Goal: Task Accomplishment & Management: Use online tool/utility

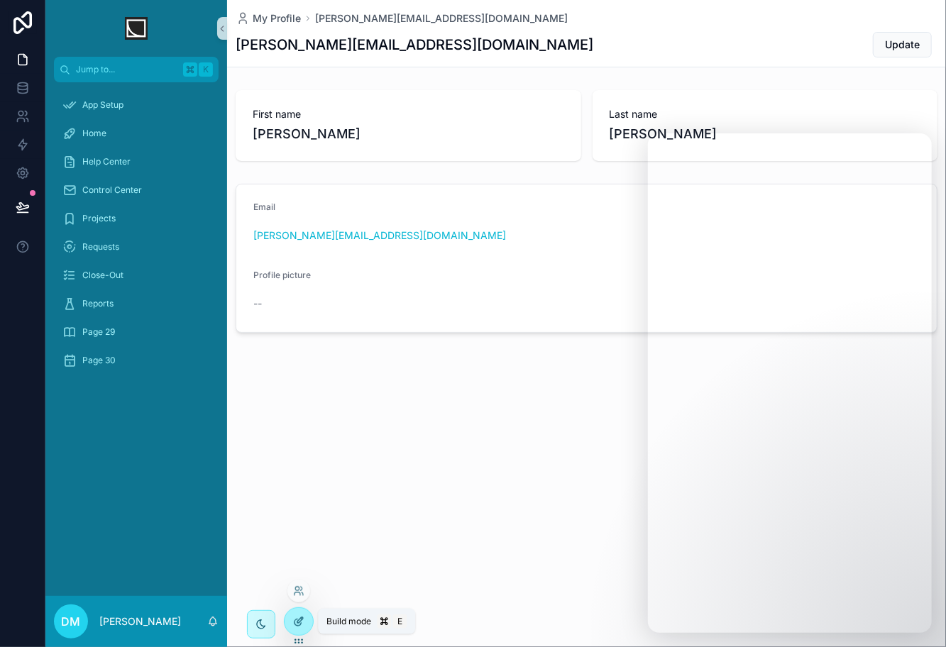
click at [298, 621] on icon at bounding box center [298, 621] width 11 height 11
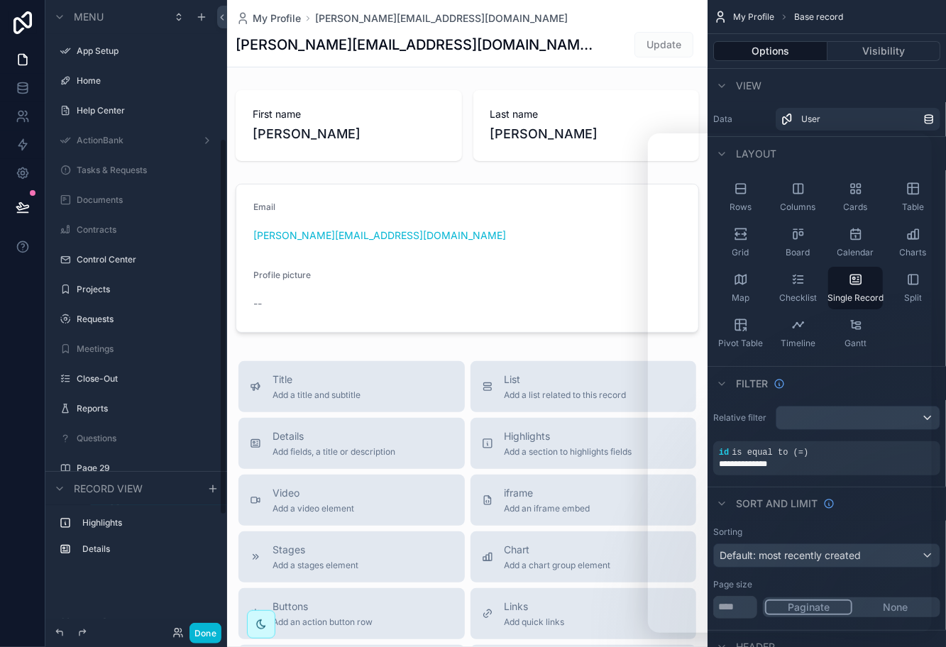
scroll to position [231, 0]
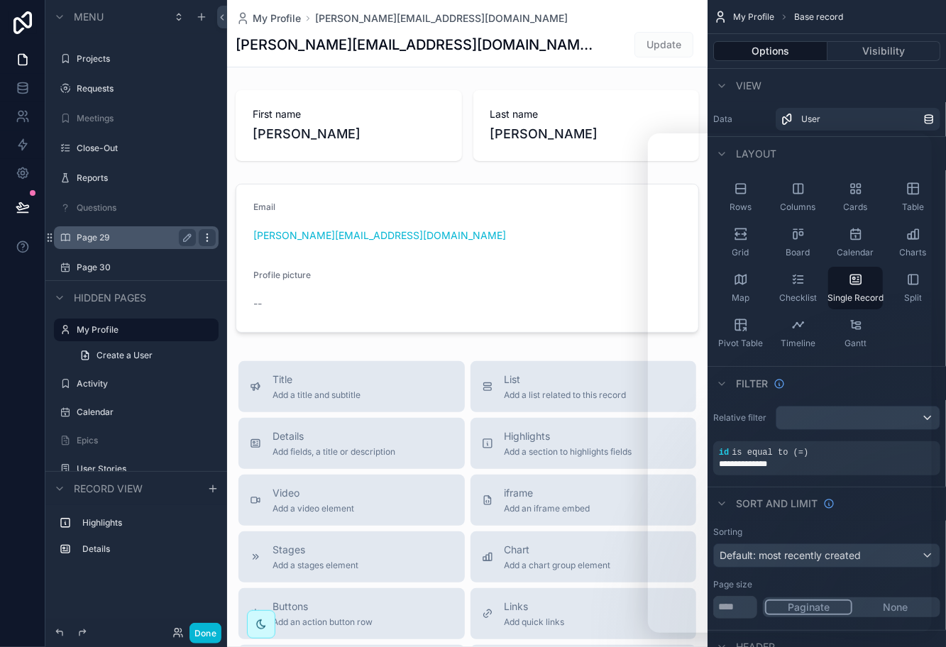
click at [204, 237] on icon "scrollable content" at bounding box center [207, 237] width 11 height 11
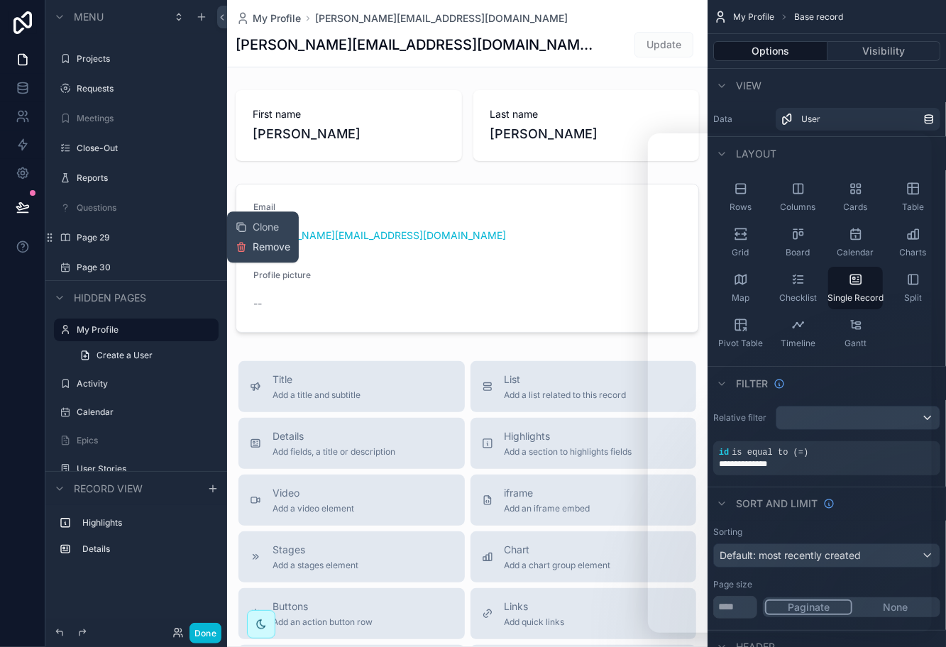
click at [243, 250] on icon at bounding box center [241, 246] width 11 height 11
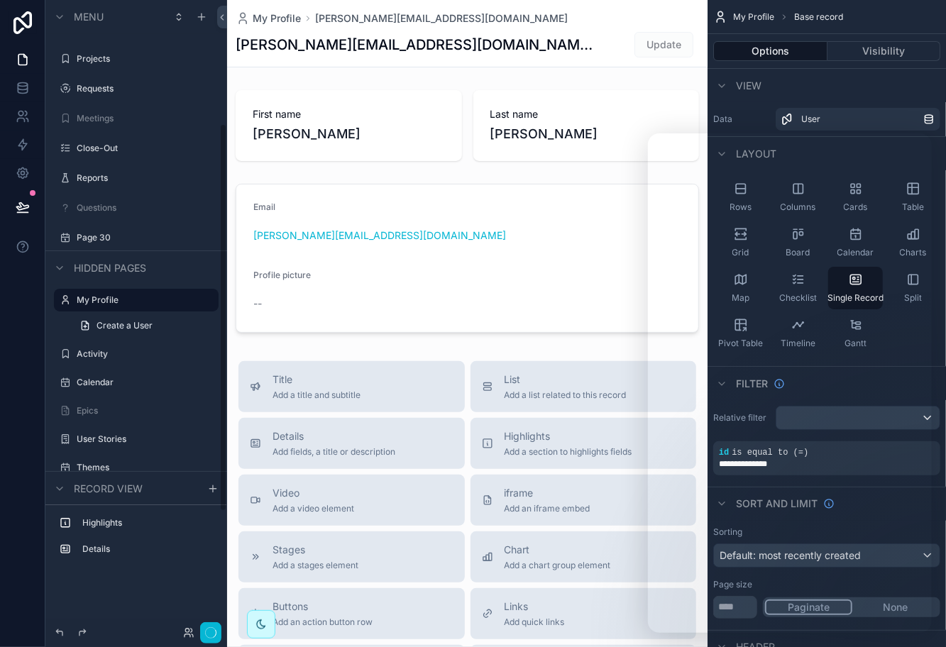
scroll to position [201, 0]
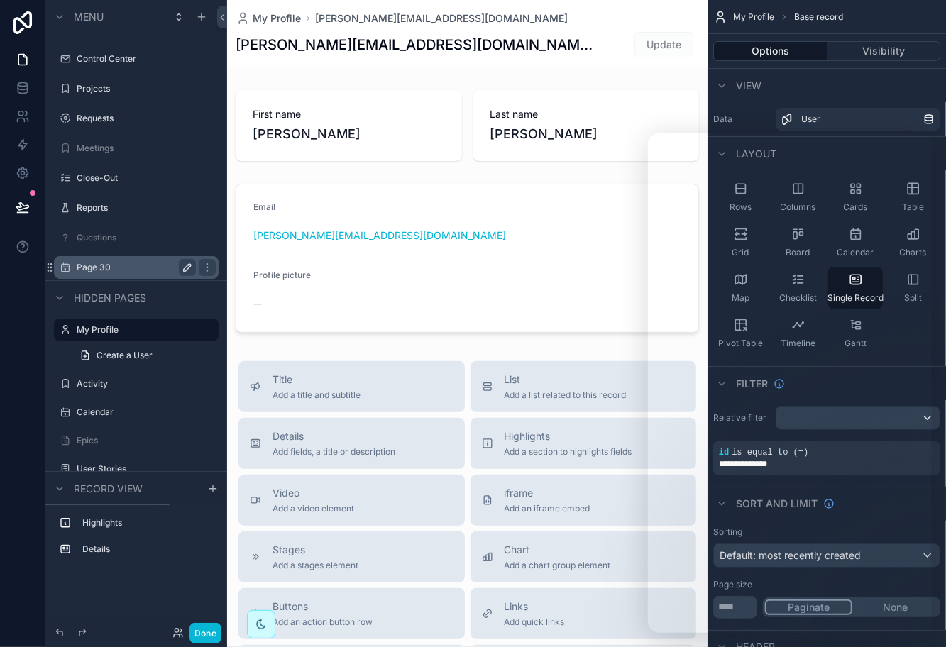
click at [187, 267] on icon "scrollable content" at bounding box center [187, 267] width 11 height 11
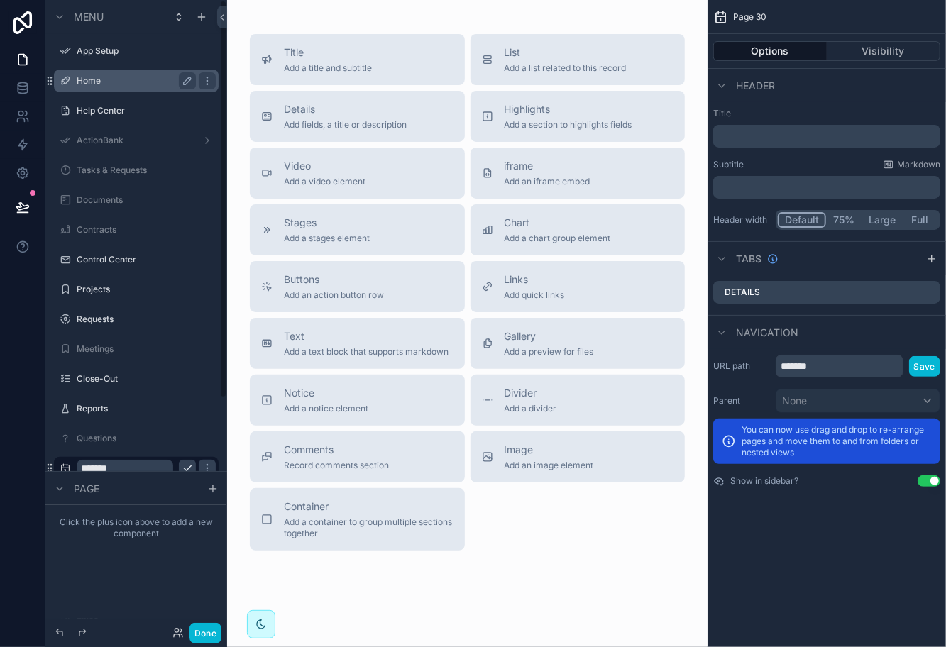
click at [113, 86] on div "Home" at bounding box center [136, 80] width 119 height 17
click at [115, 82] on label "Home" at bounding box center [134, 80] width 114 height 11
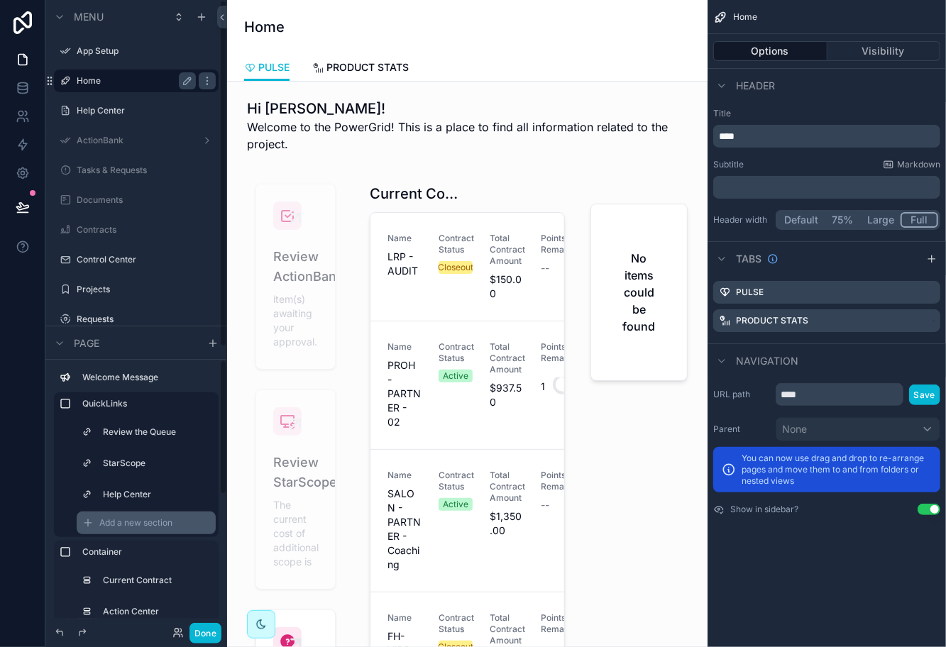
scroll to position [238, 0]
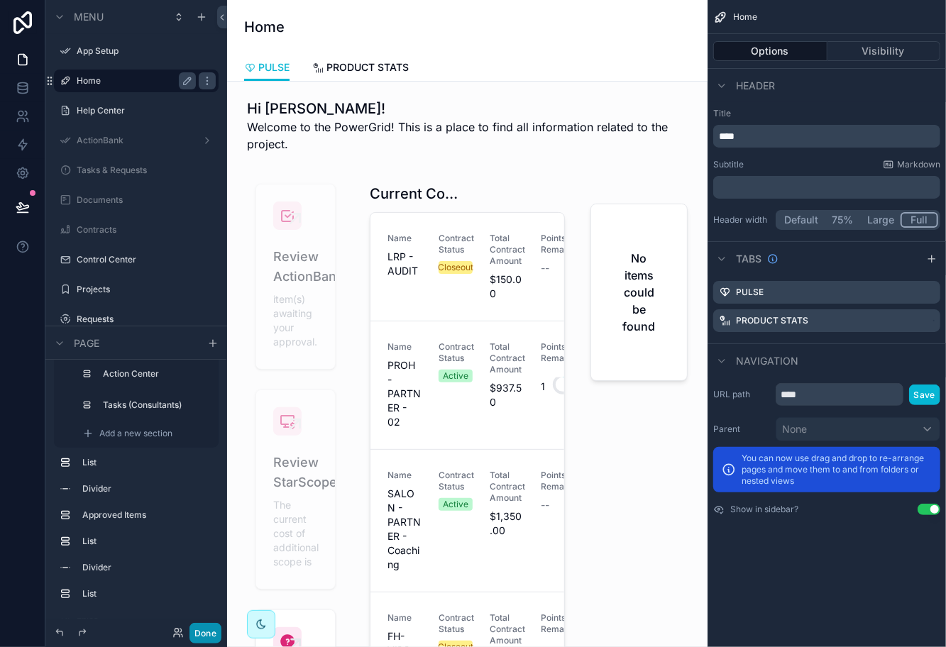
click at [204, 630] on button "Done" at bounding box center [206, 633] width 32 height 21
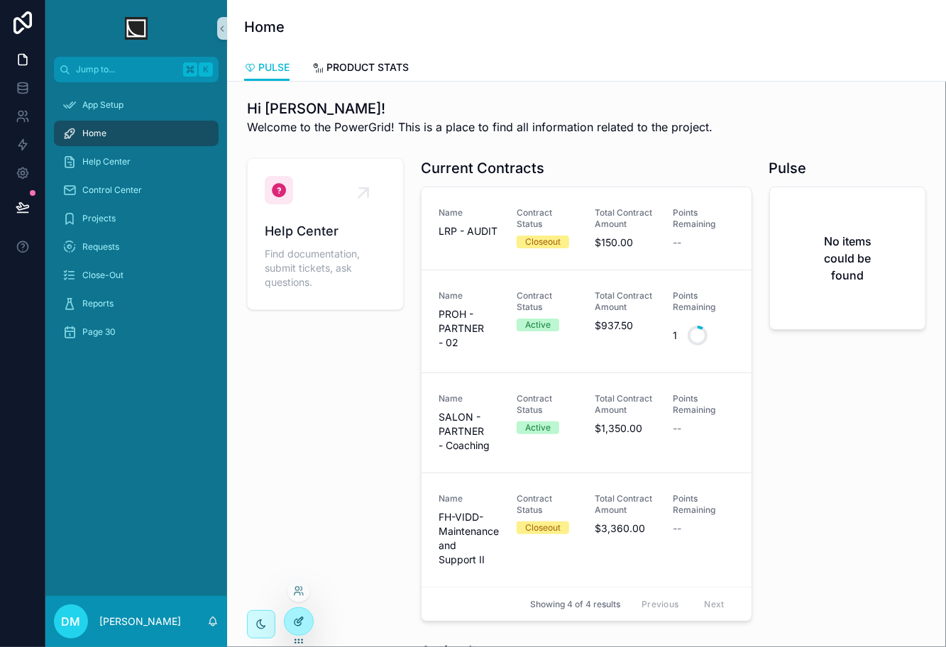
click at [300, 625] on icon at bounding box center [298, 621] width 11 height 11
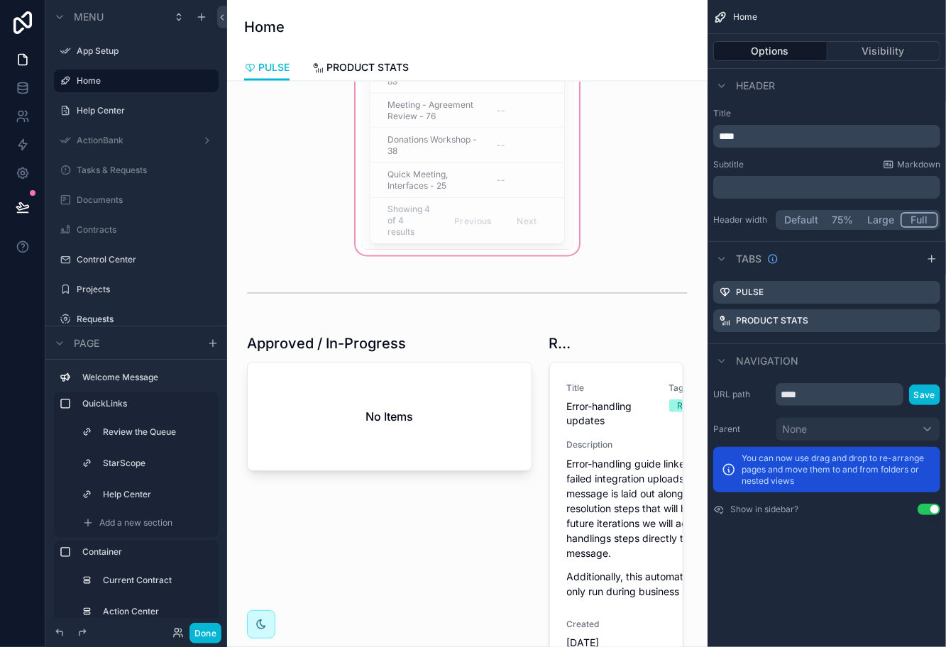
scroll to position [1236, 0]
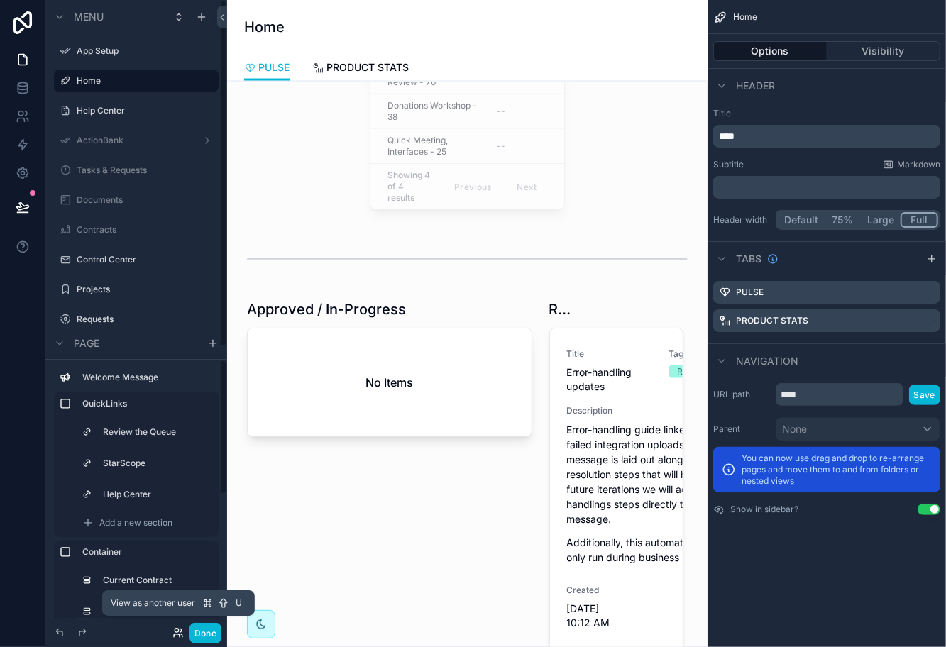
click at [175, 630] on icon at bounding box center [177, 631] width 4 height 4
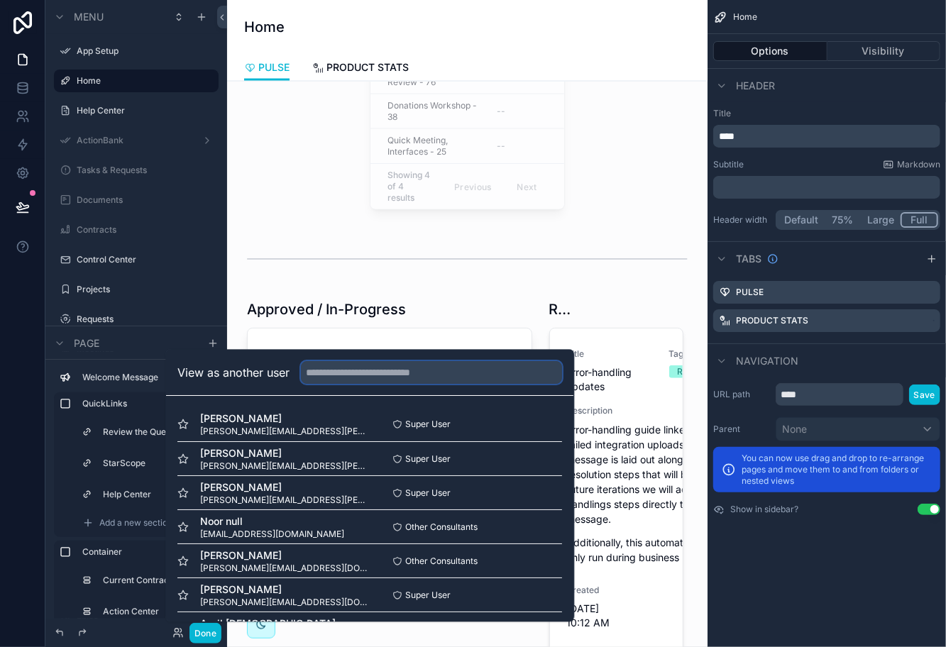
click at [392, 378] on input "text" at bounding box center [431, 372] width 261 height 23
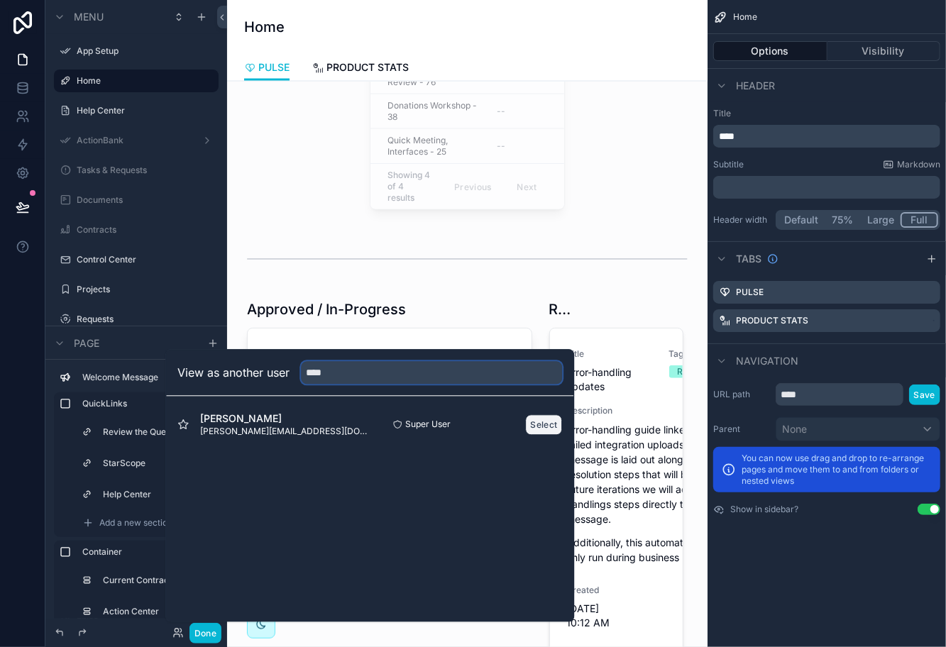
type input "****"
click at [540, 428] on button "Select" at bounding box center [544, 424] width 37 height 21
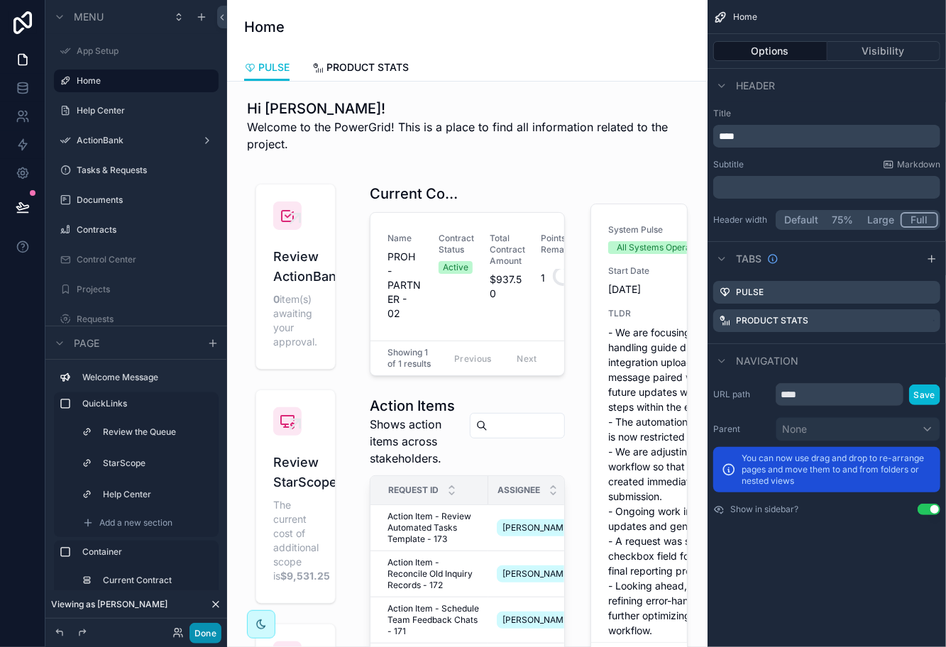
click at [214, 633] on button "Done" at bounding box center [206, 633] width 32 height 21
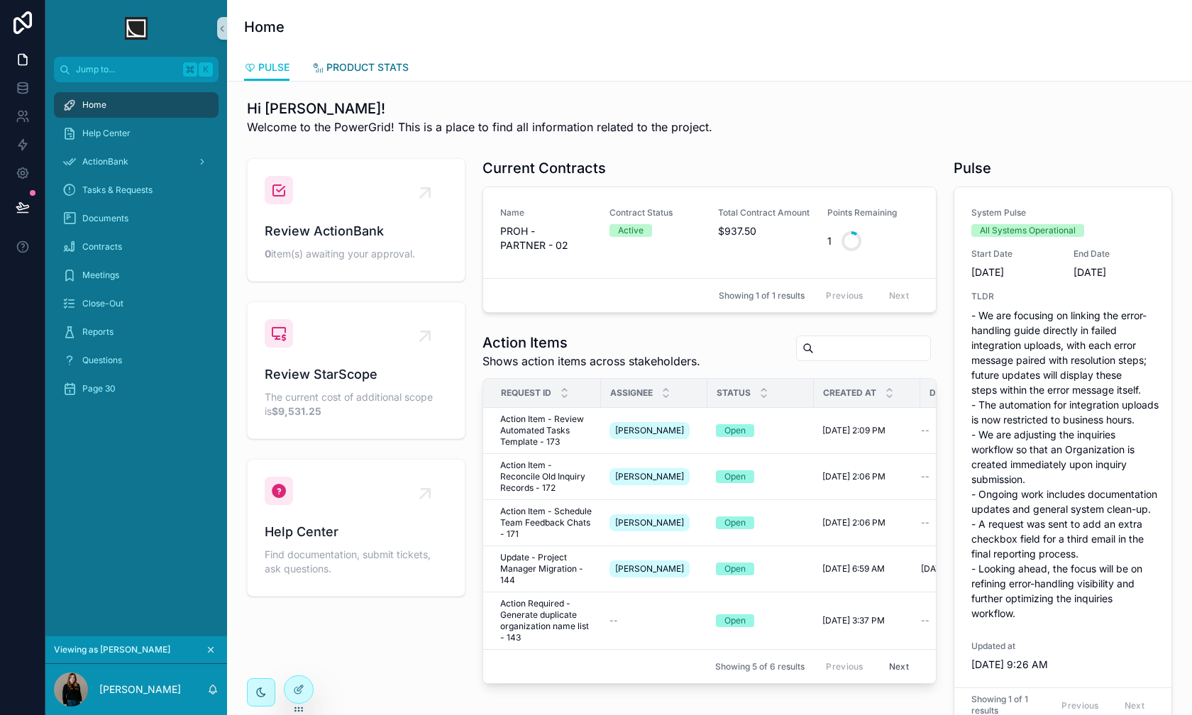
click at [379, 77] on link "PRODUCT STATS" at bounding box center [360, 69] width 97 height 28
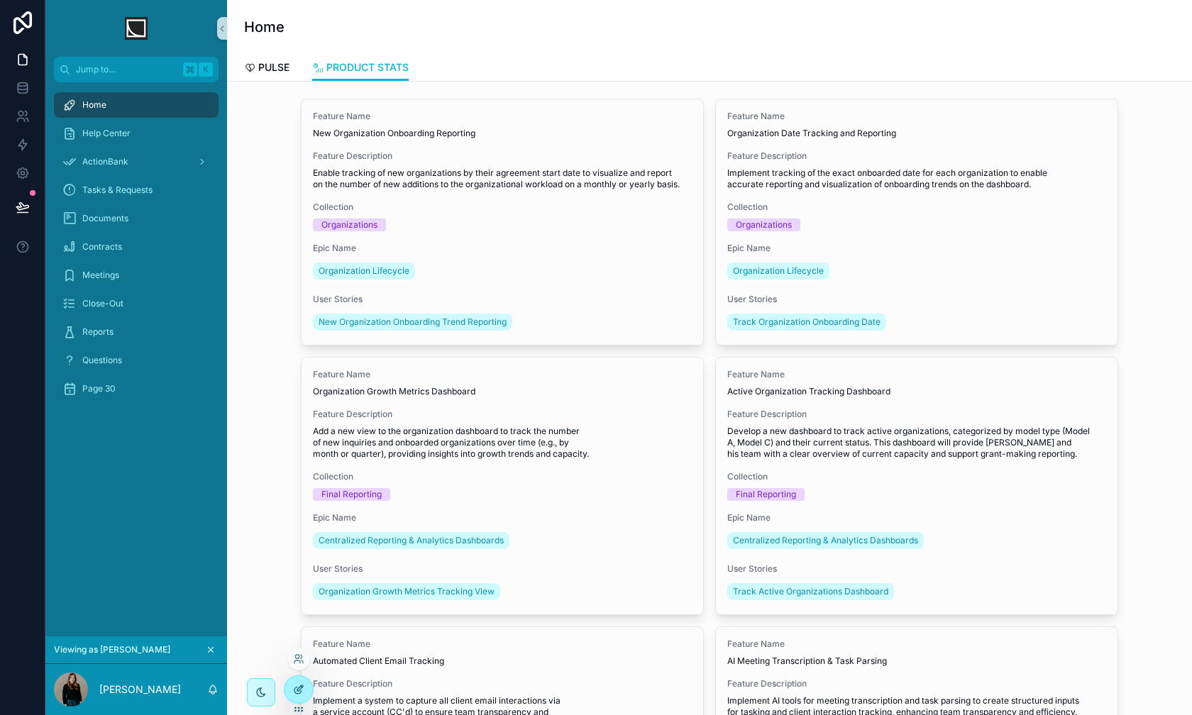
click at [295, 647] on div at bounding box center [299, 689] width 28 height 27
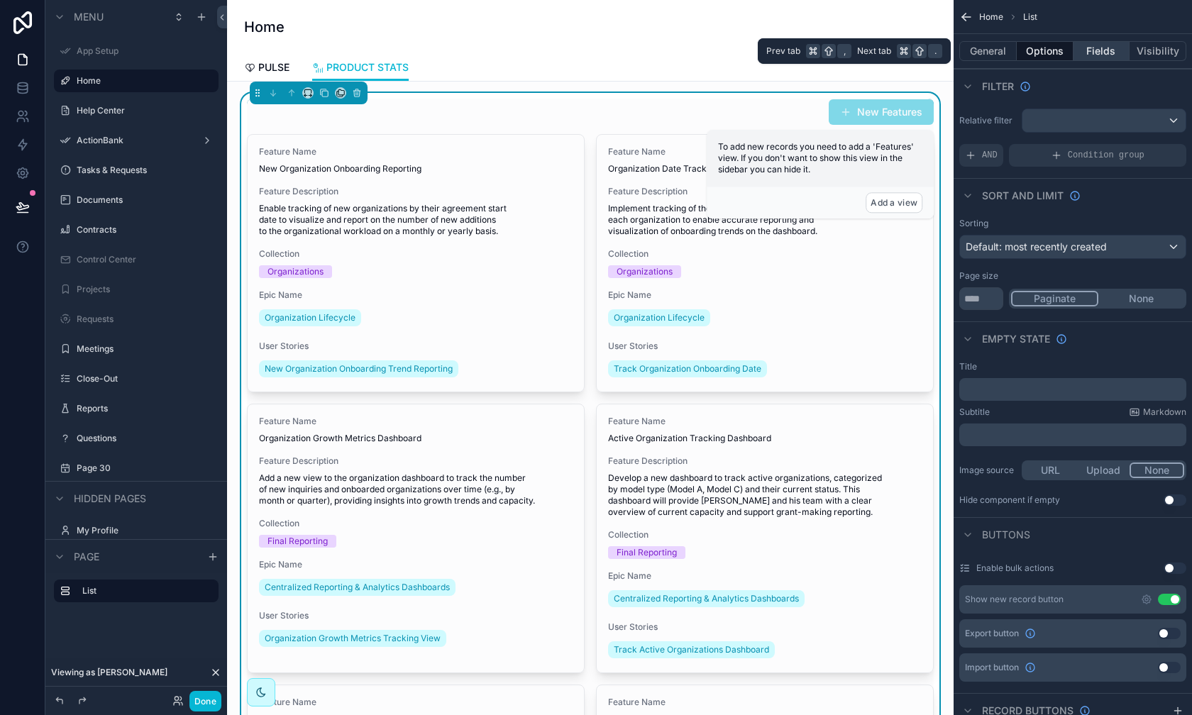
click at [945, 52] on button "Fields" at bounding box center [1102, 51] width 57 height 20
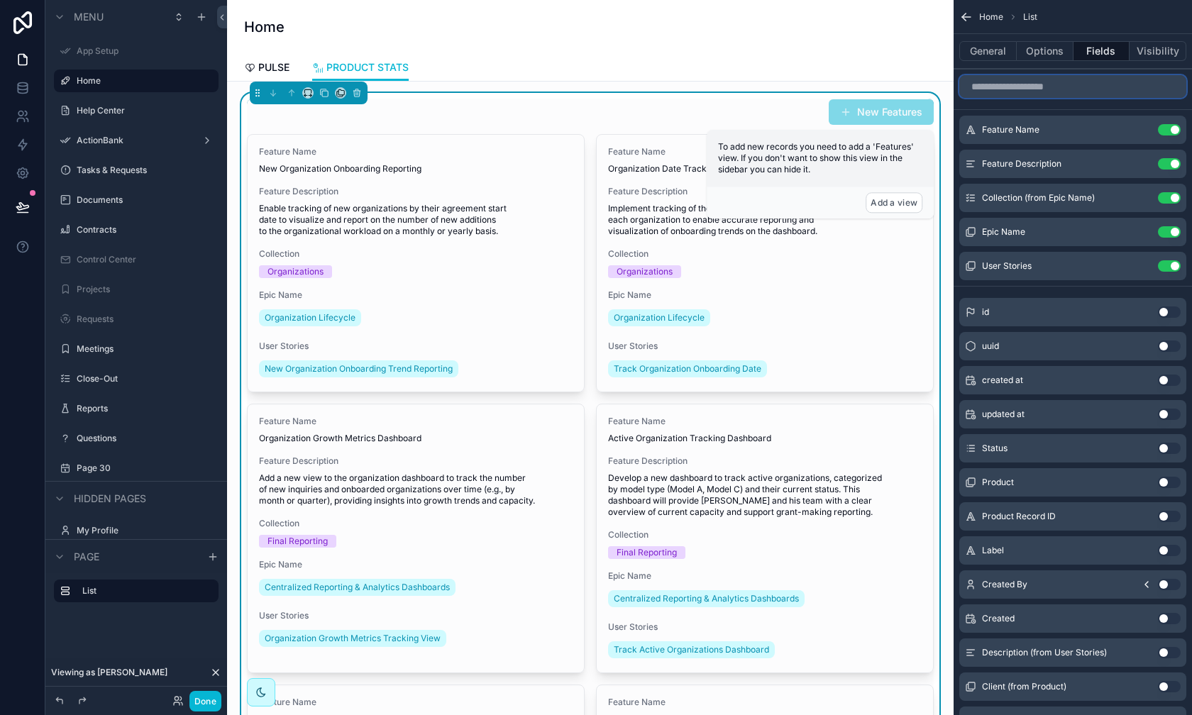
click at [945, 93] on input "scrollable content" at bounding box center [1073, 86] width 227 height 23
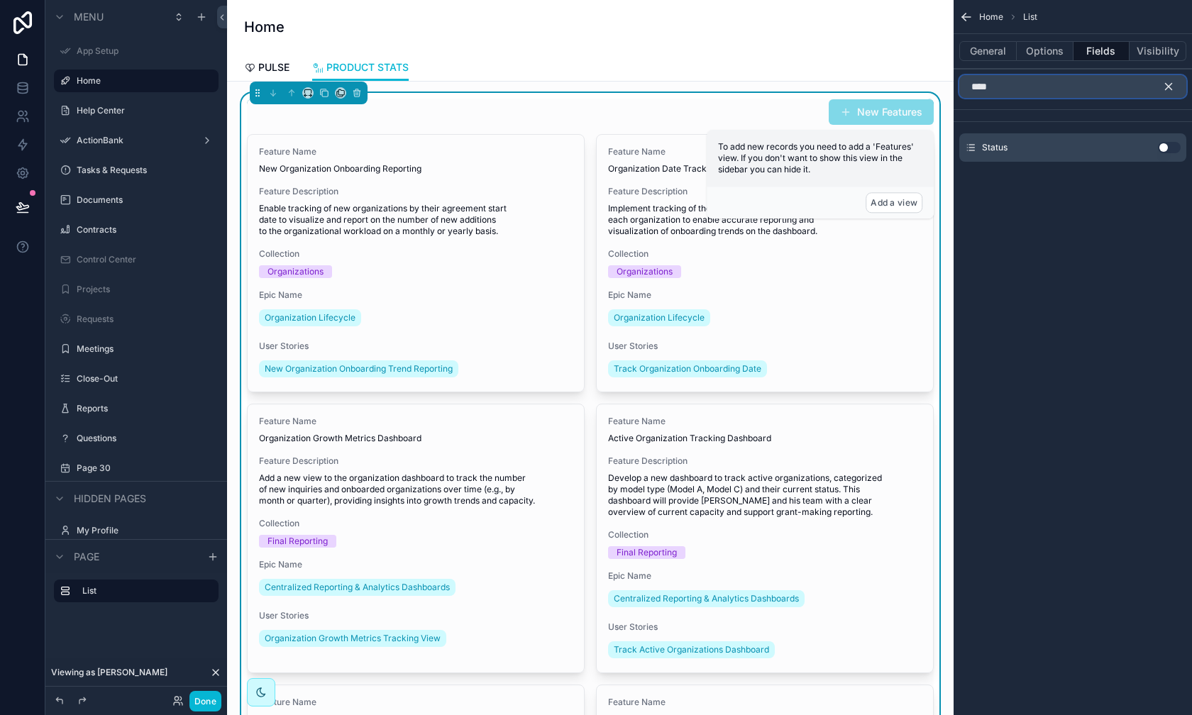
type input "****"
click at [945, 148] on button "Use setting" at bounding box center [1169, 147] width 23 height 11
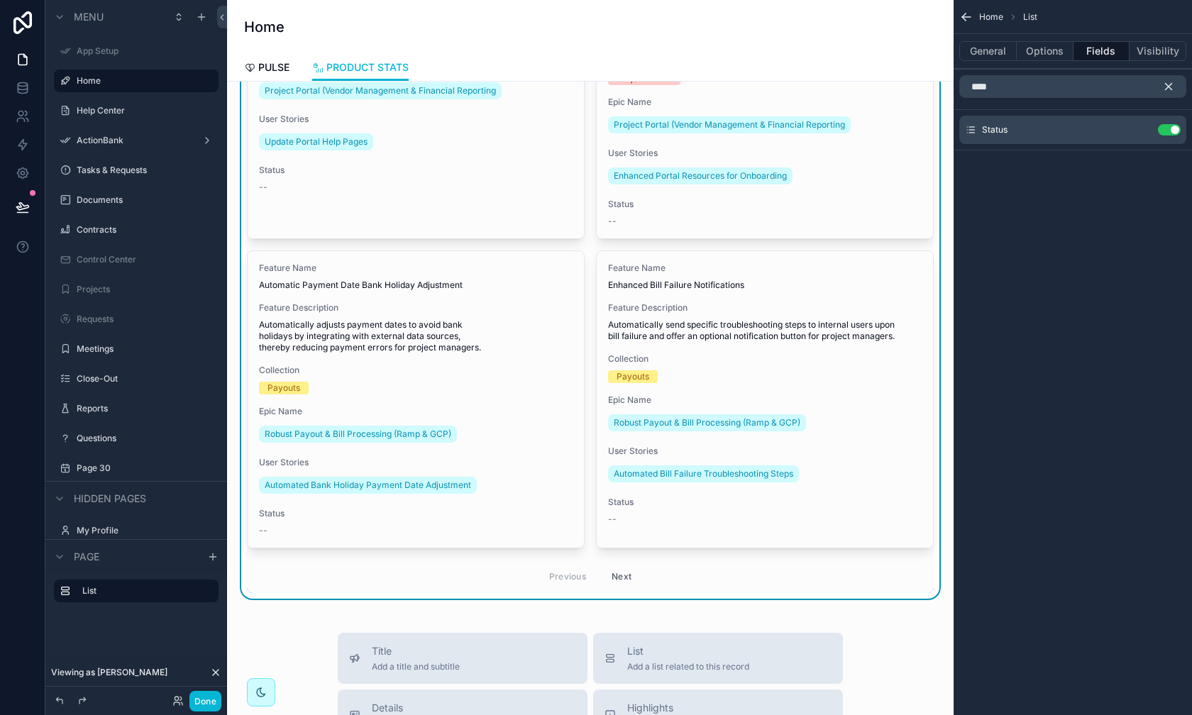
click at [622, 574] on button "Next" at bounding box center [622, 577] width 40 height 22
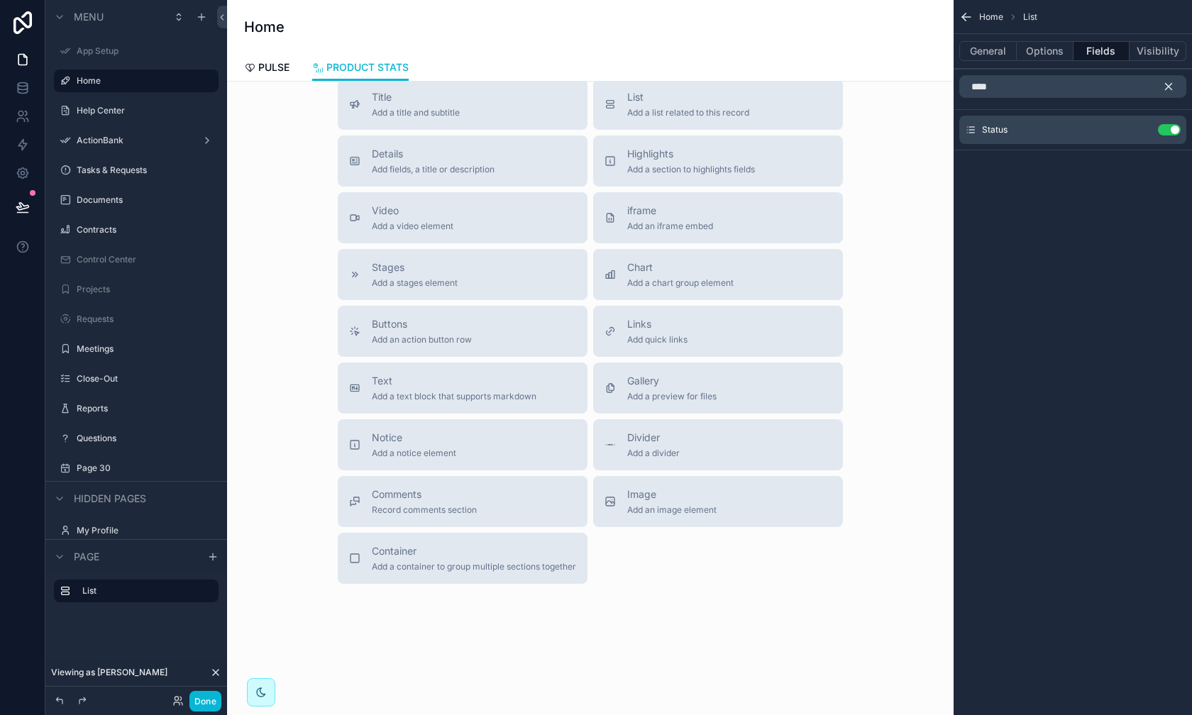
scroll to position [1335, 0]
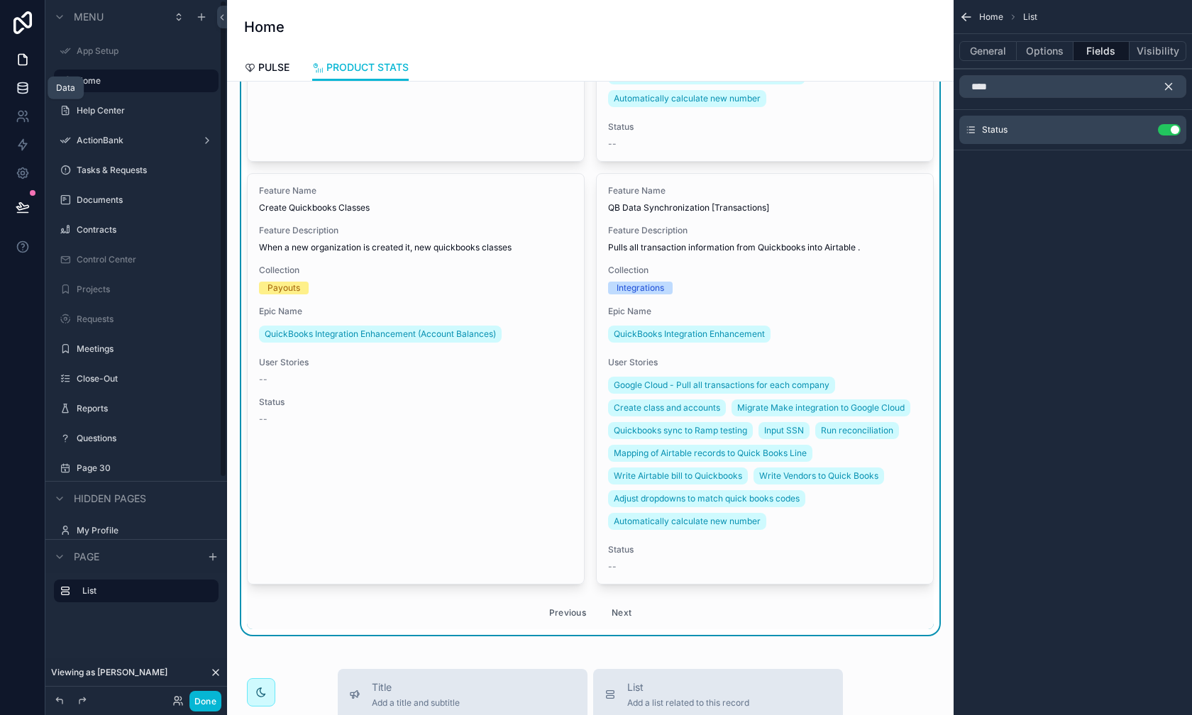
click at [30, 93] on link at bounding box center [22, 88] width 45 height 28
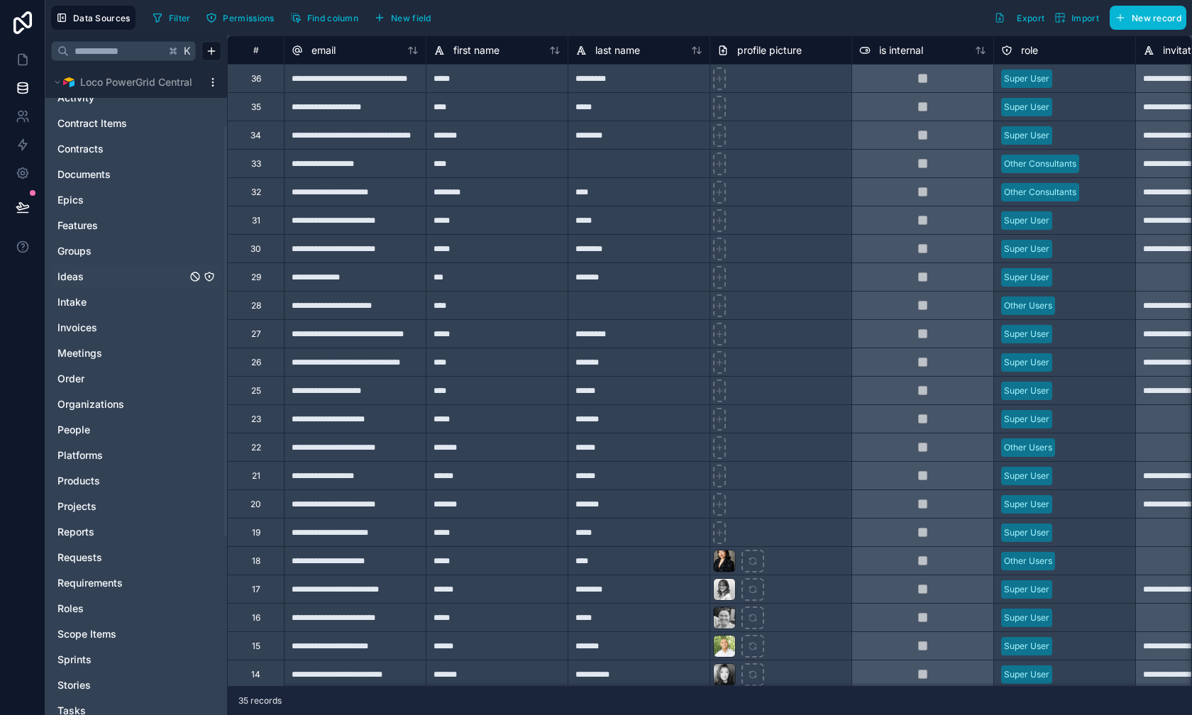
scroll to position [87, 0]
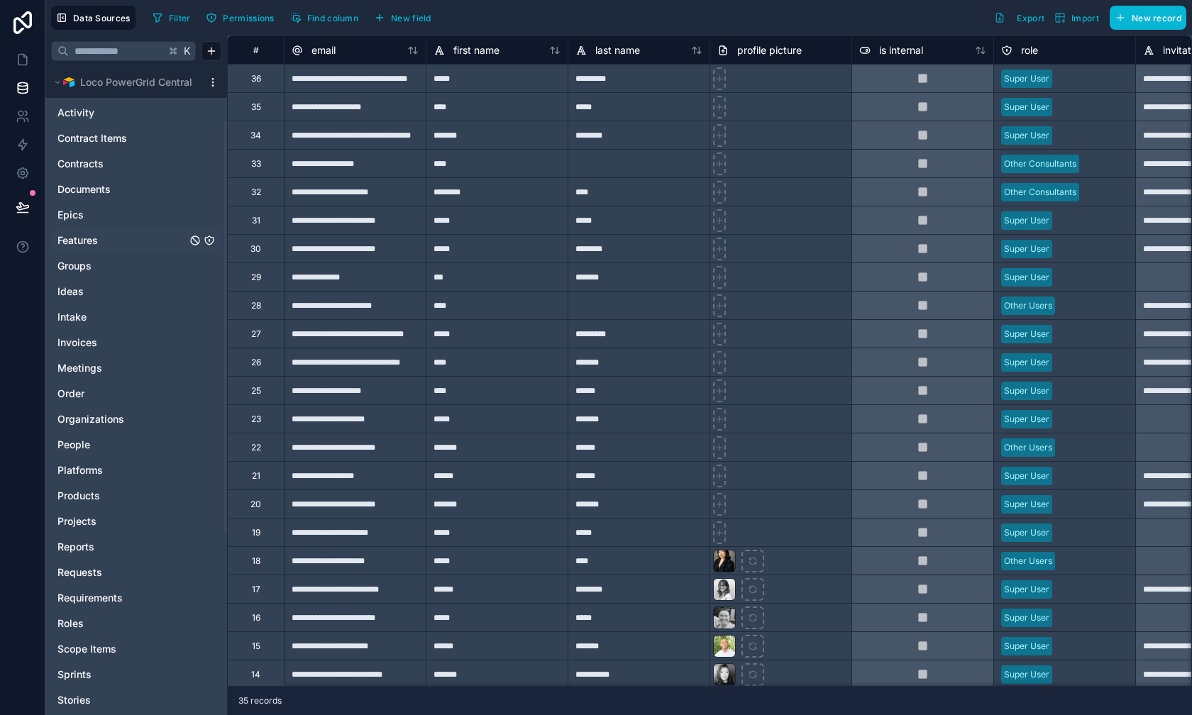
click at [84, 238] on span "Features" at bounding box center [77, 241] width 40 height 14
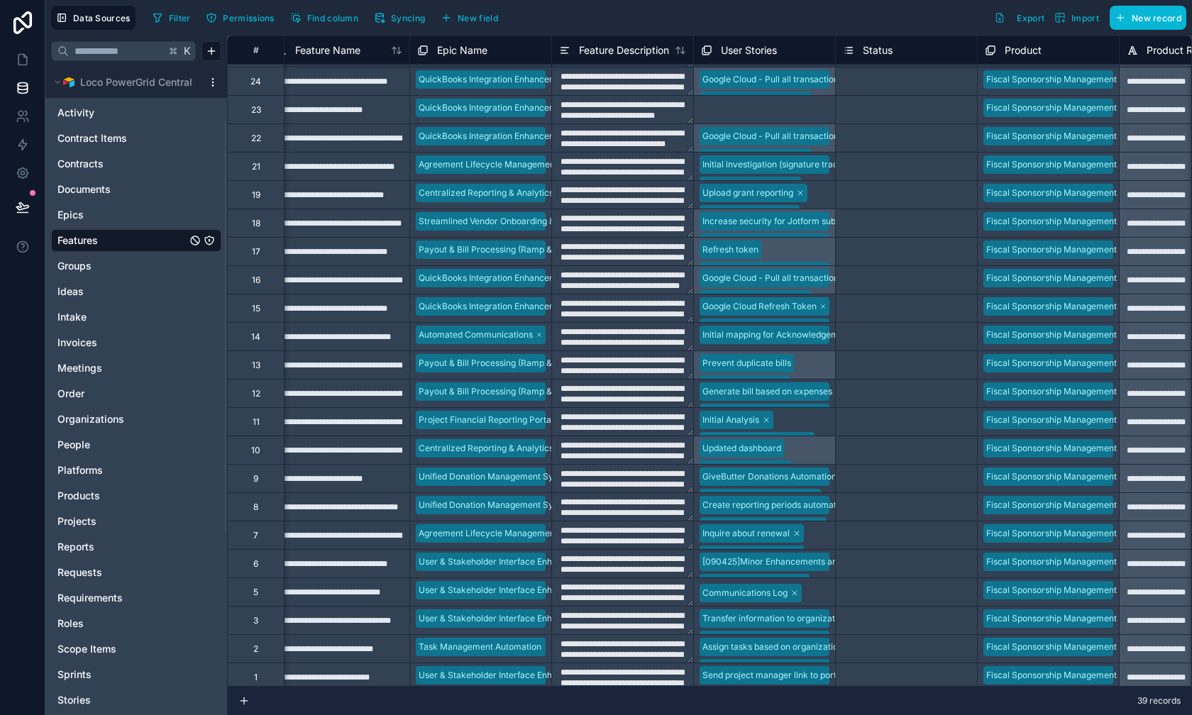
scroll to position [487, 16]
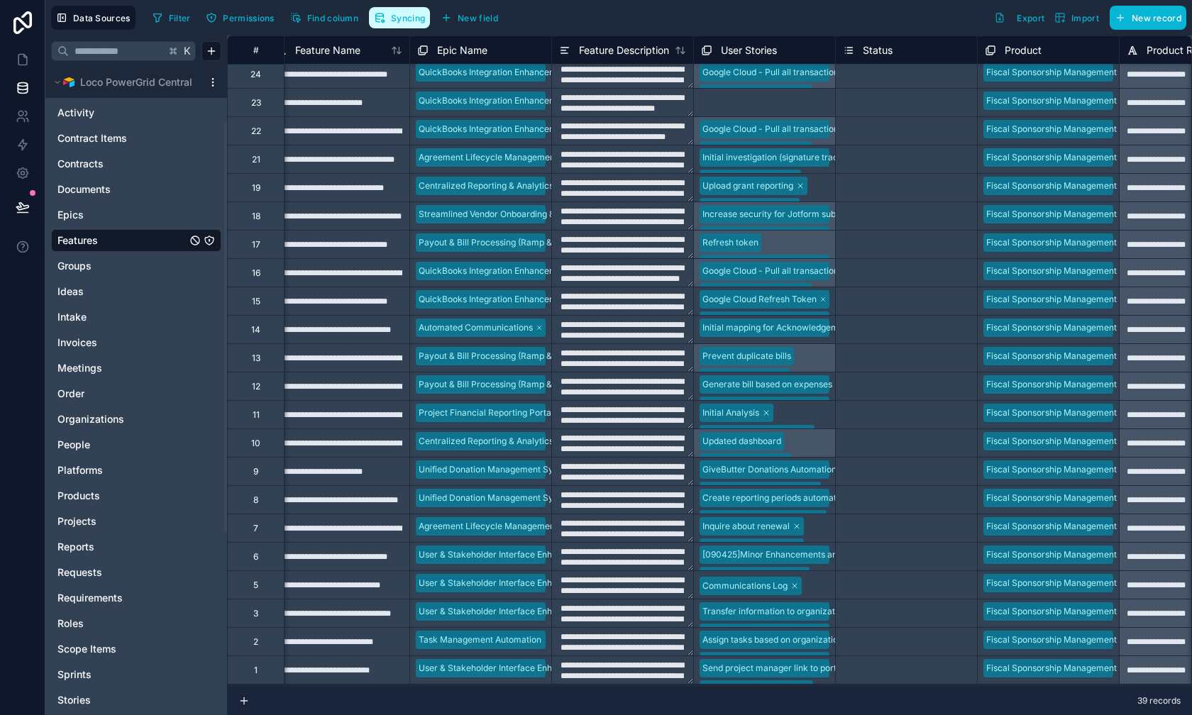
click at [393, 13] on span "Syncing" at bounding box center [408, 18] width 34 height 11
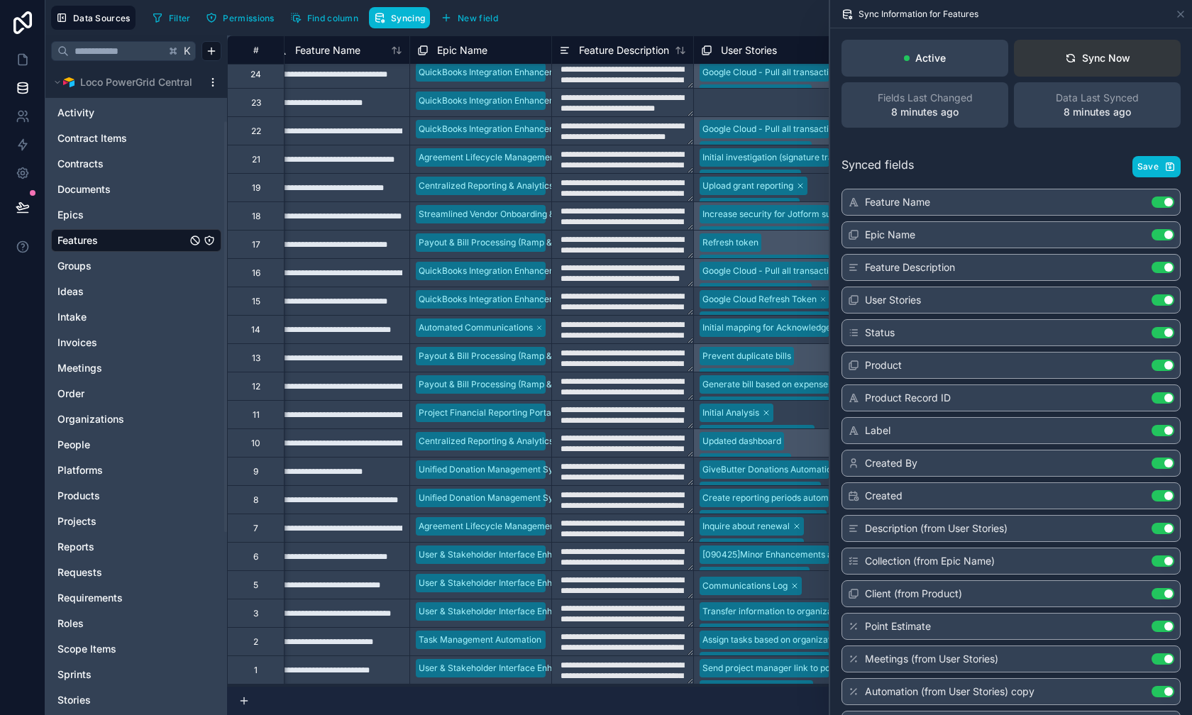
click at [945, 69] on button "Sync Now" at bounding box center [1097, 58] width 167 height 37
click at [31, 68] on link at bounding box center [22, 59] width 45 height 28
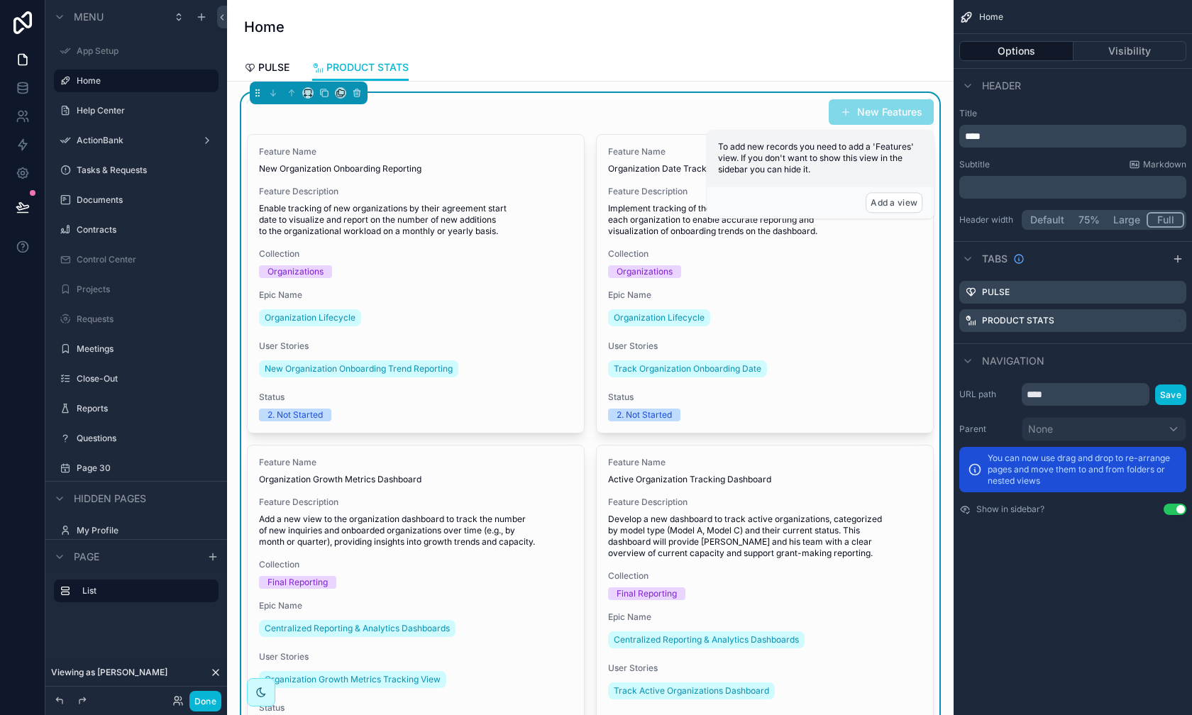
click at [837, 199] on div "Add a view" at bounding box center [820, 203] width 227 height 32
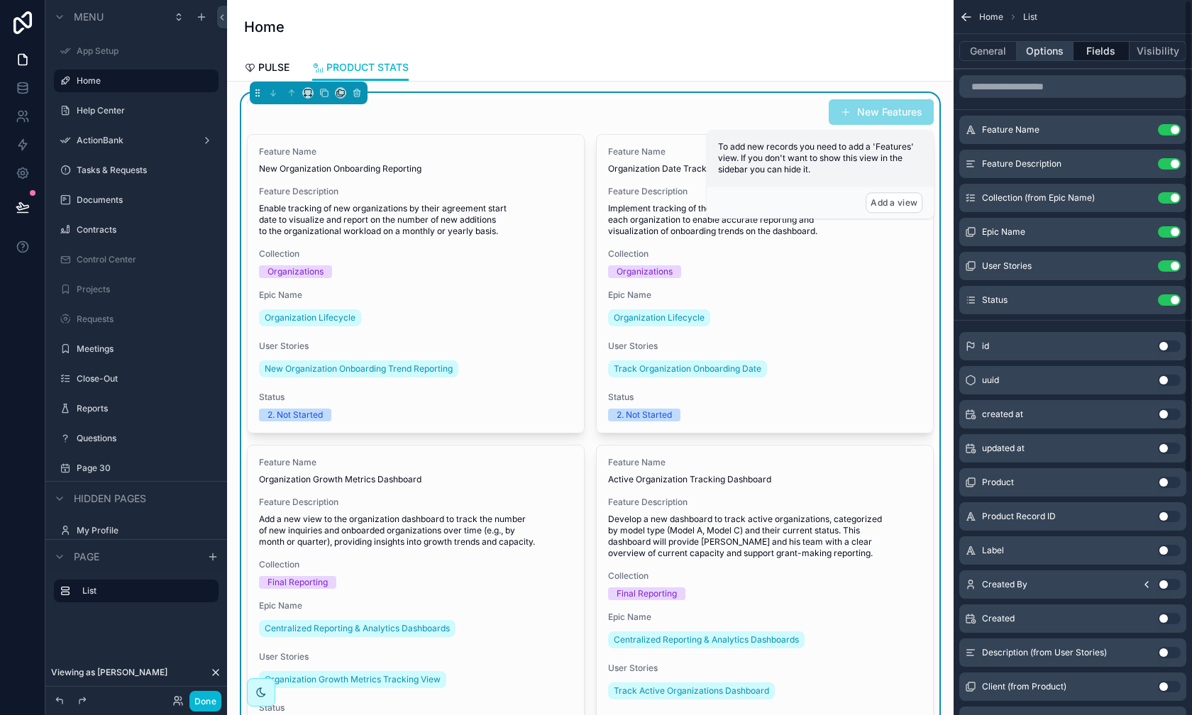
click at [945, 56] on button "Options" at bounding box center [1045, 51] width 57 height 20
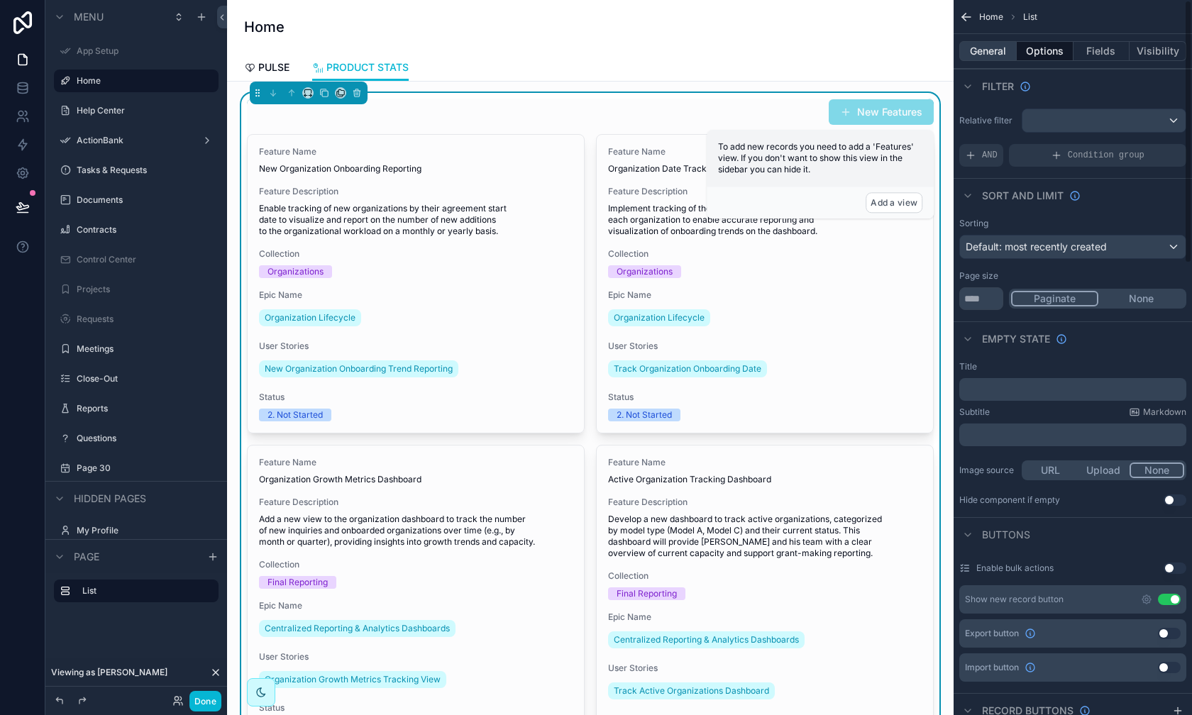
click at [945, 45] on button "General" at bounding box center [988, 51] width 57 height 20
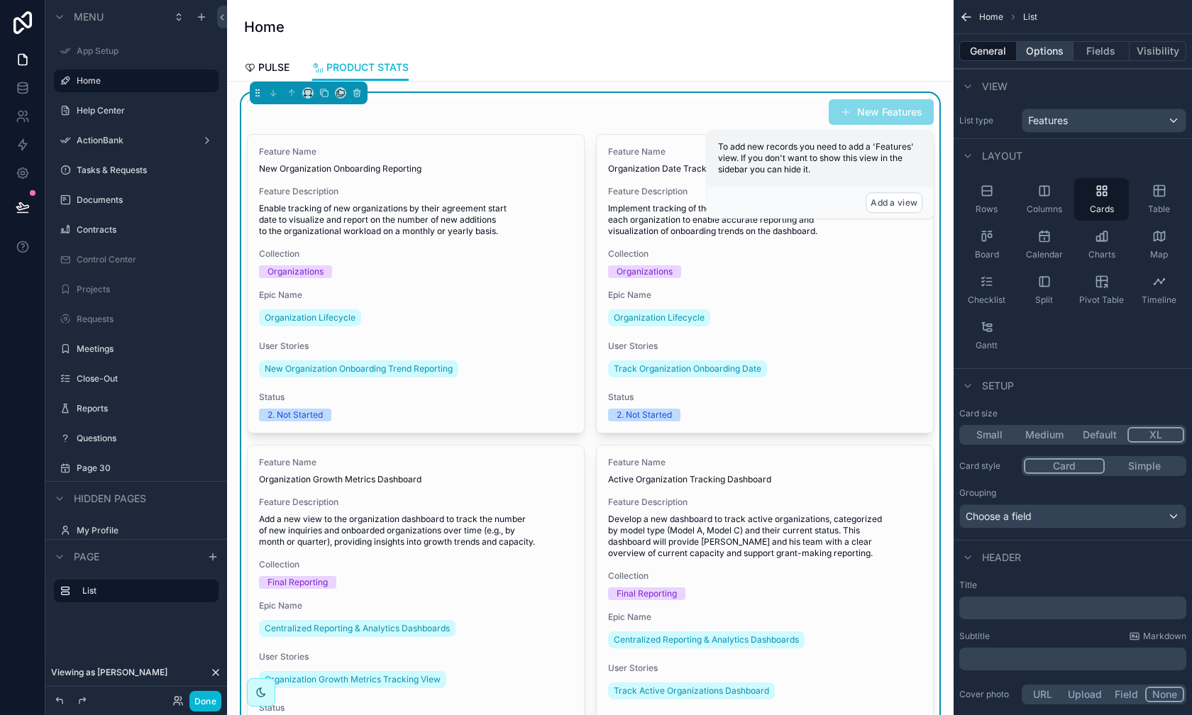
click at [945, 45] on button "Options" at bounding box center [1045, 51] width 57 height 20
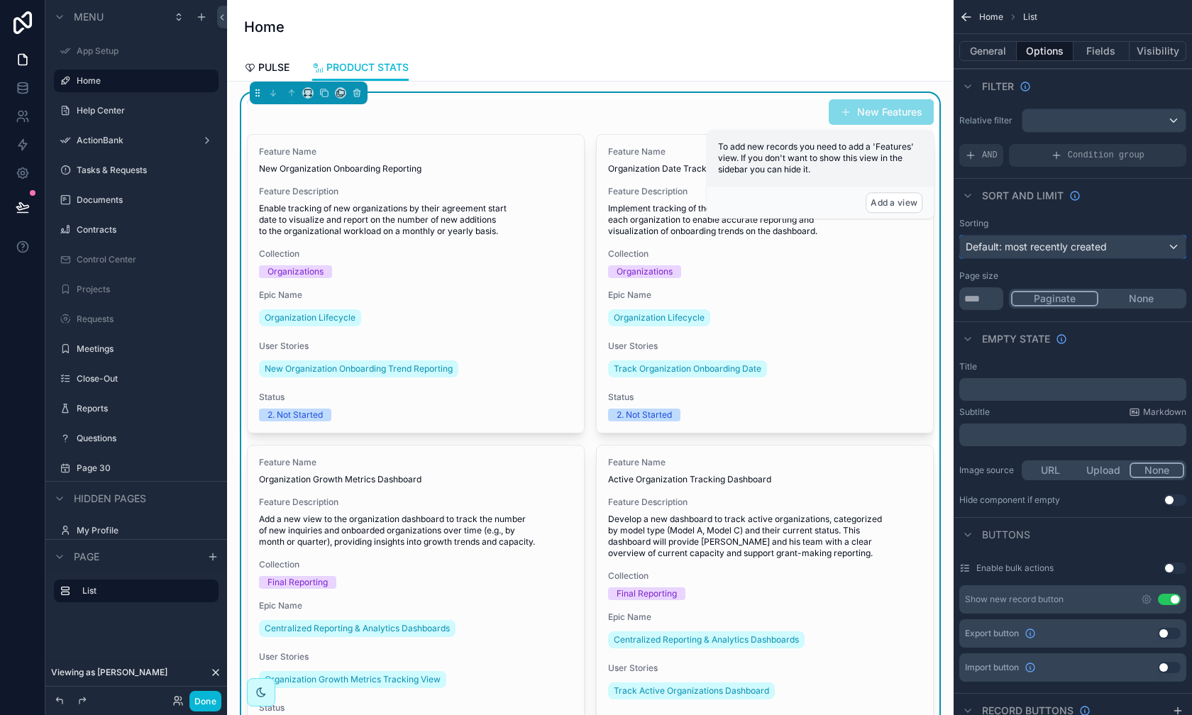
click at [945, 246] on span "Default: most recently created" at bounding box center [1036, 247] width 141 height 12
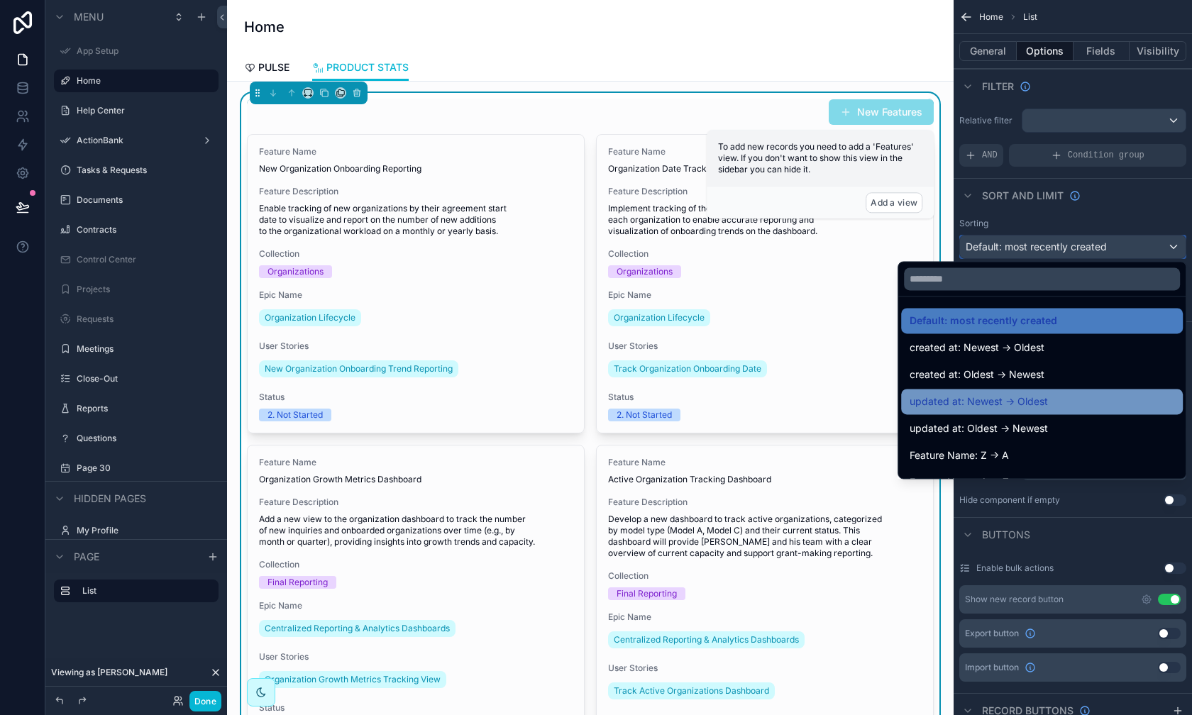
scroll to position [45, 0]
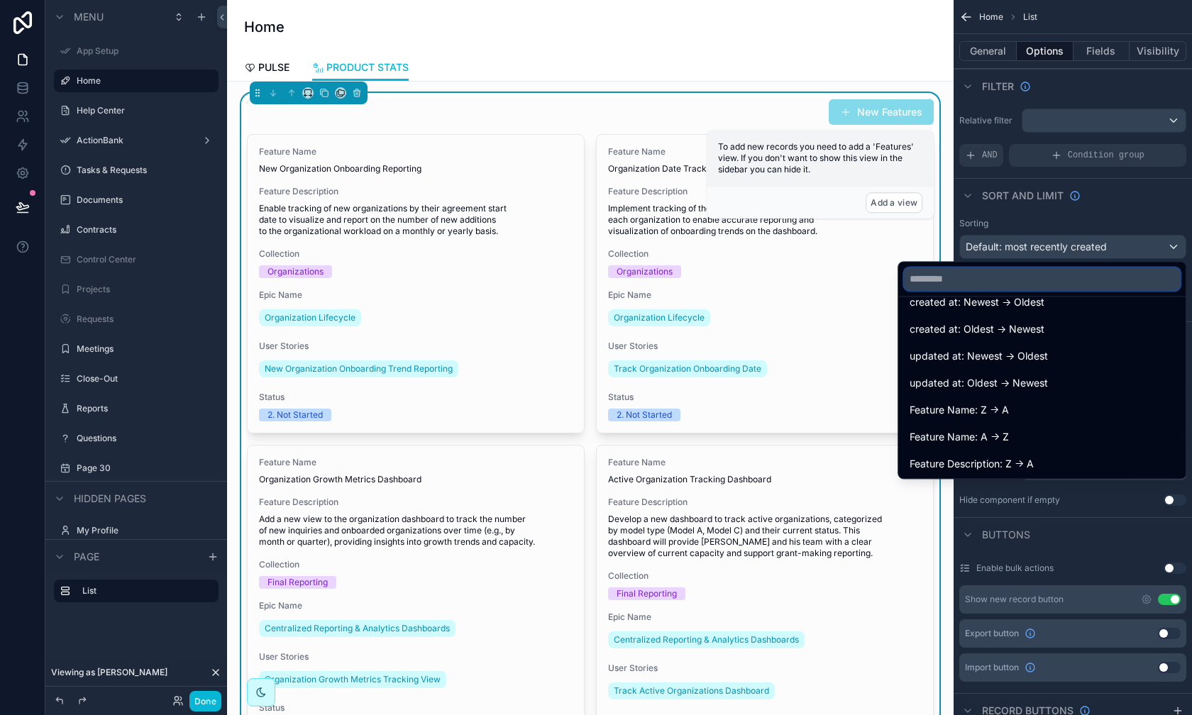
click at [945, 279] on input "text" at bounding box center [1042, 279] width 276 height 23
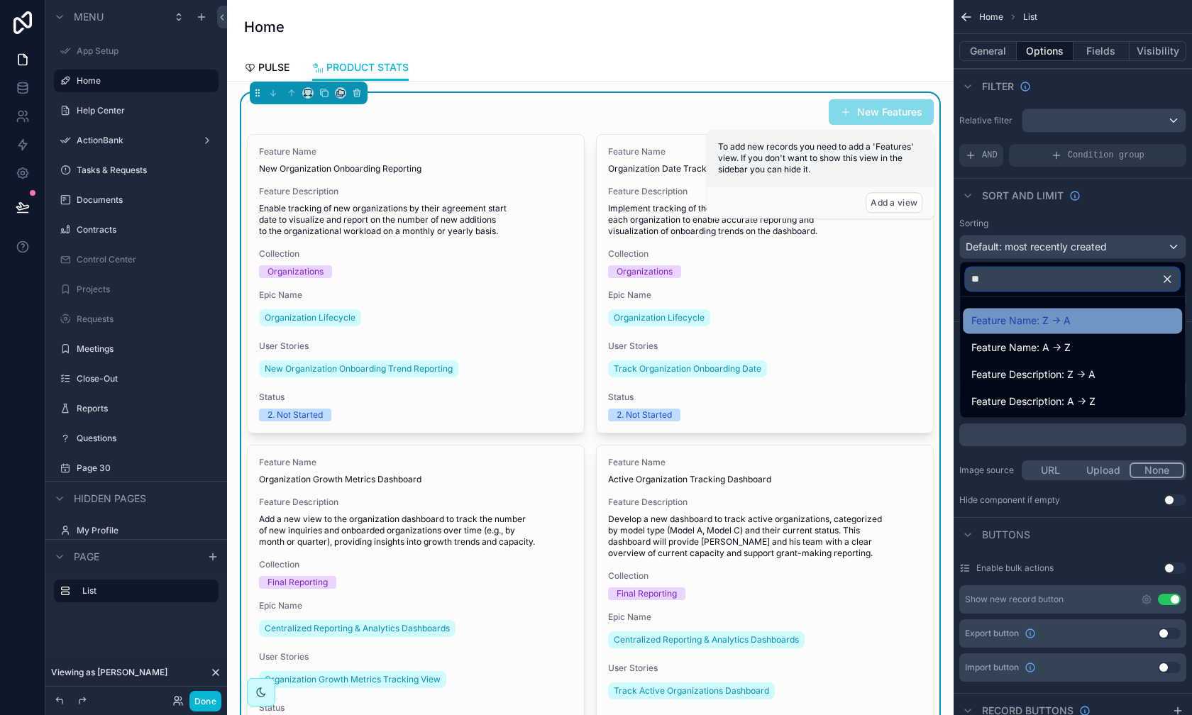
type input "*"
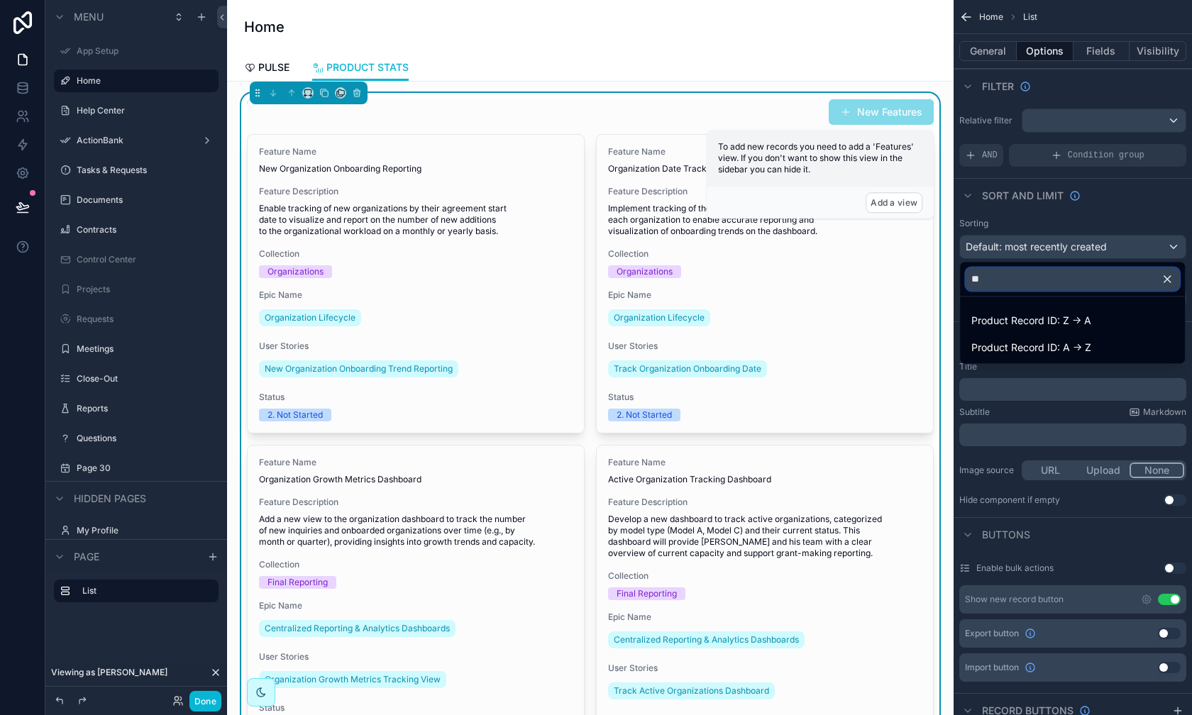
type input "*"
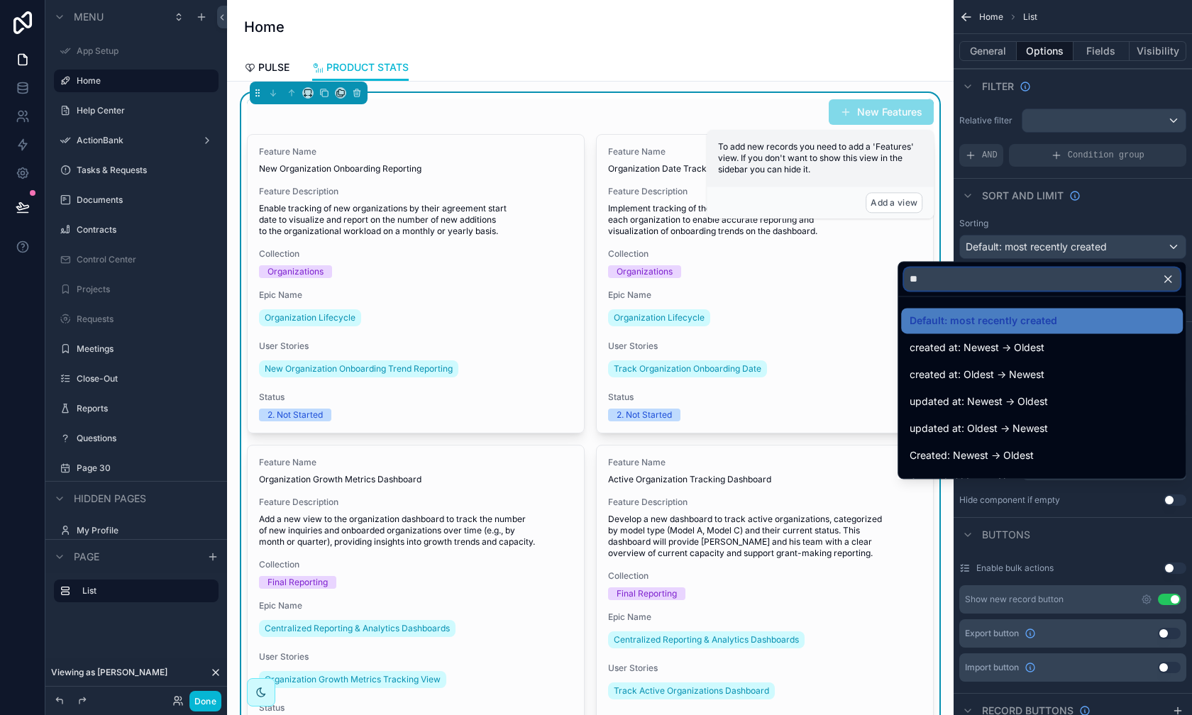
type input "*"
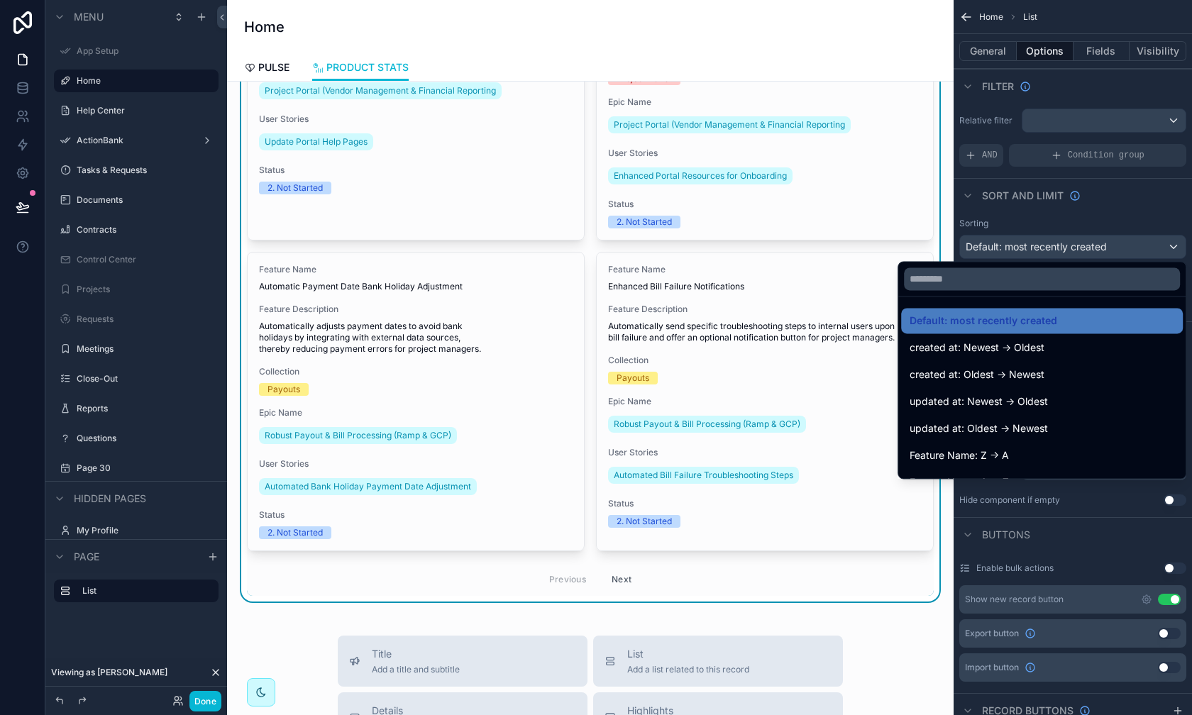
click at [616, 574] on button "Next" at bounding box center [622, 580] width 40 height 22
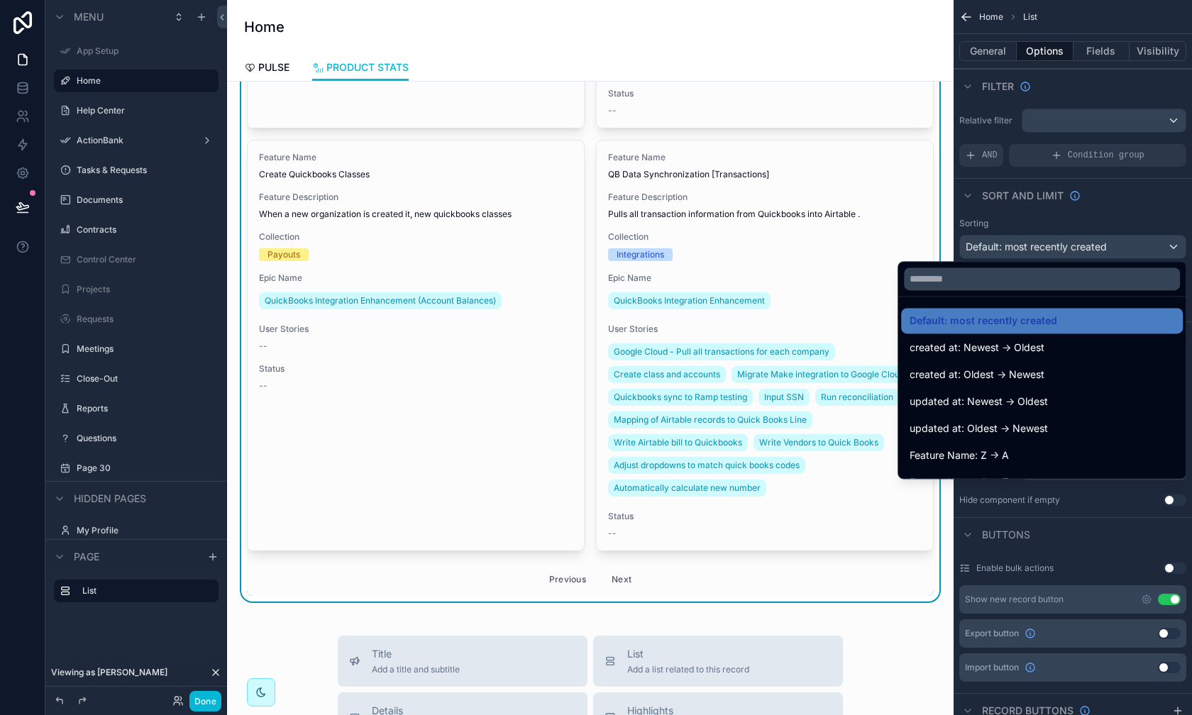
click at [616, 574] on button "Next" at bounding box center [622, 580] width 40 height 22
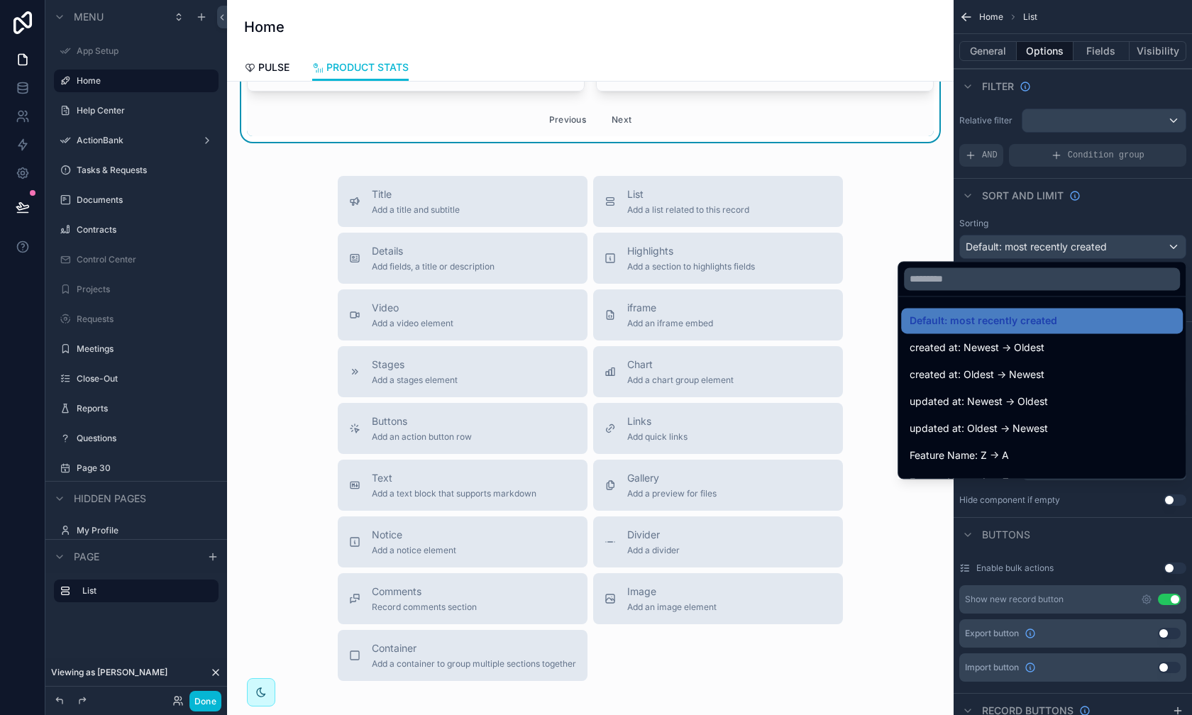
scroll to position [2285, 0]
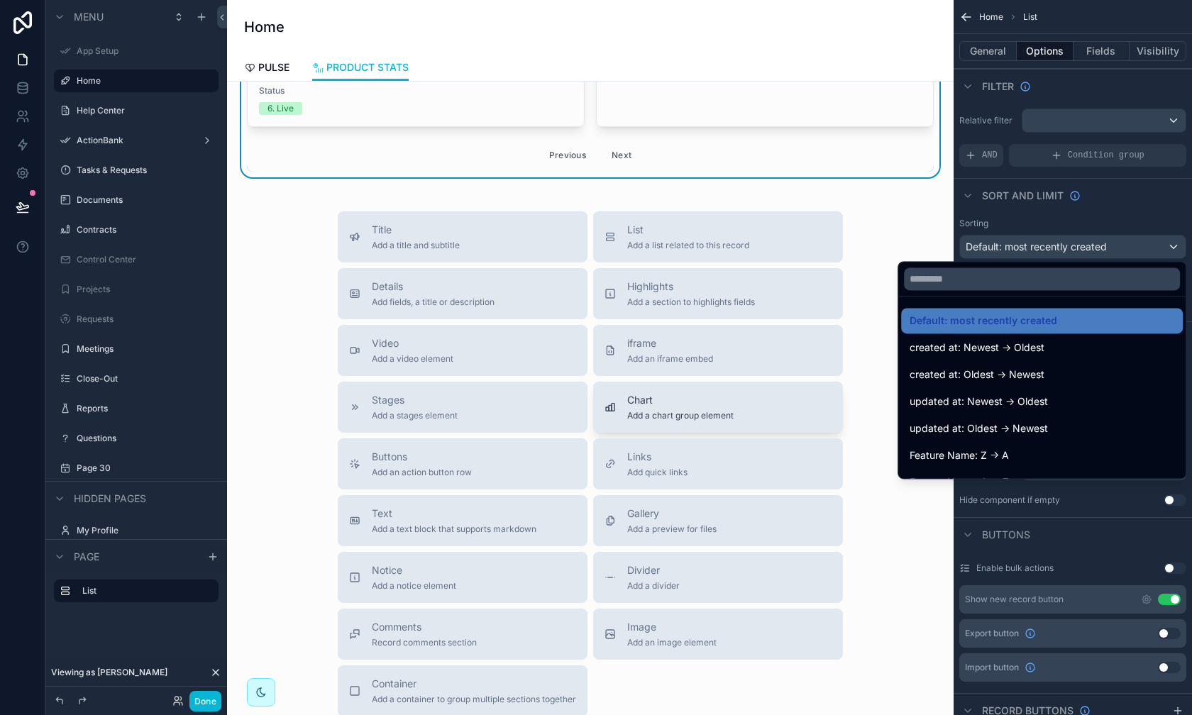
click at [645, 393] on span "Chart" at bounding box center [680, 400] width 106 height 14
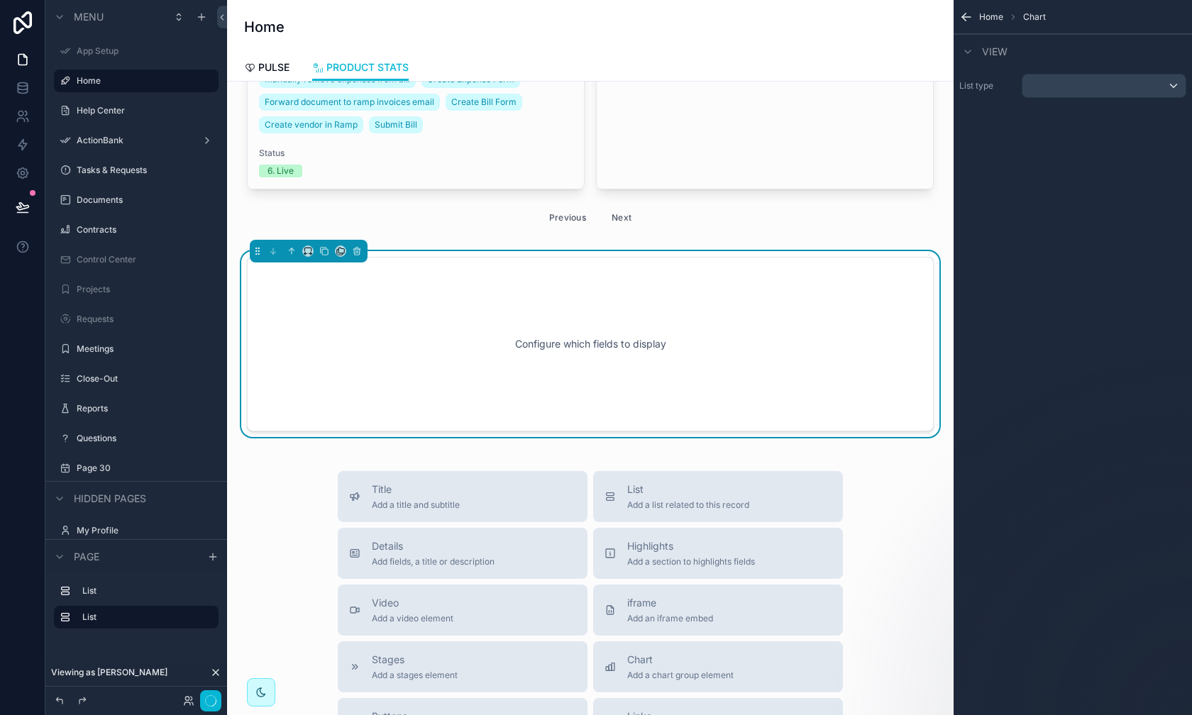
scroll to position [2181, 0]
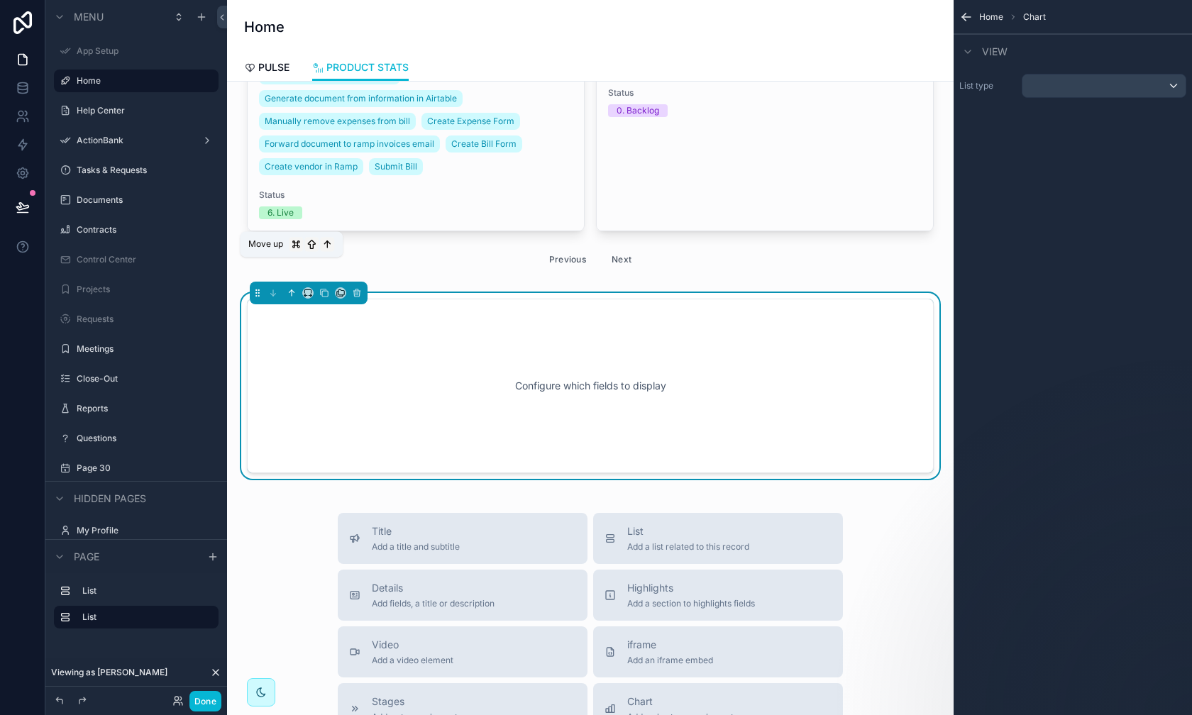
click at [289, 285] on button "scrollable content" at bounding box center [292, 293] width 16 height 16
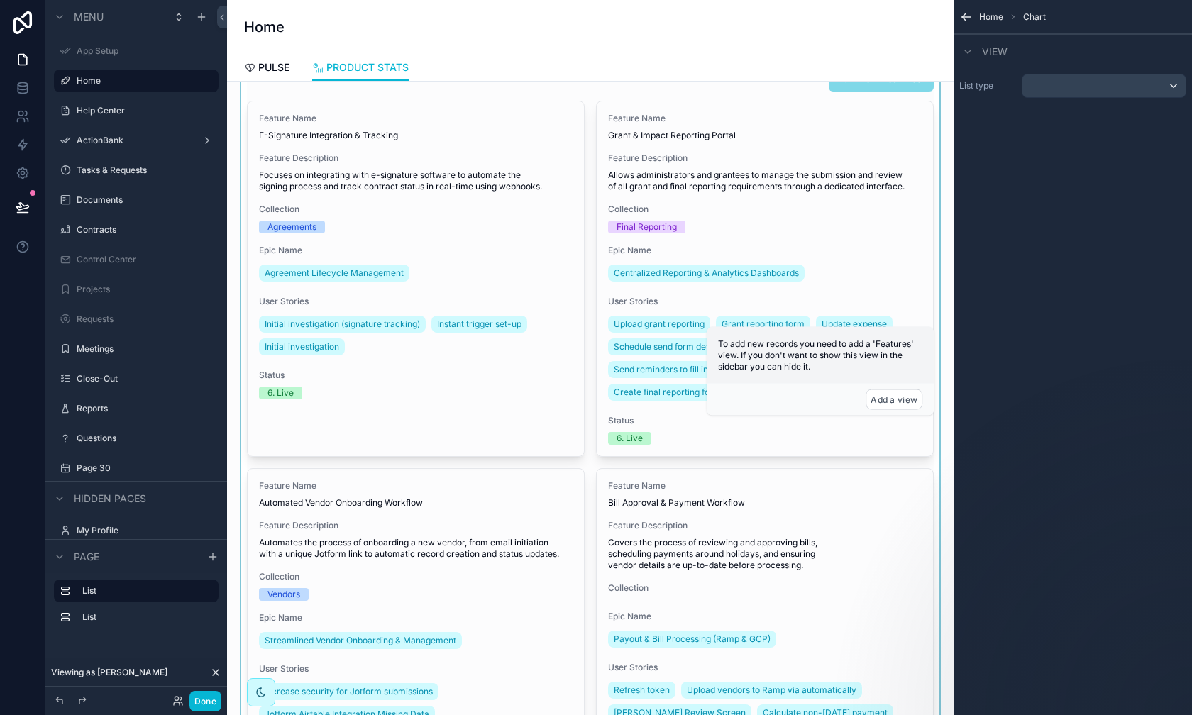
scroll to position [0, 0]
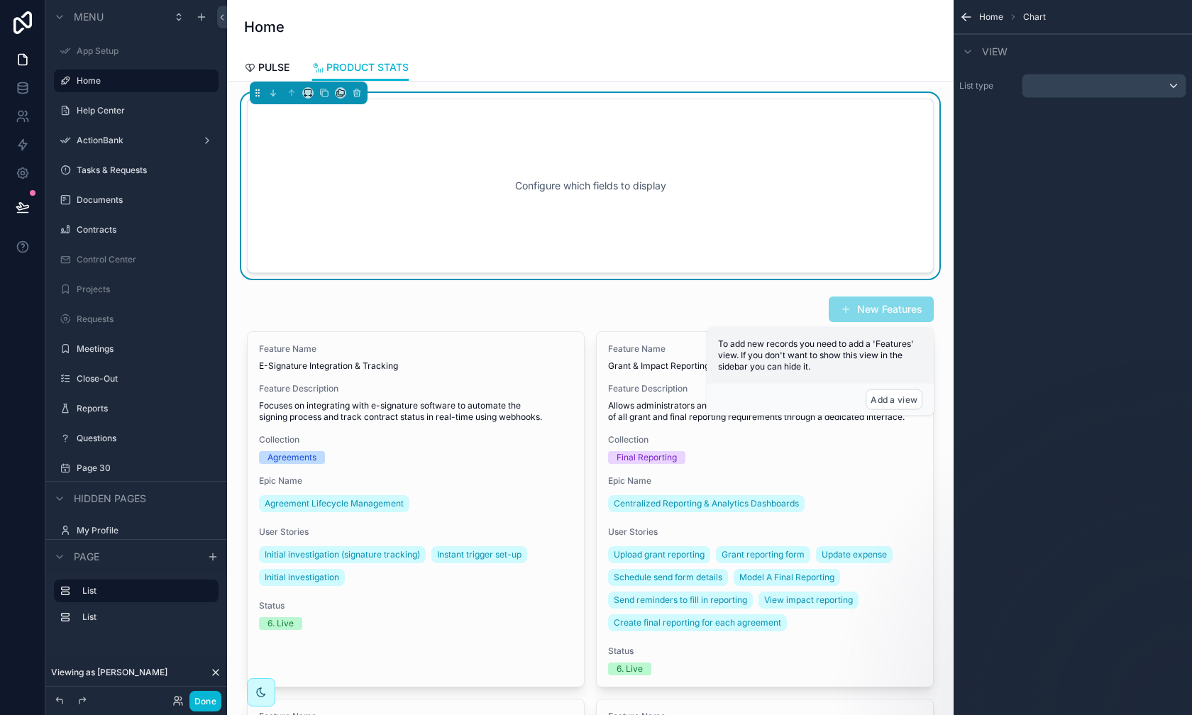
click at [543, 197] on div "Configure which fields to display" at bounding box center [590, 186] width 640 height 128
click at [945, 82] on div "scrollable content" at bounding box center [1104, 86] width 163 height 23
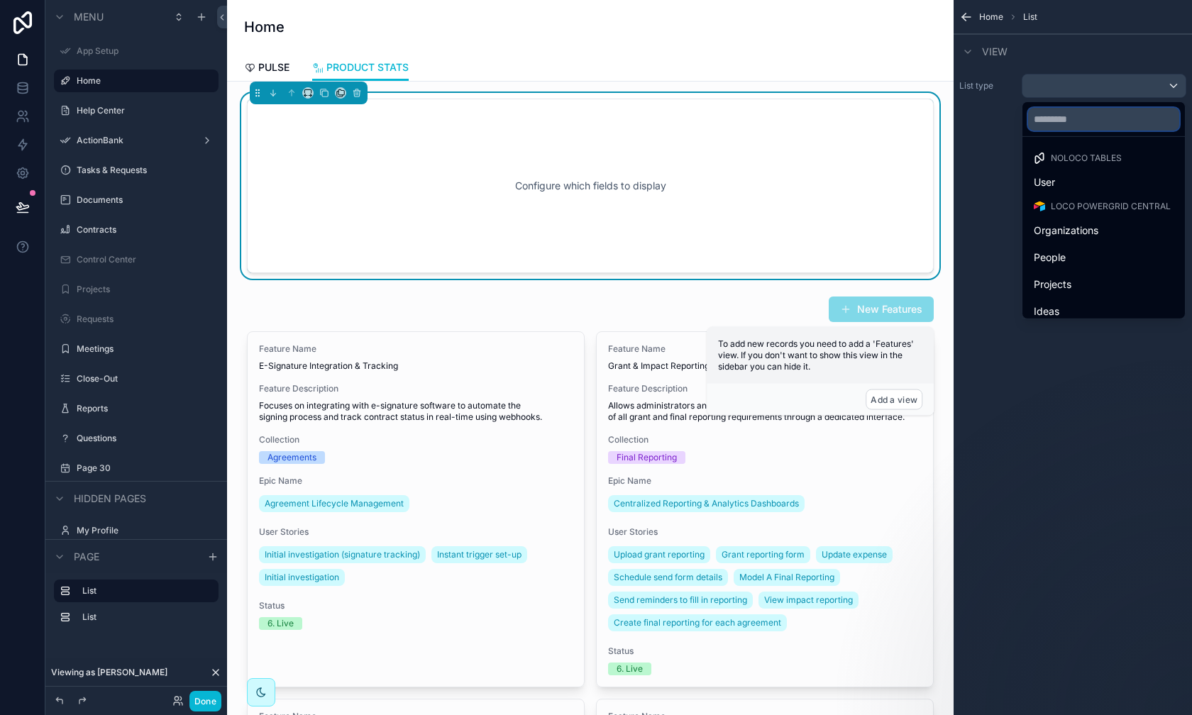
click at [945, 119] on input "text" at bounding box center [1103, 119] width 151 height 23
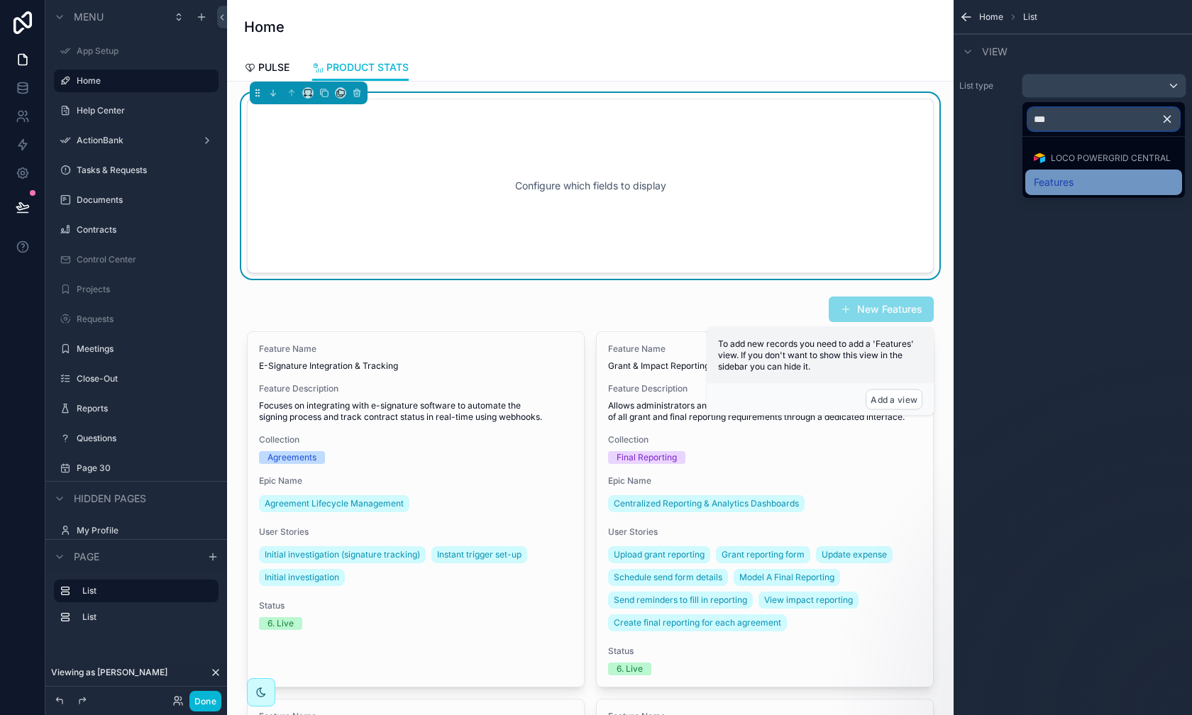
type input "***"
click at [945, 177] on span "Features" at bounding box center [1054, 182] width 40 height 17
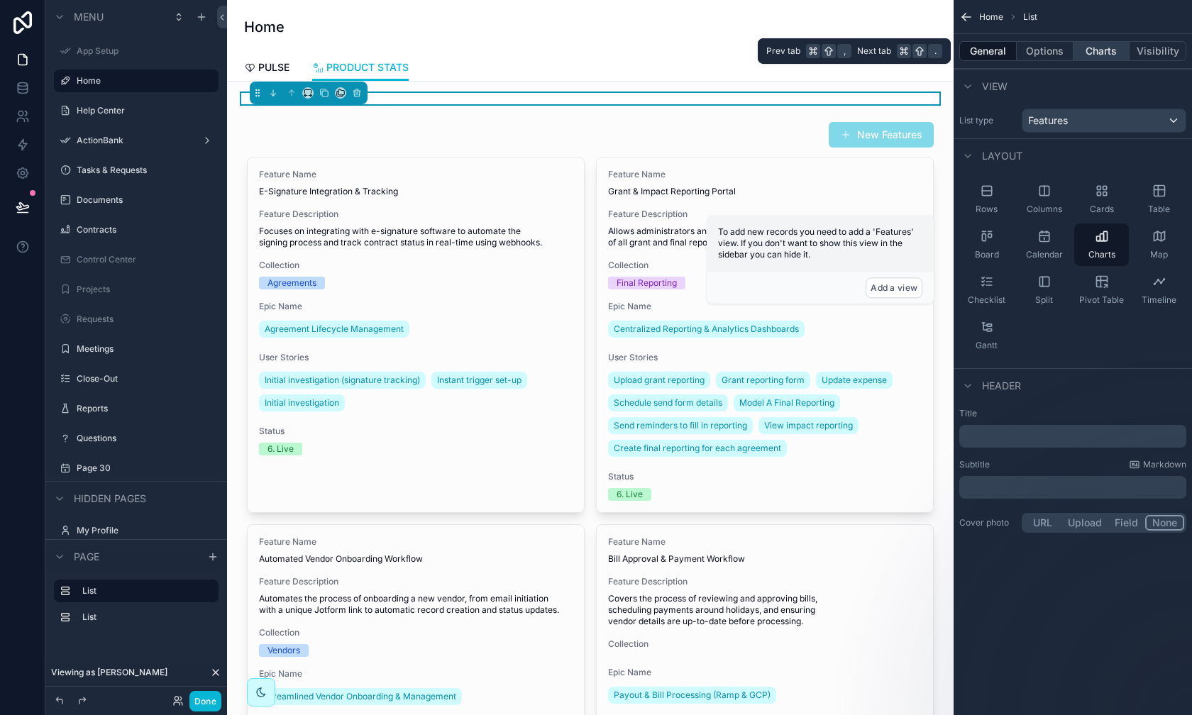
click at [945, 50] on button "Charts" at bounding box center [1102, 51] width 57 height 20
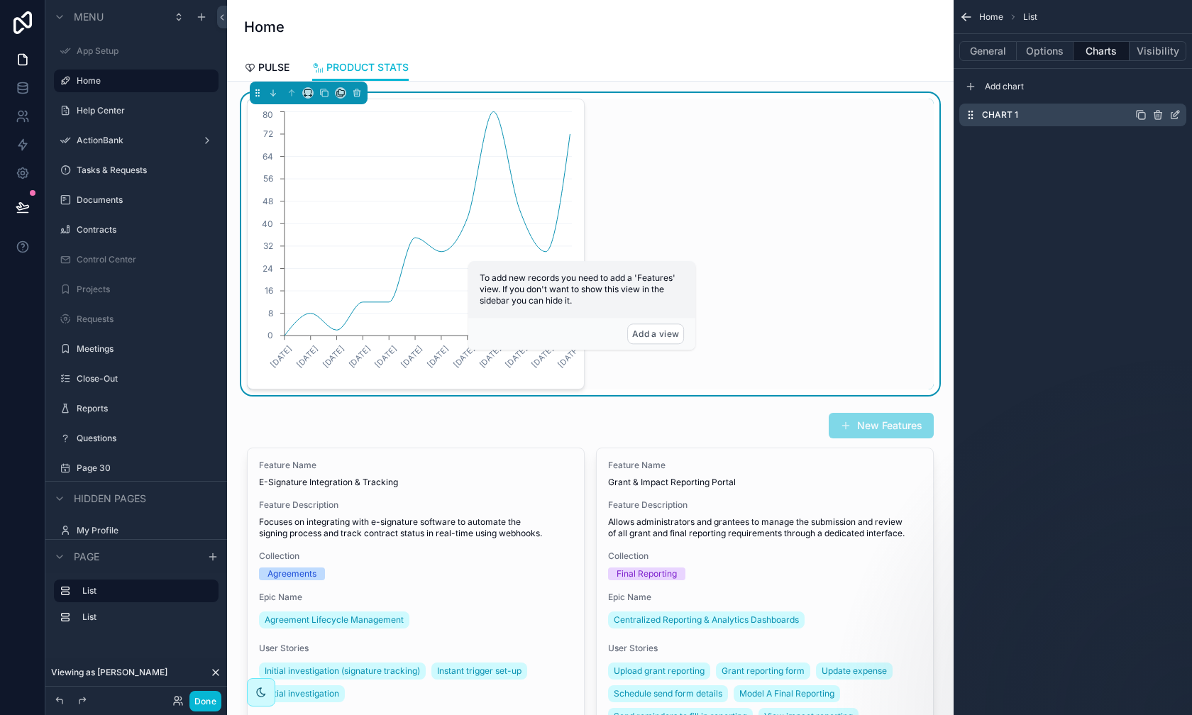
click at [945, 113] on icon "scrollable content" at bounding box center [1177, 114] width 6 height 6
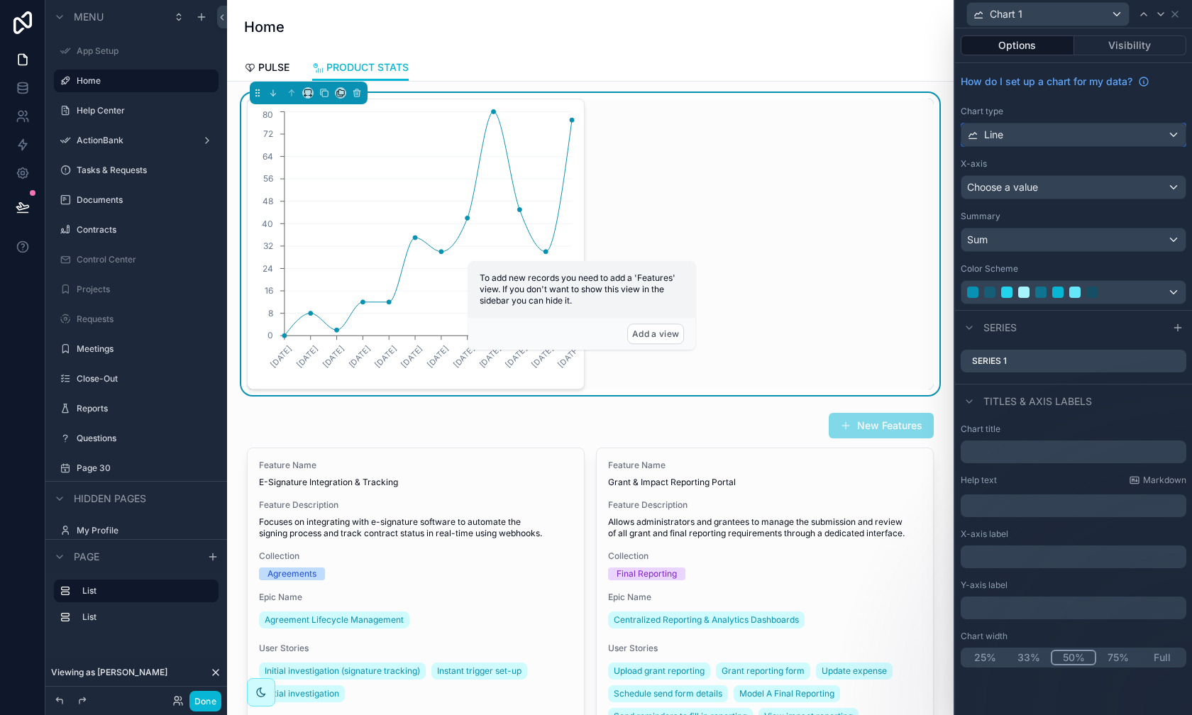
click at [945, 143] on div "Line" at bounding box center [1074, 134] width 224 height 23
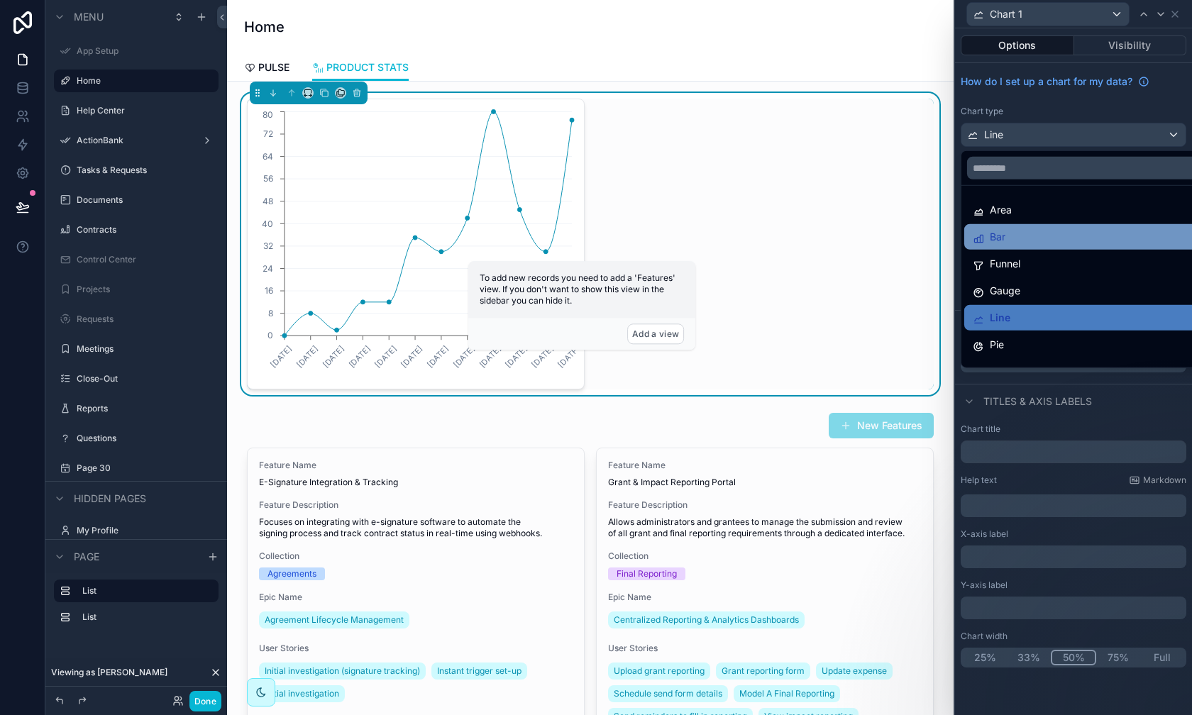
click at [945, 246] on div "Bar" at bounding box center [1091, 237] width 252 height 26
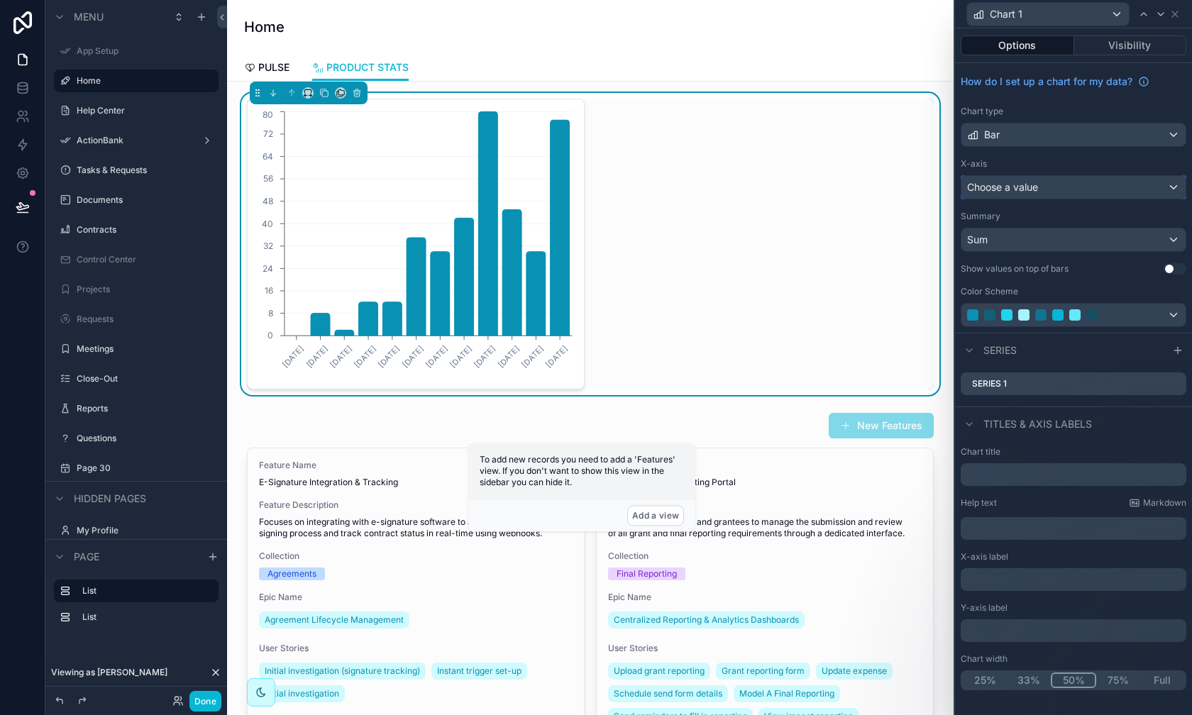
click at [945, 184] on div "Choose a value" at bounding box center [1074, 187] width 224 height 23
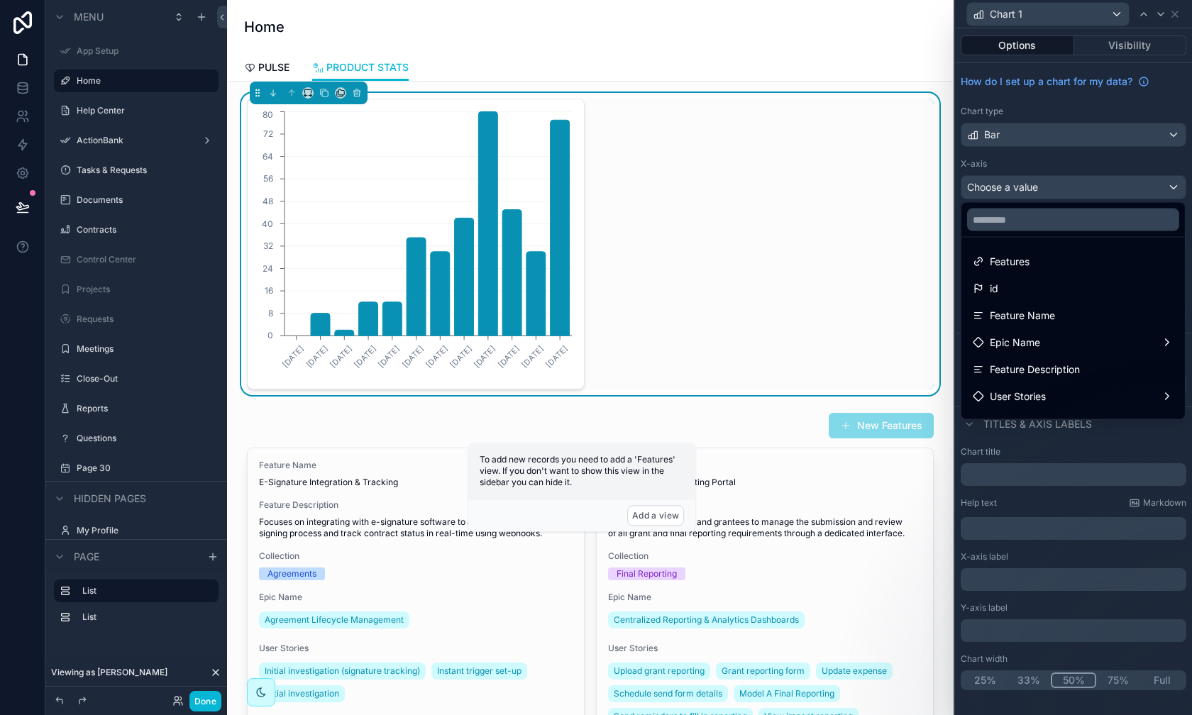
click at [945, 232] on div at bounding box center [1074, 220] width 224 height 34
click at [945, 221] on input "text" at bounding box center [1073, 220] width 212 height 23
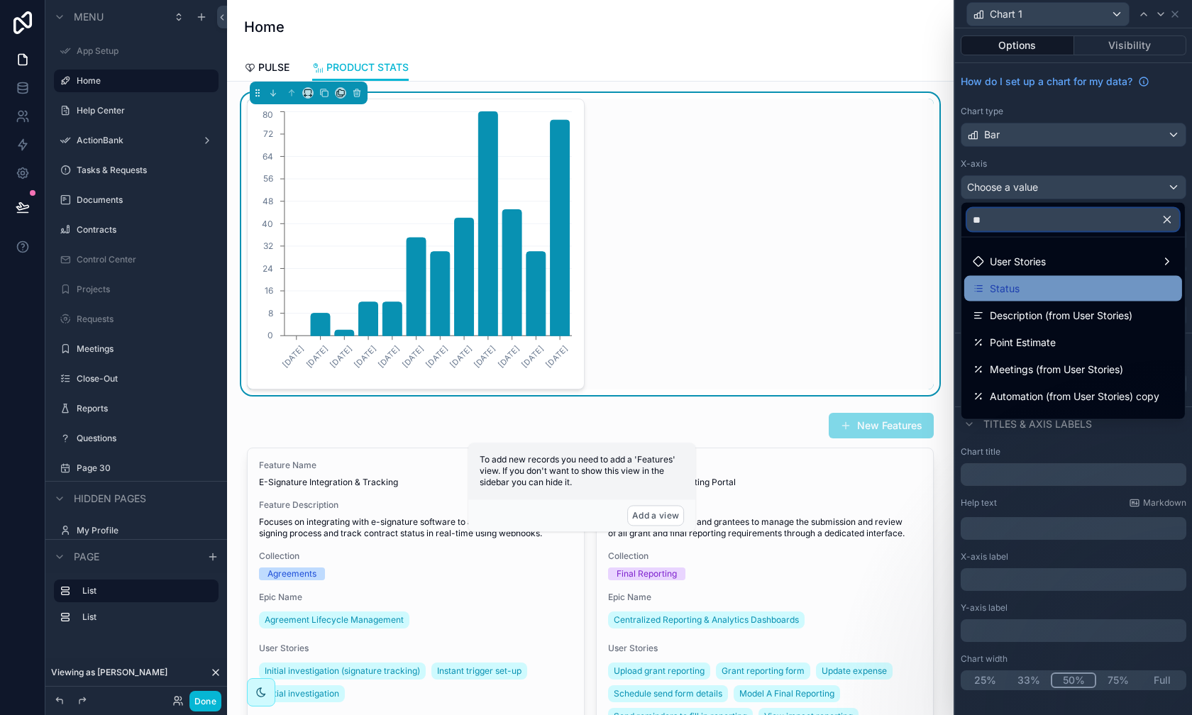
type input "**"
click at [945, 286] on div "Status" at bounding box center [1073, 288] width 201 height 17
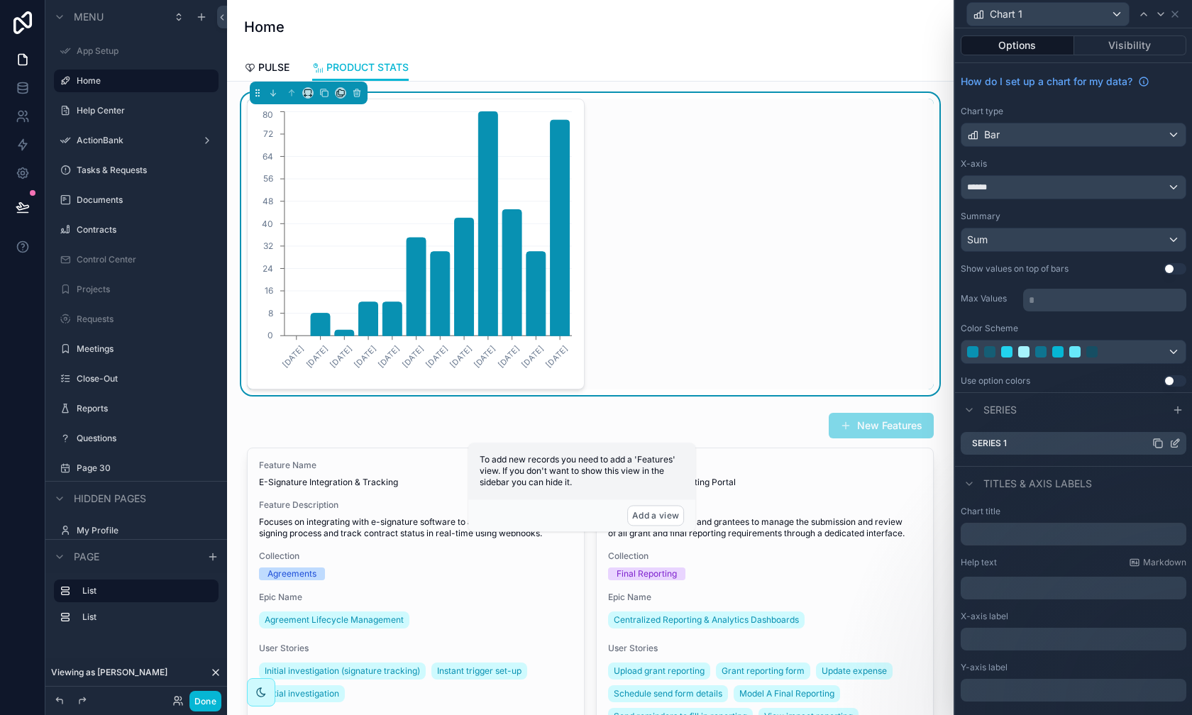
click at [945, 438] on icon at bounding box center [1175, 443] width 11 height 11
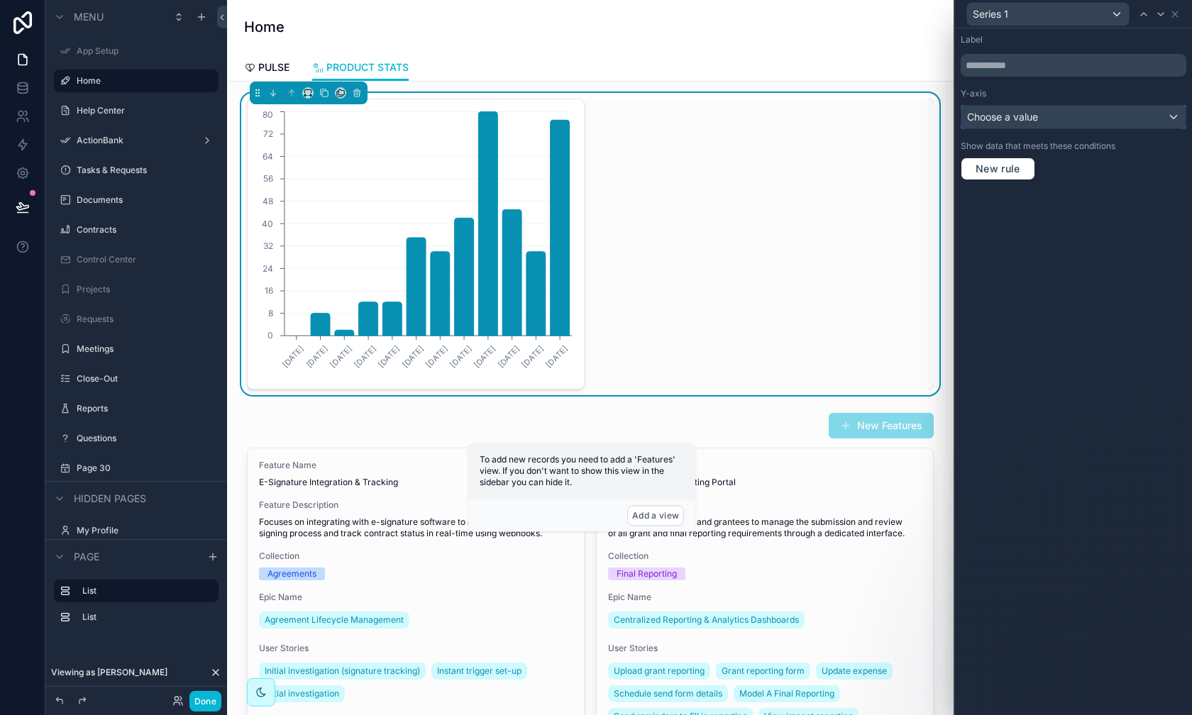
click at [945, 120] on div "Choose a value" at bounding box center [1074, 117] width 224 height 23
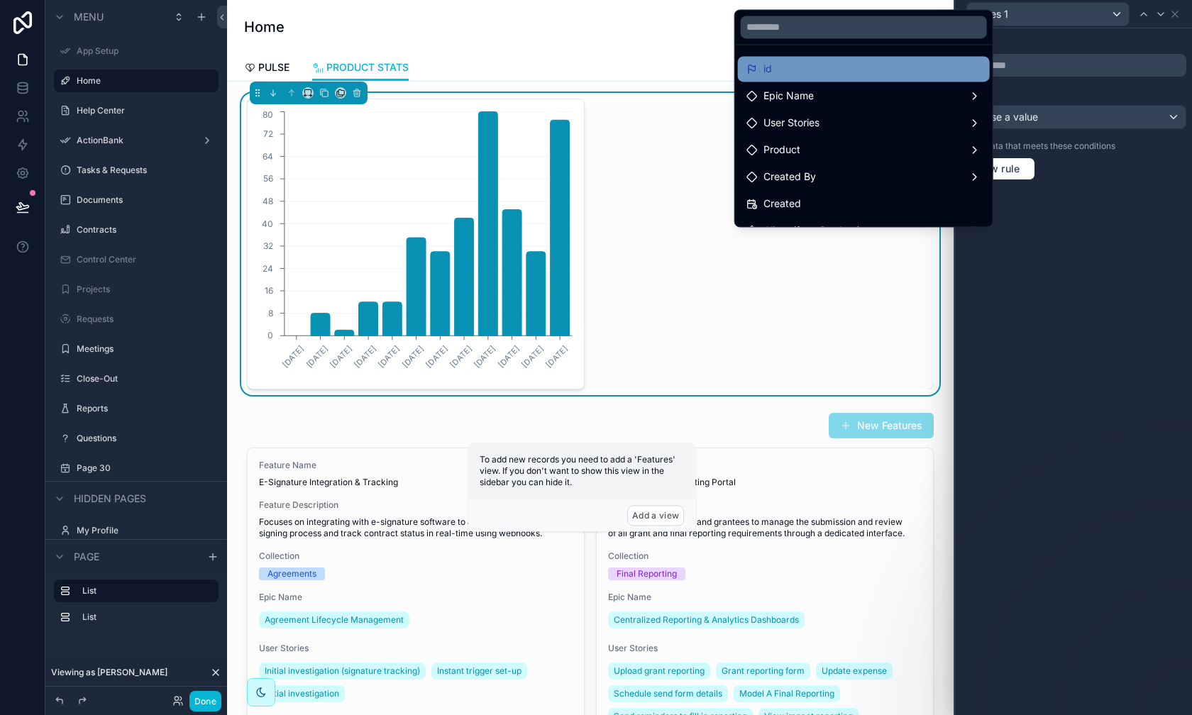
click at [925, 72] on div "id" at bounding box center [864, 68] width 235 height 17
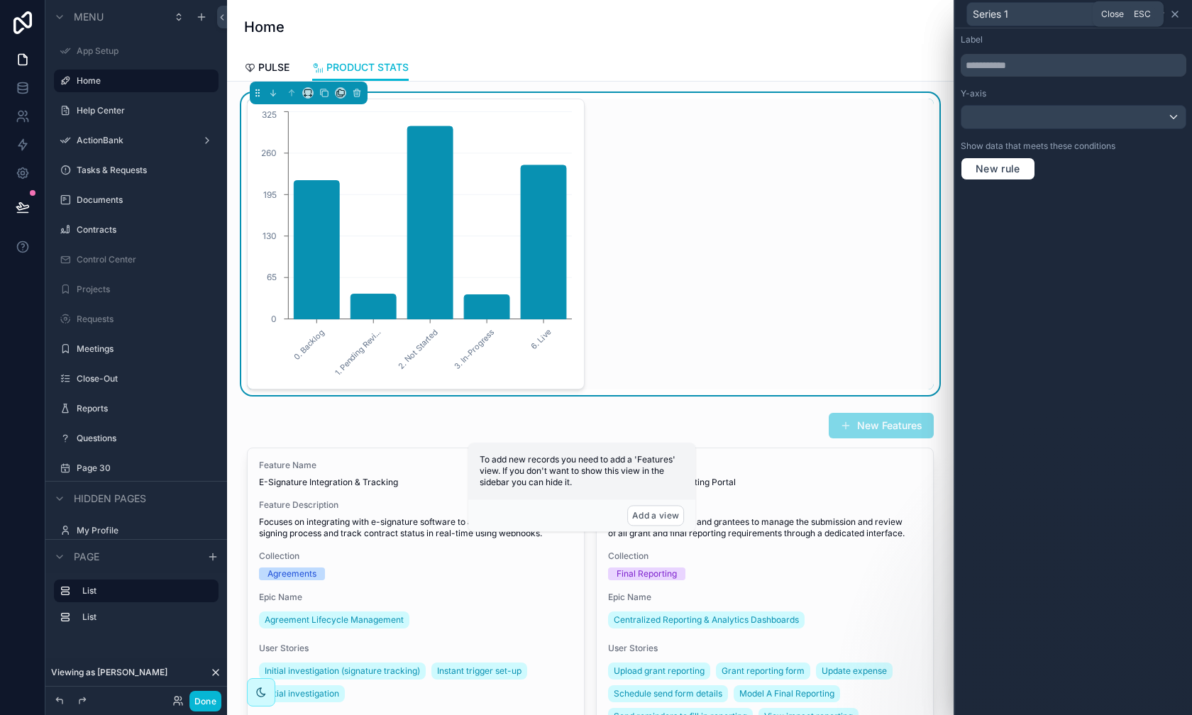
click at [945, 17] on icon at bounding box center [1175, 14] width 11 height 11
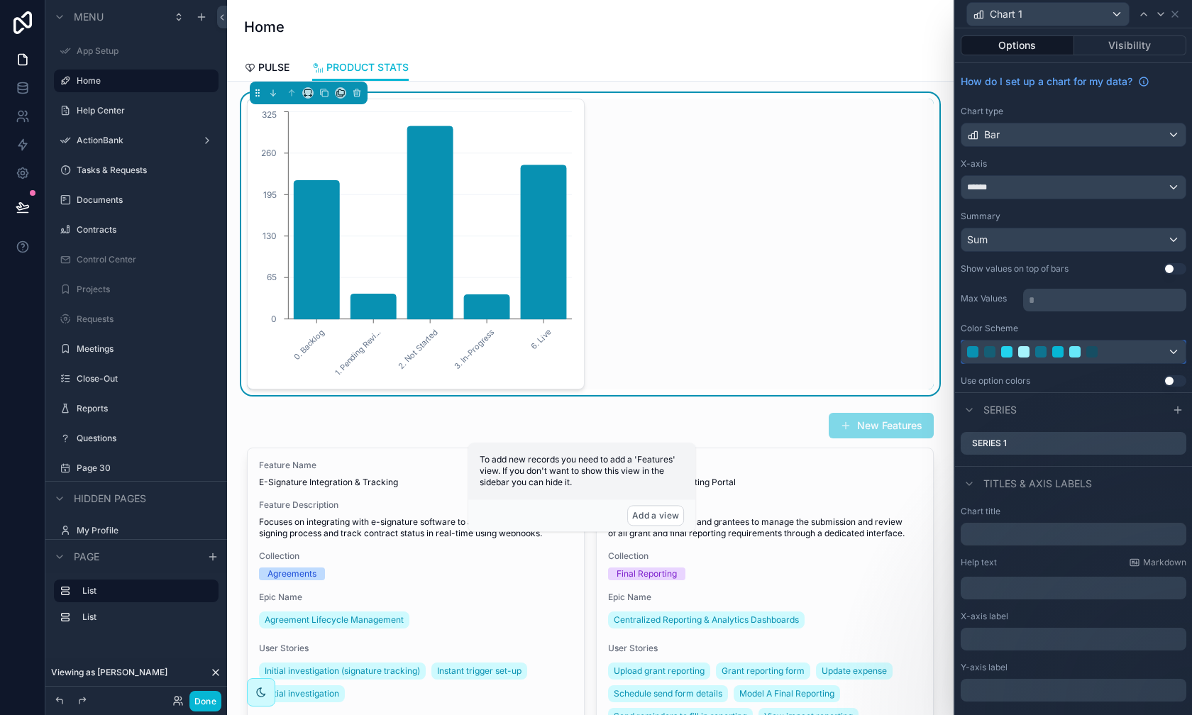
click at [945, 346] on div at bounding box center [1058, 351] width 182 height 11
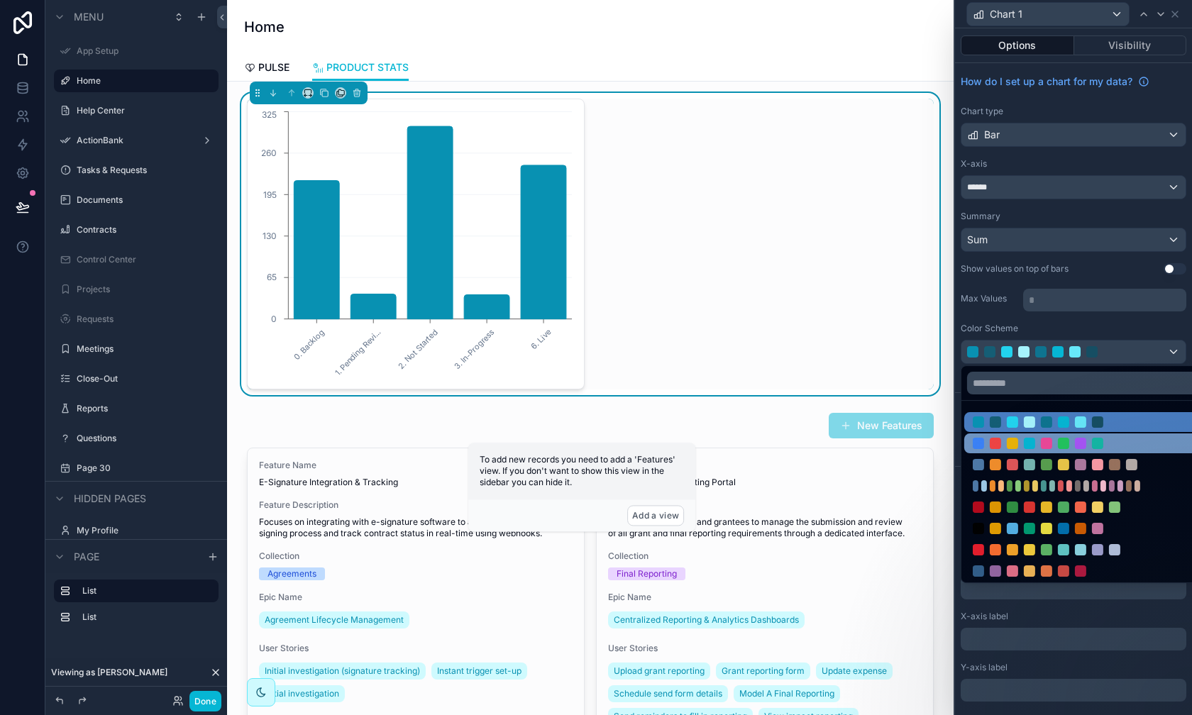
click at [945, 441] on div at bounding box center [1064, 443] width 182 height 11
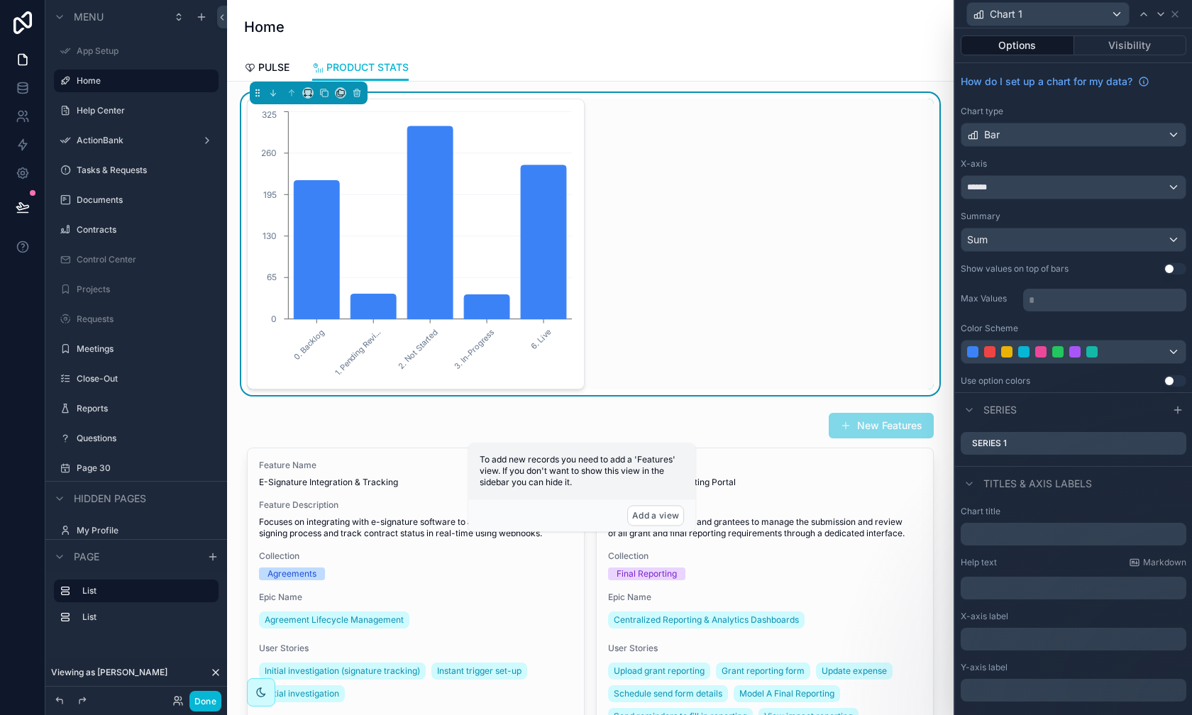
click at [945, 380] on button "Use setting" at bounding box center [1175, 380] width 23 height 11
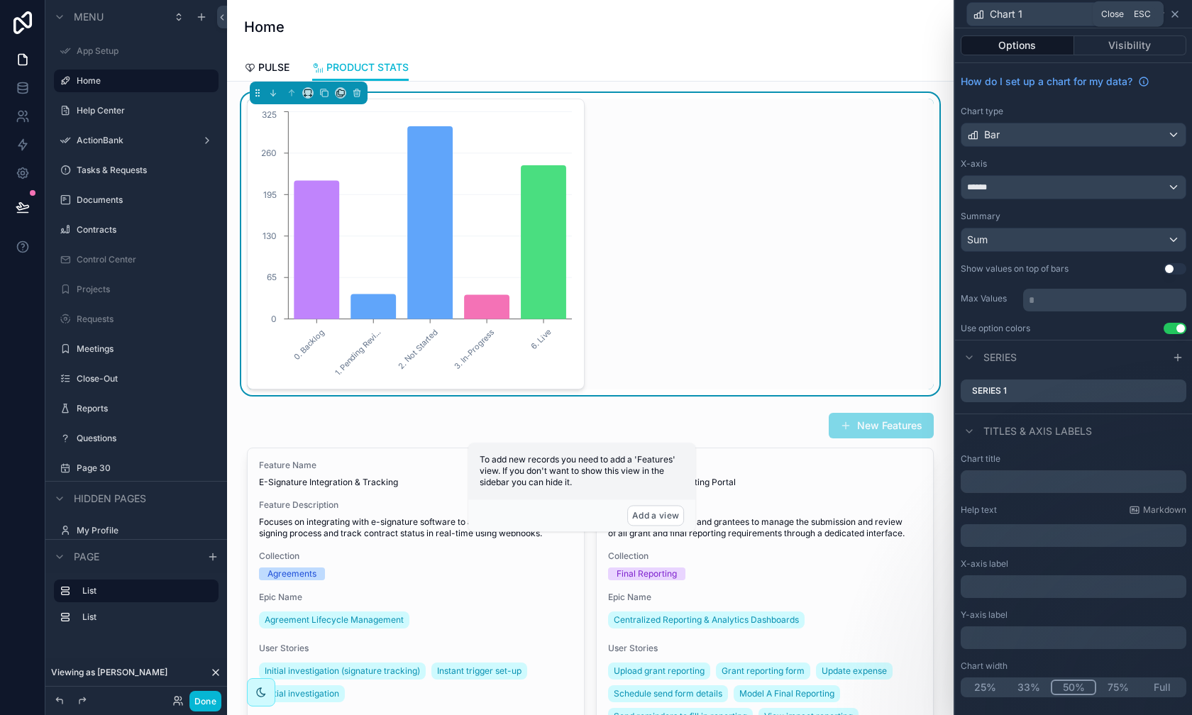
click at [945, 15] on icon at bounding box center [1175, 14] width 11 height 11
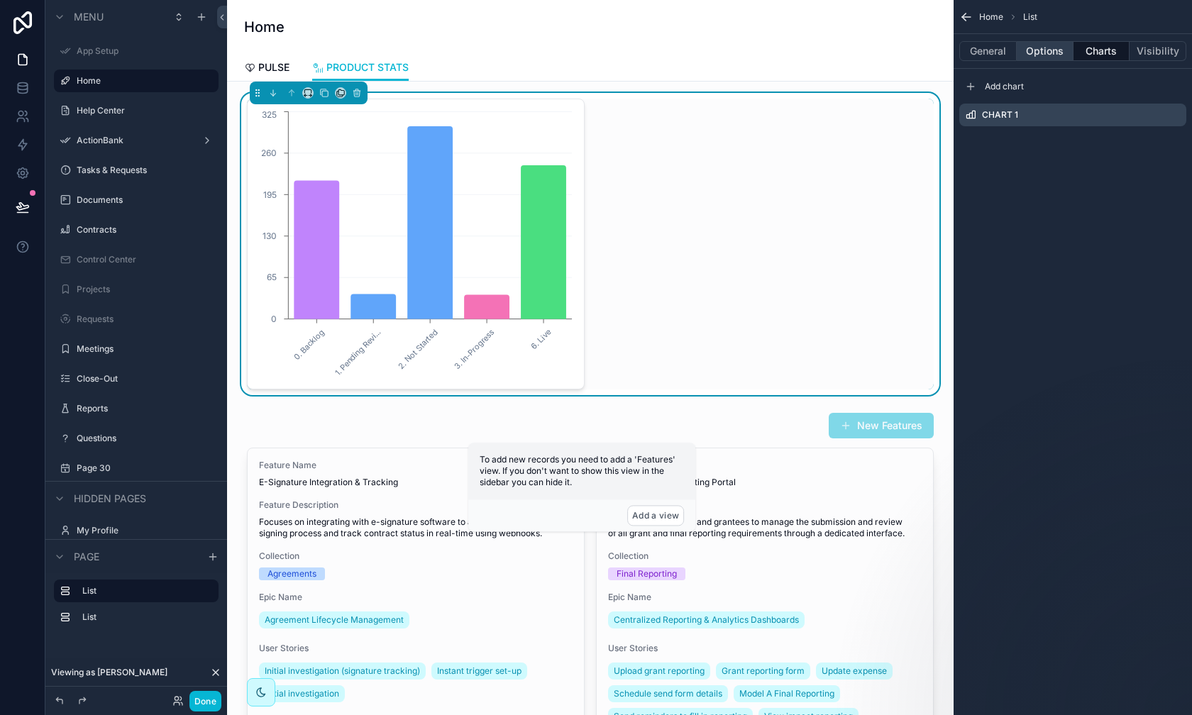
click at [945, 54] on button "Options" at bounding box center [1045, 51] width 57 height 20
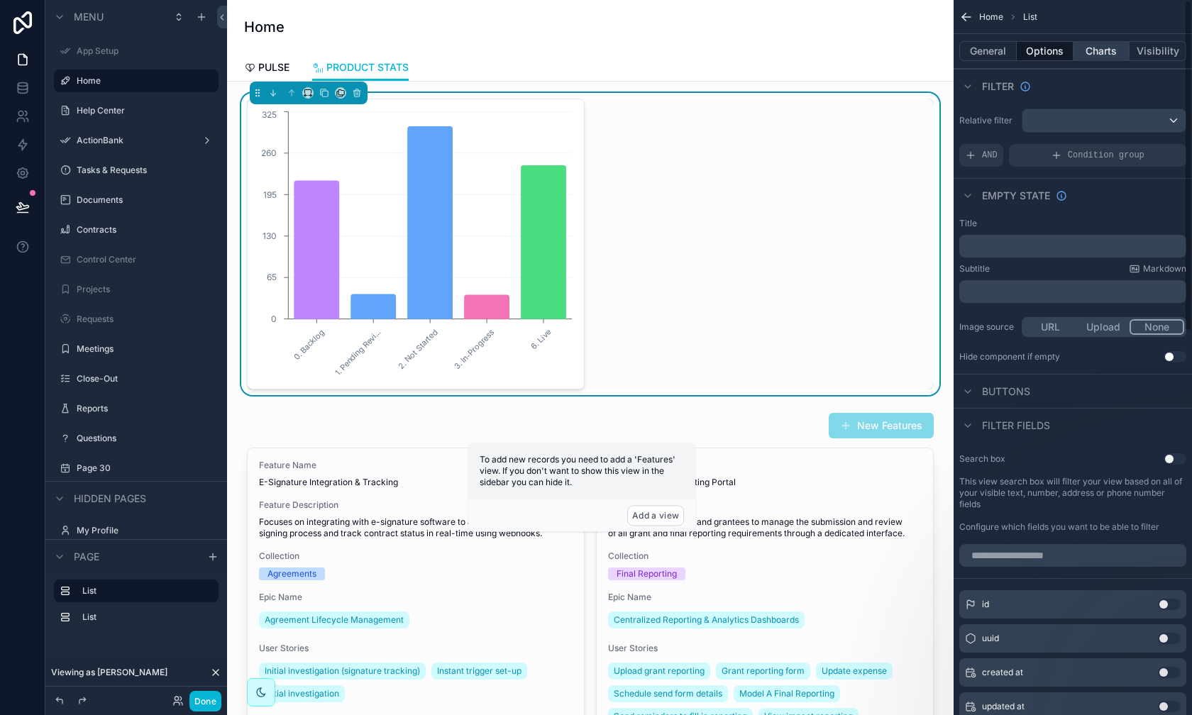
click at [945, 50] on button "Charts" at bounding box center [1102, 51] width 57 height 20
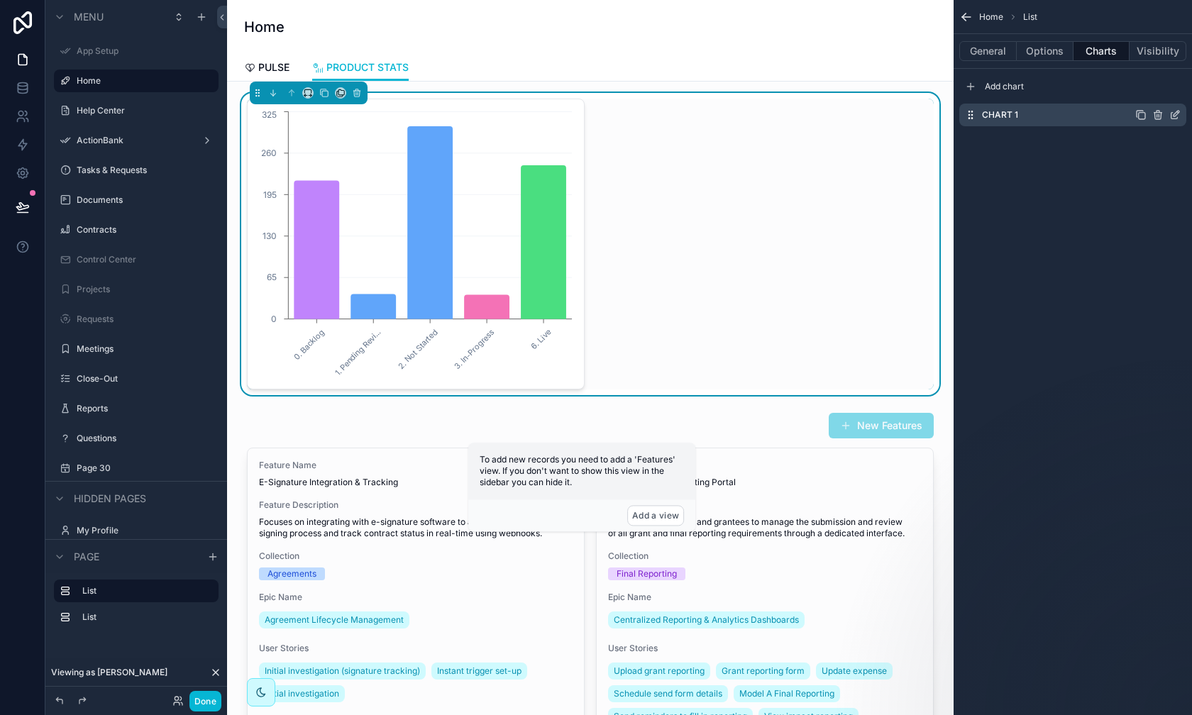
click at [945, 116] on icon "scrollable content" at bounding box center [1175, 114] width 11 height 11
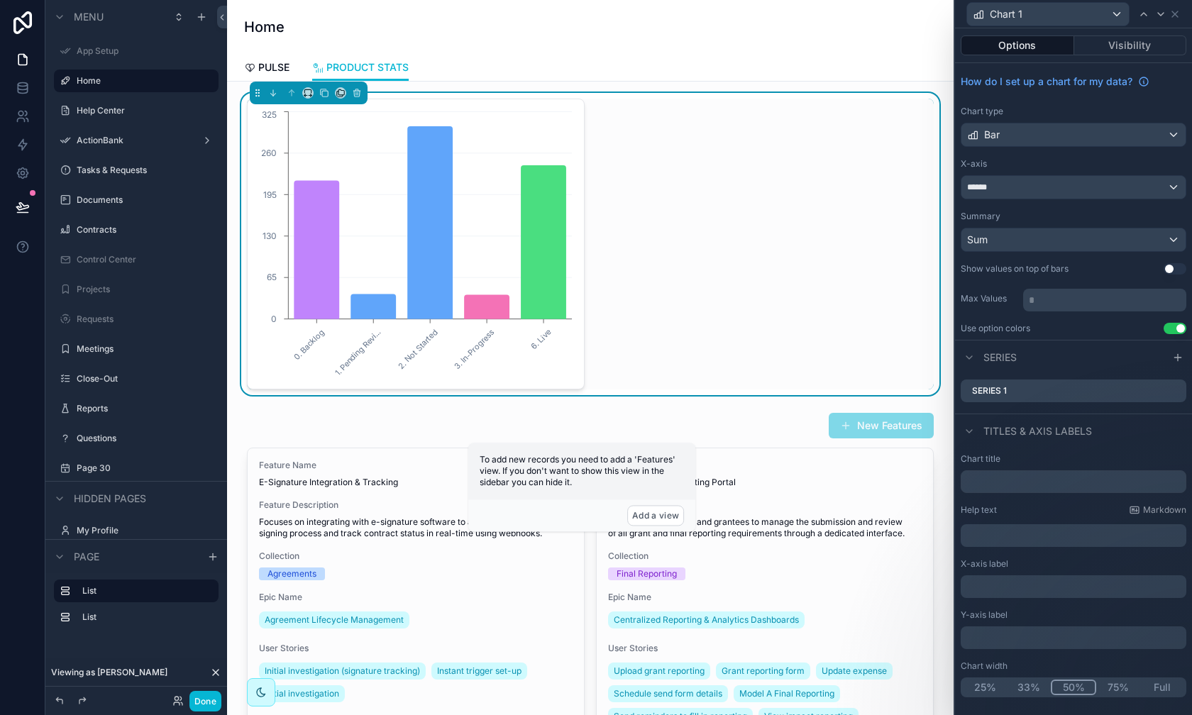
click at [889, 264] on div "0. Backlog 1. Pending Revi... 2. Not Started 3. In-Progress 6. Live 0 65 130 19…" at bounding box center [590, 244] width 687 height 291
click at [214, 647] on button "Done" at bounding box center [206, 701] width 32 height 21
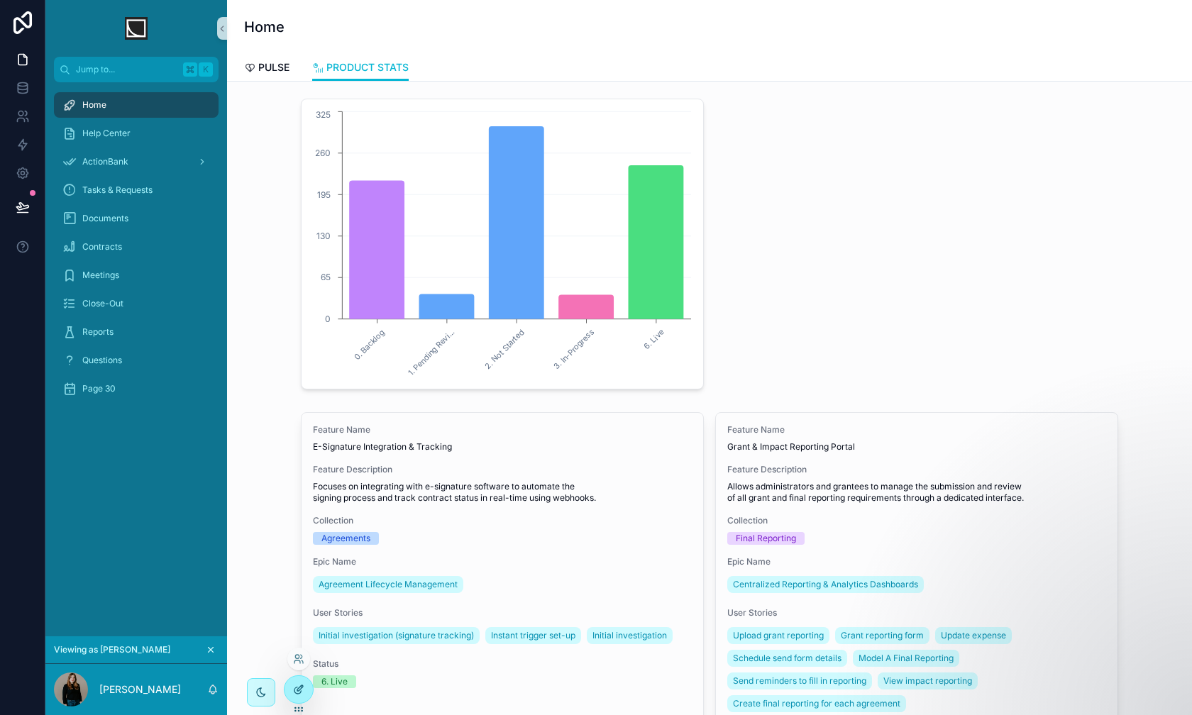
click at [307, 647] on div at bounding box center [299, 689] width 28 height 27
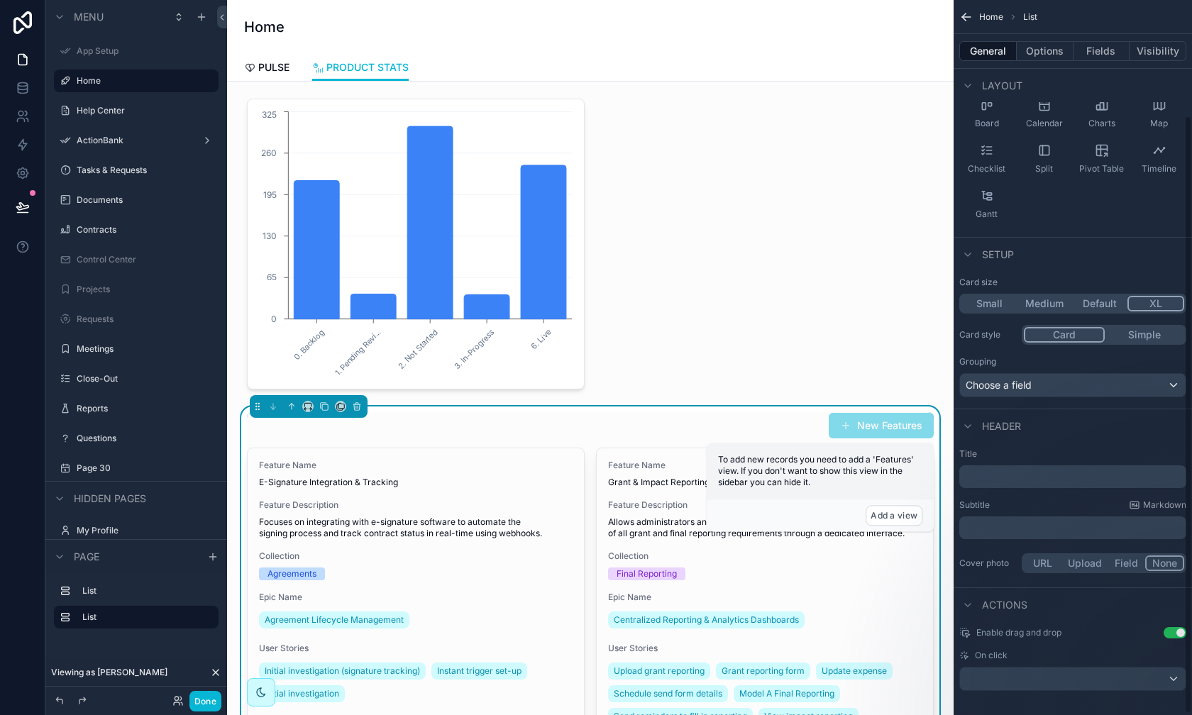
scroll to position [138, 0]
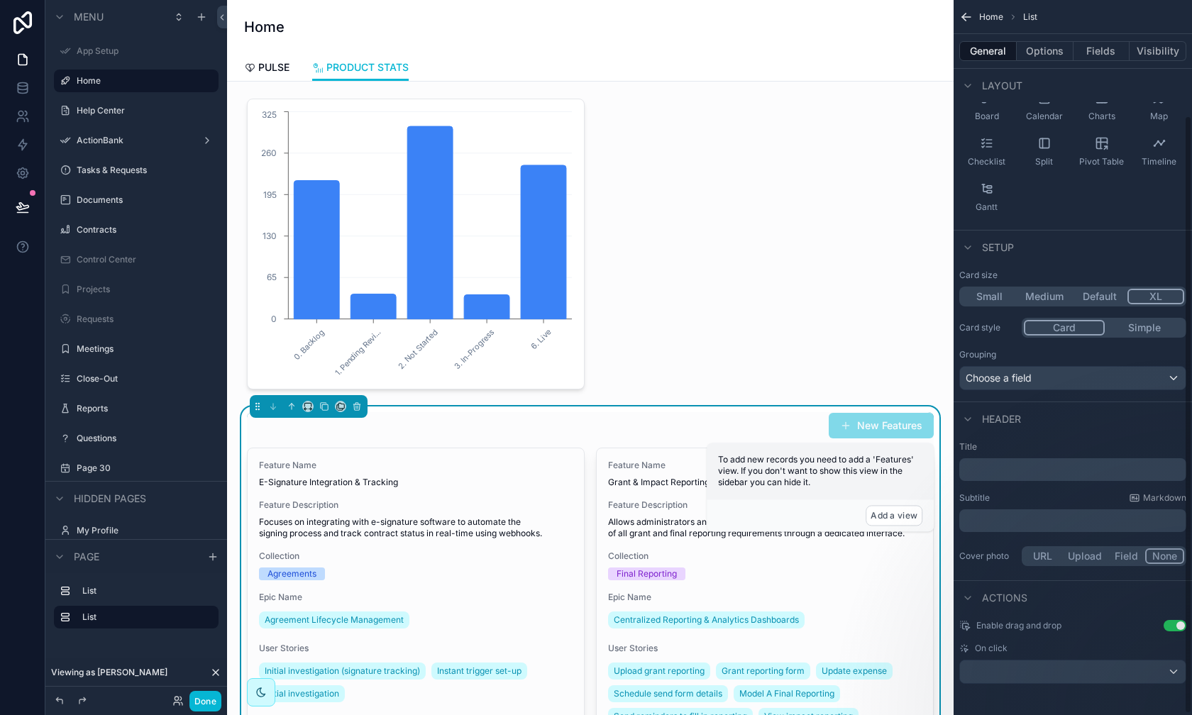
click at [945, 463] on p "﻿" at bounding box center [1074, 470] width 219 height 14
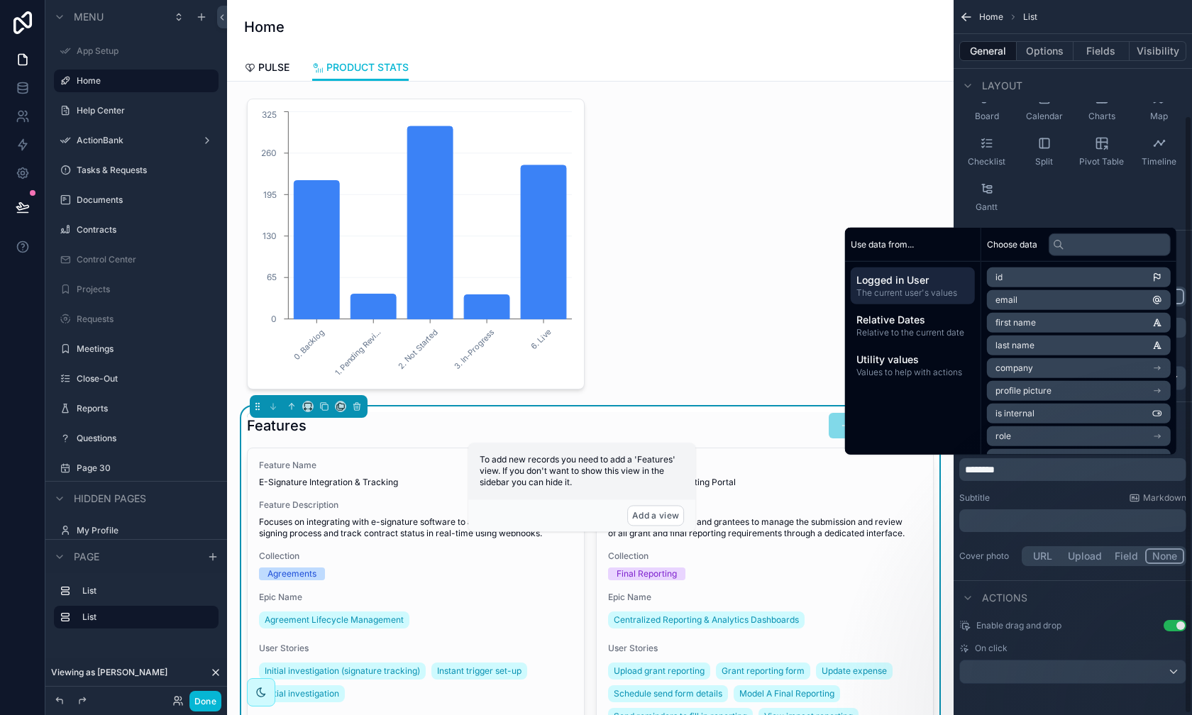
click at [945, 517] on p "﻿" at bounding box center [1074, 521] width 219 height 14
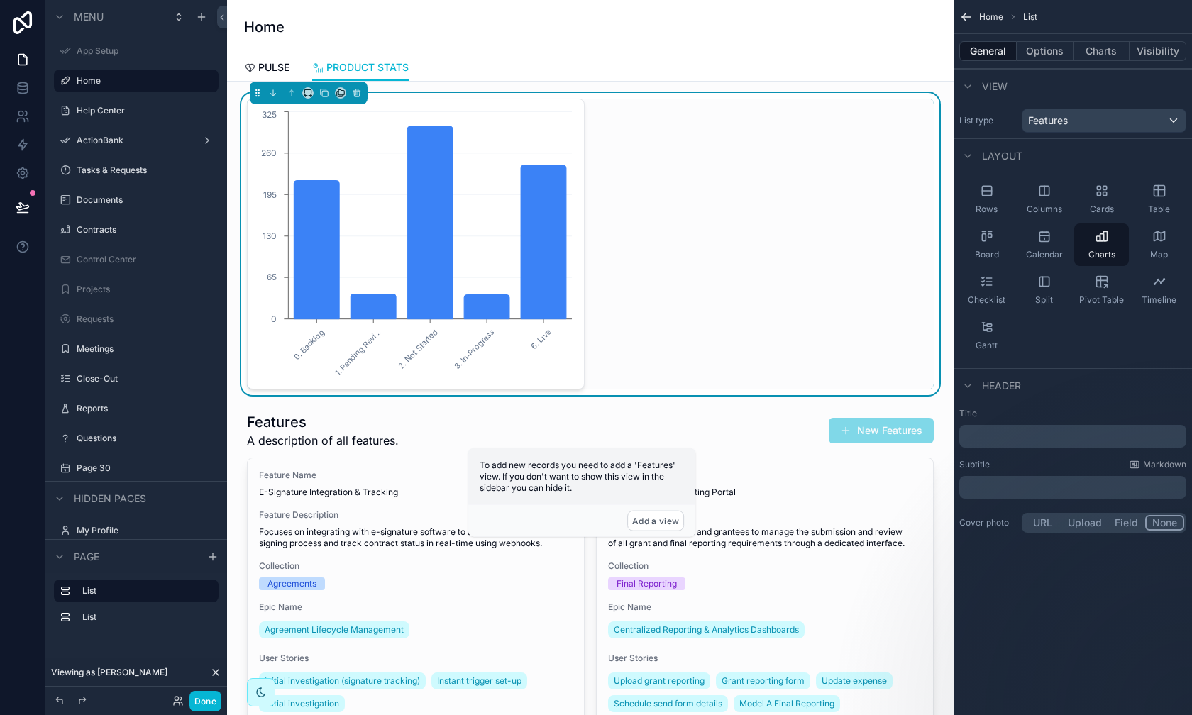
scroll to position [0, 0]
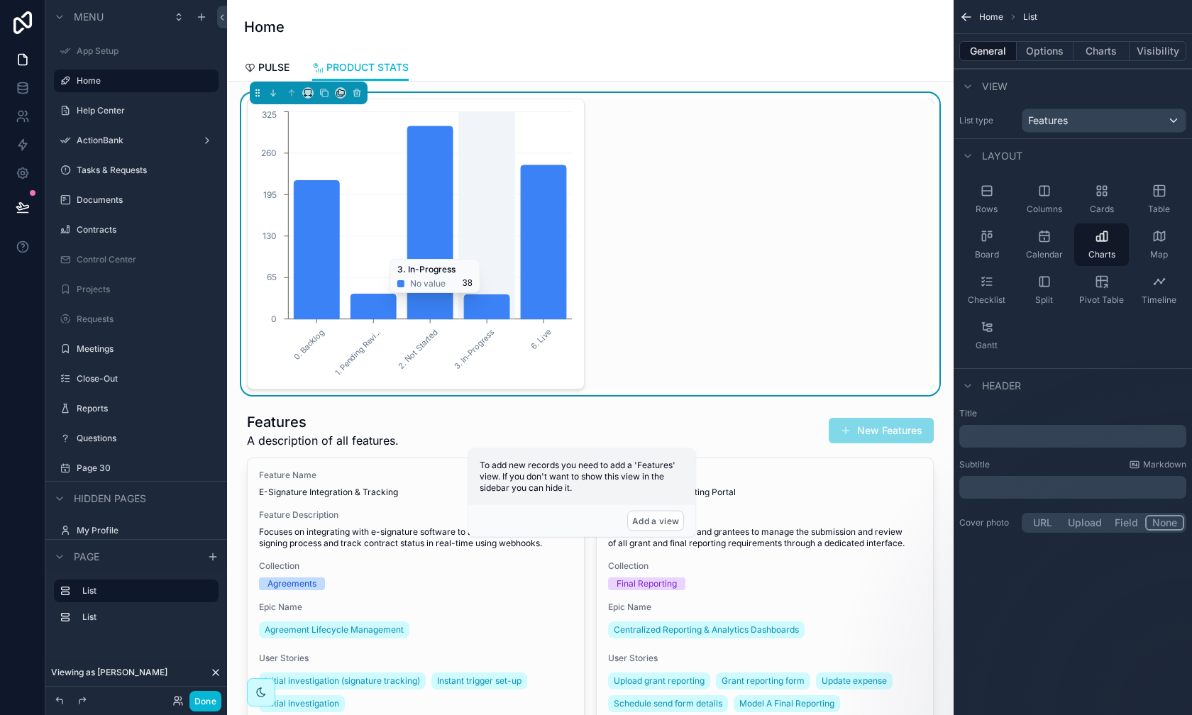
click at [482, 299] on icon "chart" at bounding box center [486, 307] width 45 height 24
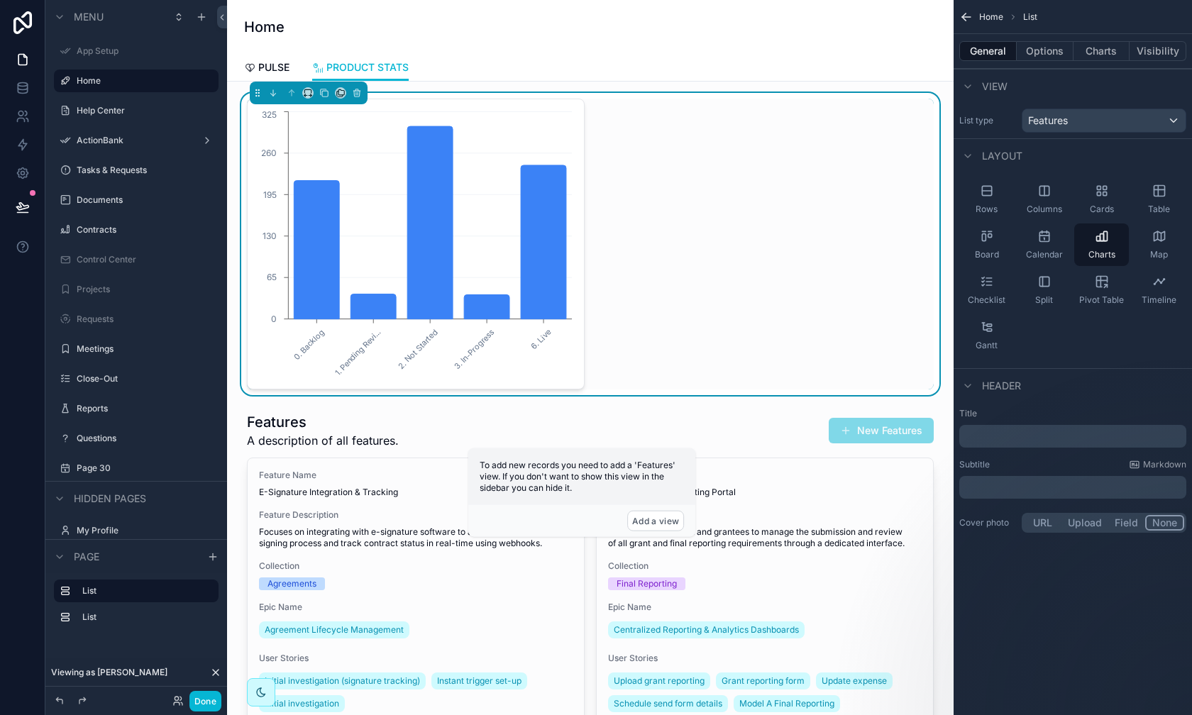
click at [527, 361] on icon "0. Backlog 1. Pending Revi... 2. Not Started 3. In-Progress 6. Live 0 65 130 19…" at bounding box center [415, 244] width 319 height 273
click at [945, 48] on button "Options" at bounding box center [1045, 51] width 57 height 20
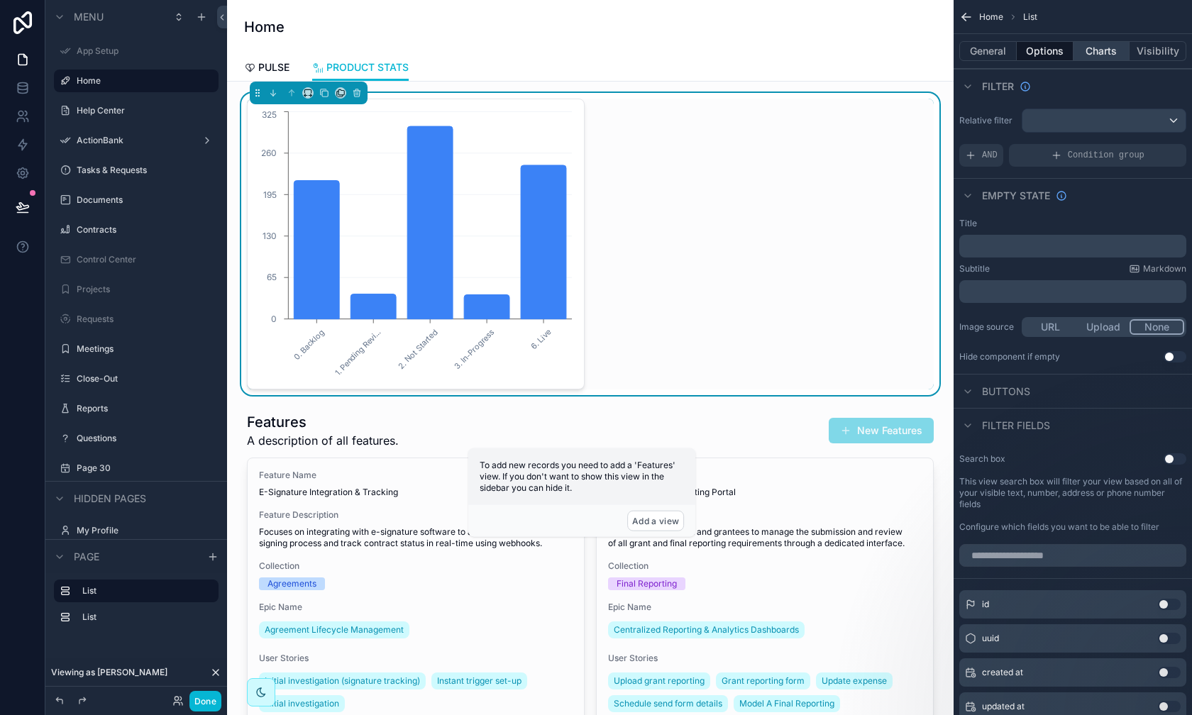
click at [945, 55] on button "Charts" at bounding box center [1102, 51] width 57 height 20
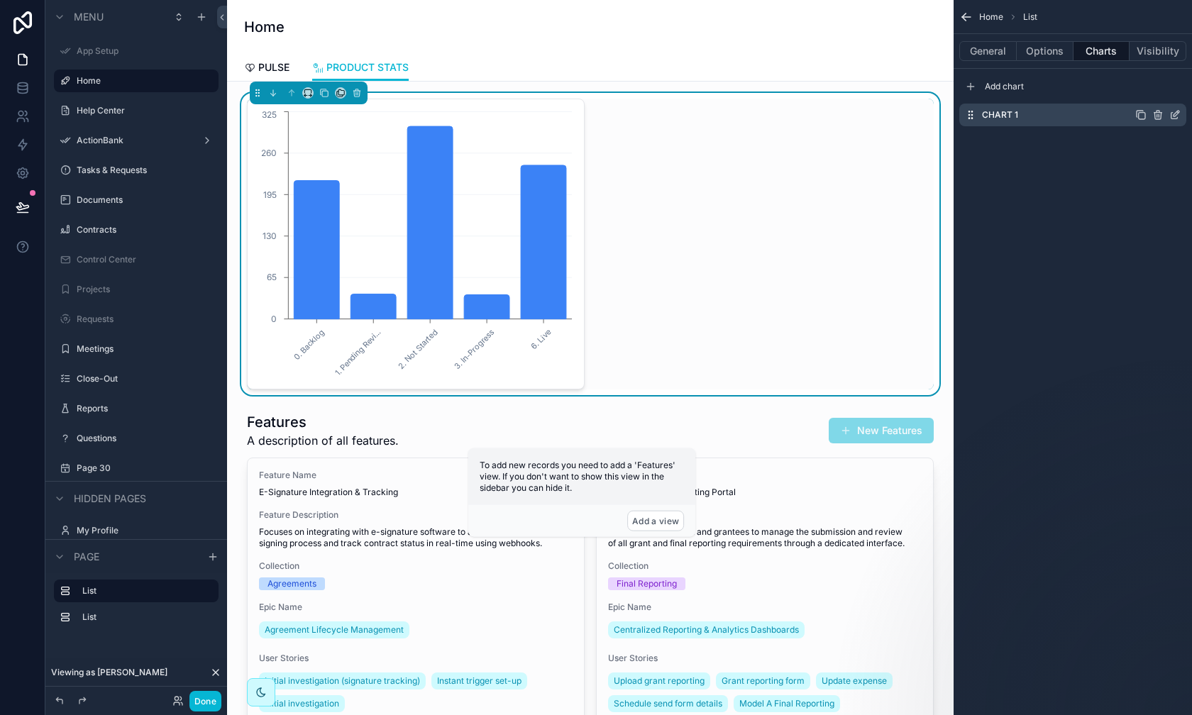
click at [945, 112] on icon "scrollable content" at bounding box center [1175, 114] width 11 height 11
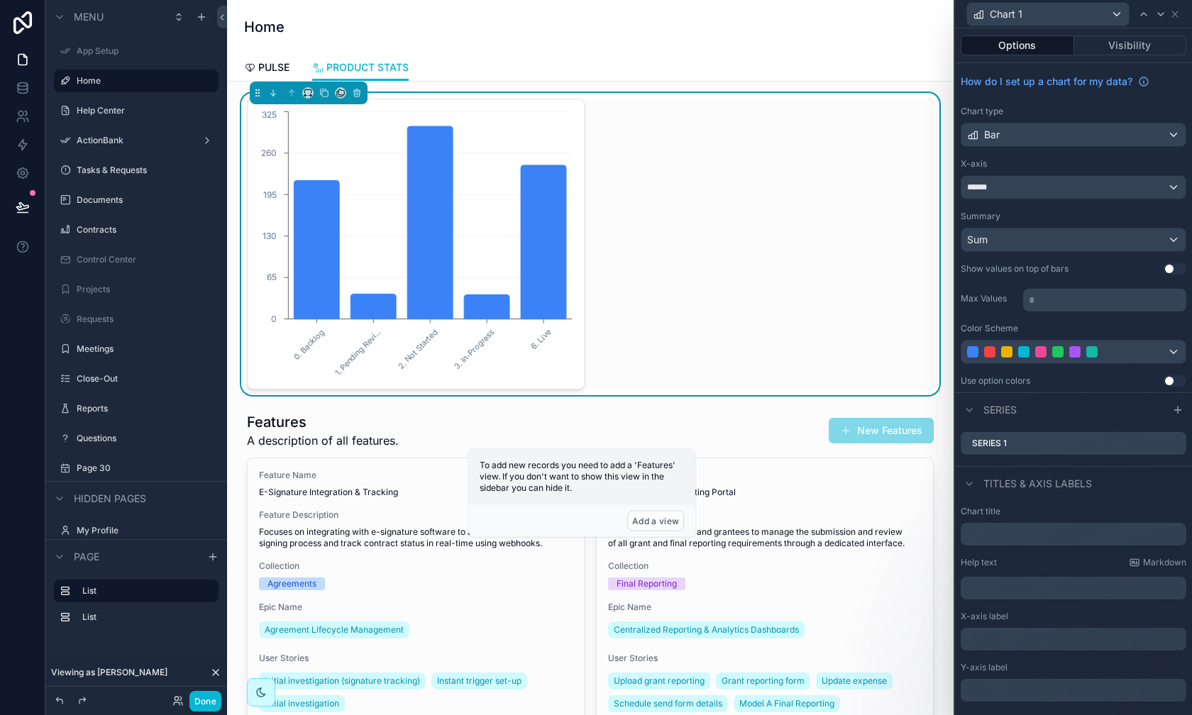
click at [945, 383] on button "Use setting" at bounding box center [1175, 380] width 23 height 11
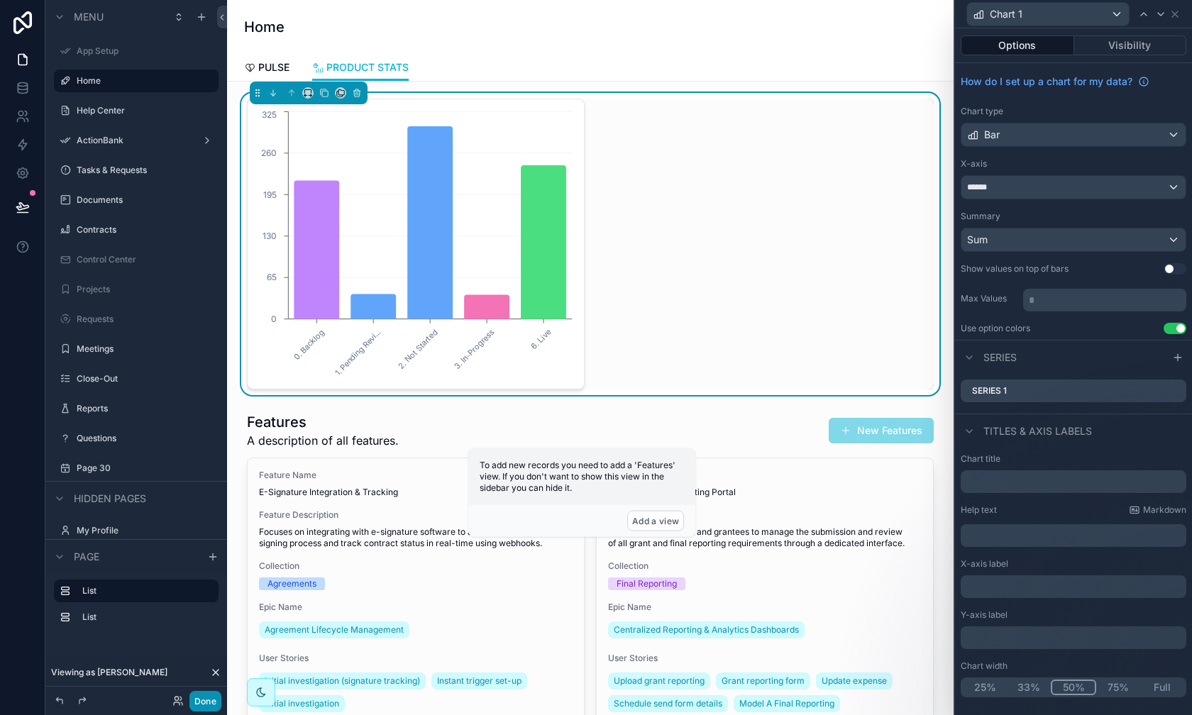
click at [209, 647] on button "Done" at bounding box center [206, 701] width 32 height 21
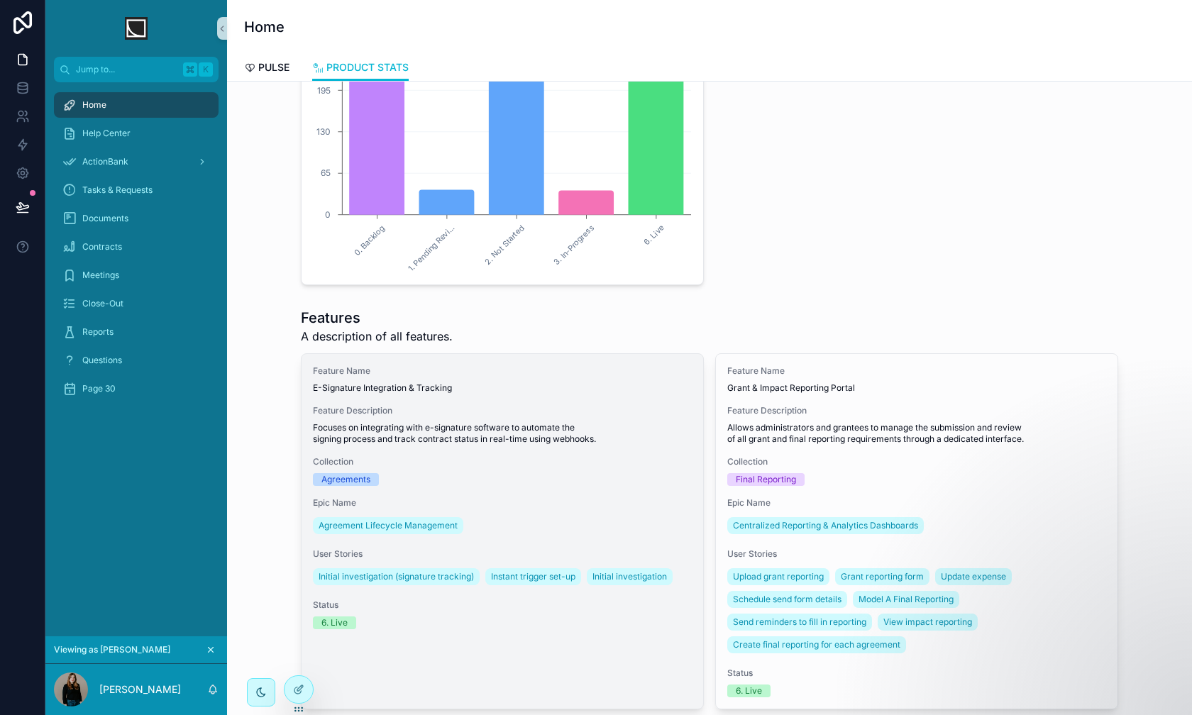
scroll to position [109, 0]
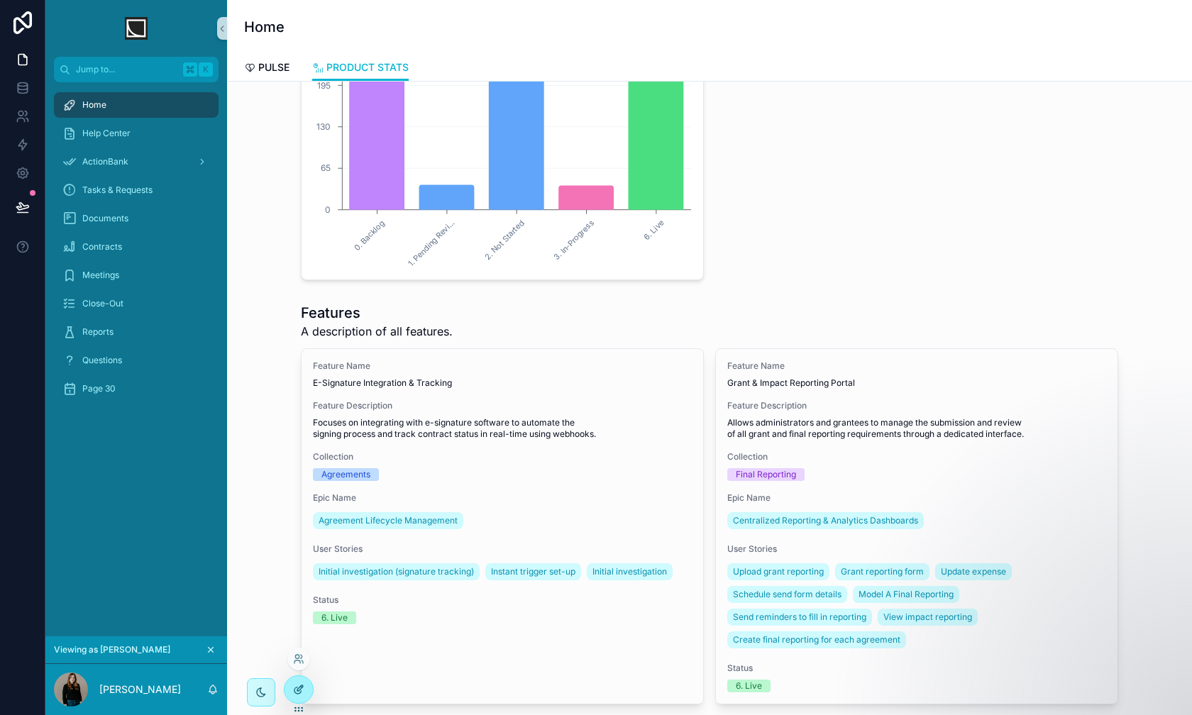
click at [295, 647] on icon at bounding box center [298, 689] width 11 height 11
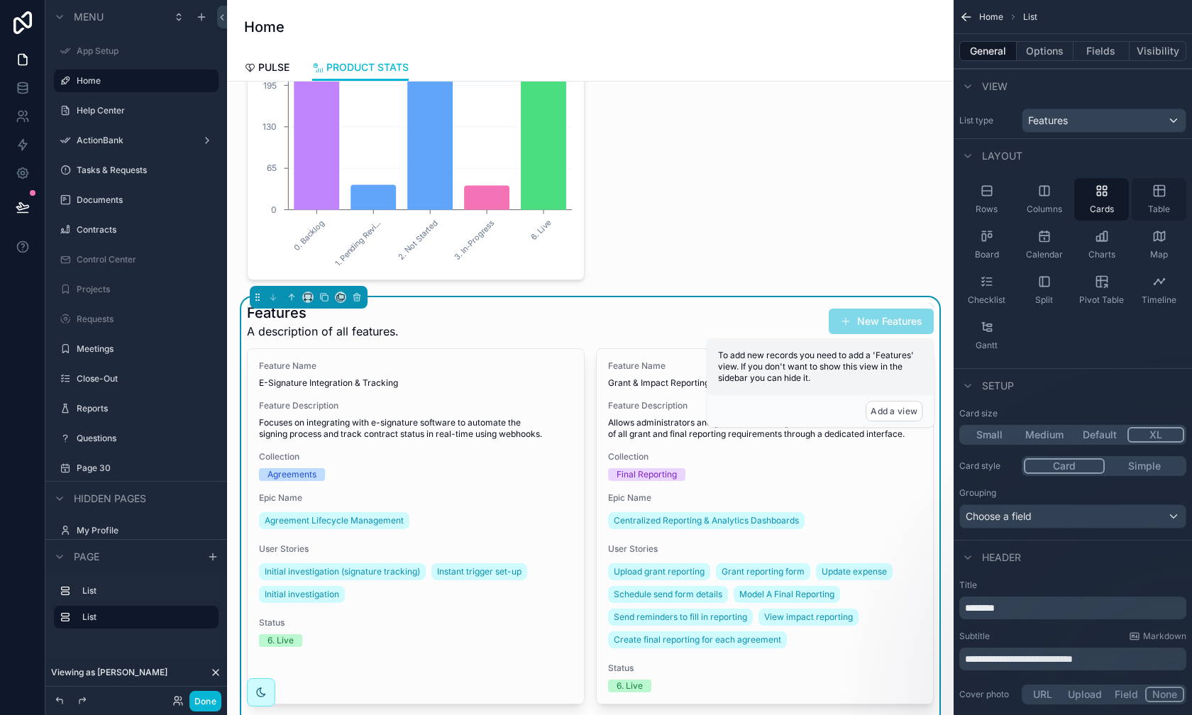
click at [945, 206] on span "Table" at bounding box center [1159, 209] width 22 height 11
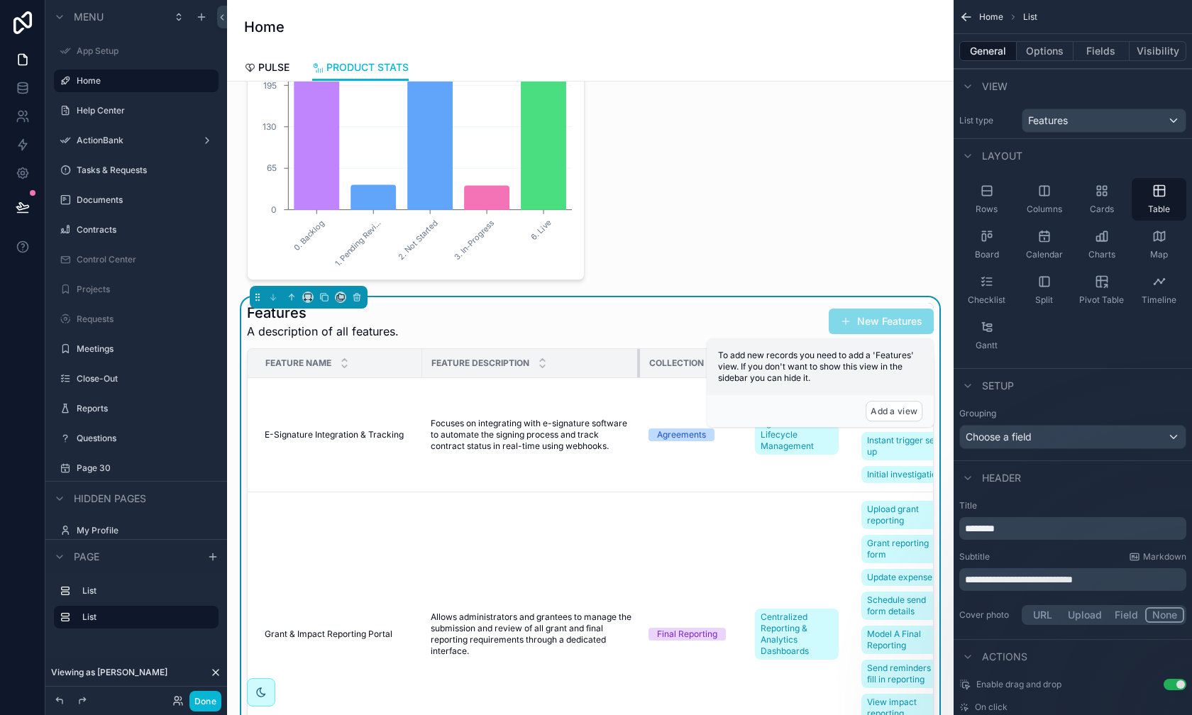
drag, startPoint x: 641, startPoint y: 364, endPoint x: 608, endPoint y: 363, distance: 33.4
click at [637, 364] on div "scrollable content" at bounding box center [640, 363] width 6 height 28
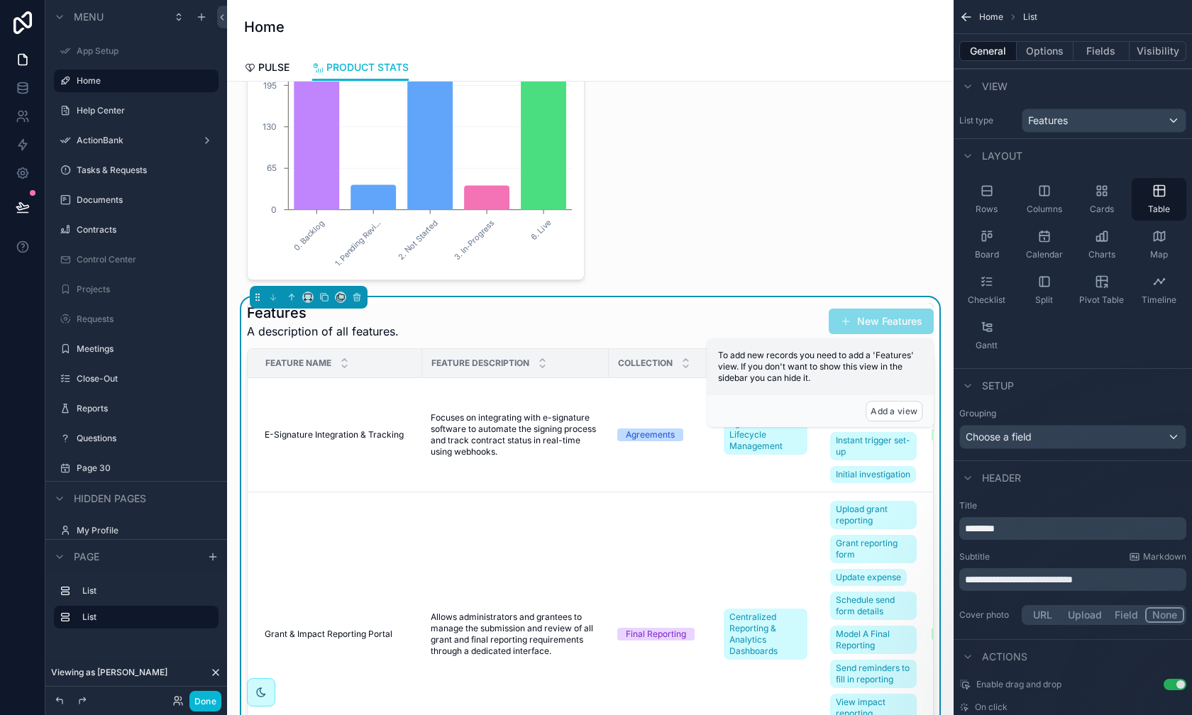
click at [418, 362] on div "Feature Name" at bounding box center [334, 363] width 173 height 27
click at [945, 441] on div "Choose a field" at bounding box center [1073, 437] width 226 height 23
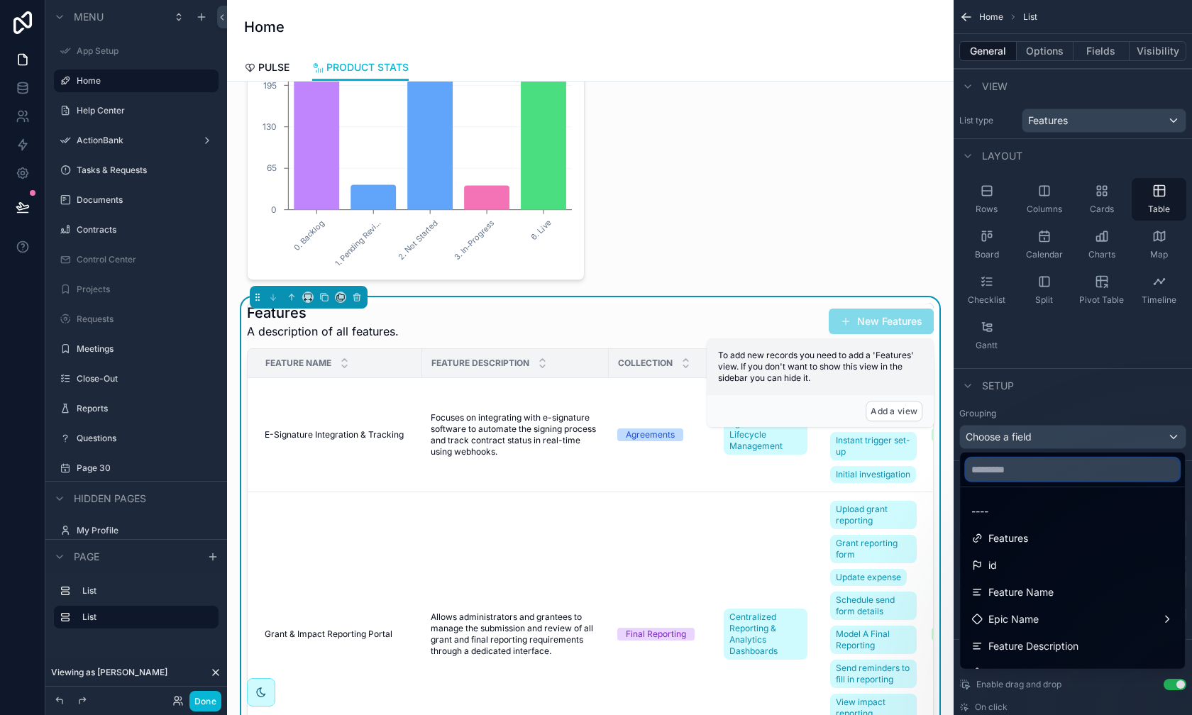
click at [945, 475] on input "text" at bounding box center [1073, 470] width 214 height 23
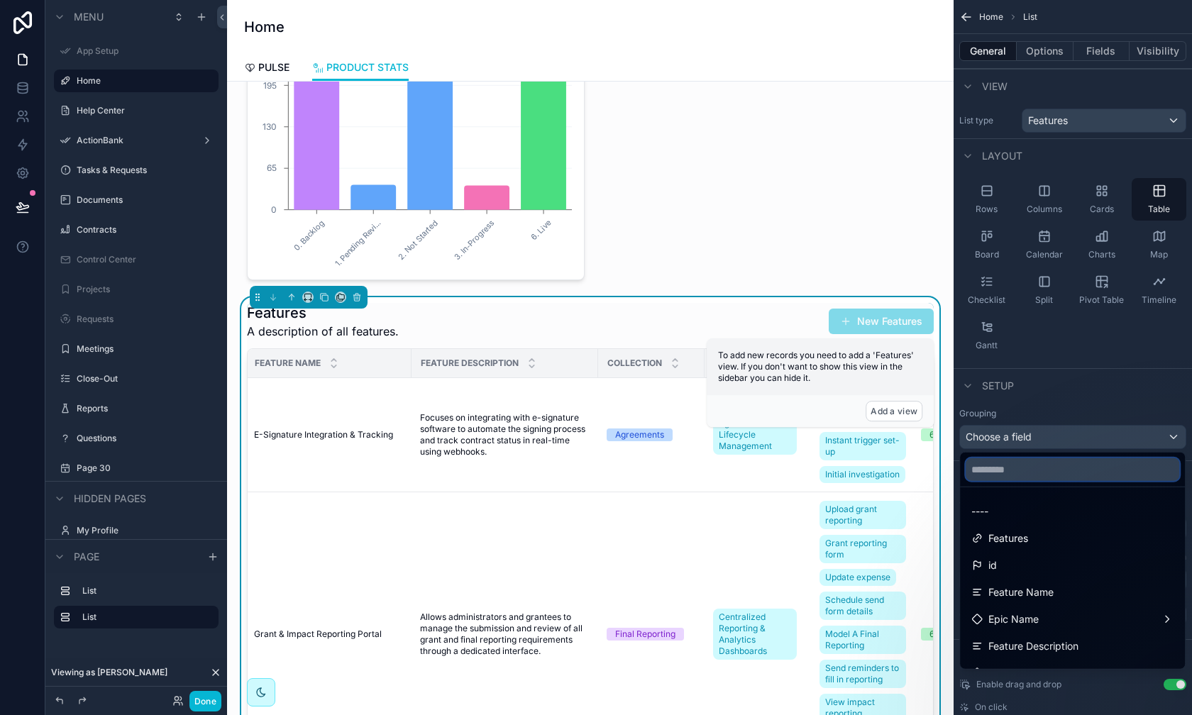
scroll to position [0, 0]
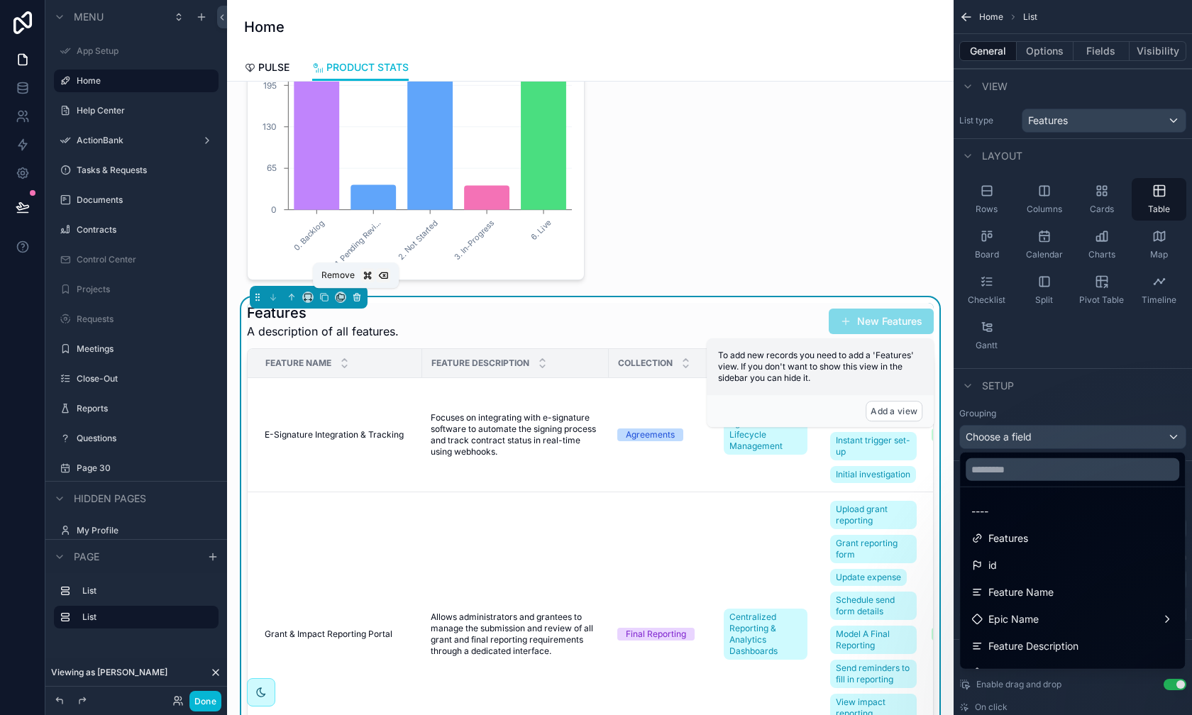
click at [356, 302] on button "scrollable content" at bounding box center [357, 298] width 16 height 16
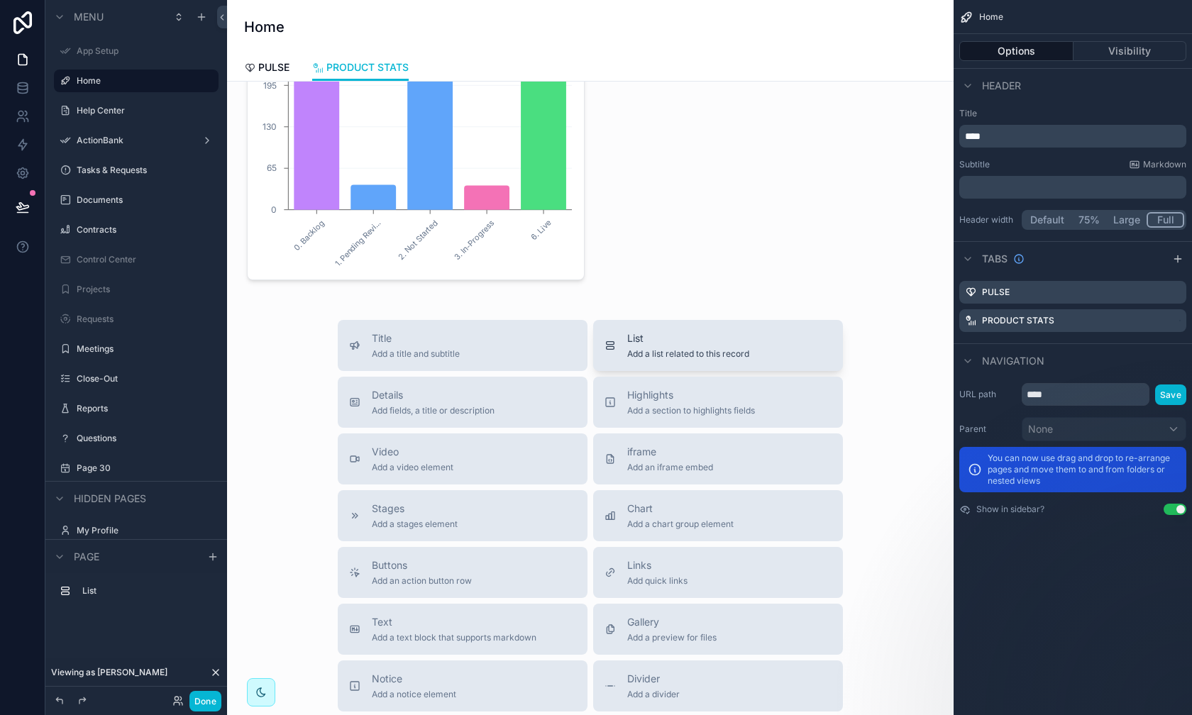
click at [636, 351] on span "Add a list related to this record" at bounding box center [688, 353] width 122 height 11
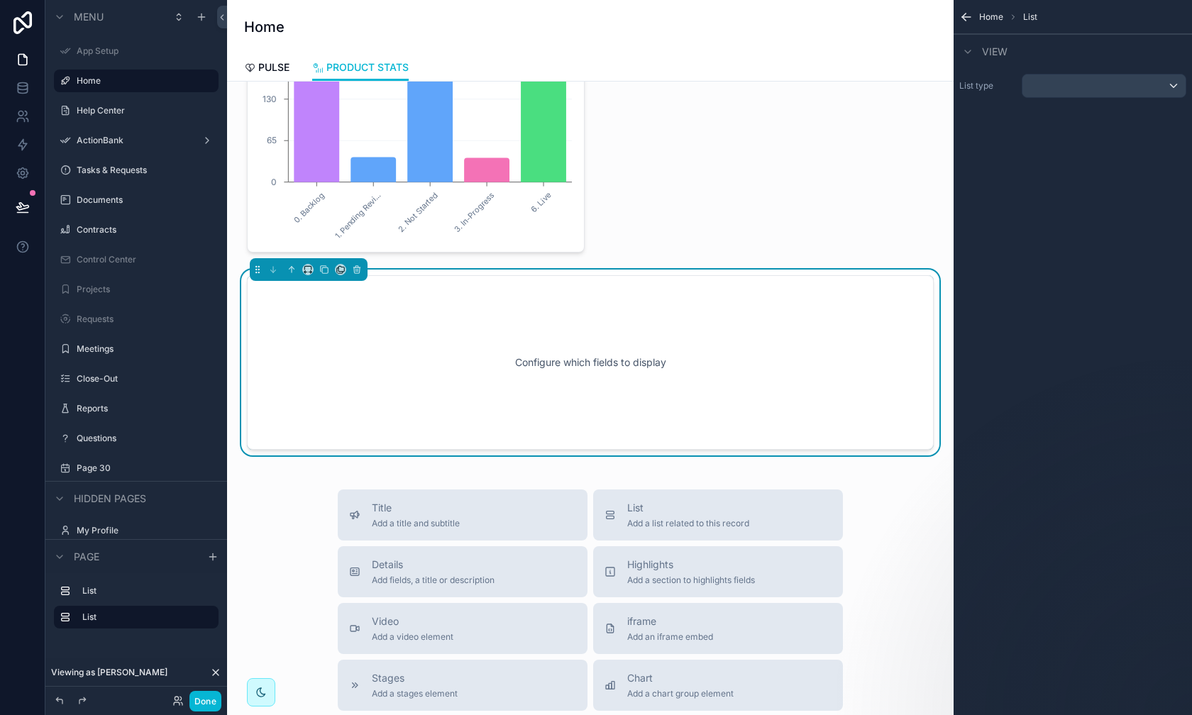
scroll to position [141, 0]
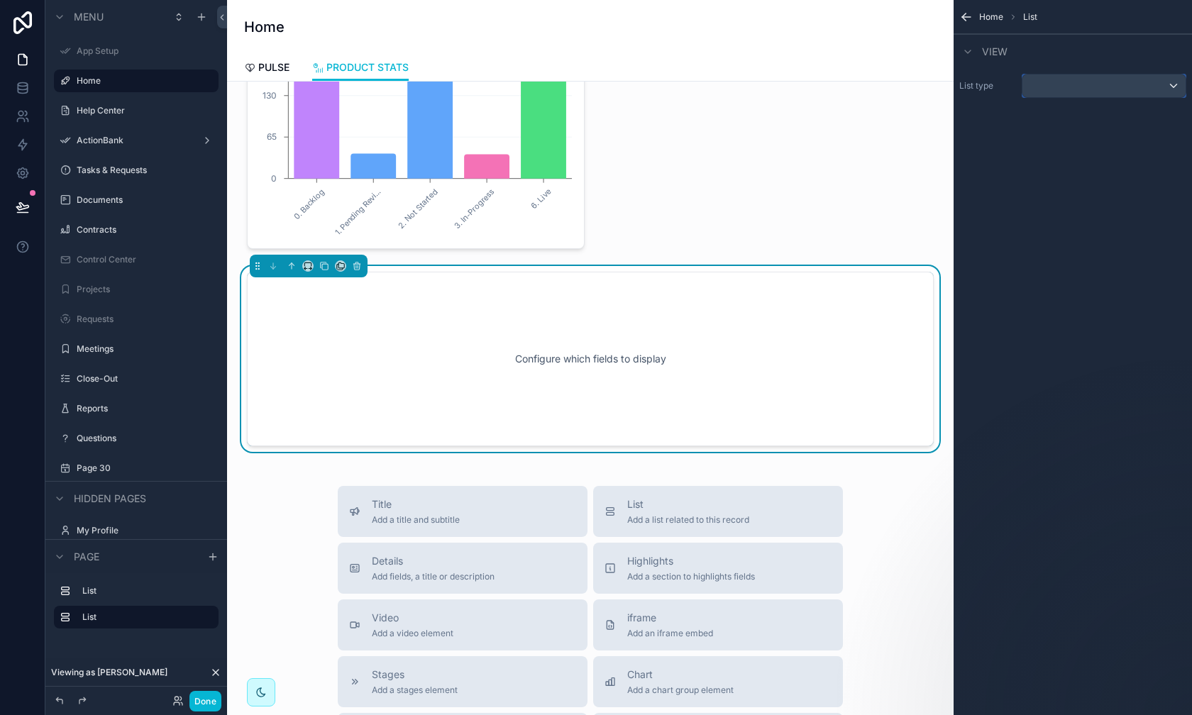
click at [945, 90] on div "scrollable content" at bounding box center [1104, 86] width 163 height 23
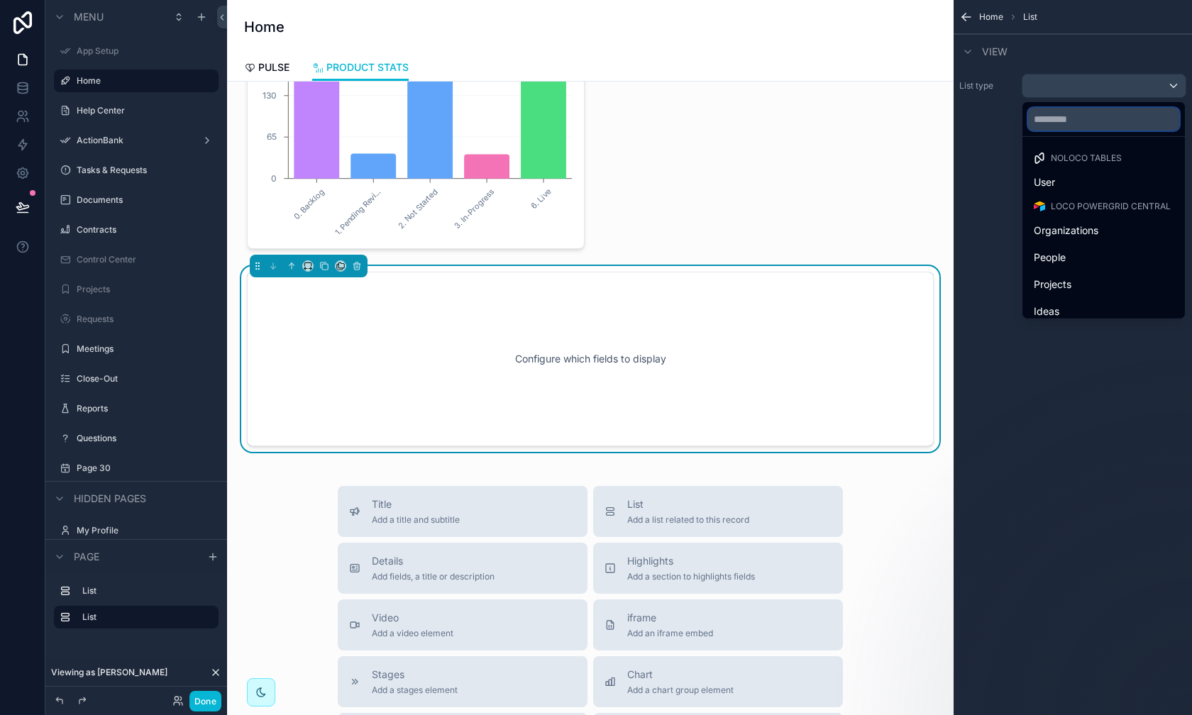
click at [945, 115] on input "text" at bounding box center [1103, 119] width 151 height 23
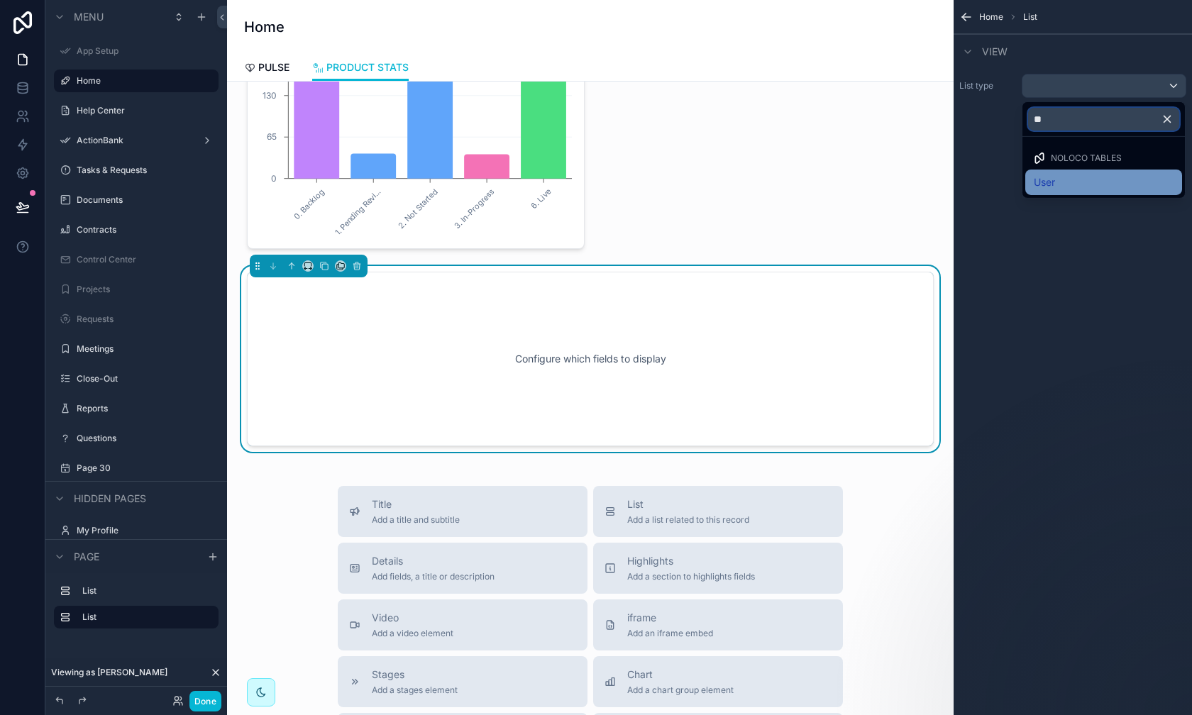
type input "*"
type input "****"
click at [945, 182] on div "Stories" at bounding box center [1104, 182] width 140 height 17
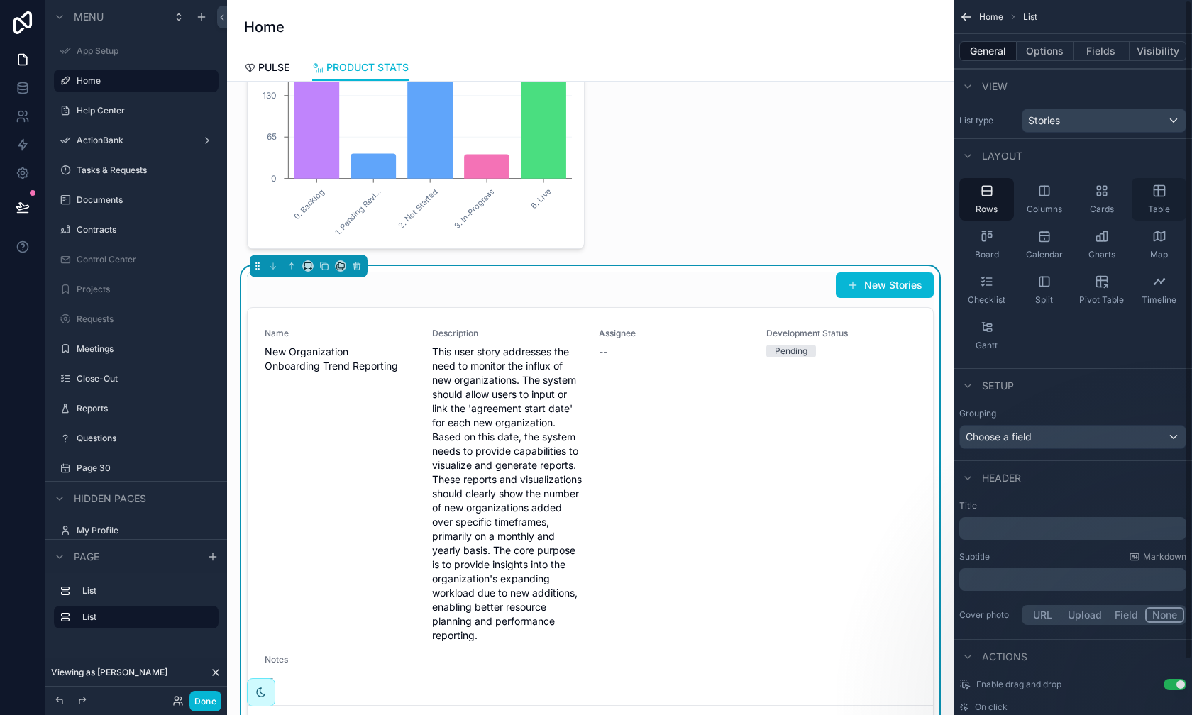
click at [945, 198] on div "Table" at bounding box center [1159, 199] width 55 height 43
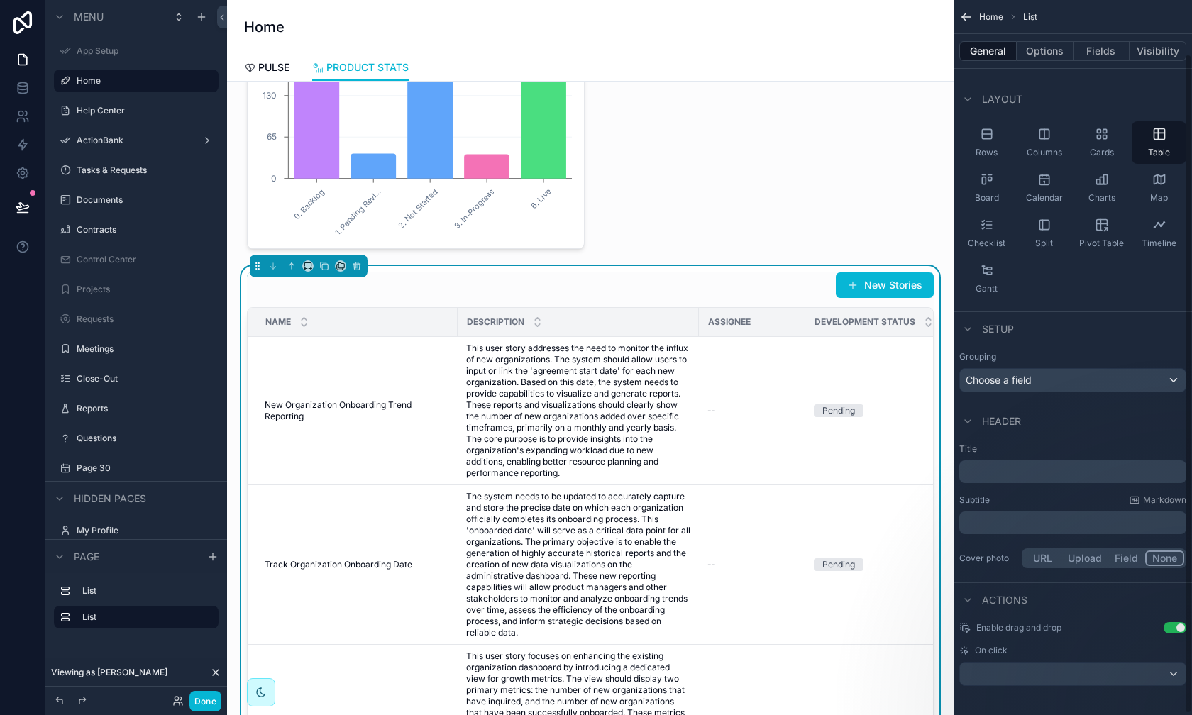
scroll to position [59, 0]
click at [945, 378] on div "Choose a field" at bounding box center [1073, 378] width 226 height 23
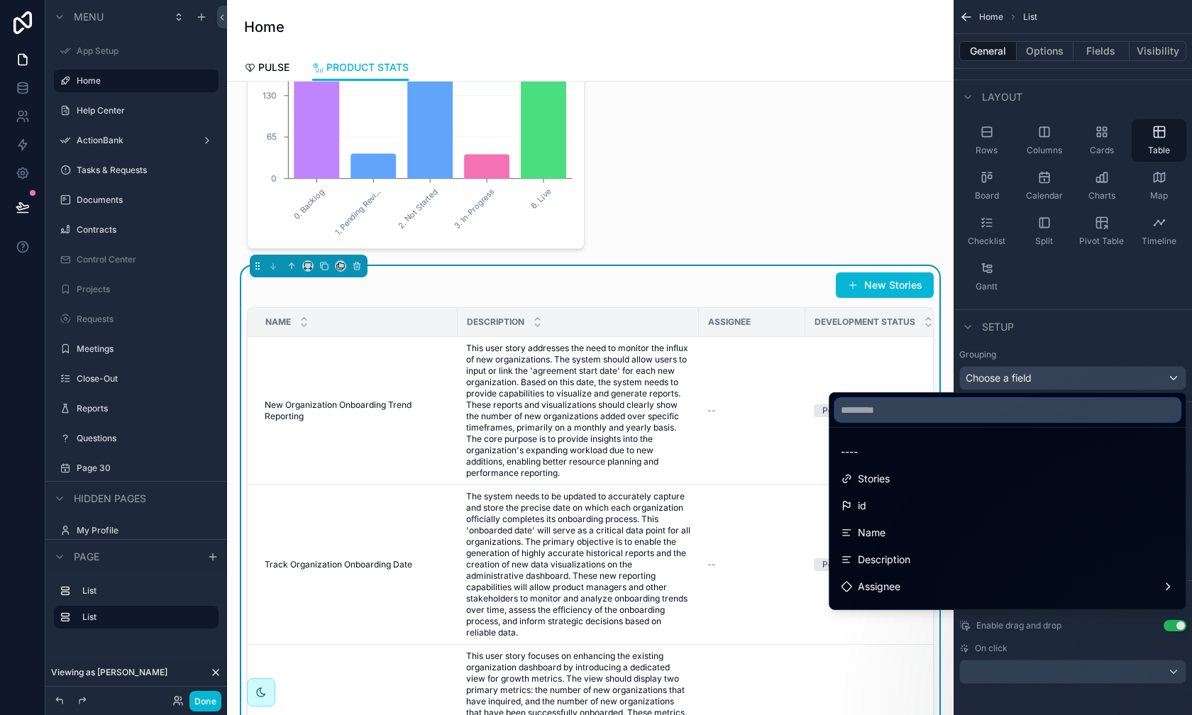
click at [945, 404] on input "text" at bounding box center [1007, 410] width 345 height 23
click at [945, 405] on input "text" at bounding box center [1007, 410] width 345 height 23
click at [945, 344] on div "scrollable content" at bounding box center [596, 357] width 1192 height 715
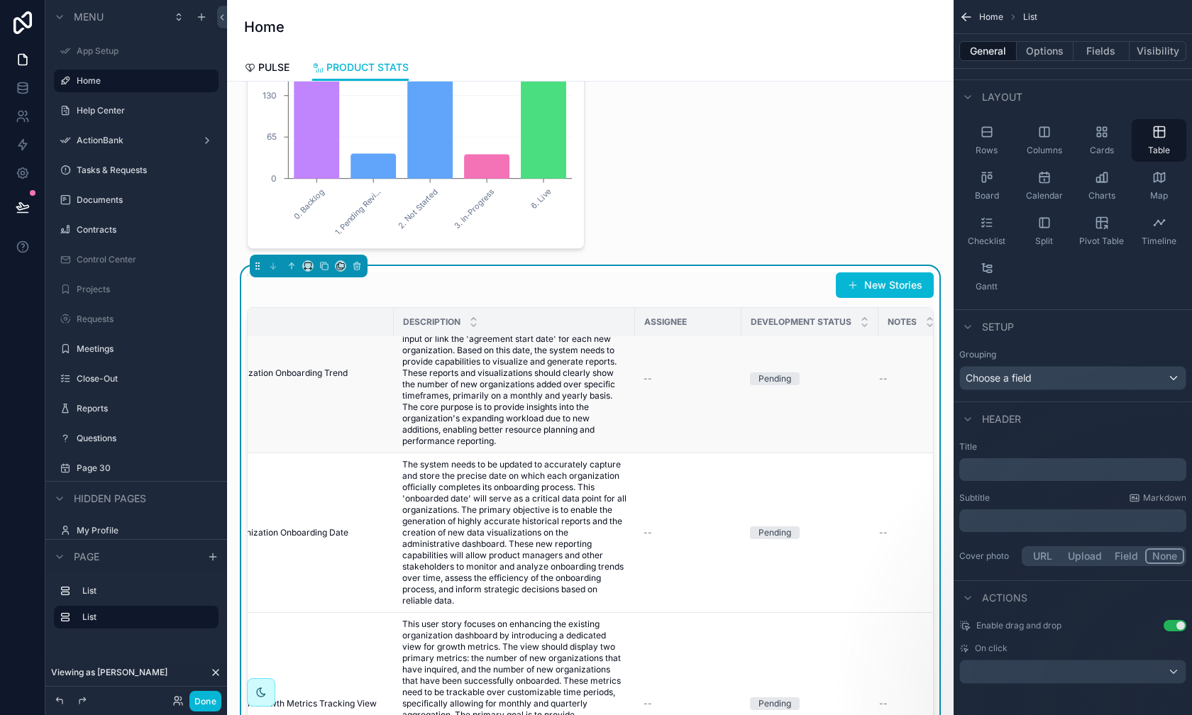
scroll to position [0, 0]
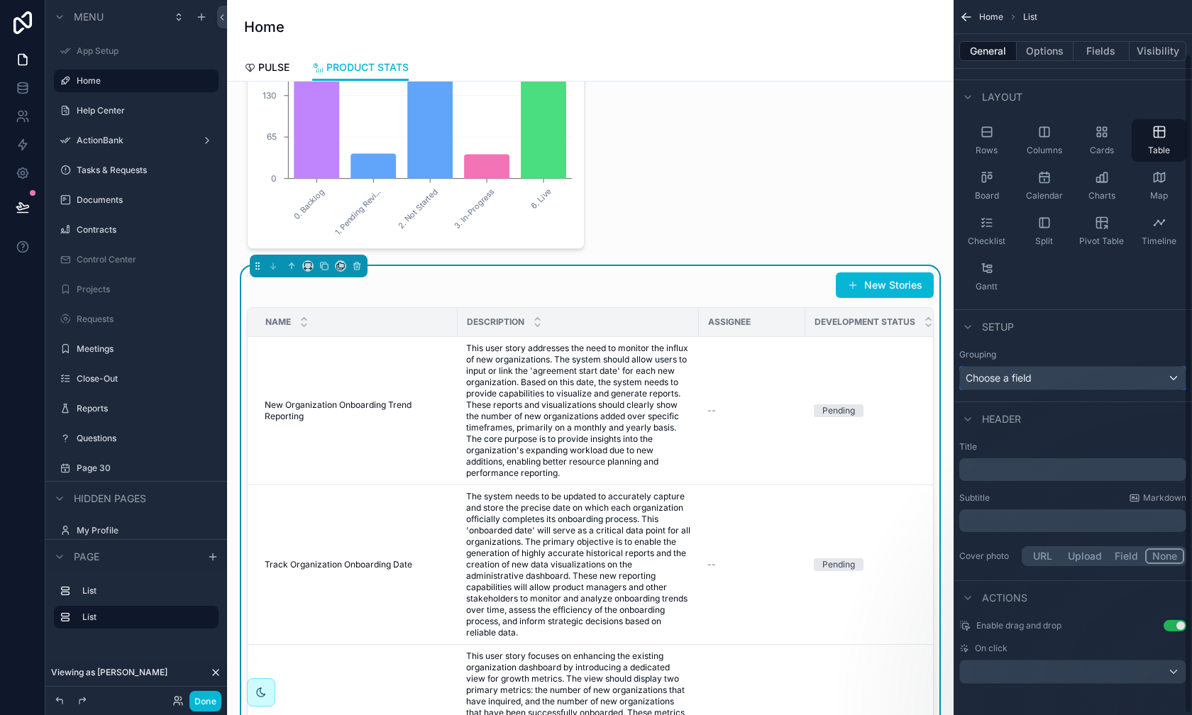
click at [945, 374] on span "Choose a field" at bounding box center [999, 378] width 66 height 12
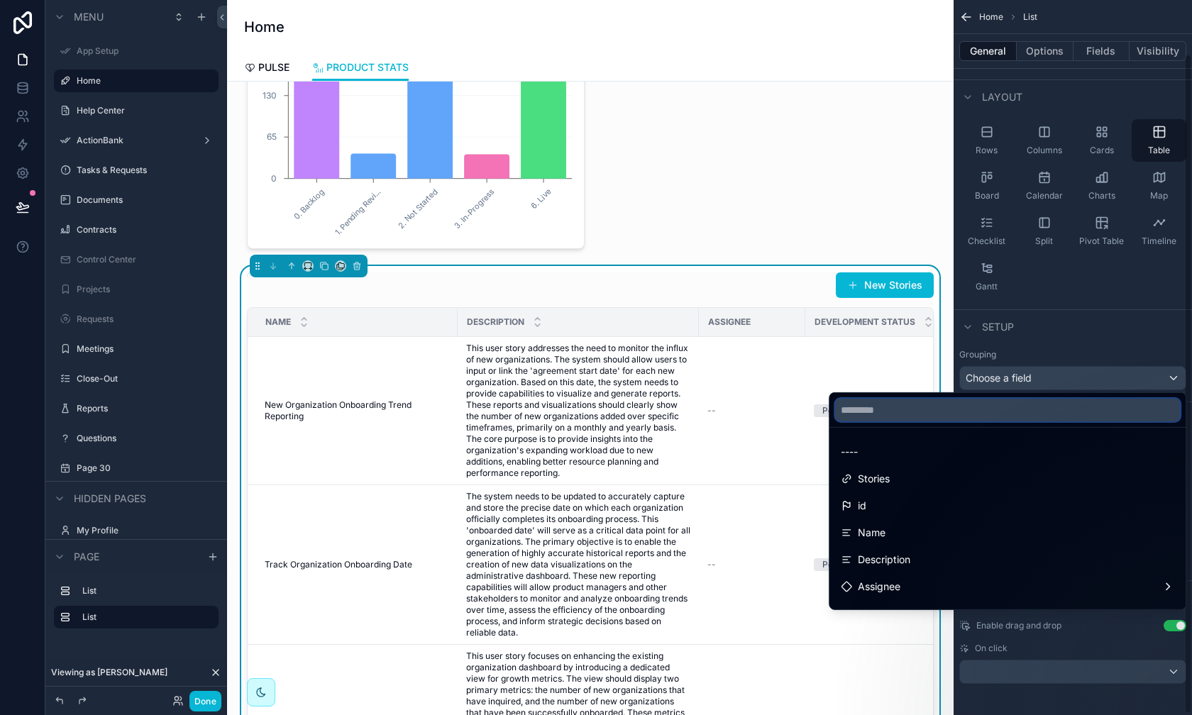
click at [945, 414] on input "text" at bounding box center [1007, 410] width 345 height 23
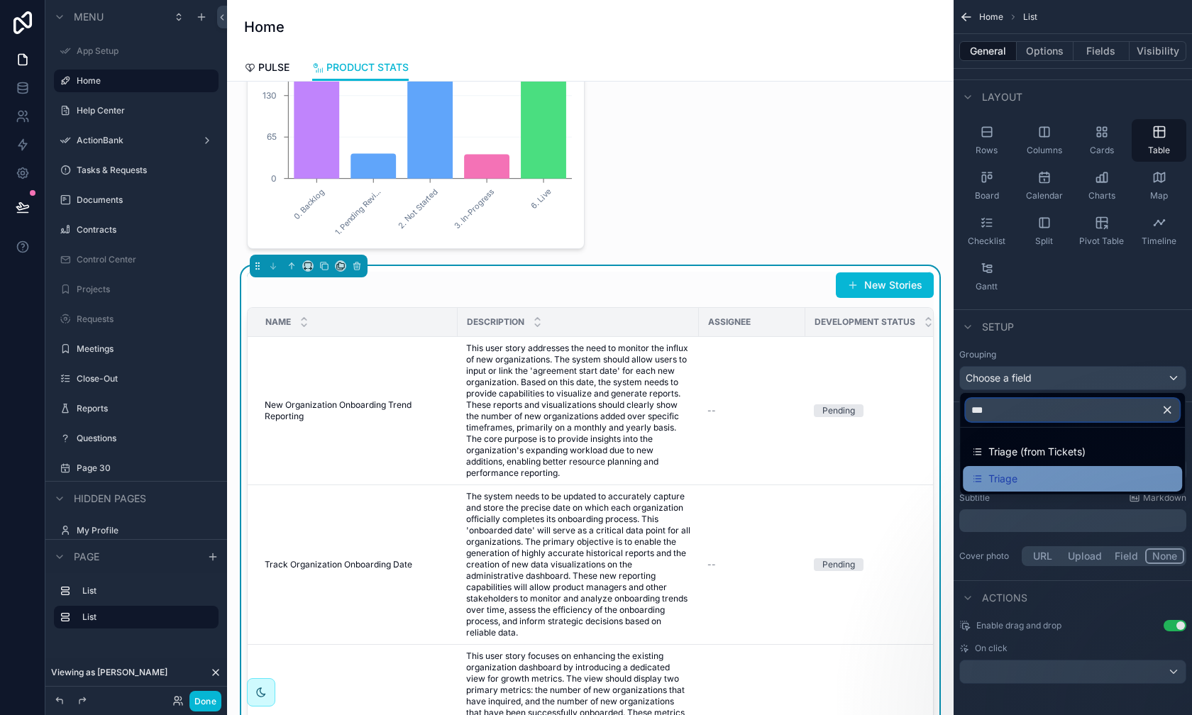
type input "***"
click at [945, 474] on div "Triage" at bounding box center [995, 479] width 46 height 17
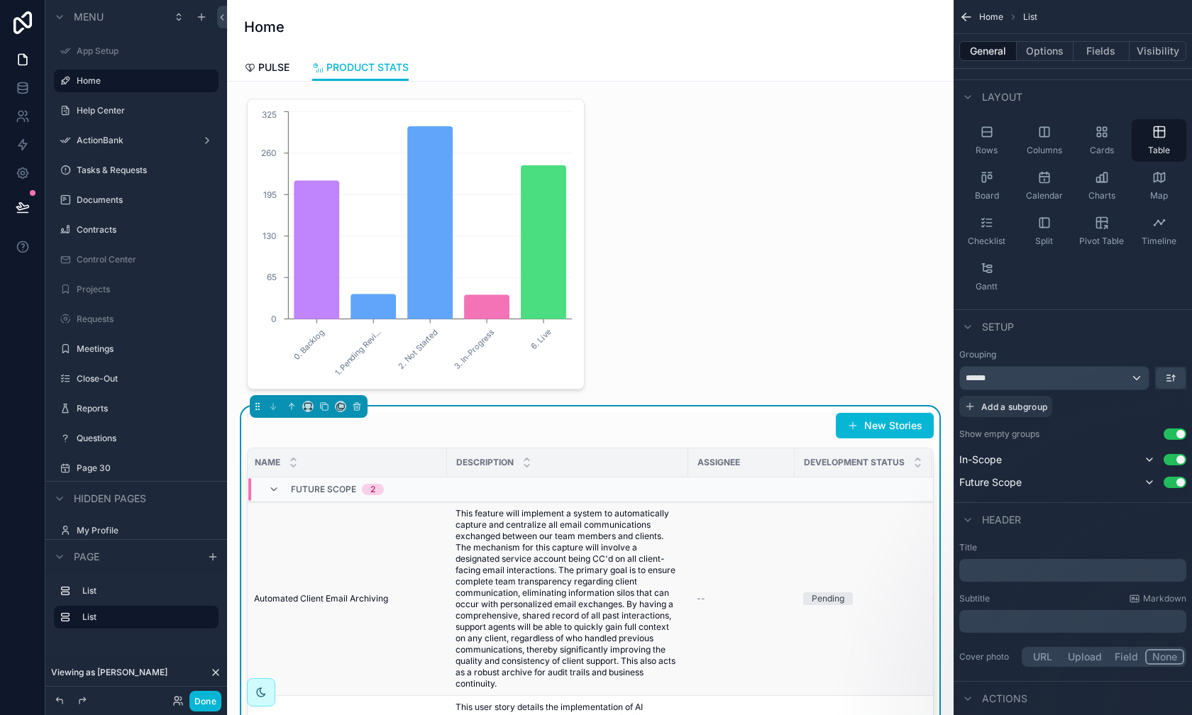
scroll to position [14, 0]
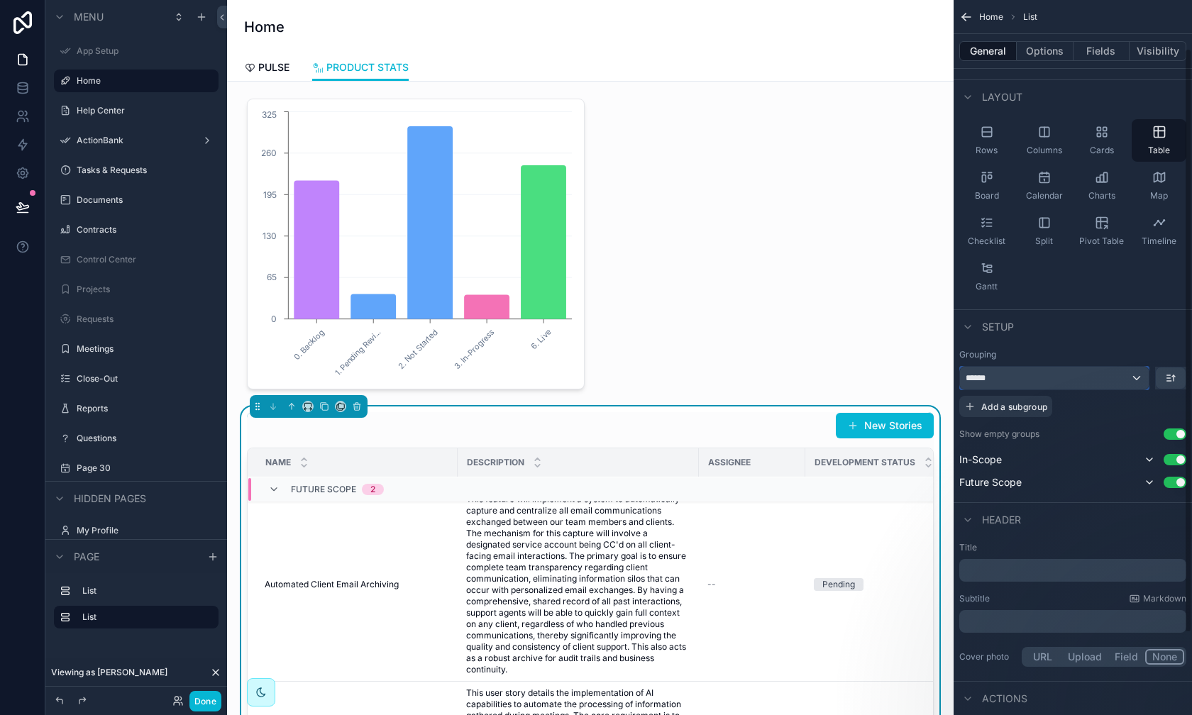
click at [945, 382] on div "******" at bounding box center [1054, 378] width 189 height 23
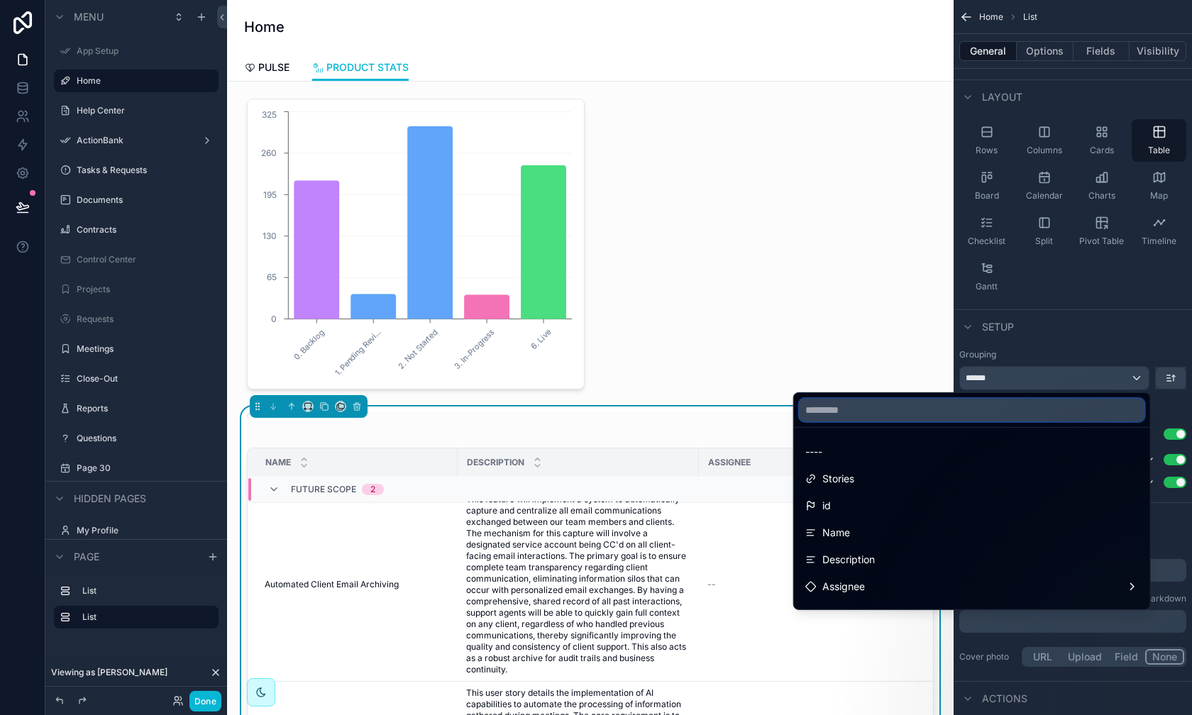
click at [945, 415] on input "text" at bounding box center [972, 410] width 345 height 23
click at [945, 375] on div "scrollable content" at bounding box center [596, 357] width 1192 height 715
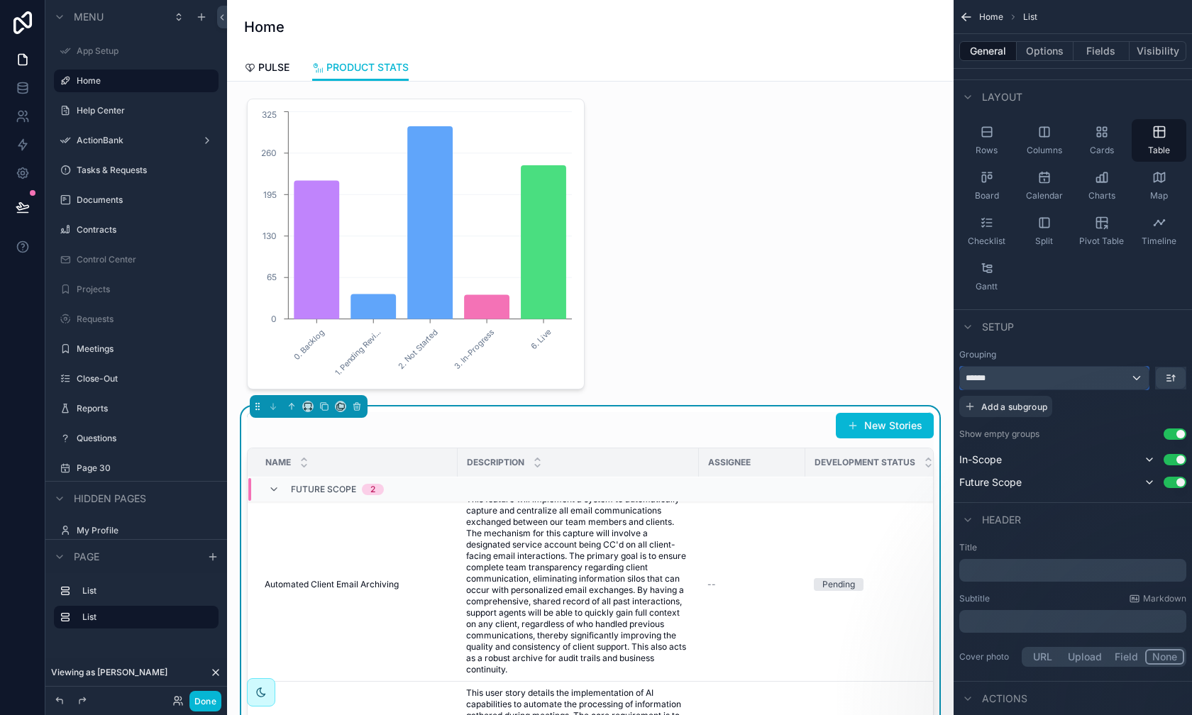
click at [945, 379] on div "******" at bounding box center [1054, 378] width 189 height 23
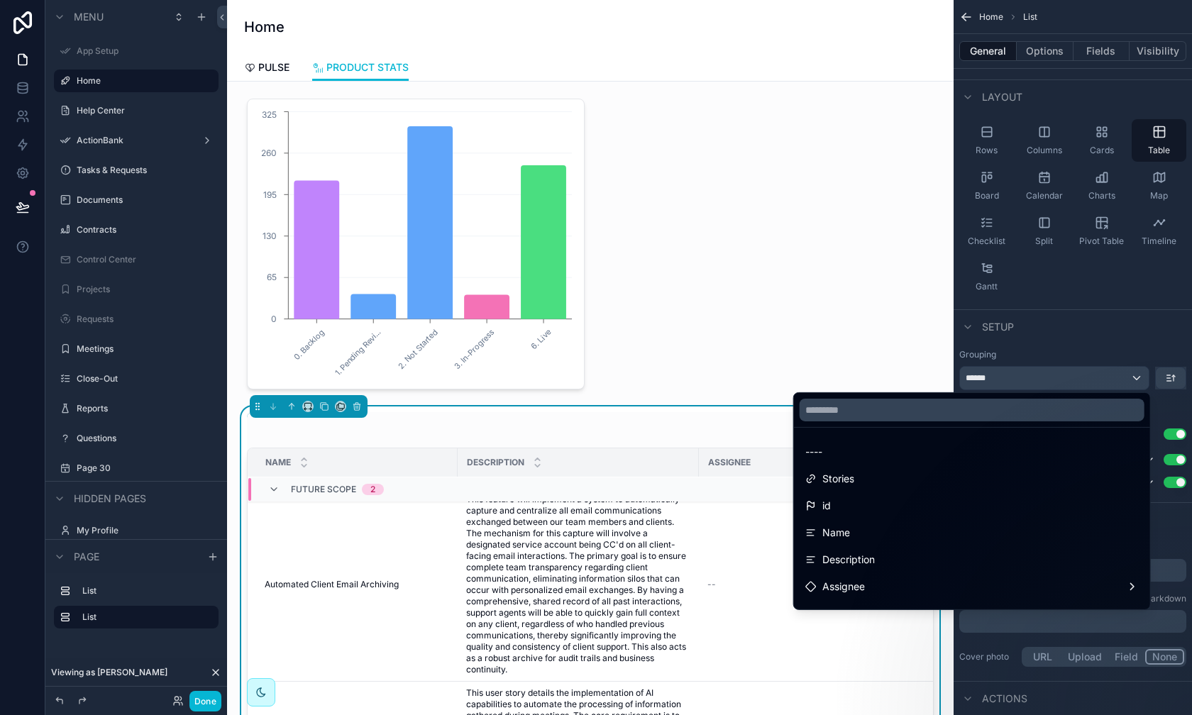
click at [945, 379] on div "scrollable content" at bounding box center [596, 357] width 1192 height 715
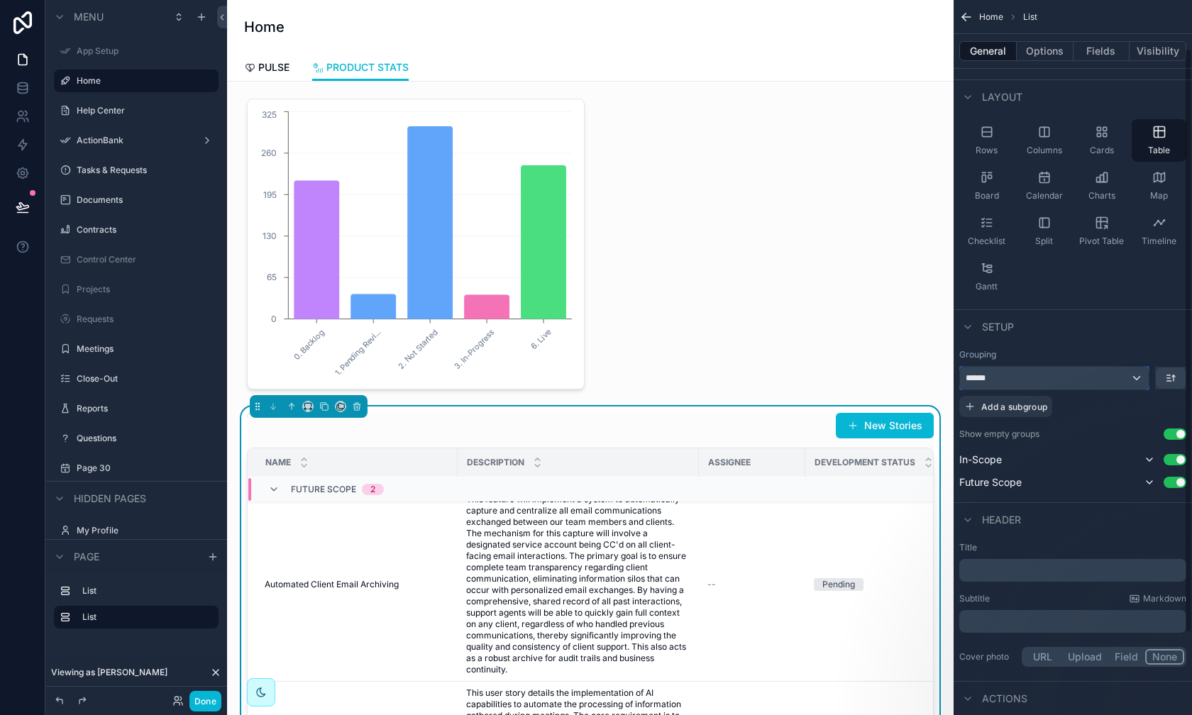
click at [945, 379] on div "******" at bounding box center [1054, 378] width 189 height 23
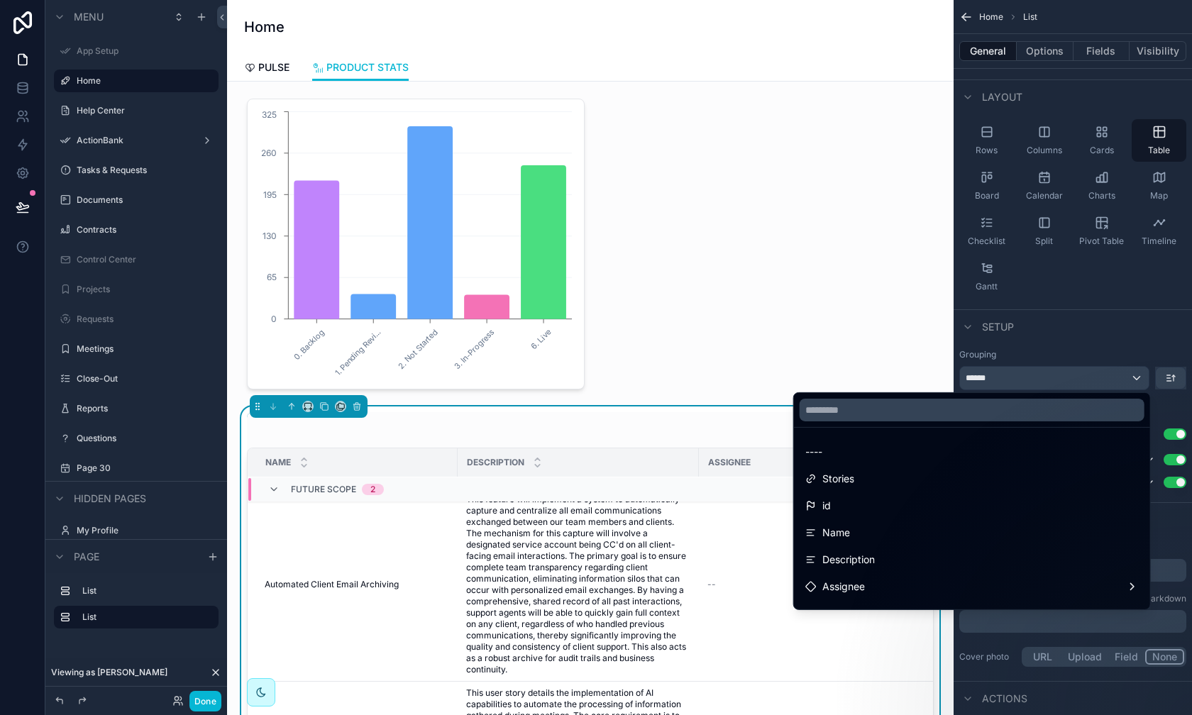
click at [945, 379] on div "scrollable content" at bounding box center [596, 357] width 1192 height 715
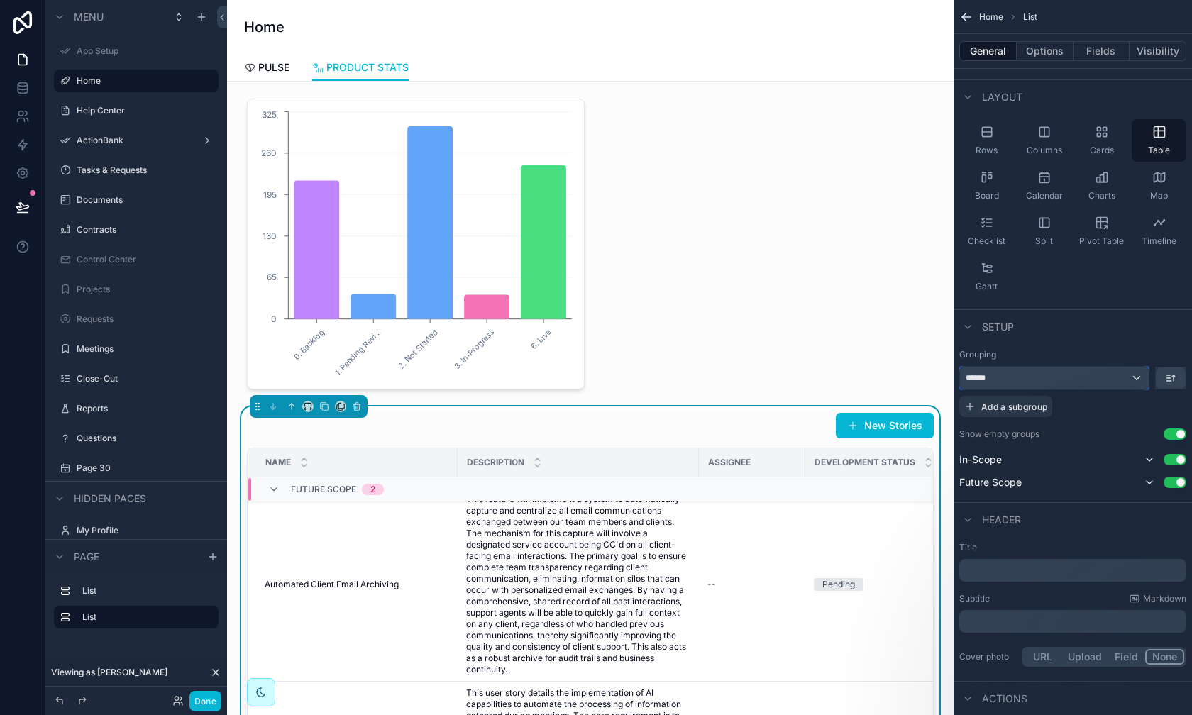
click at [945, 374] on div "******" at bounding box center [1054, 378] width 189 height 23
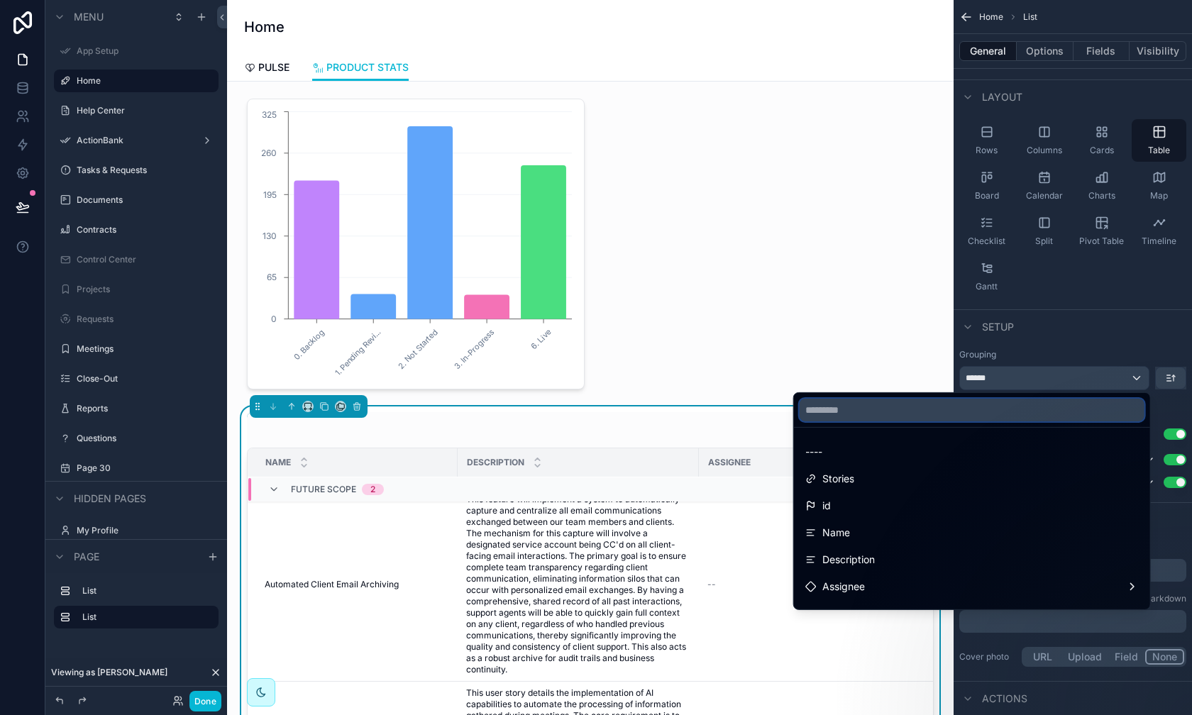
click at [945, 403] on input "text" at bounding box center [972, 410] width 345 height 23
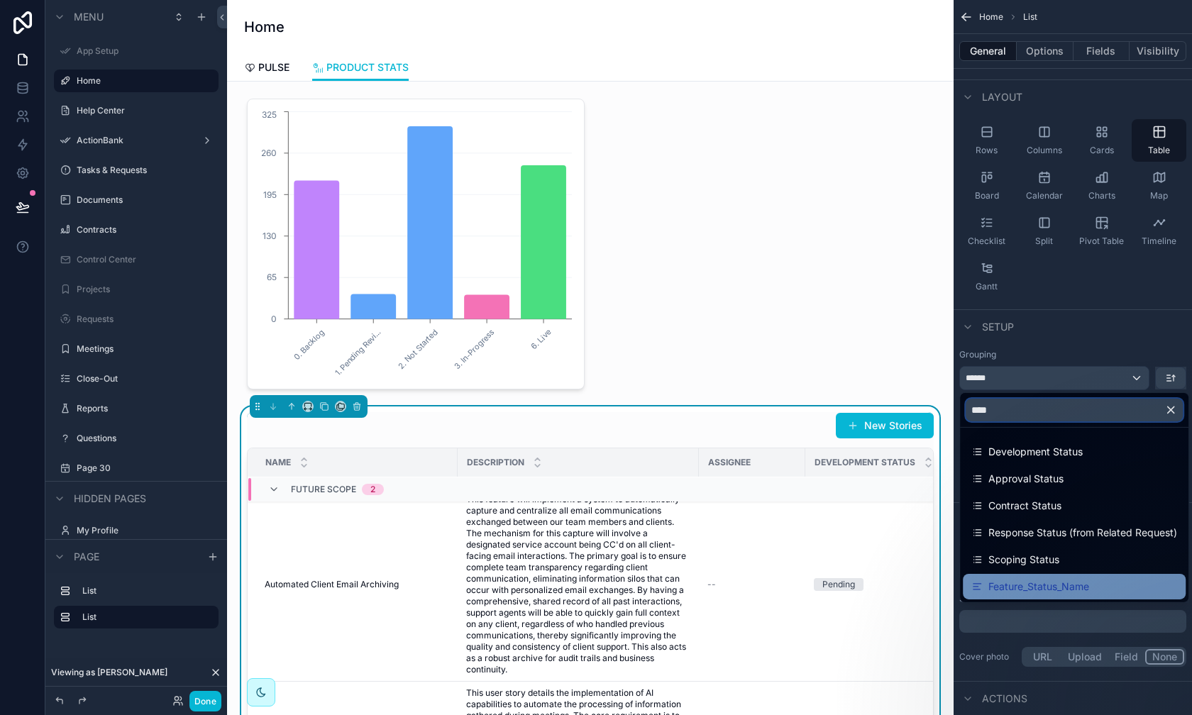
type input "****"
click at [945, 587] on span "Feature_Status_Name" at bounding box center [1039, 586] width 101 height 17
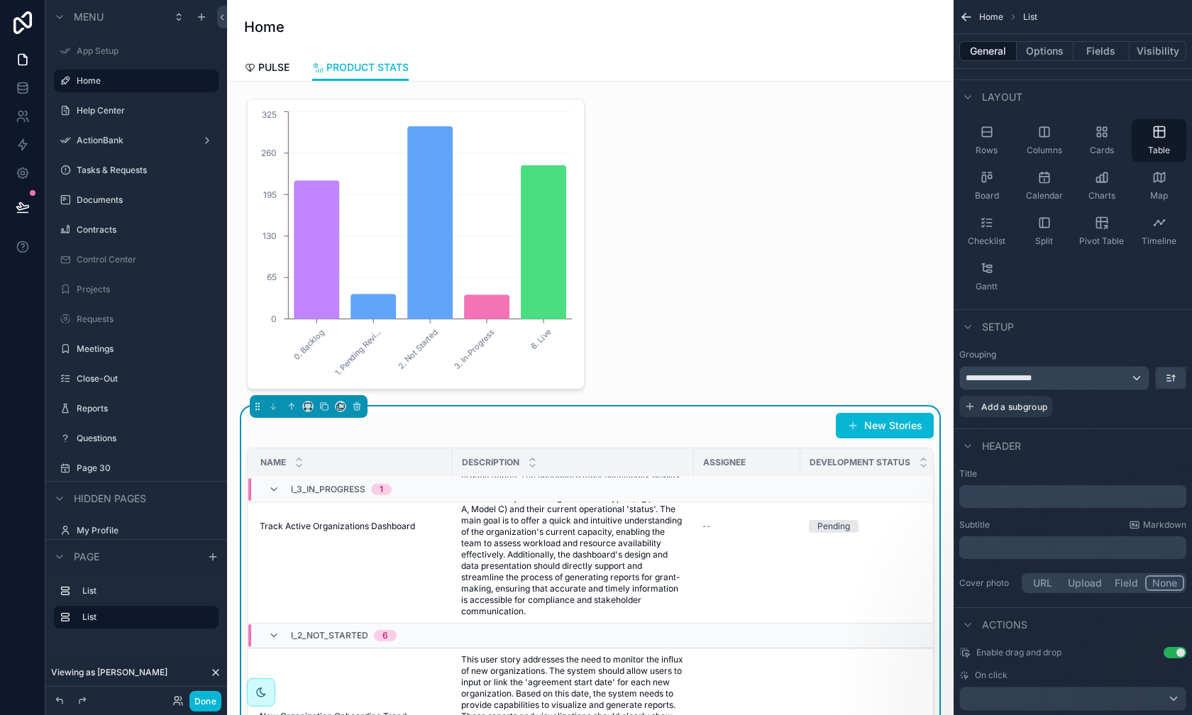
scroll to position [86, 0]
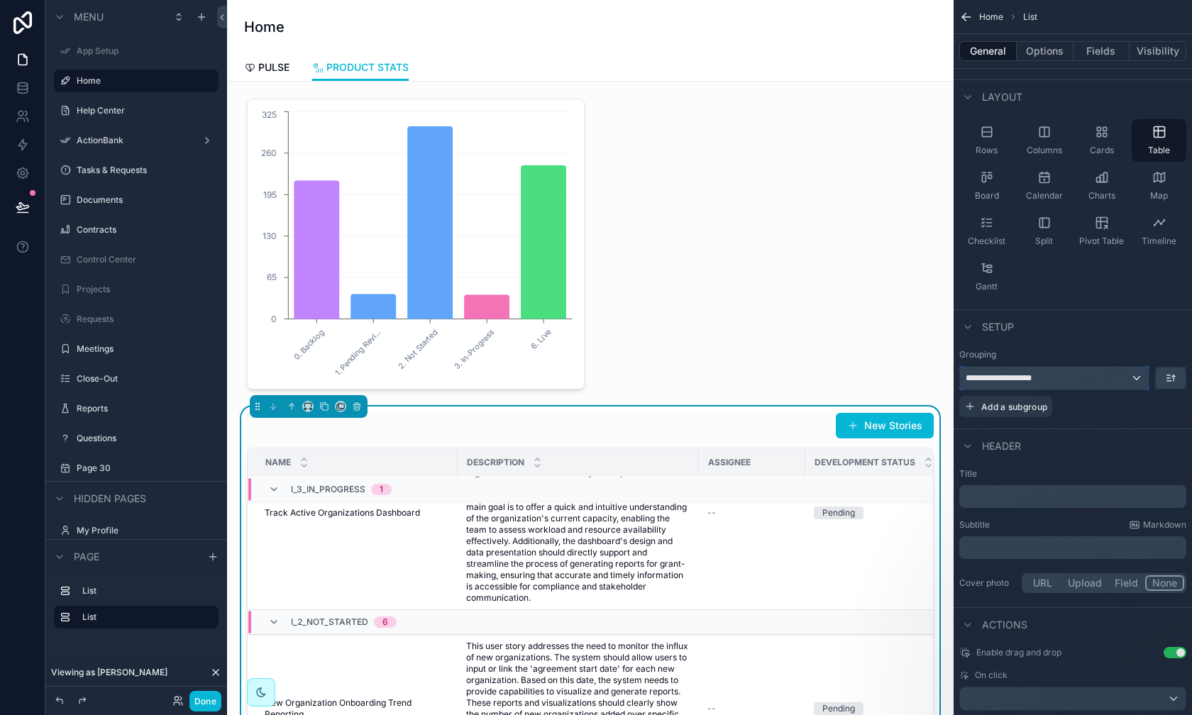
click at [945, 378] on div "**********" at bounding box center [1054, 378] width 189 height 23
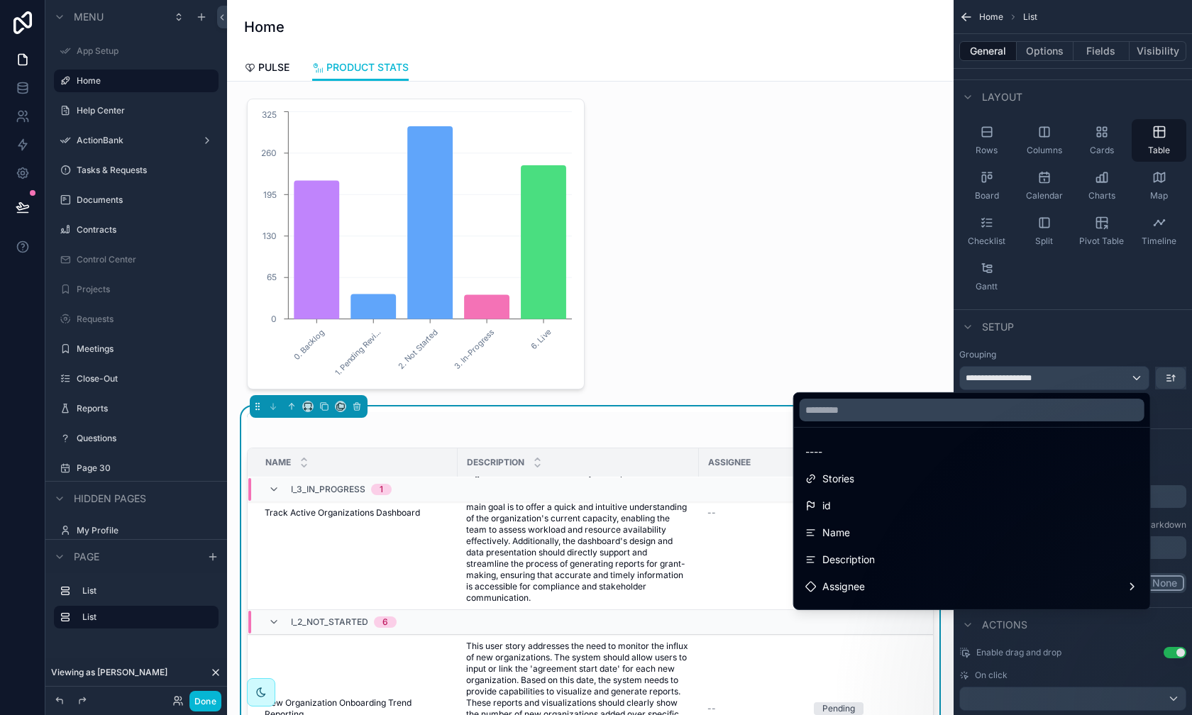
click at [945, 380] on div "scrollable content" at bounding box center [596, 357] width 1192 height 715
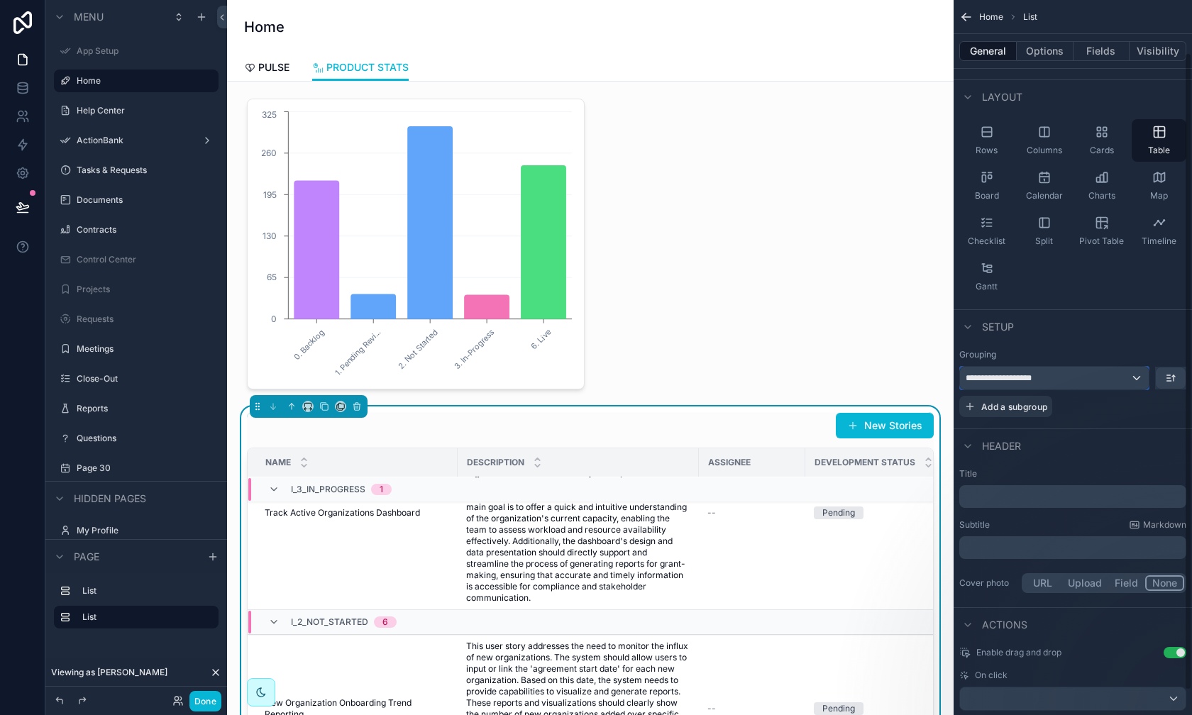
click at [945, 380] on div "**********" at bounding box center [1054, 378] width 189 height 23
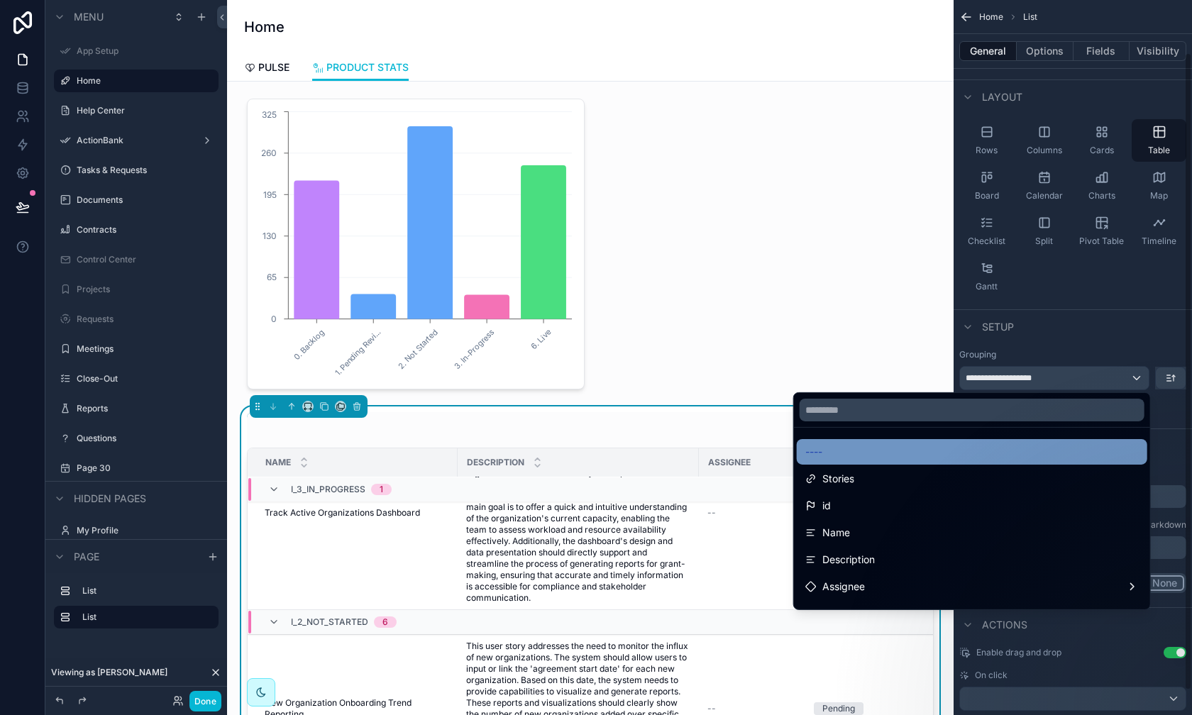
click at [945, 444] on div "----" at bounding box center [973, 452] width 334 height 17
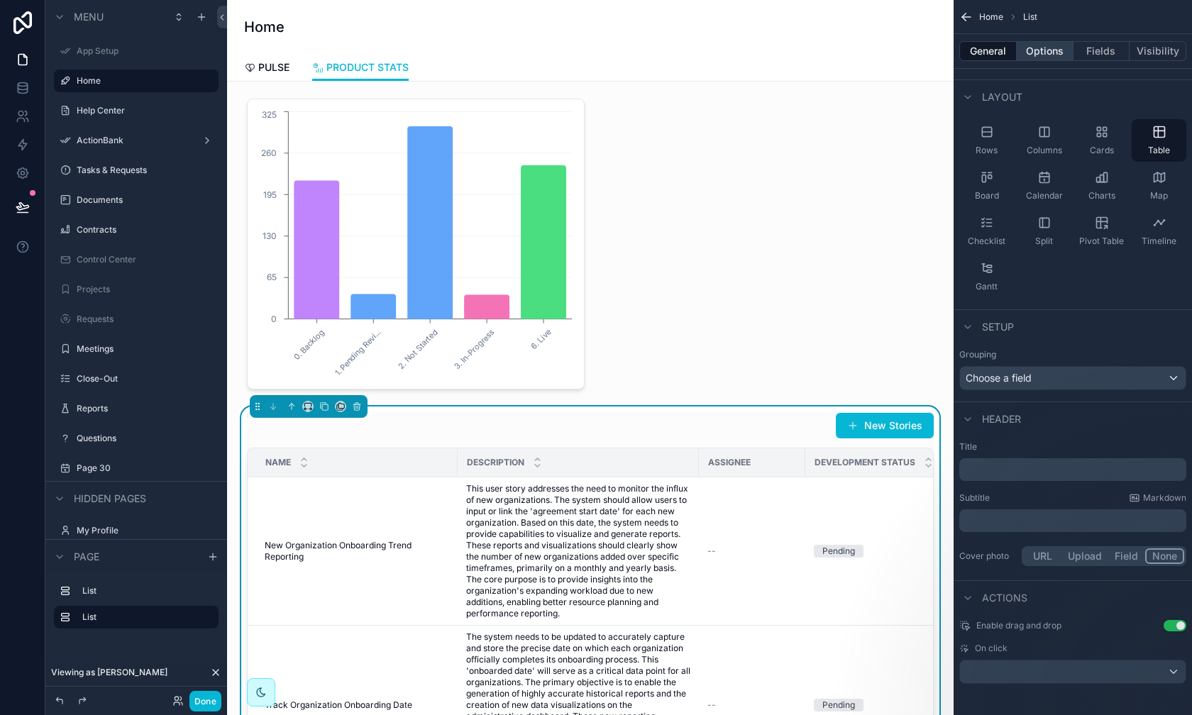
click at [945, 57] on button "Options" at bounding box center [1045, 51] width 57 height 20
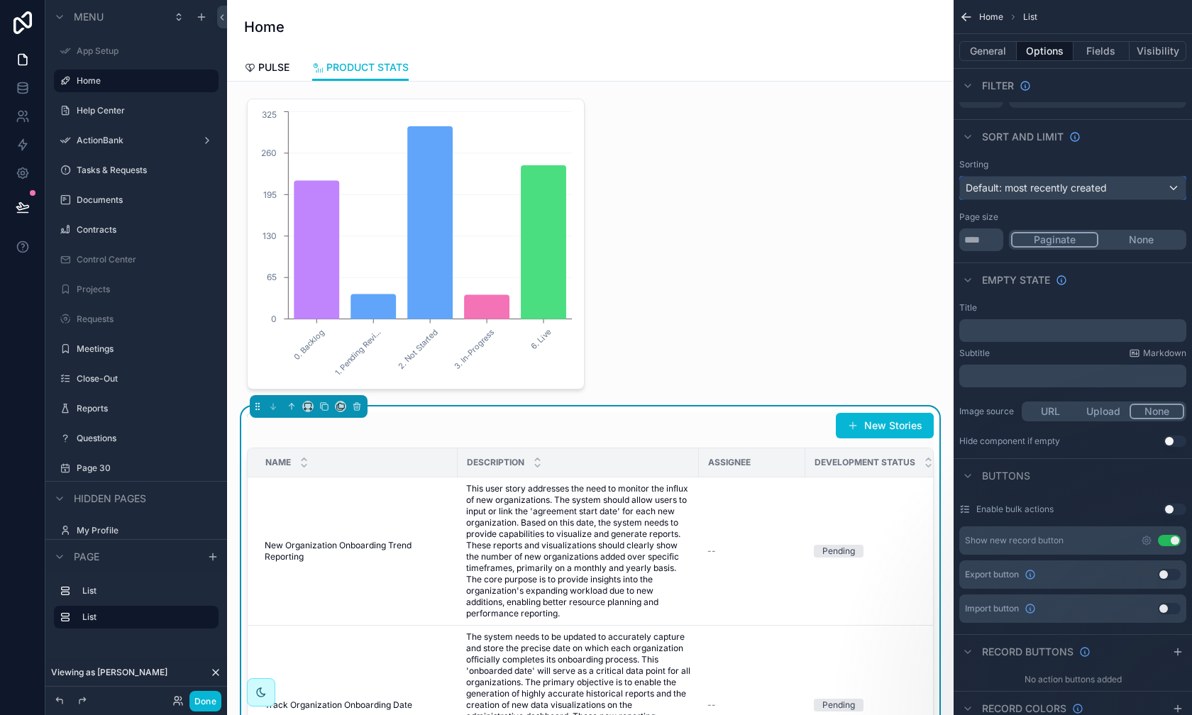
click at [945, 189] on div "Default: most recently created" at bounding box center [1073, 188] width 226 height 23
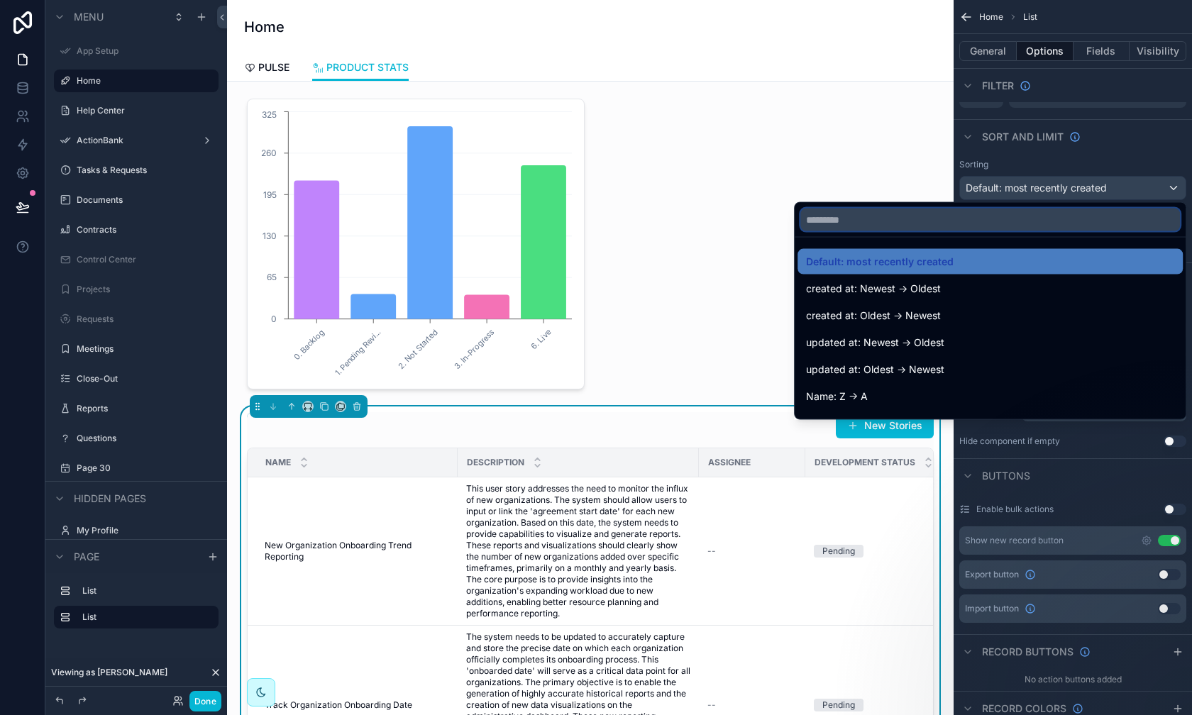
click at [945, 227] on input "text" at bounding box center [991, 220] width 380 height 23
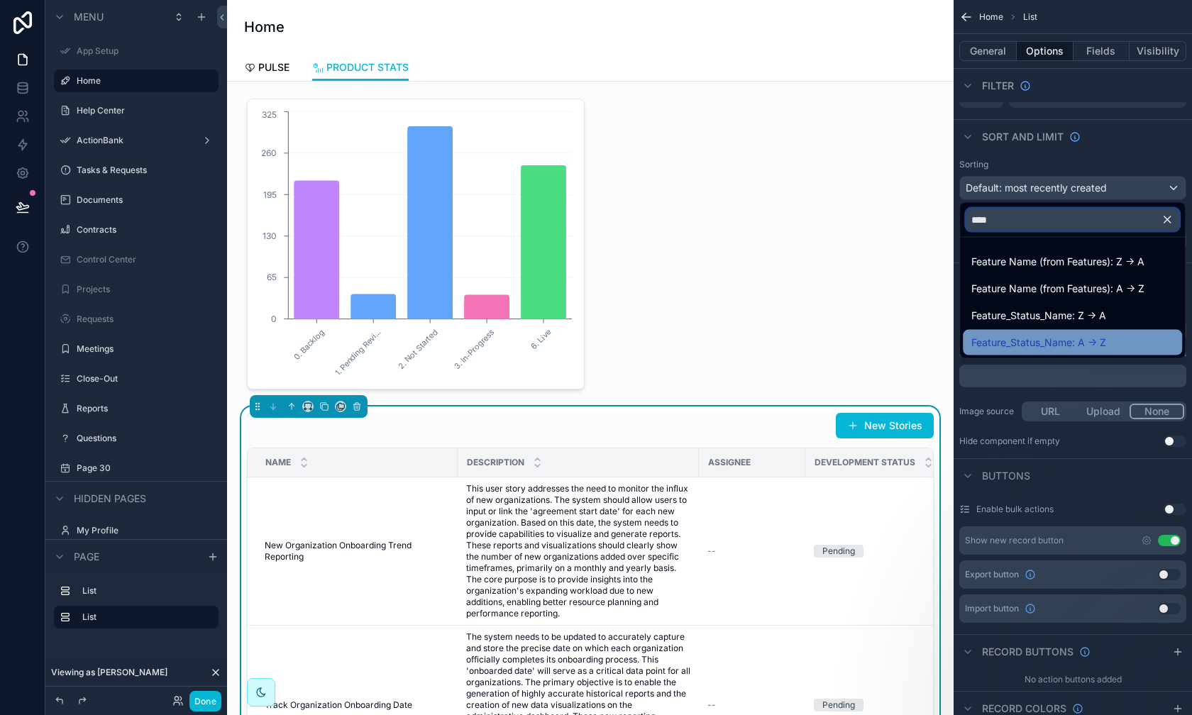
type input "****"
click at [945, 339] on span "Feature_Status_Name: A -> Z" at bounding box center [1039, 342] width 135 height 17
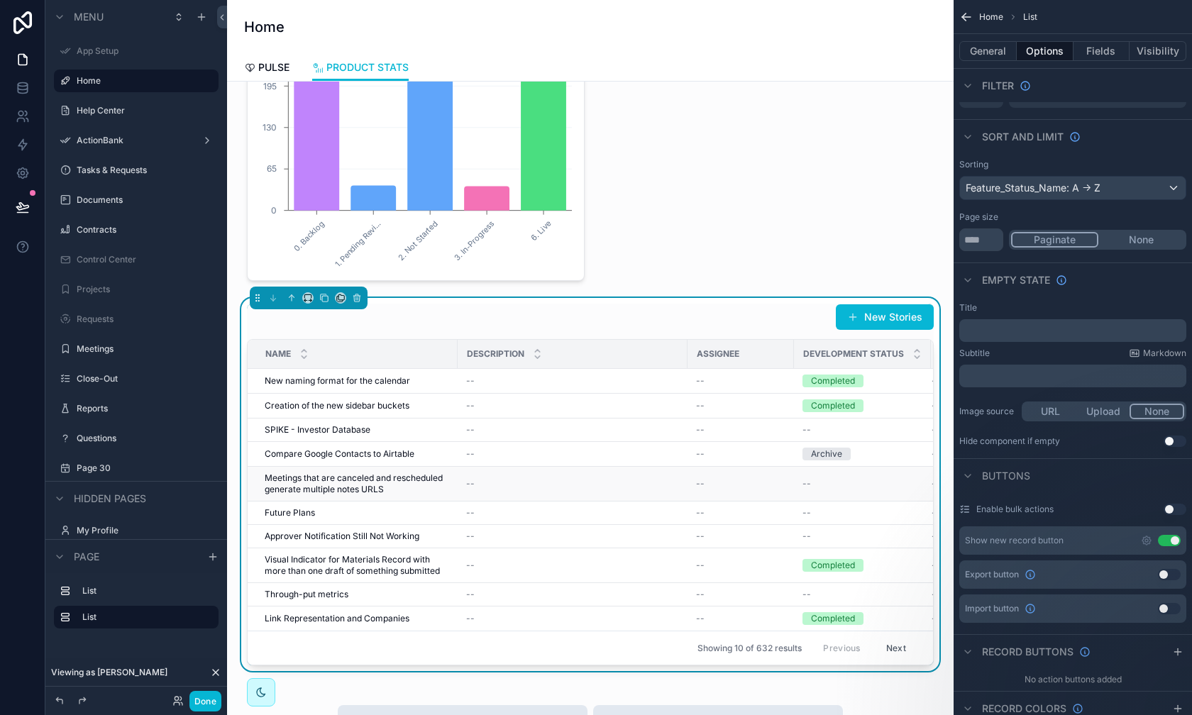
scroll to position [0, 104]
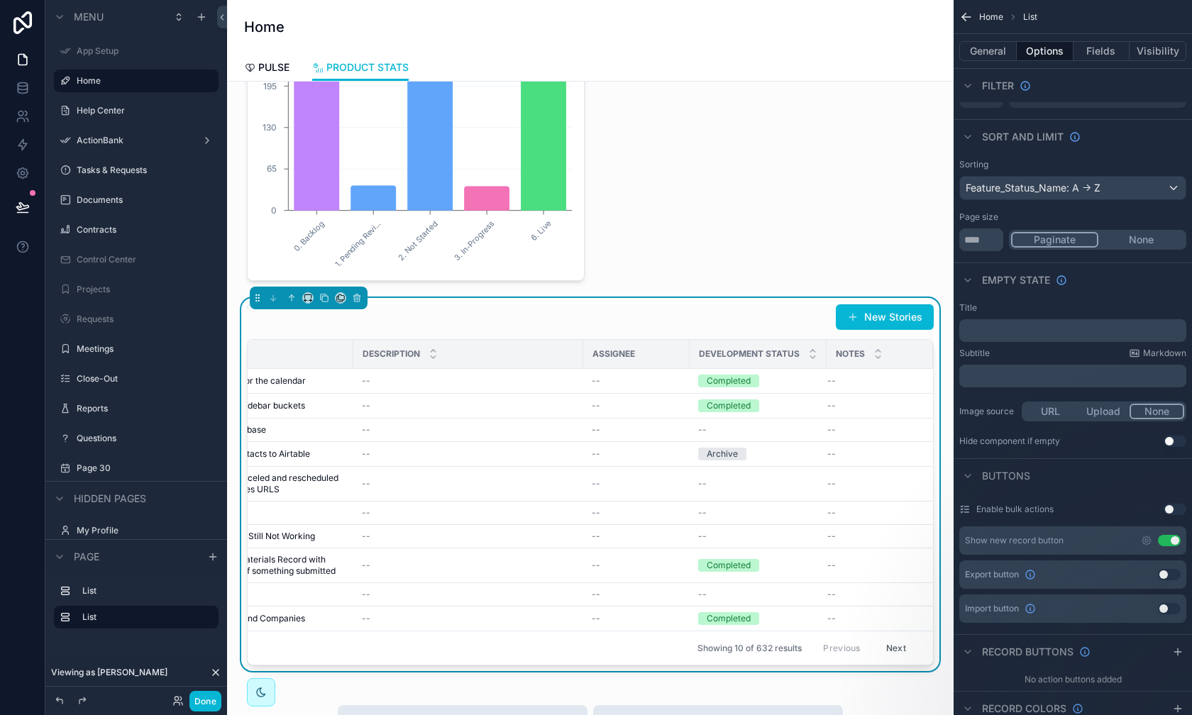
click at [901, 639] on button "Next" at bounding box center [897, 648] width 40 height 22
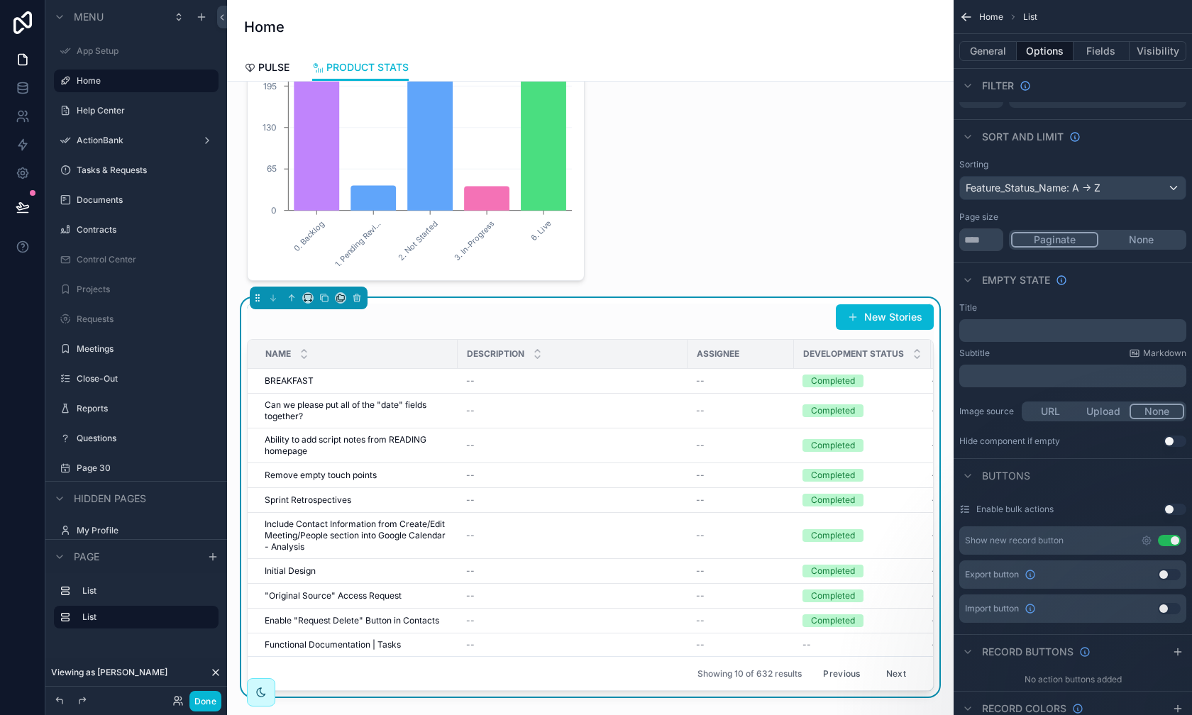
click at [857, 647] on button "Previous" at bounding box center [841, 674] width 57 height 22
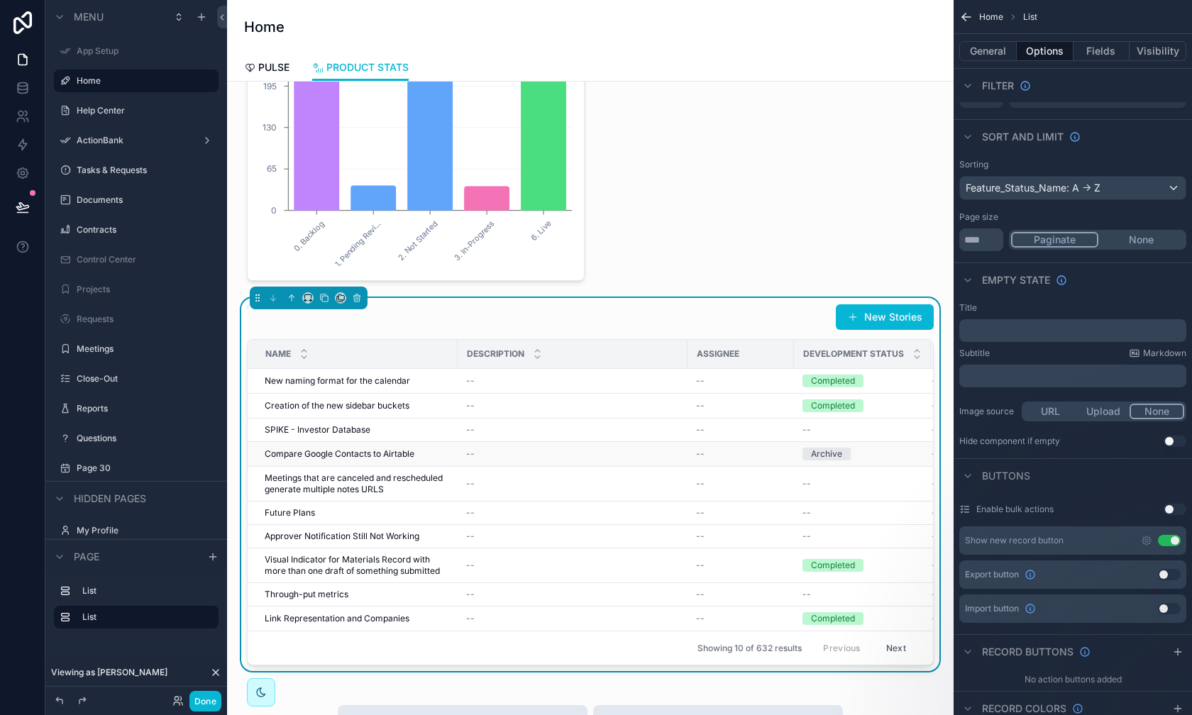
scroll to position [0, 104]
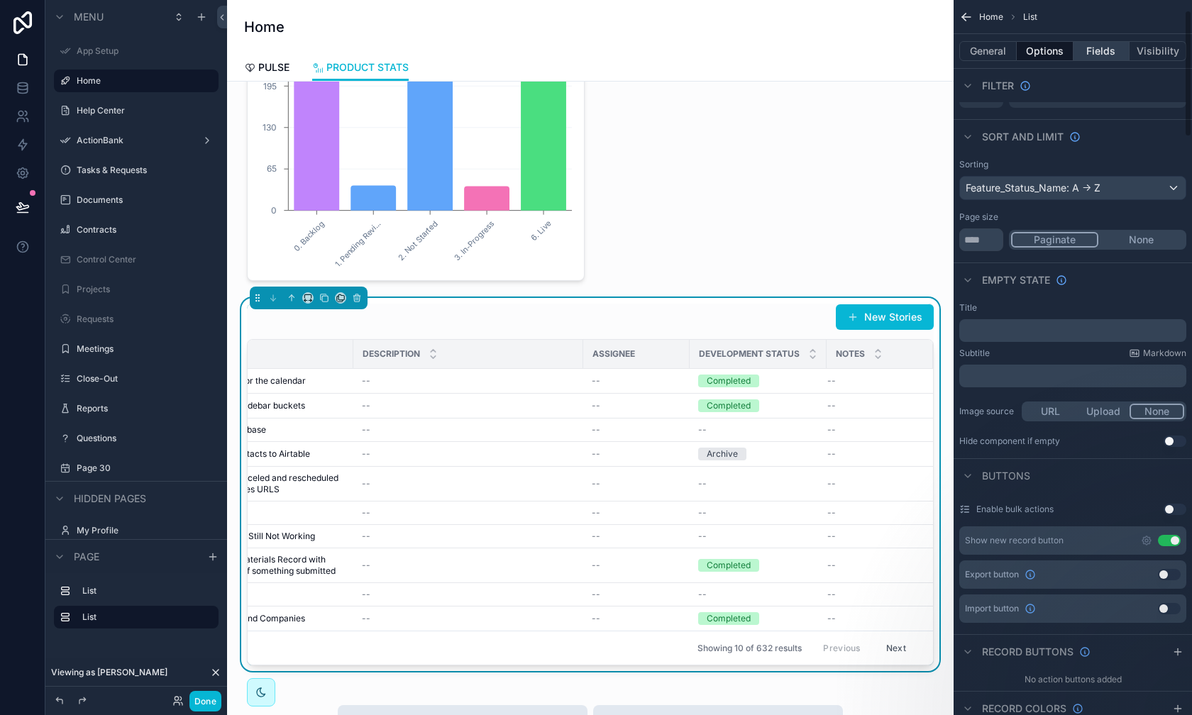
click at [945, 46] on button "Fields" at bounding box center [1102, 51] width 57 height 20
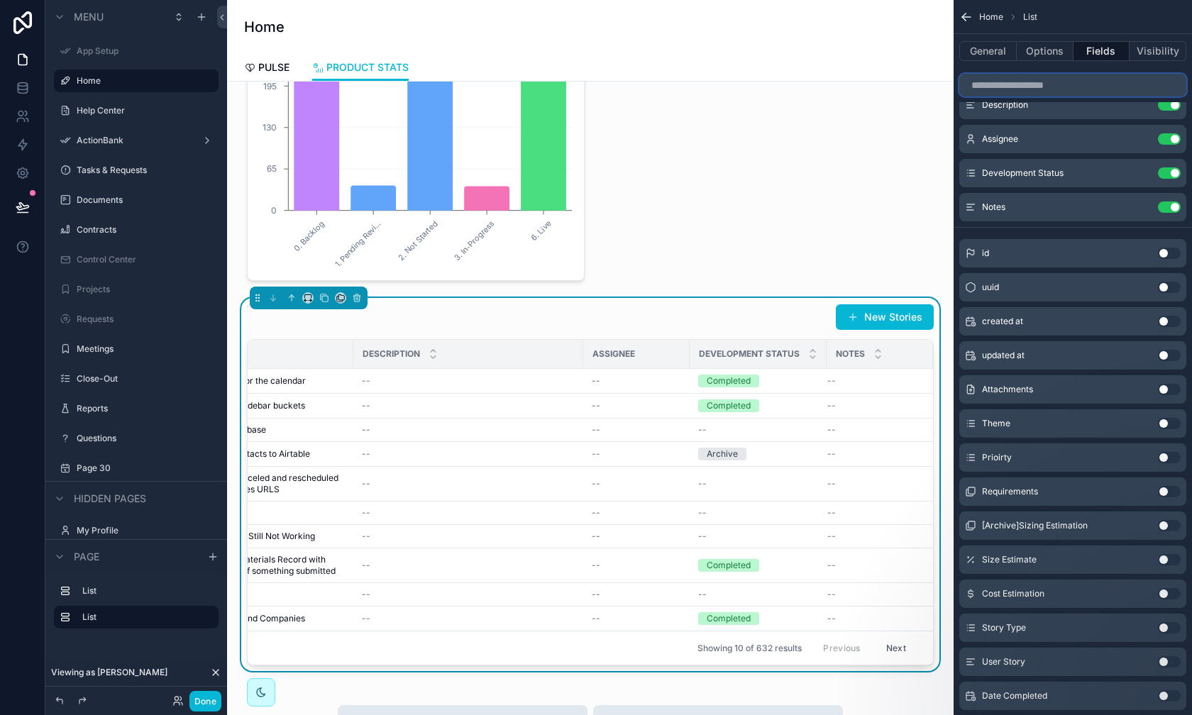
click at [945, 87] on input "scrollable content" at bounding box center [1073, 85] width 227 height 23
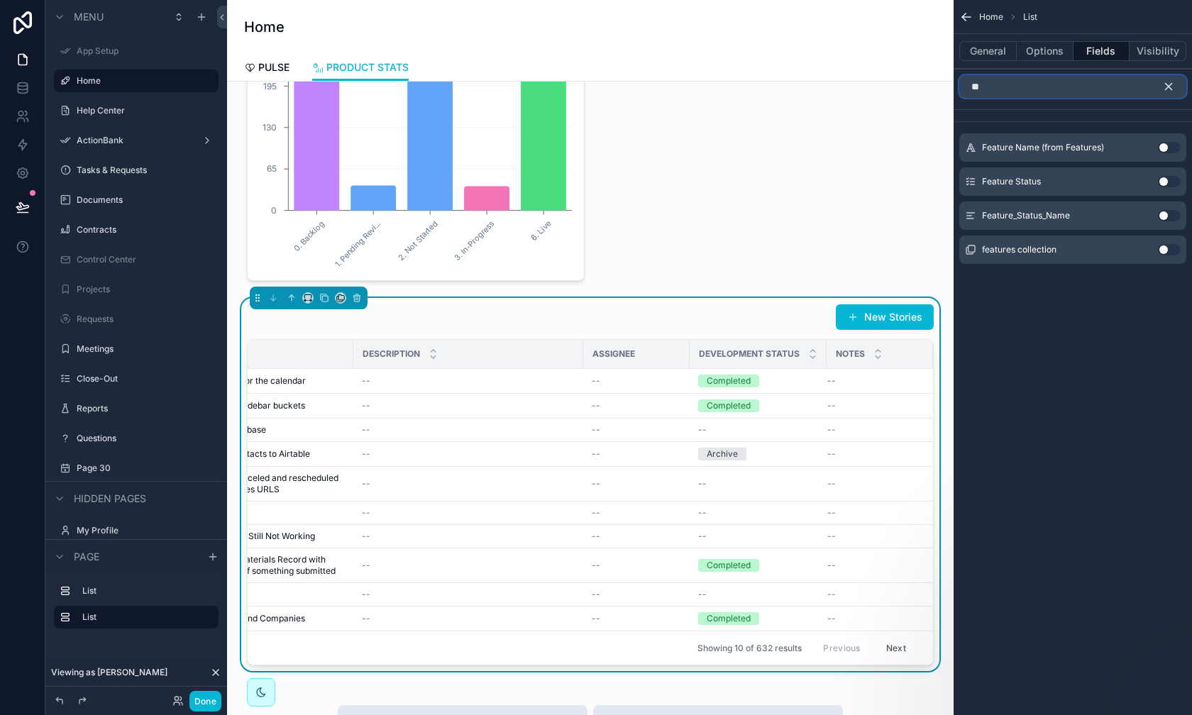
scroll to position [0, 0]
type input "***"
click at [945, 241] on div "features collection Use setting" at bounding box center [1073, 250] width 227 height 28
click at [945, 245] on button "Use setting" at bounding box center [1169, 249] width 23 height 11
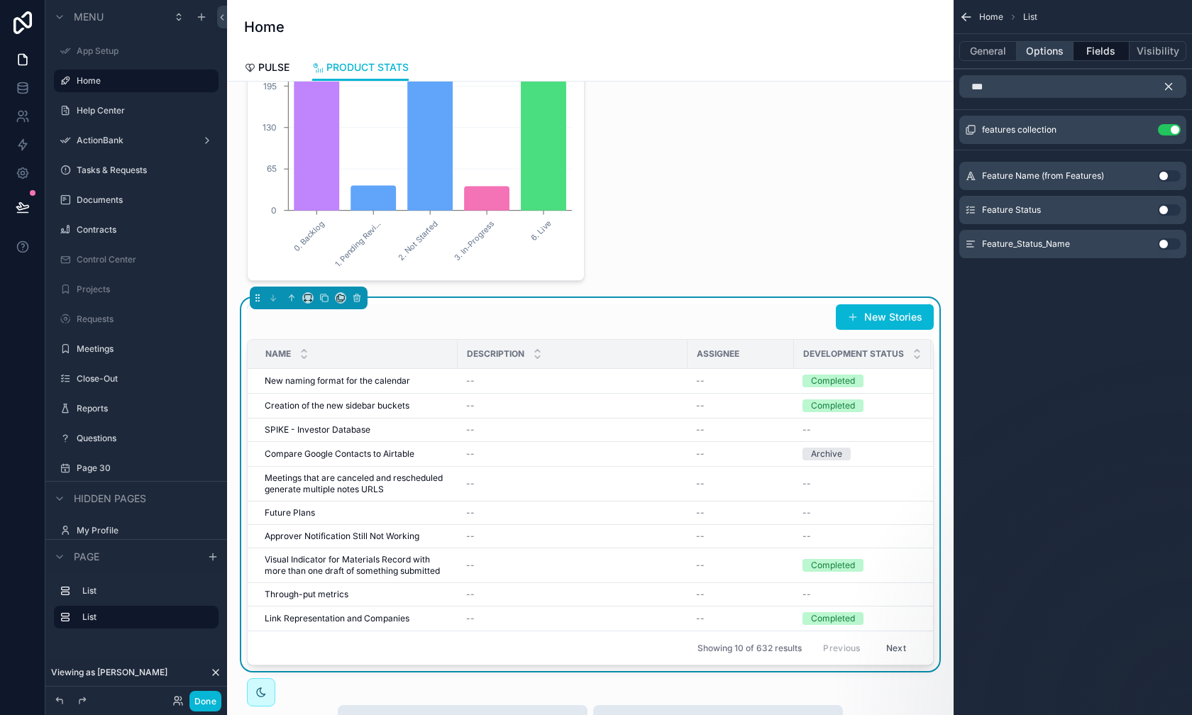
click at [945, 45] on button "Options" at bounding box center [1045, 51] width 57 height 20
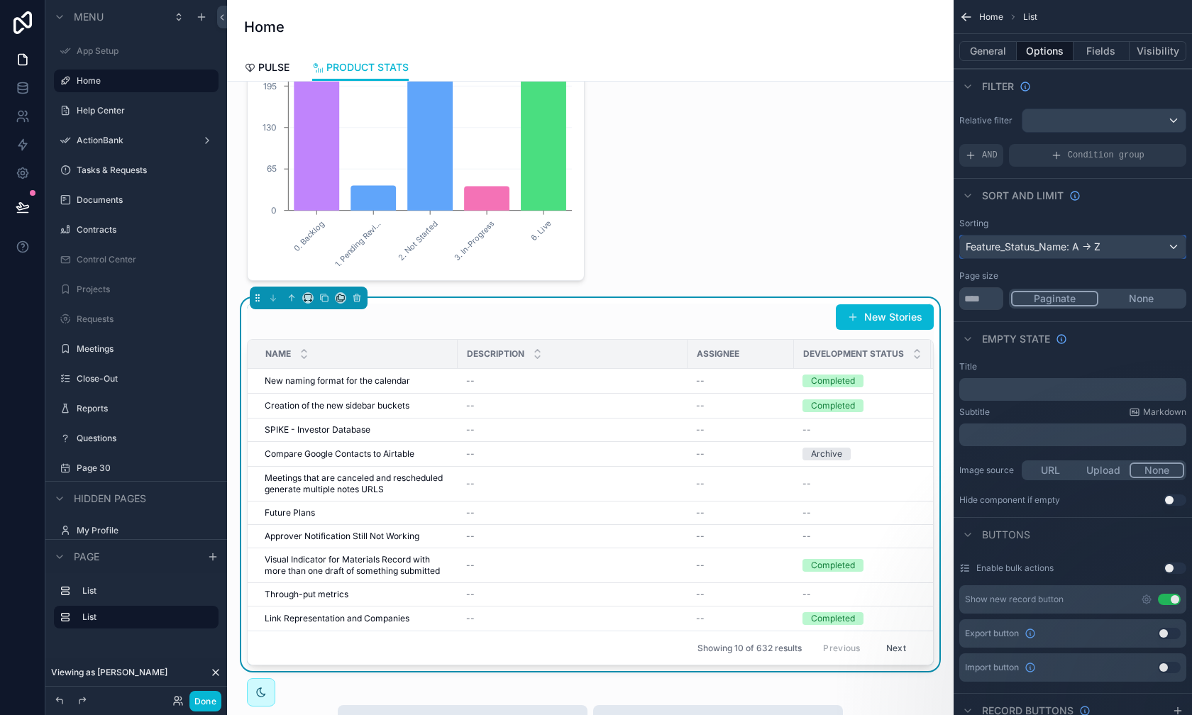
click at [945, 248] on div "Feature_Status_Name: A -> Z" at bounding box center [1073, 247] width 226 height 23
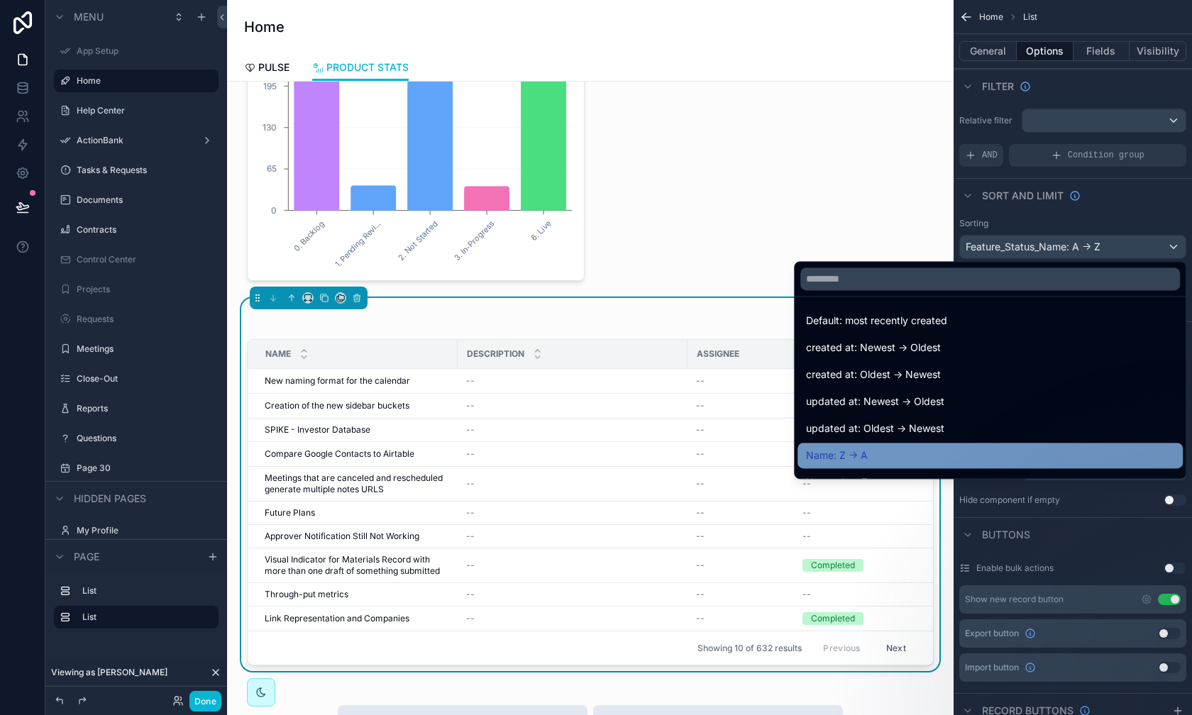
click at [945, 451] on div "Name: Z -> A" at bounding box center [990, 455] width 368 height 17
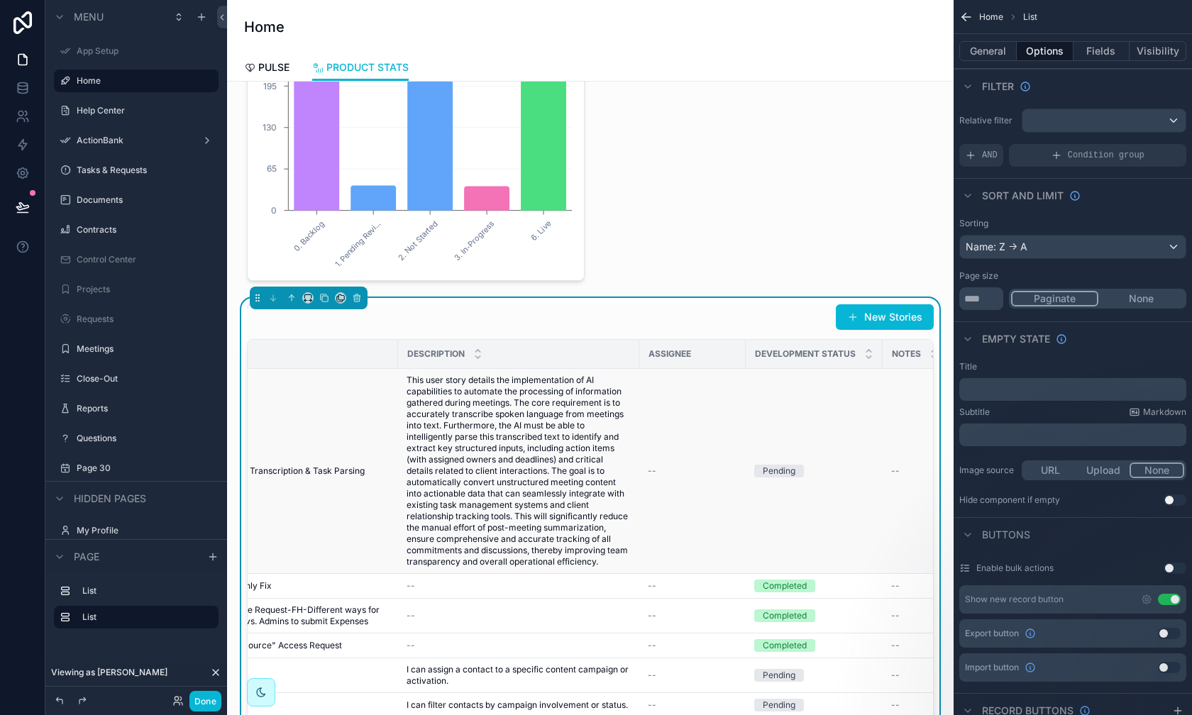
scroll to position [0, 222]
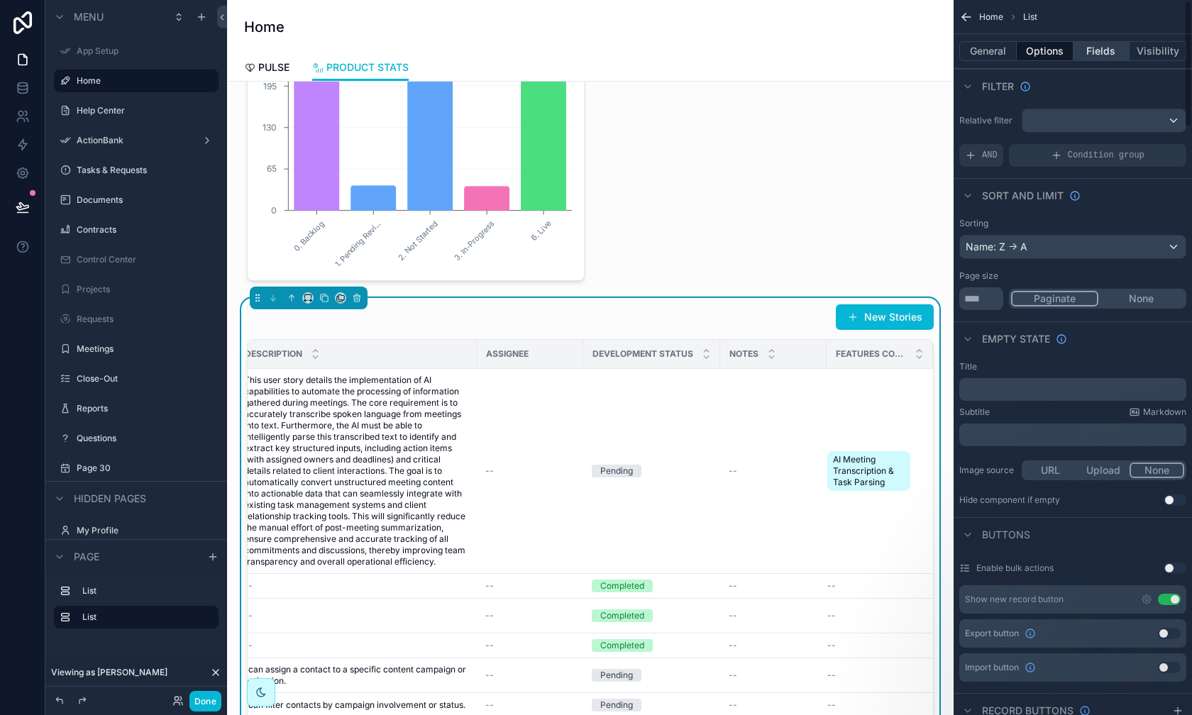
click at [945, 50] on button "Fields" at bounding box center [1102, 51] width 57 height 20
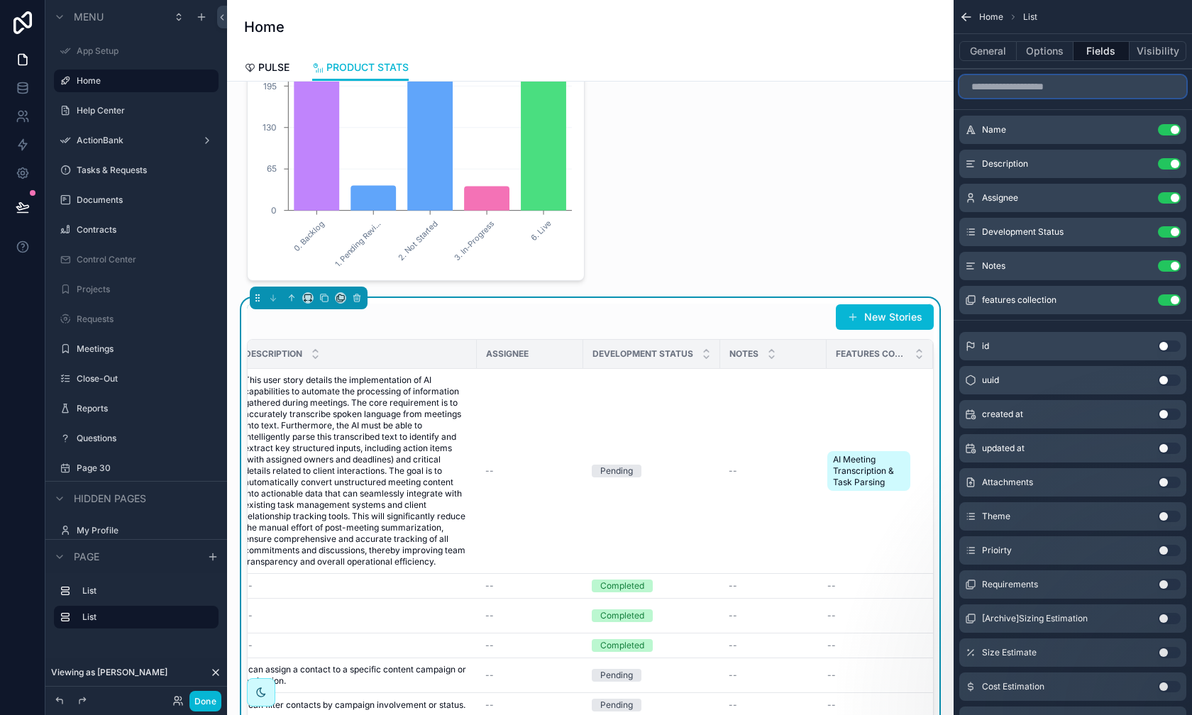
click at [945, 86] on input "scrollable content" at bounding box center [1073, 86] width 227 height 23
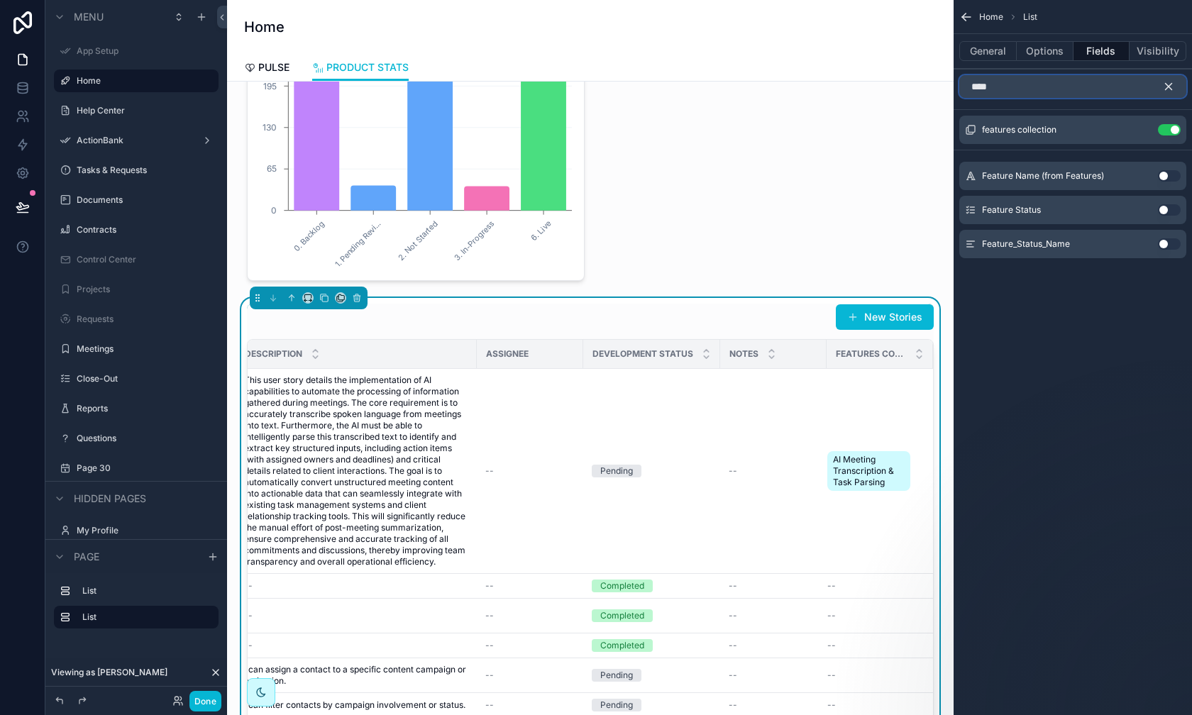
type input "****"
click at [945, 209] on button "Use setting" at bounding box center [1169, 209] width 23 height 11
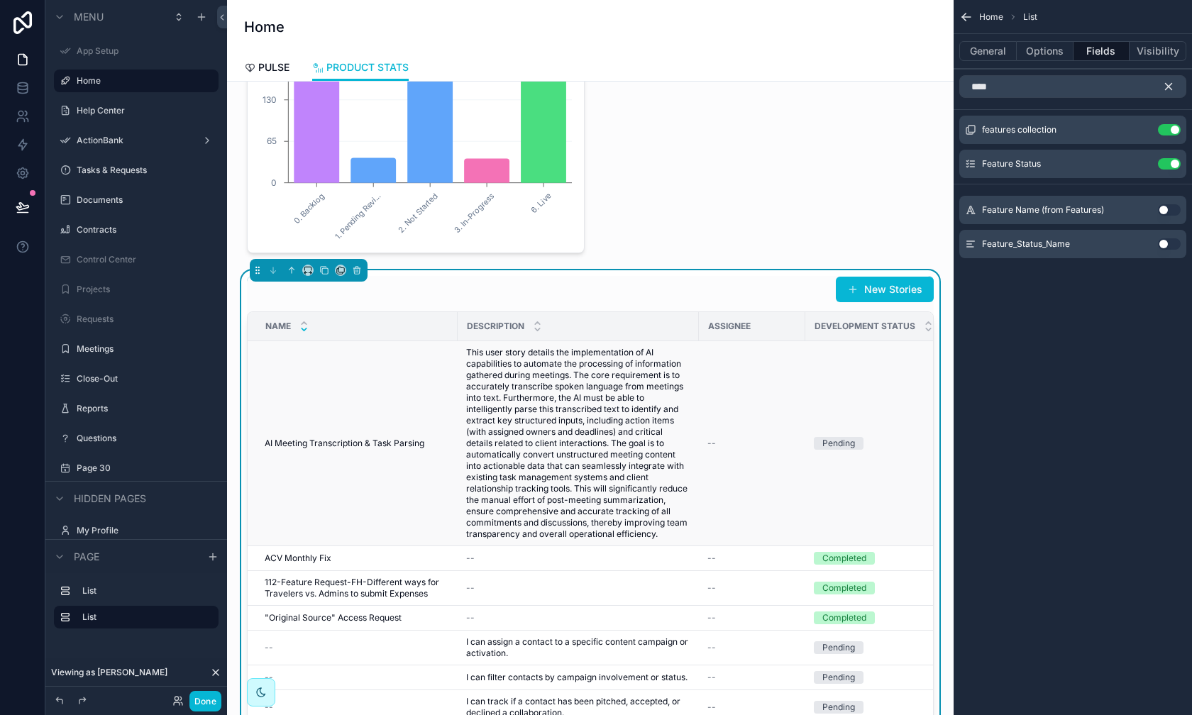
scroll to position [142, 0]
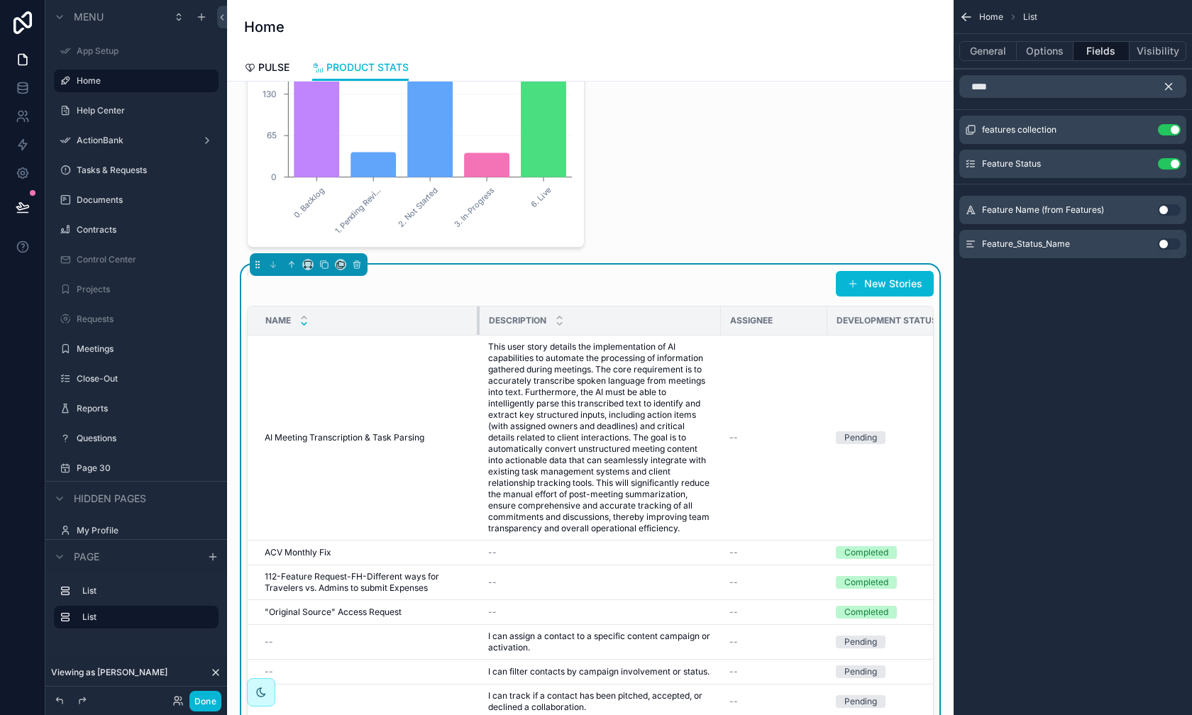
drag, startPoint x: 456, startPoint y: 317, endPoint x: 478, endPoint y: 318, distance: 22.0
click at [478, 318] on div "scrollable content" at bounding box center [480, 321] width 6 height 28
click at [789, 319] on div "Assignee" at bounding box center [774, 320] width 105 height 23
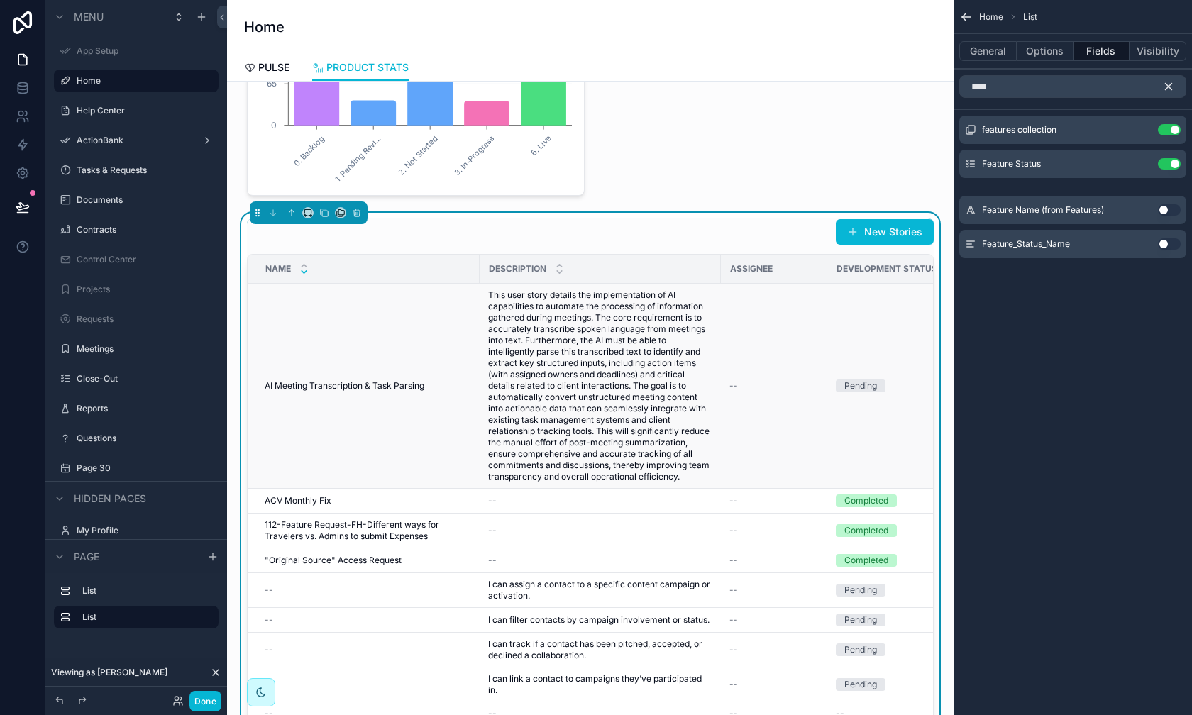
scroll to position [210, 0]
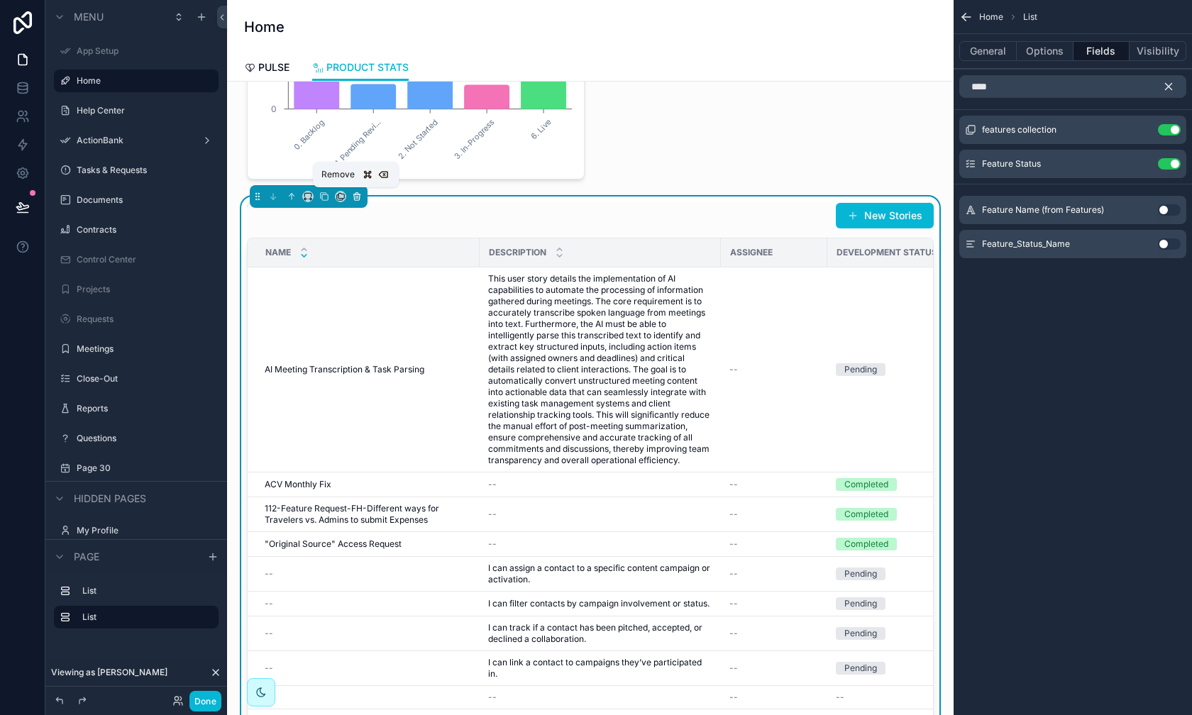
click at [360, 197] on icon "scrollable content" at bounding box center [357, 197] width 10 height 10
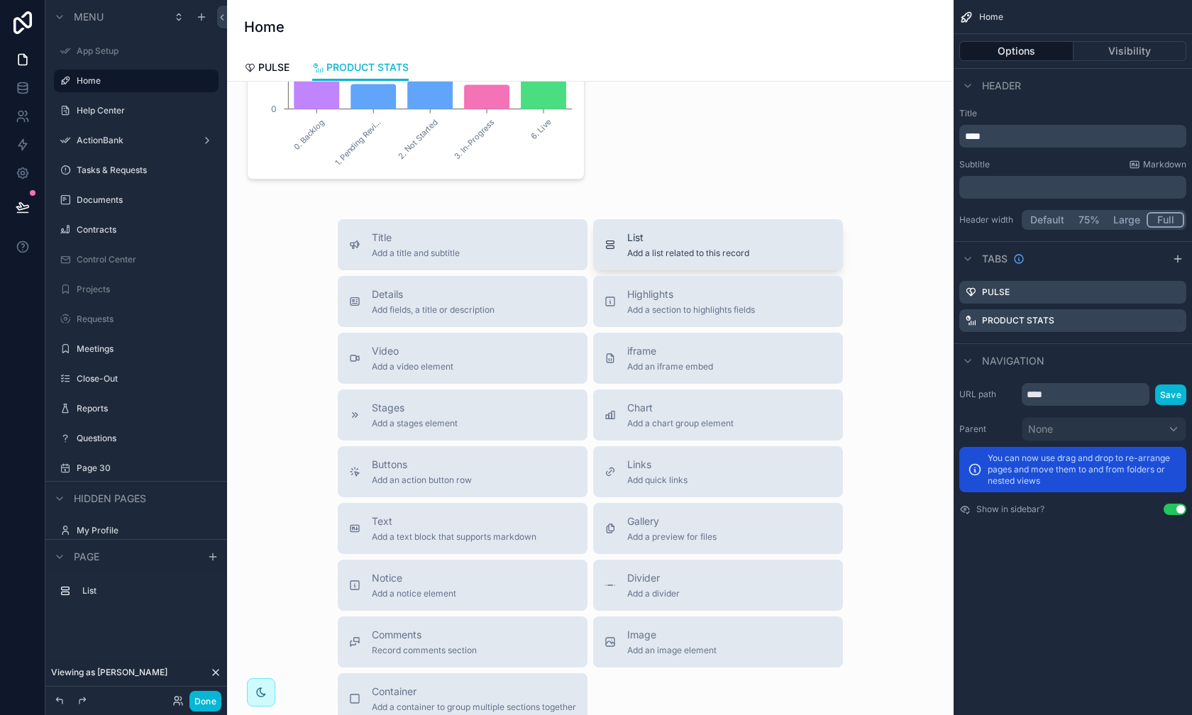
click at [669, 258] on button "List Add a list related to this record" at bounding box center [718, 244] width 250 height 51
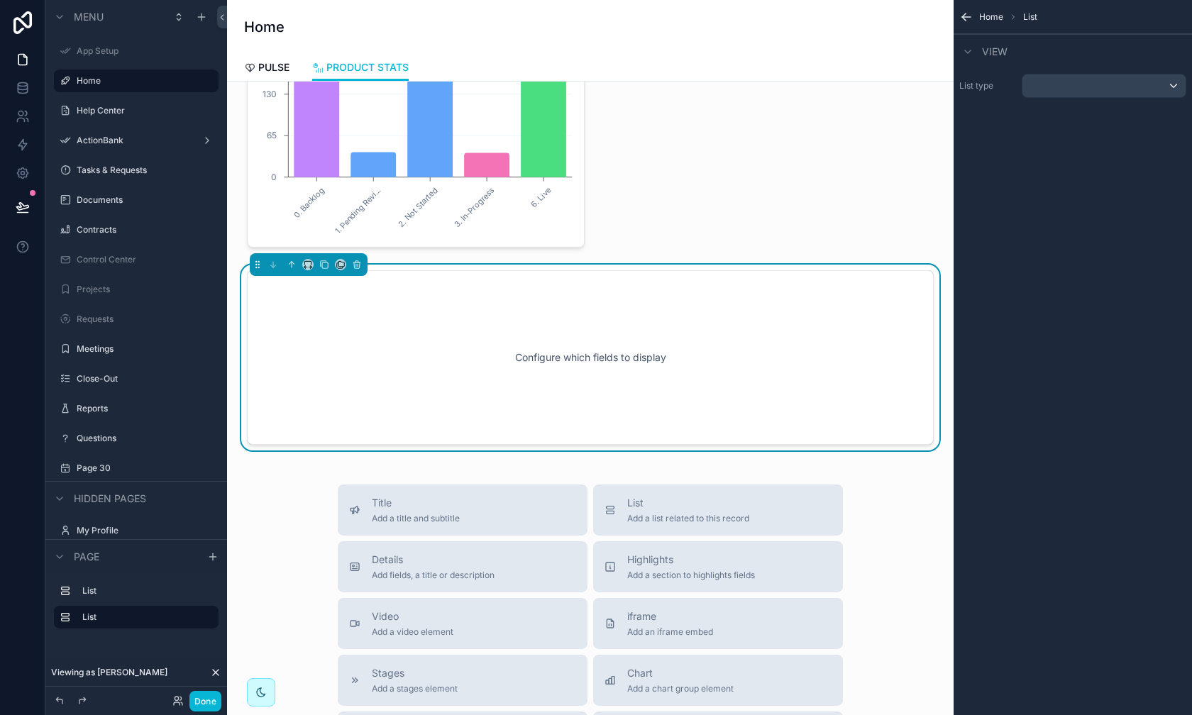
scroll to position [141, 0]
click at [945, 90] on div "scrollable content" at bounding box center [1104, 86] width 163 height 23
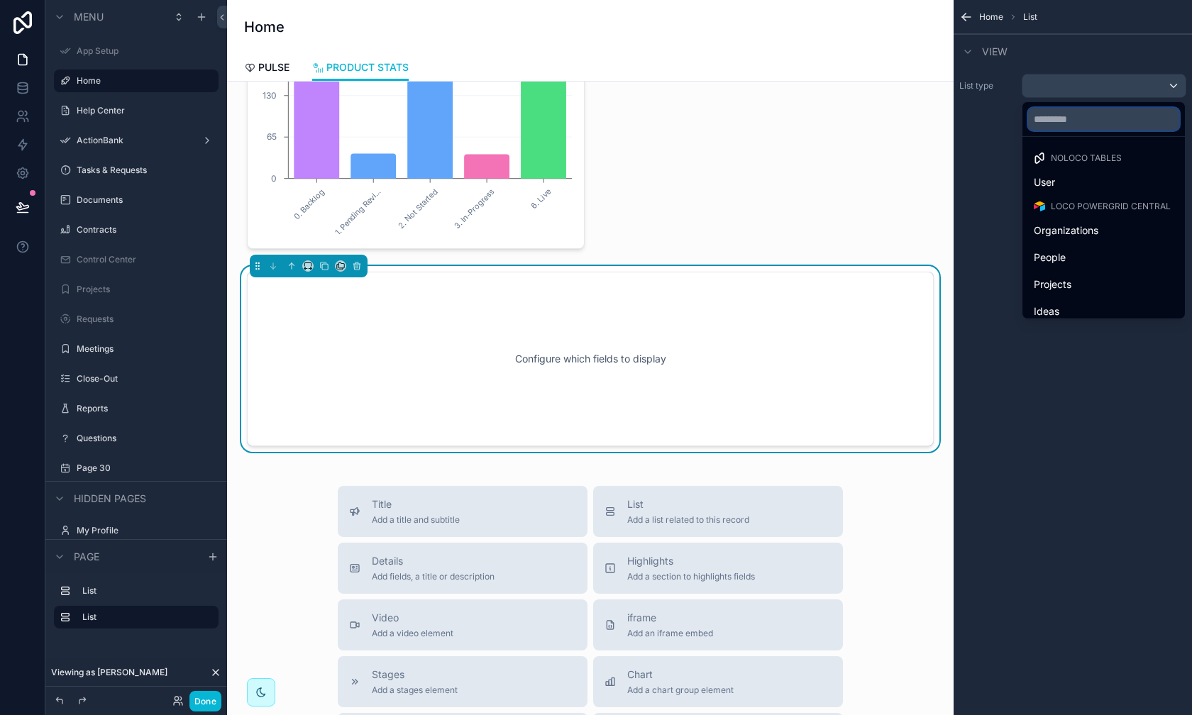
click at [945, 123] on input "text" at bounding box center [1103, 119] width 151 height 23
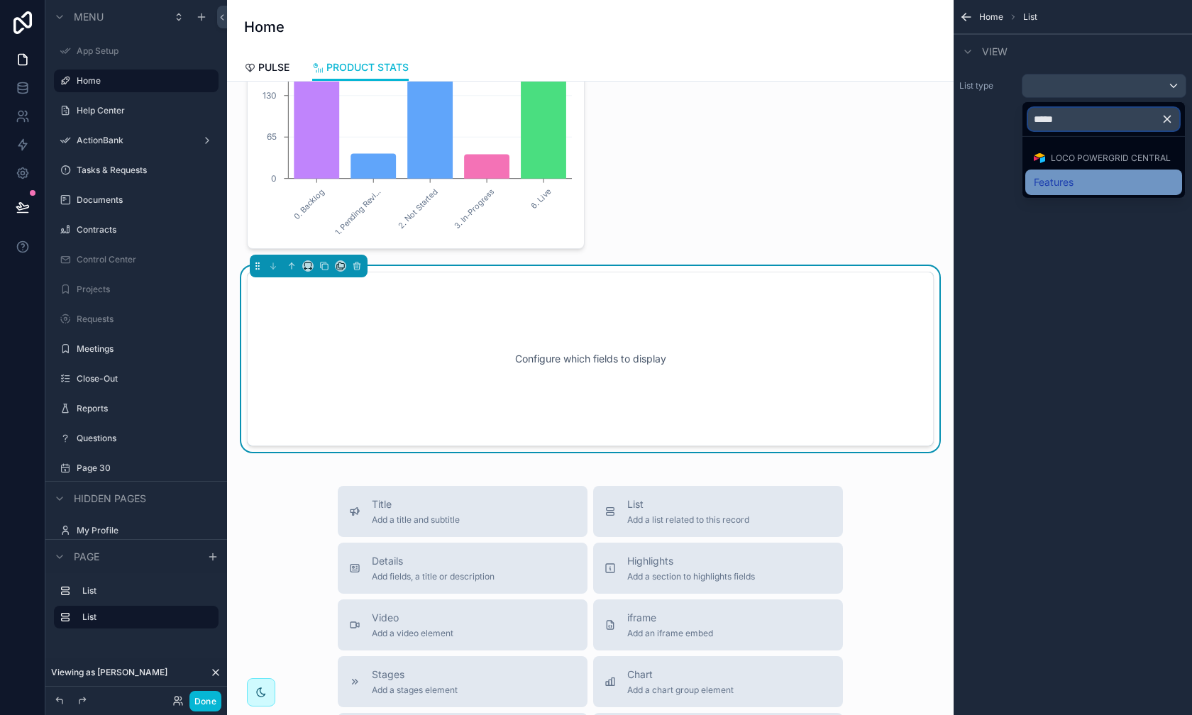
type input "*****"
click at [945, 176] on span "Features" at bounding box center [1054, 182] width 40 height 17
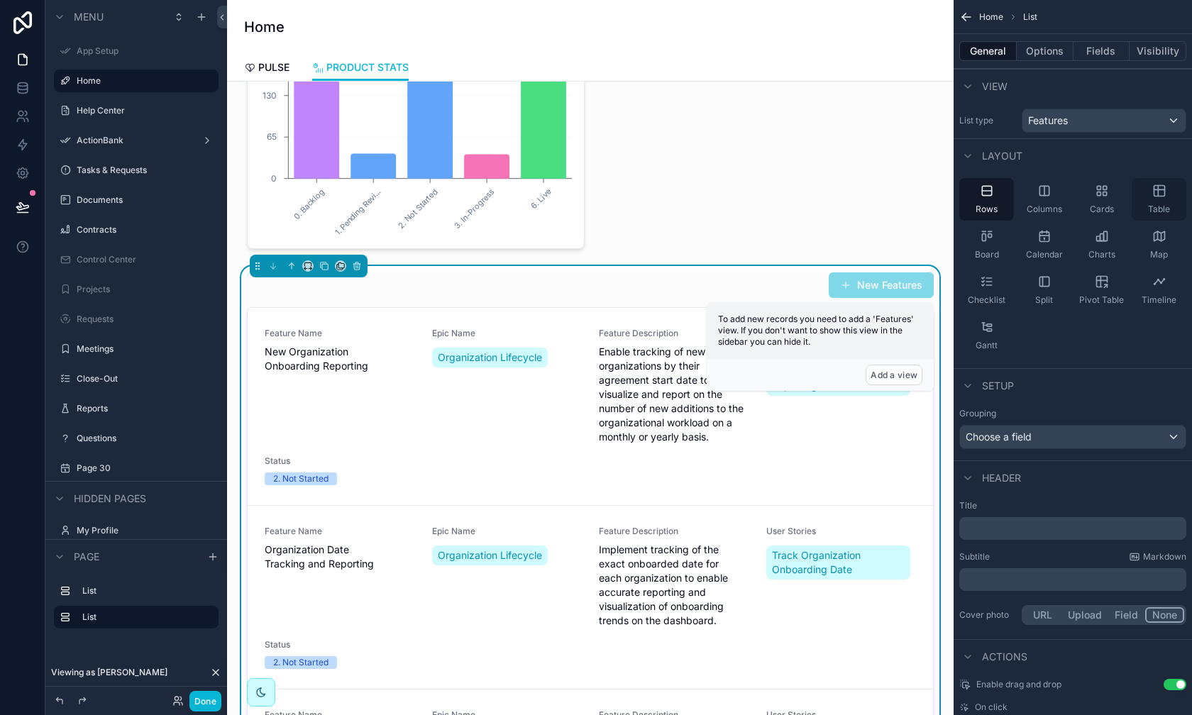
click at [945, 204] on span "Table" at bounding box center [1159, 209] width 22 height 11
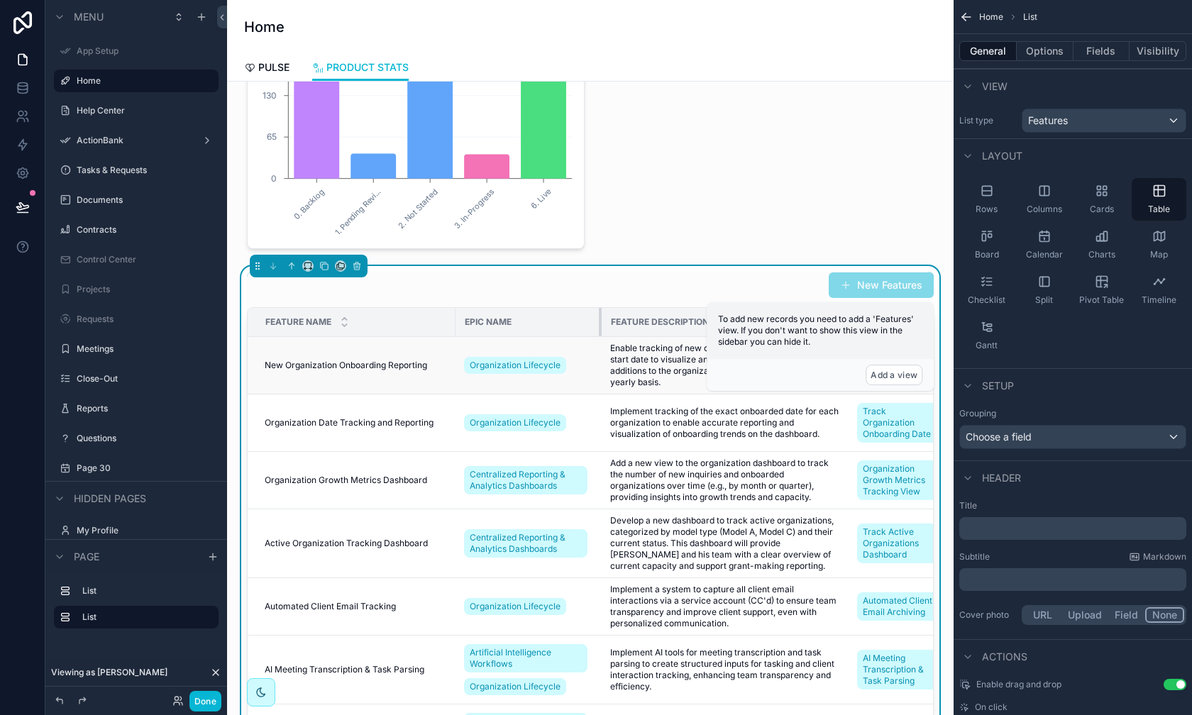
drag, startPoint x: 561, startPoint y: 323, endPoint x: 600, endPoint y: 335, distance: 41.5
click at [600, 335] on table "Feature Name Epic Name Feature Description User Stories Status New Organization…" at bounding box center [656, 638] width 816 height 660
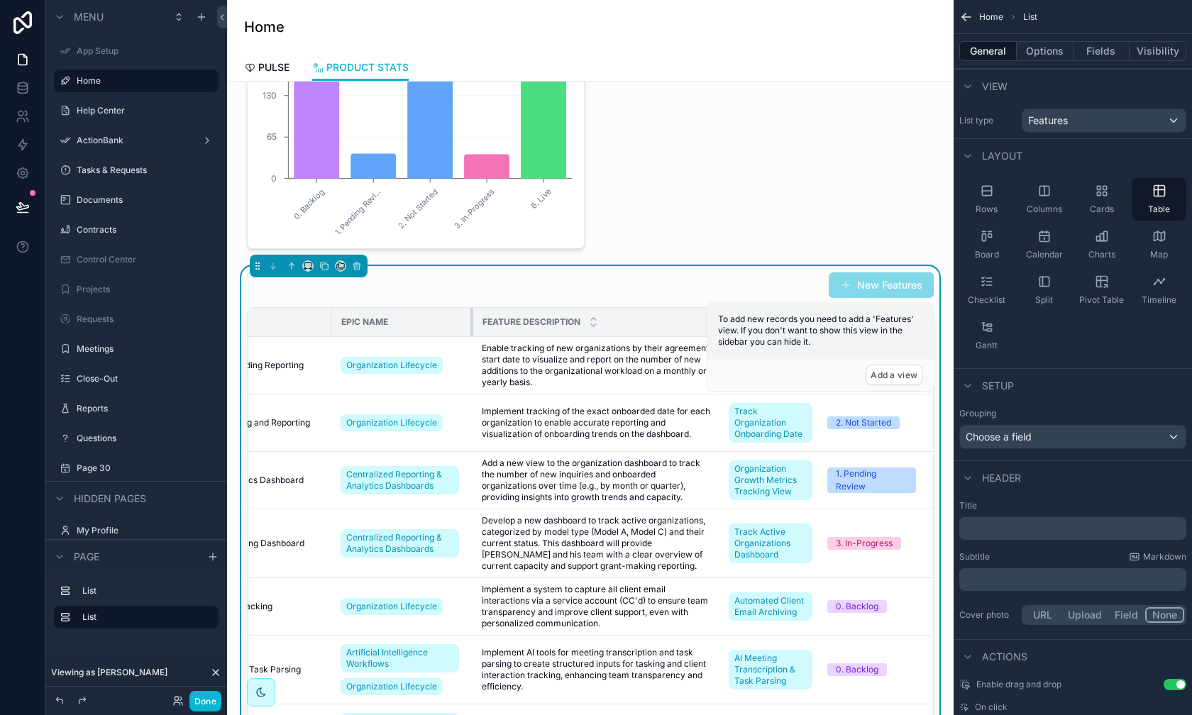
scroll to position [0, 123]
click at [464, 326] on th "Epic Name" at bounding box center [403, 322] width 140 height 29
click at [945, 435] on div "Choose a field" at bounding box center [1073, 437] width 226 height 23
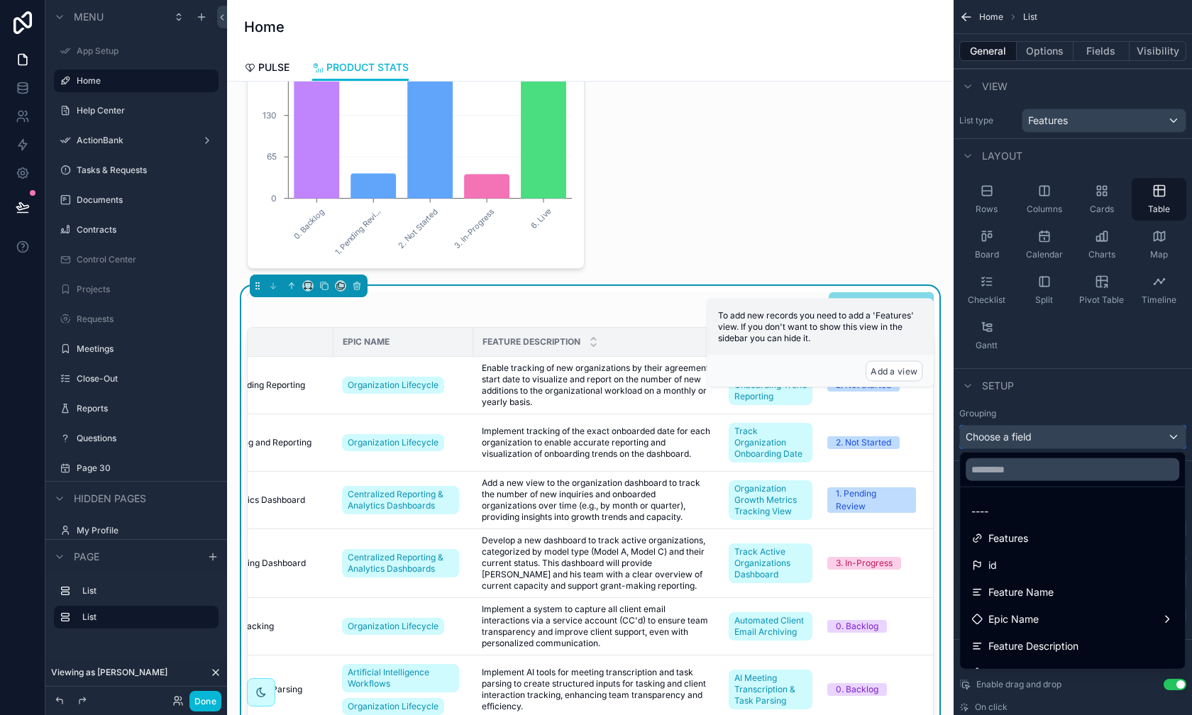
scroll to position [0, 0]
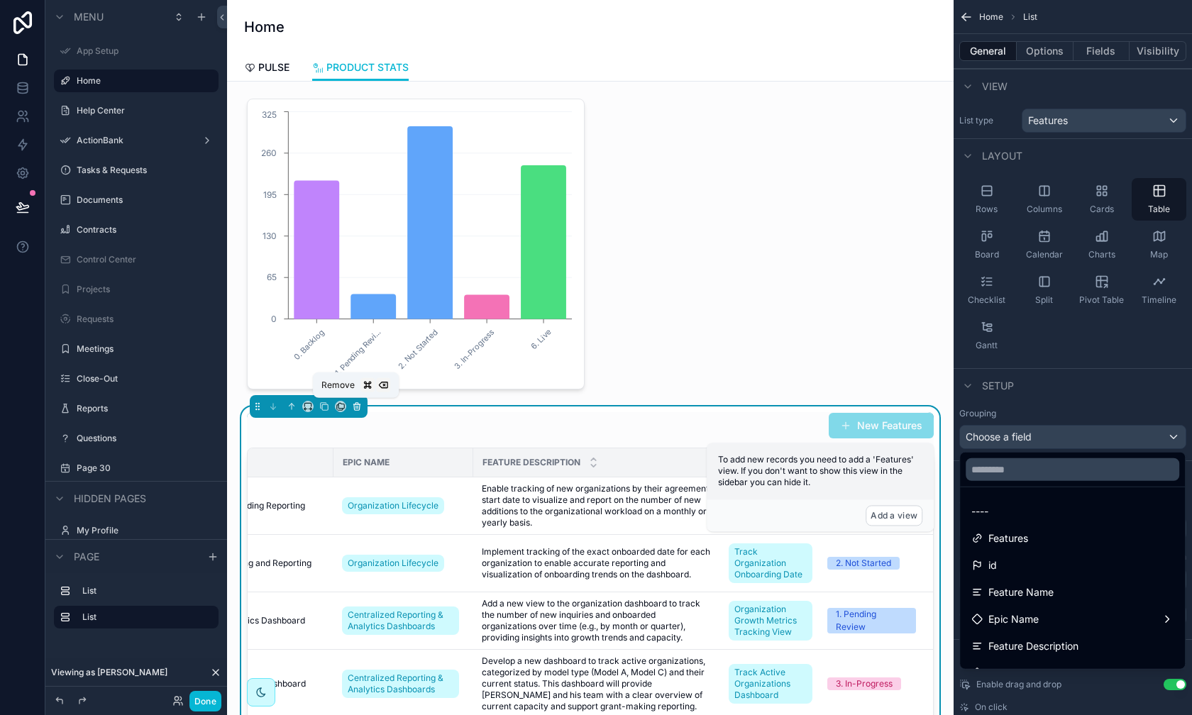
click at [358, 402] on icon "scrollable content" at bounding box center [357, 407] width 10 height 10
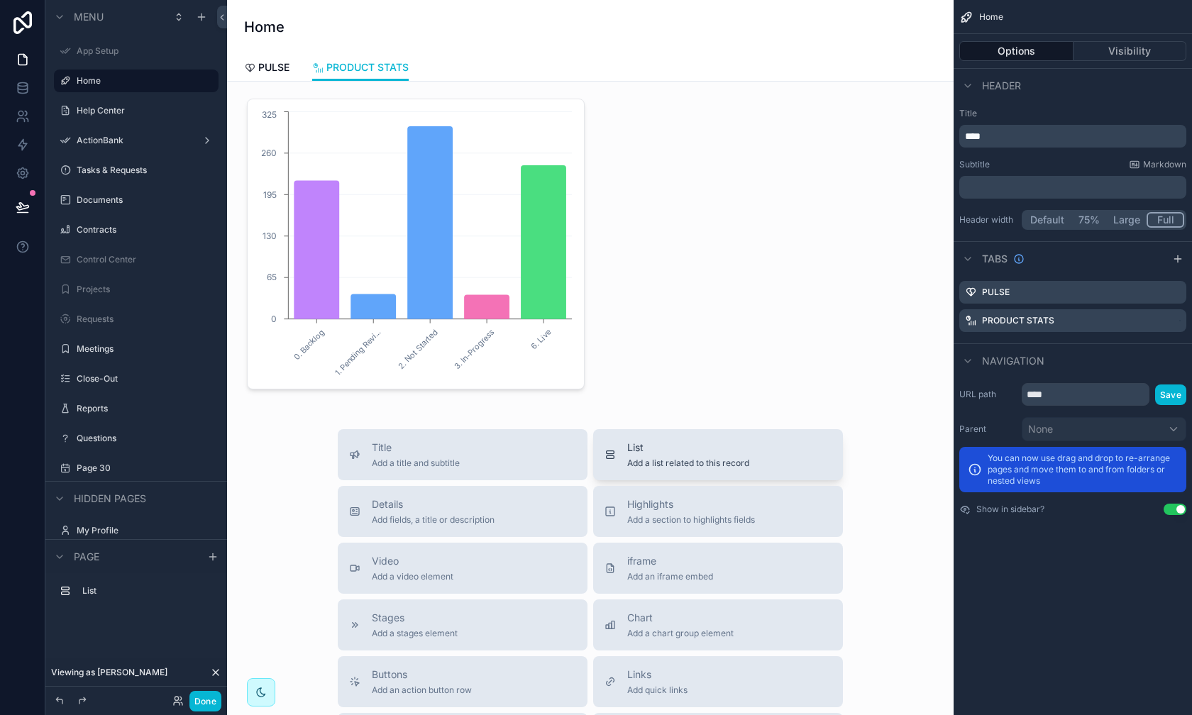
click at [679, 461] on span "Add a list related to this record" at bounding box center [688, 463] width 122 height 11
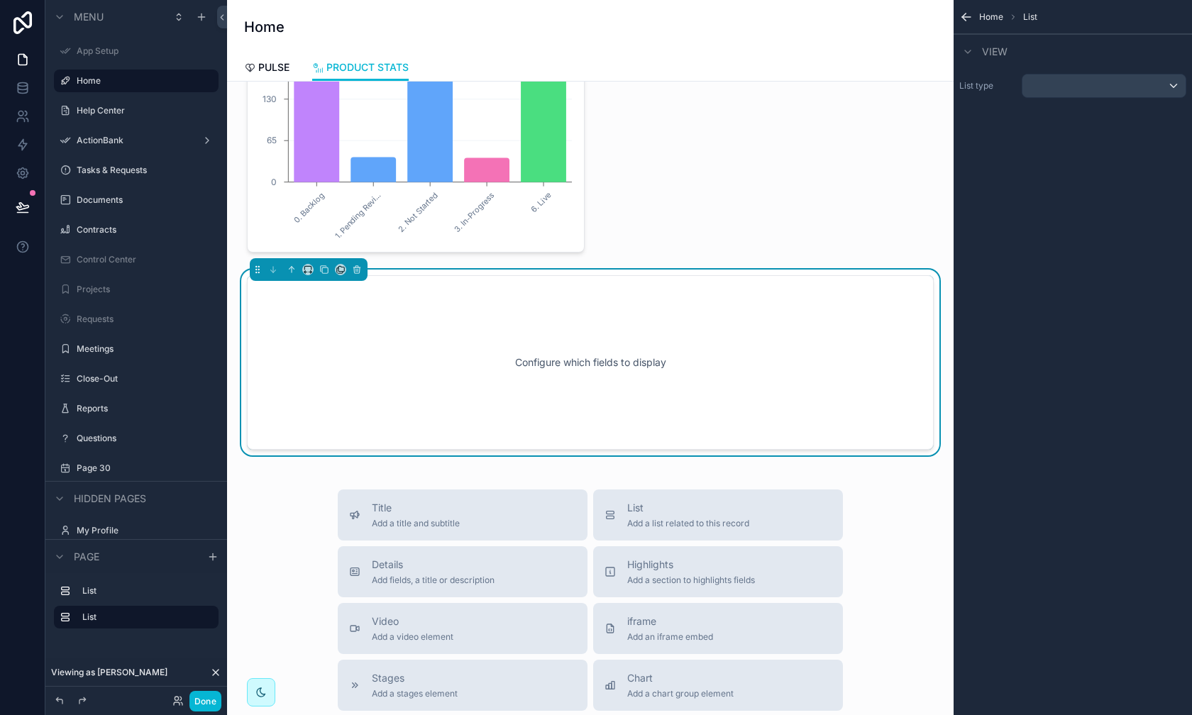
scroll to position [141, 0]
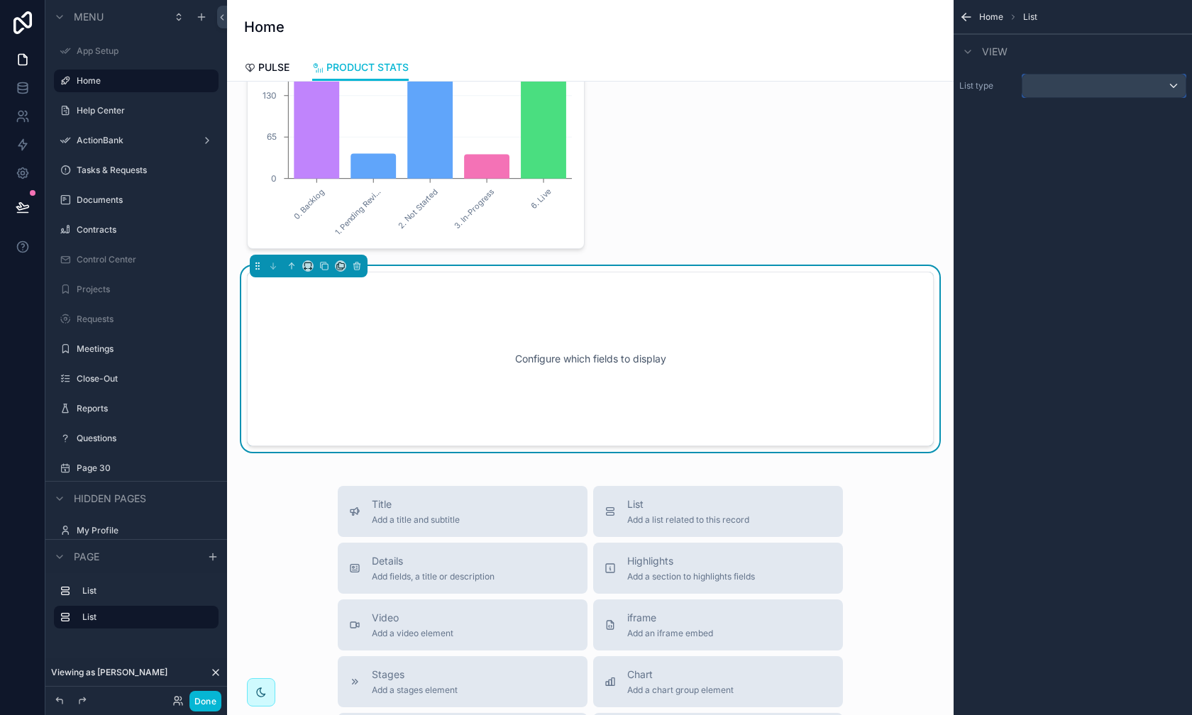
click at [945, 84] on div "scrollable content" at bounding box center [1104, 86] width 163 height 23
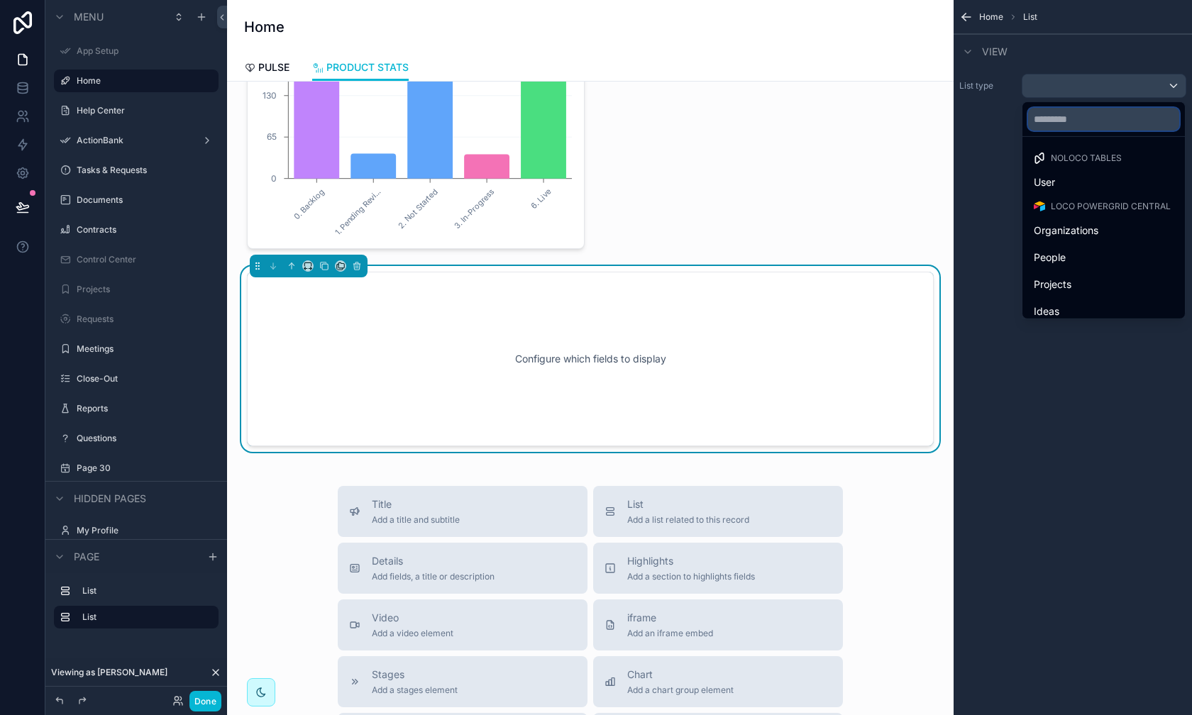
click at [945, 121] on input "text" at bounding box center [1103, 119] width 151 height 23
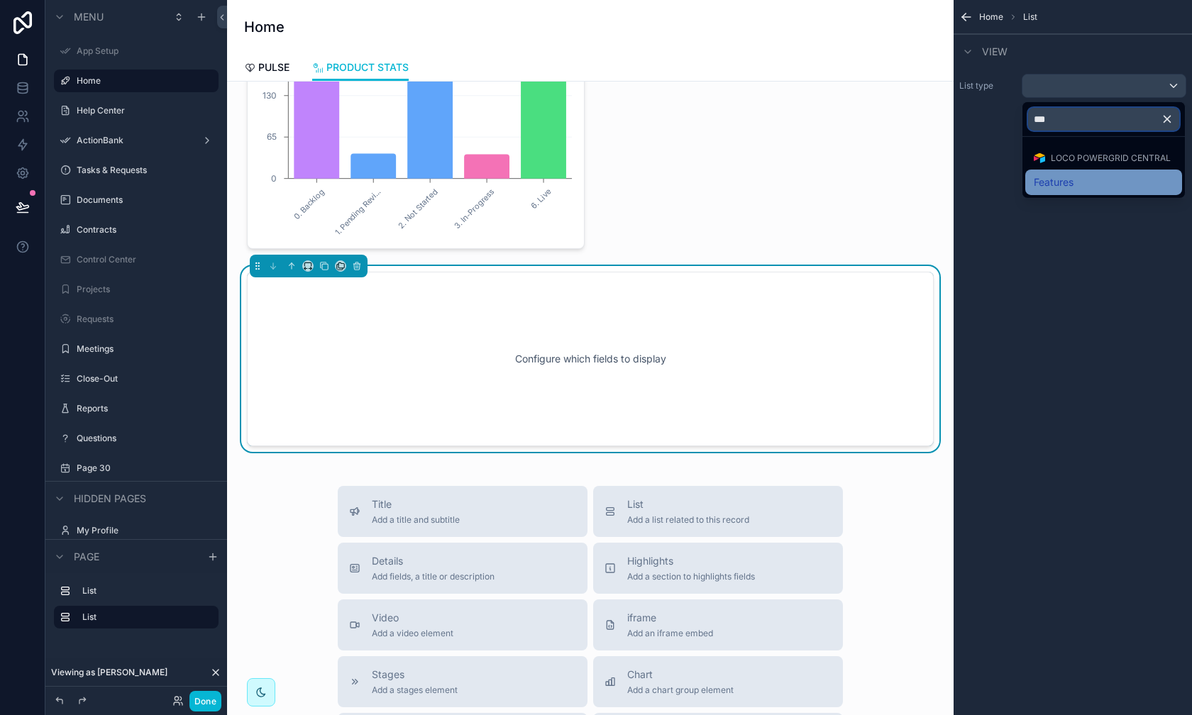
type input "***"
click at [945, 175] on span "Features" at bounding box center [1054, 182] width 40 height 17
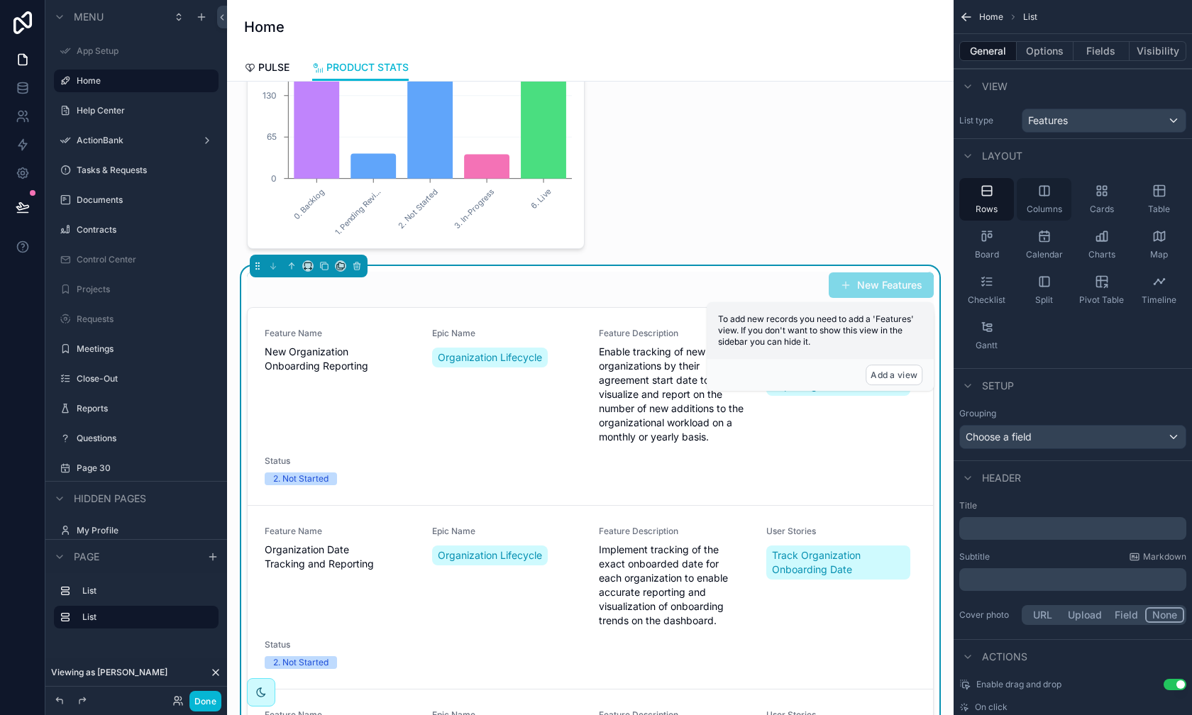
click at [945, 203] on div "Columns" at bounding box center [1044, 199] width 55 height 43
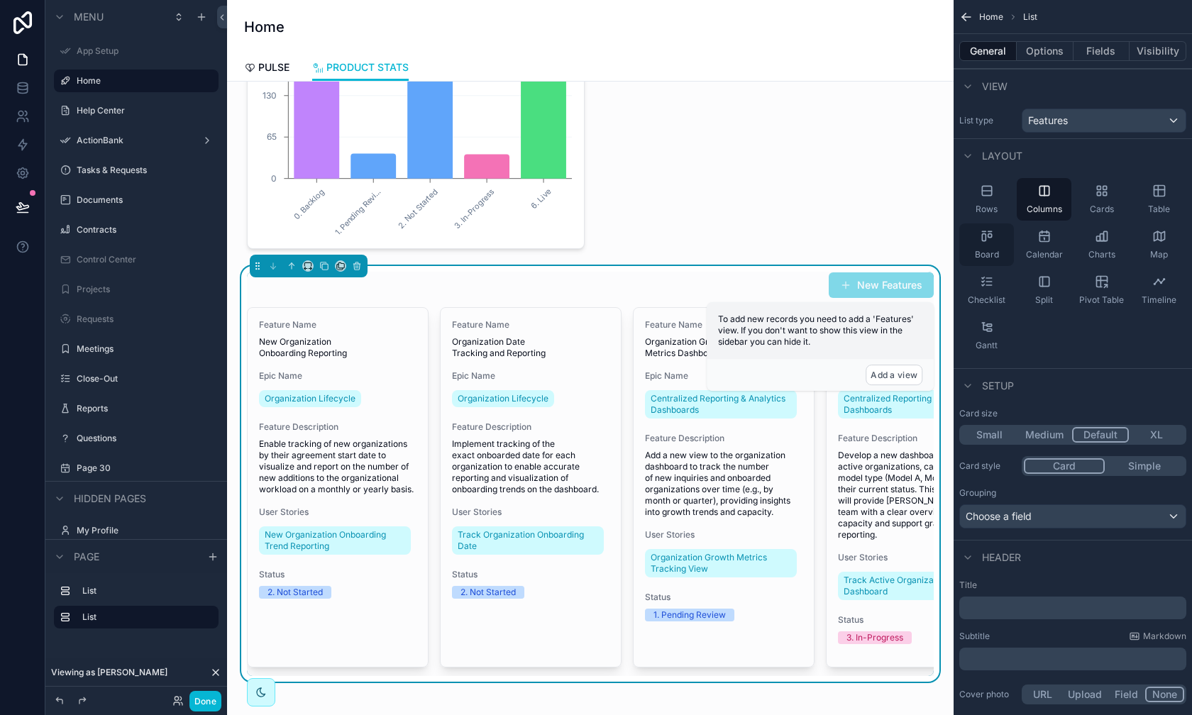
click at [945, 234] on icon "scrollable content" at bounding box center [990, 236] width 4 height 4
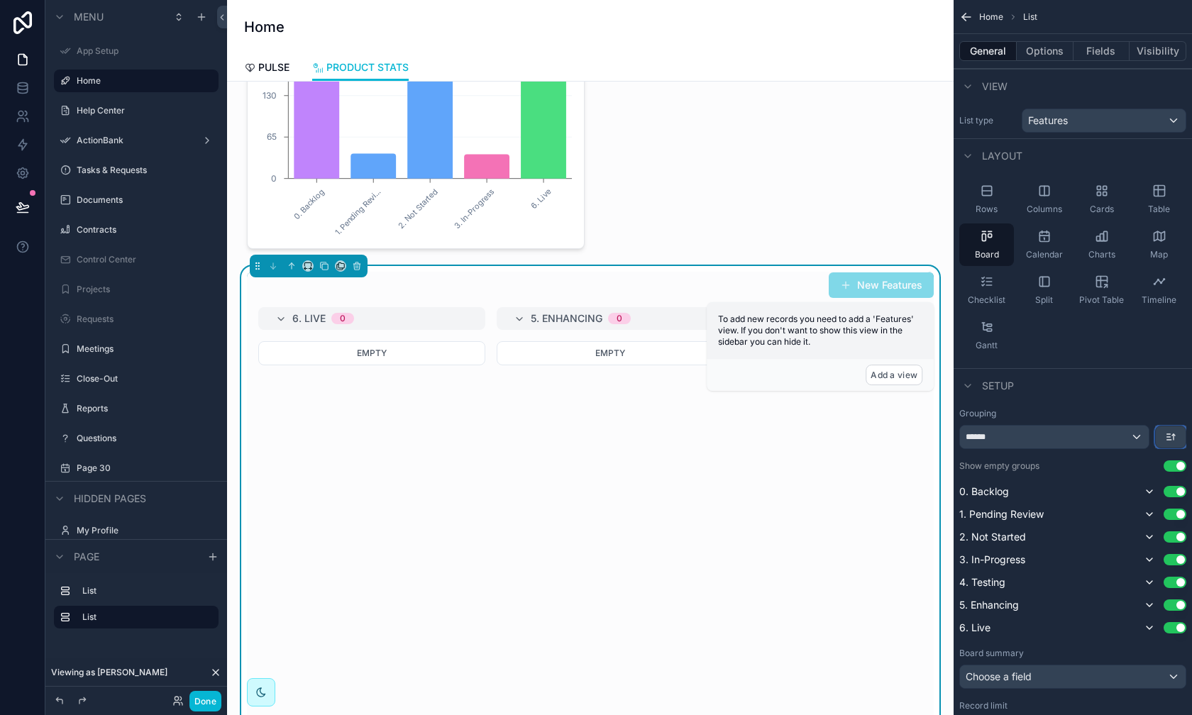
click at [945, 446] on button "scrollable content" at bounding box center [1170, 437] width 31 height 23
click at [945, 492] on span "Last -> First" at bounding box center [1144, 493] width 55 height 17
click at [945, 439] on icon "scrollable content" at bounding box center [1170, 437] width 11 height 11
click at [945, 492] on span "Last -> First" at bounding box center [1145, 493] width 57 height 17
click at [945, 435] on div "******" at bounding box center [1054, 437] width 189 height 23
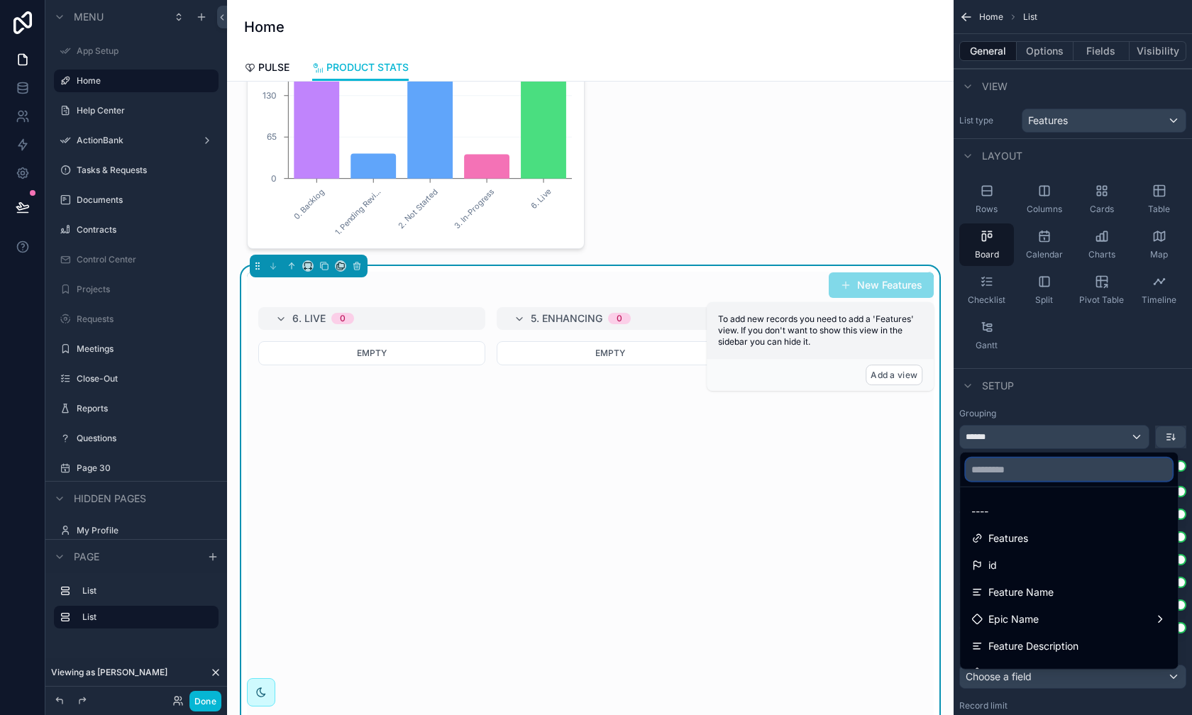
click at [945, 478] on input "text" at bounding box center [1069, 470] width 207 height 23
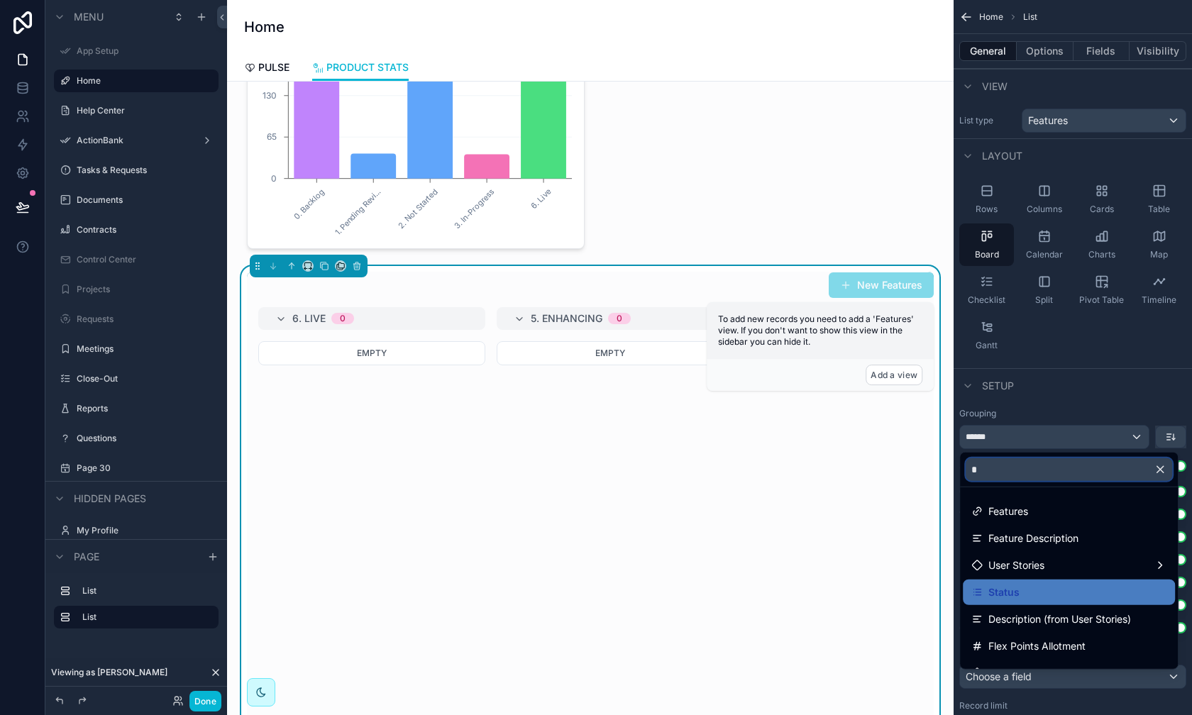
type input "*"
click at [945, 583] on div "Status" at bounding box center [1069, 593] width 212 height 26
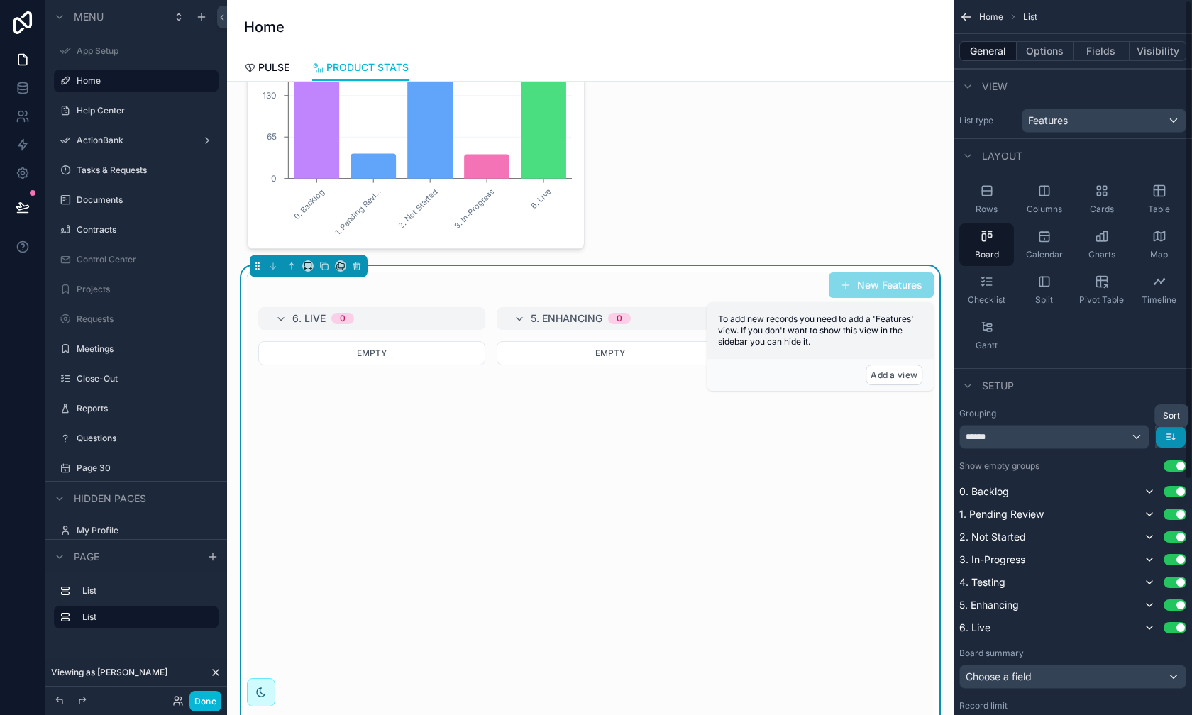
click at [945, 441] on button "scrollable content" at bounding box center [1171, 437] width 30 height 21
click at [945, 479] on div "First -> Last" at bounding box center [1146, 467] width 75 height 26
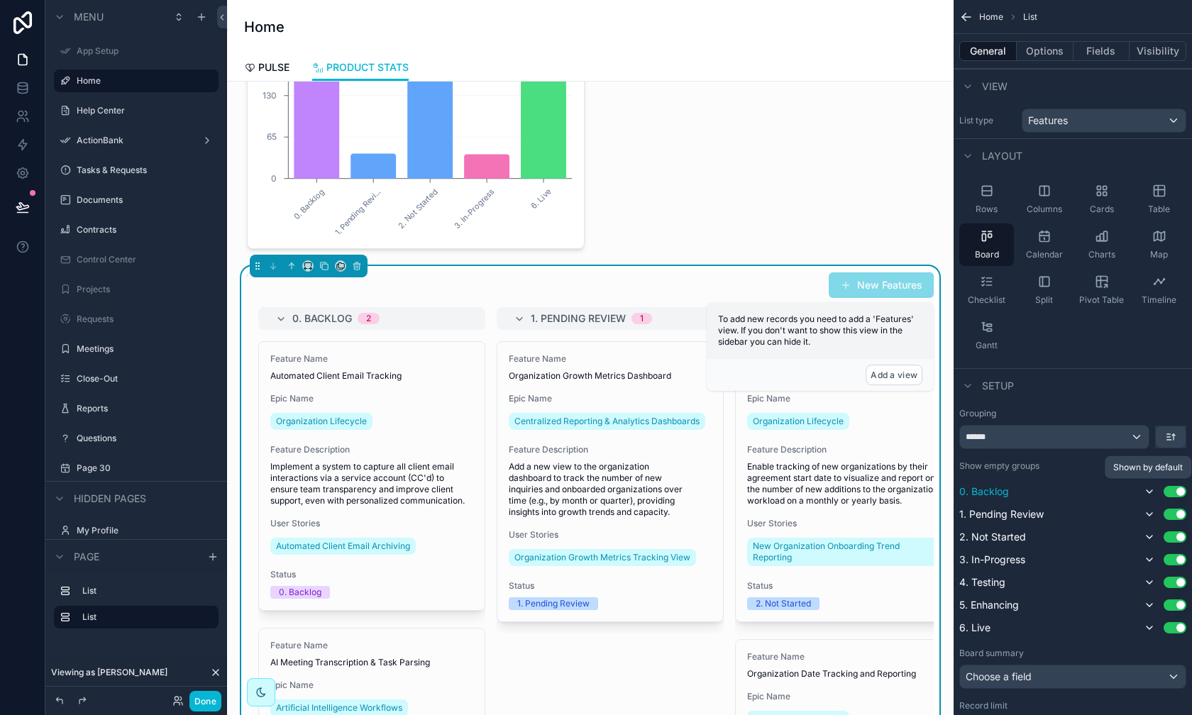
click at [945, 491] on icon "scrollable content" at bounding box center [1149, 491] width 11 height 11
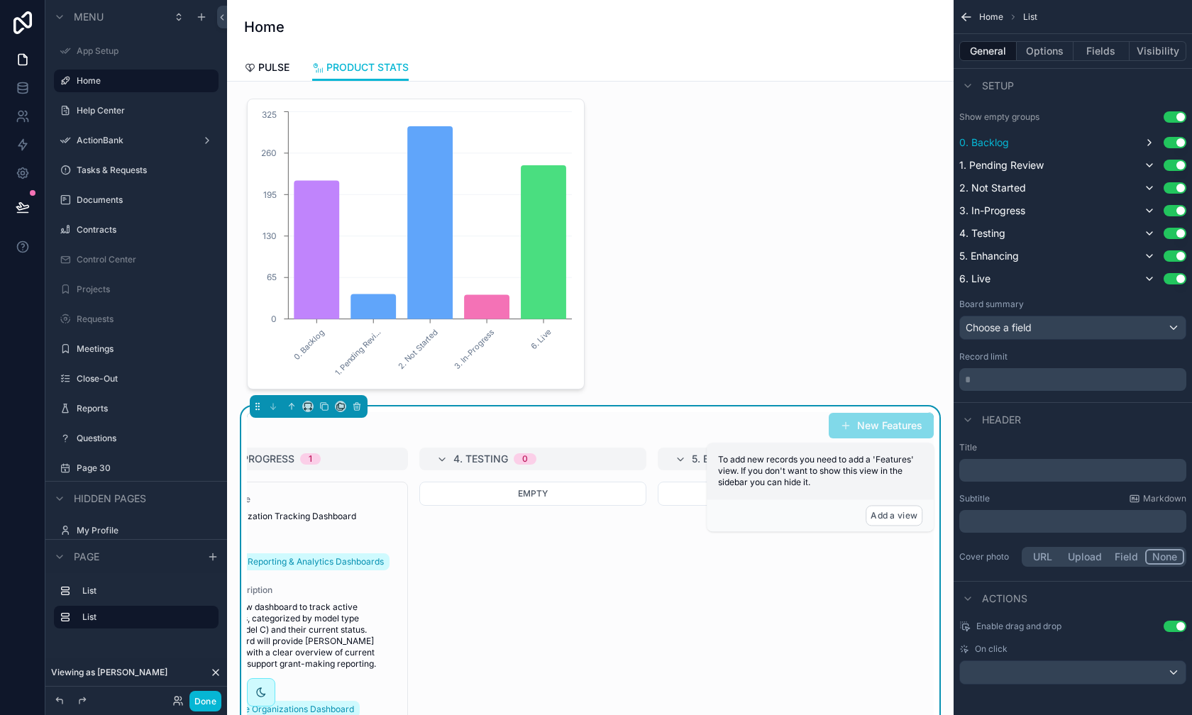
scroll to position [0, 0]
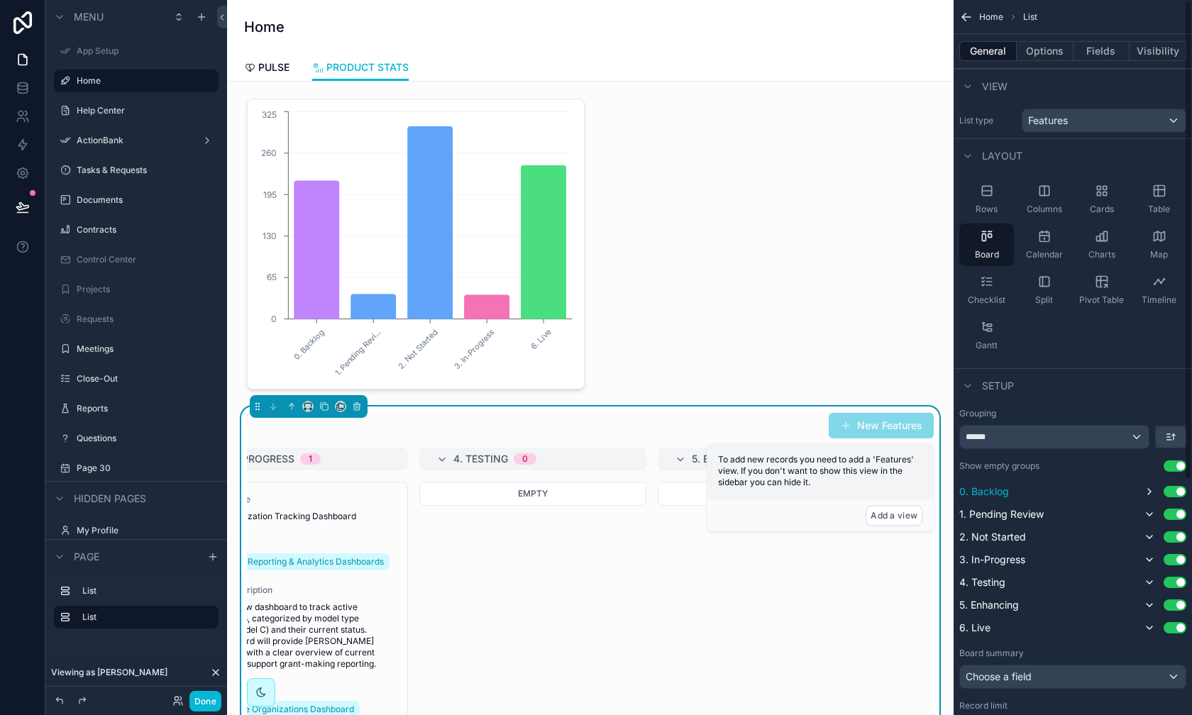
click at [945, 464] on button "Use setting" at bounding box center [1175, 466] width 23 height 11
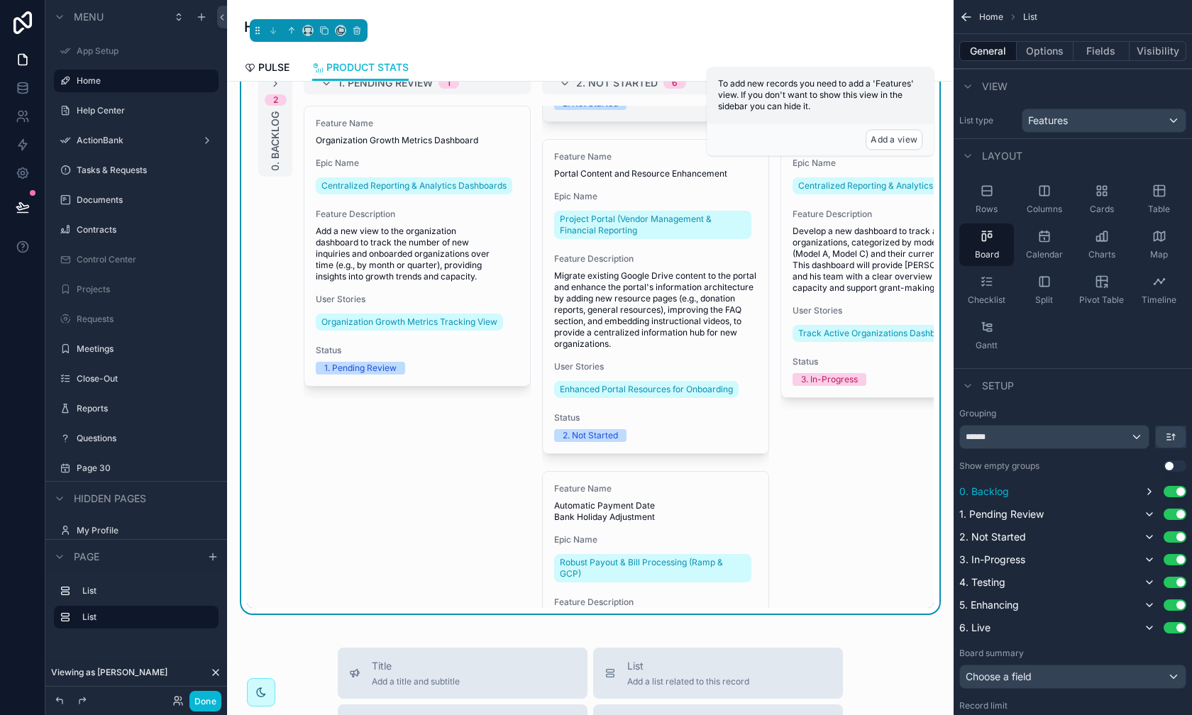
scroll to position [879, 0]
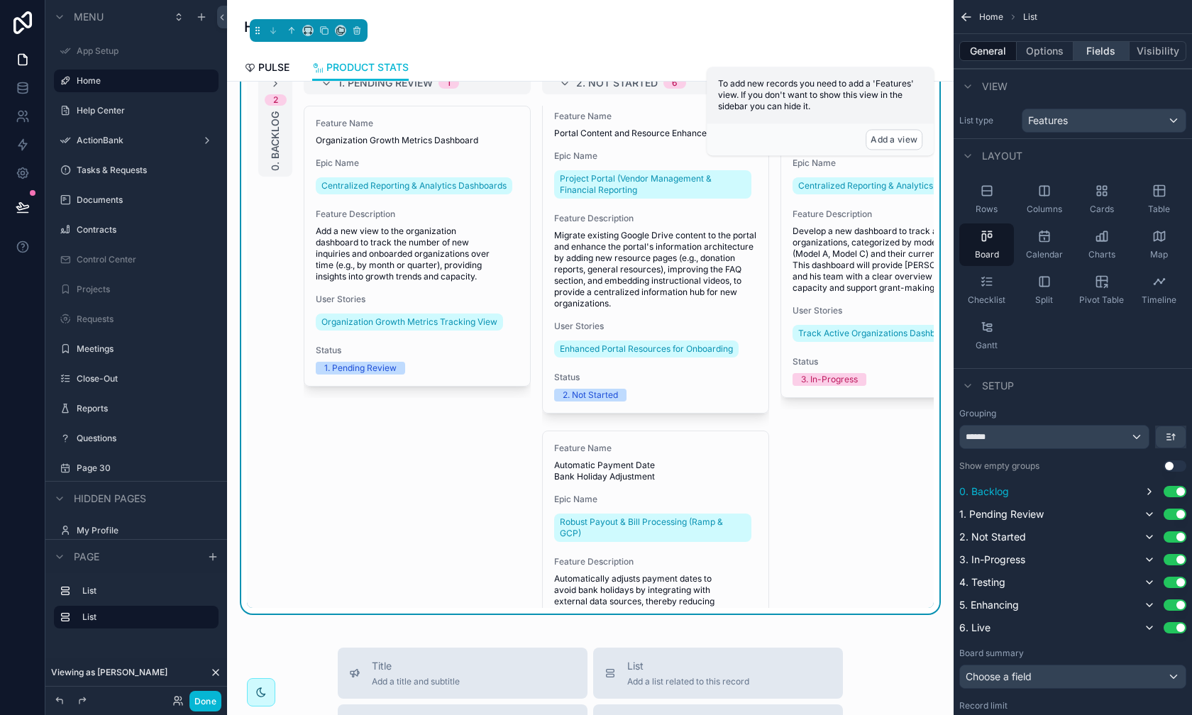
click at [945, 43] on button "Fields" at bounding box center [1102, 51] width 57 height 20
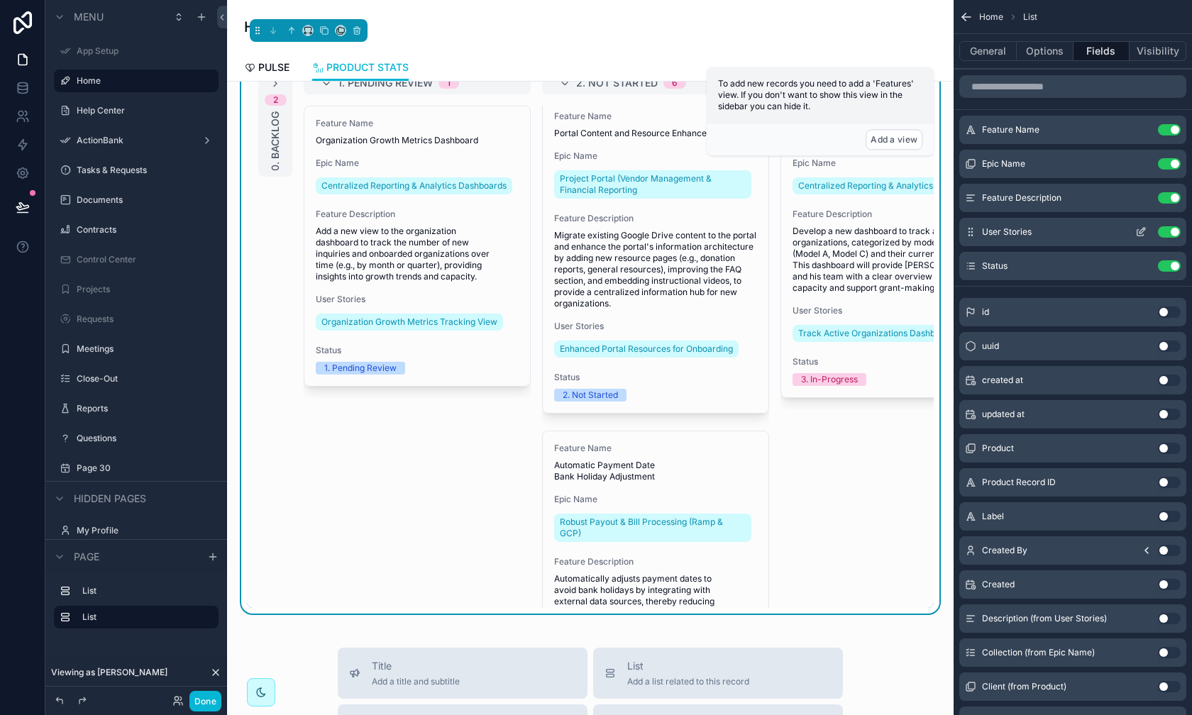
click at [945, 233] on div "User Stories Use setting" at bounding box center [1073, 232] width 227 height 28
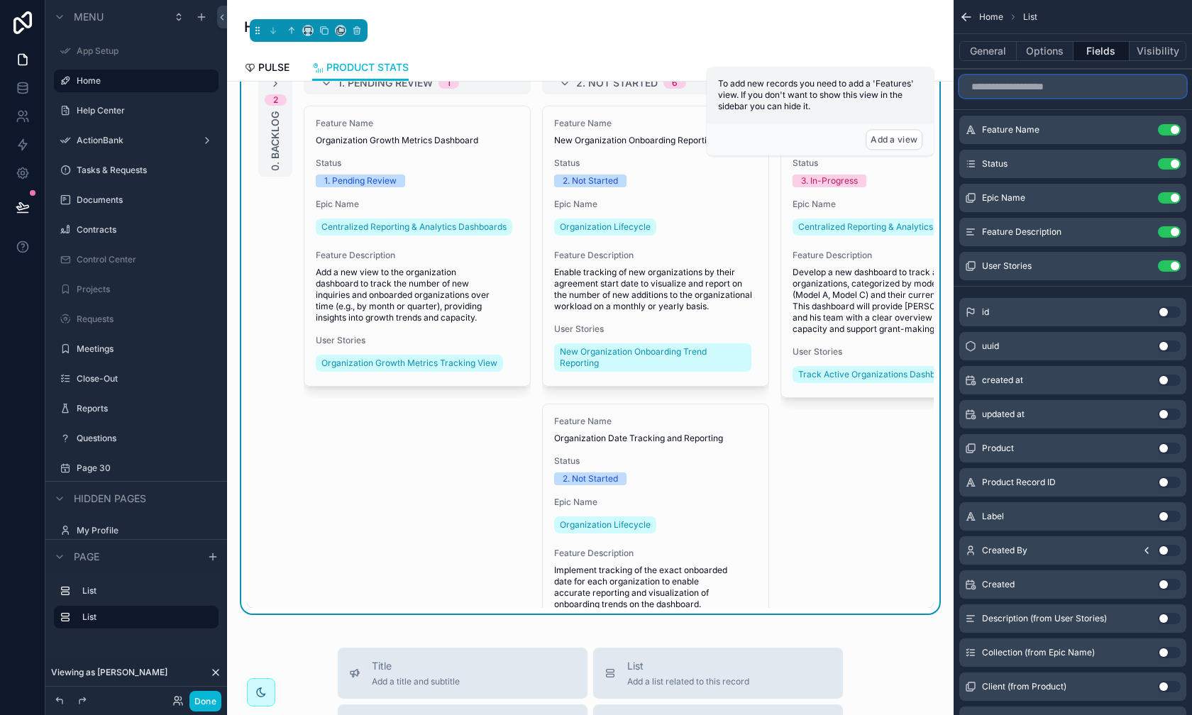
click at [945, 81] on input "scrollable content" at bounding box center [1073, 86] width 227 height 23
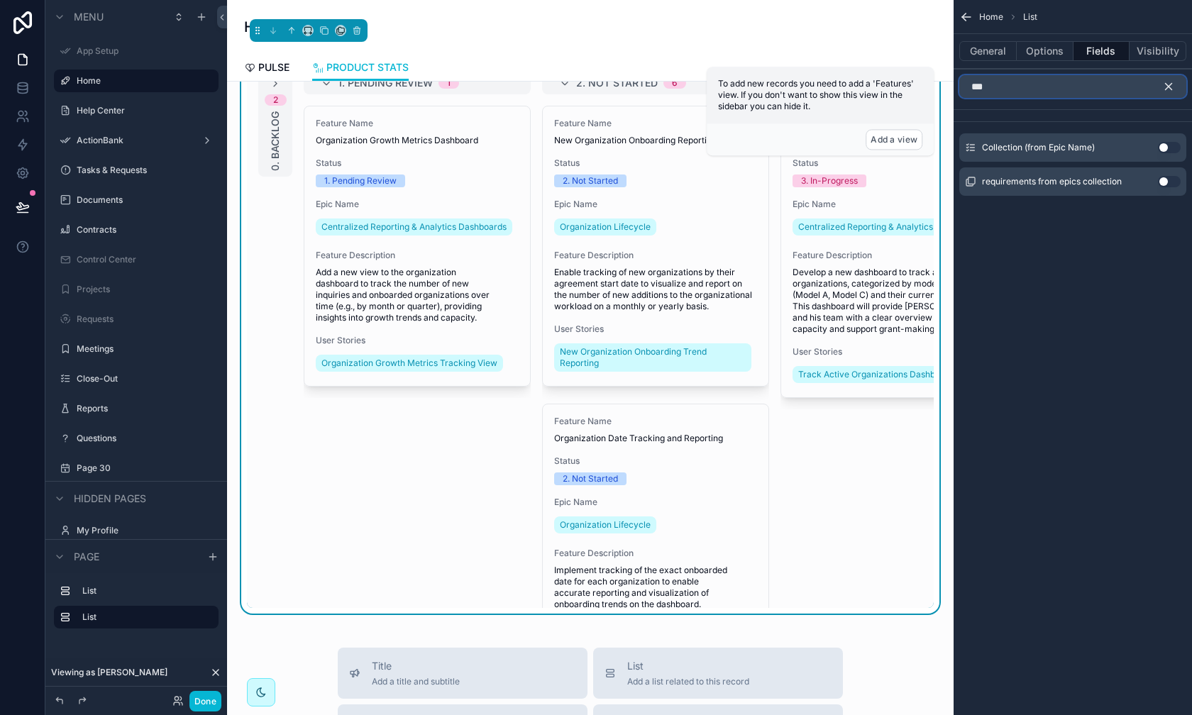
type input "***"
click at [945, 147] on button "Use setting" at bounding box center [1169, 147] width 23 height 11
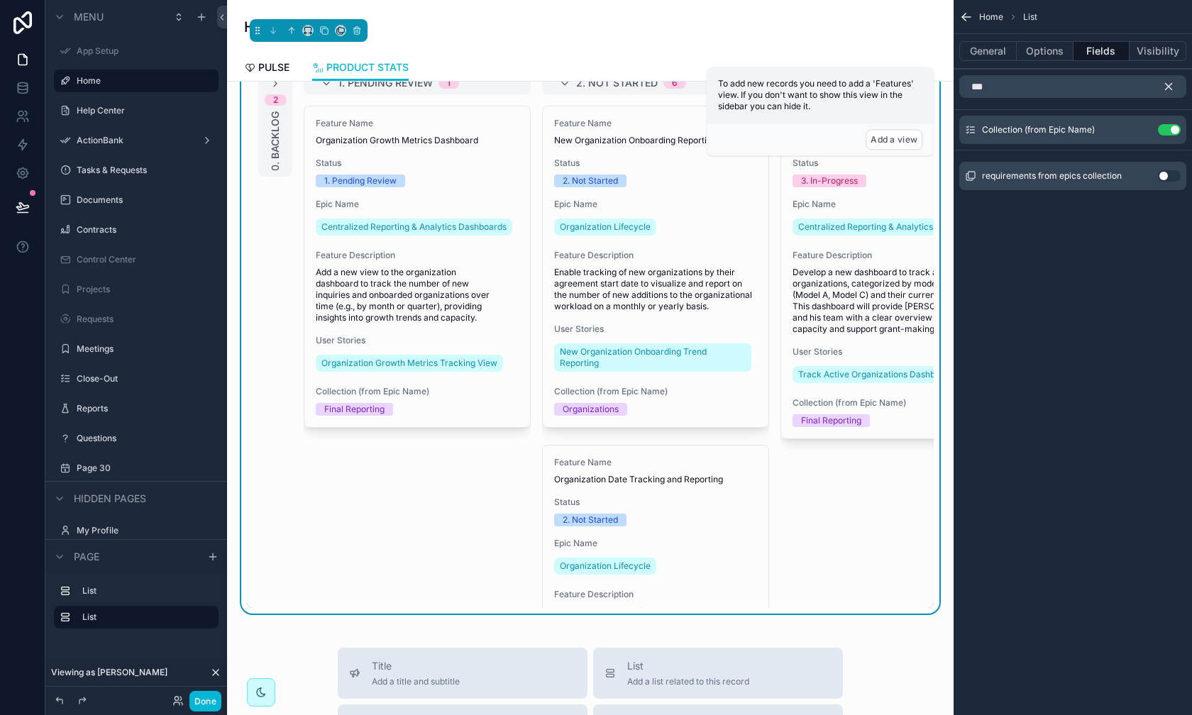
click at [945, 87] on icon "scrollable content" at bounding box center [1169, 86] width 13 height 13
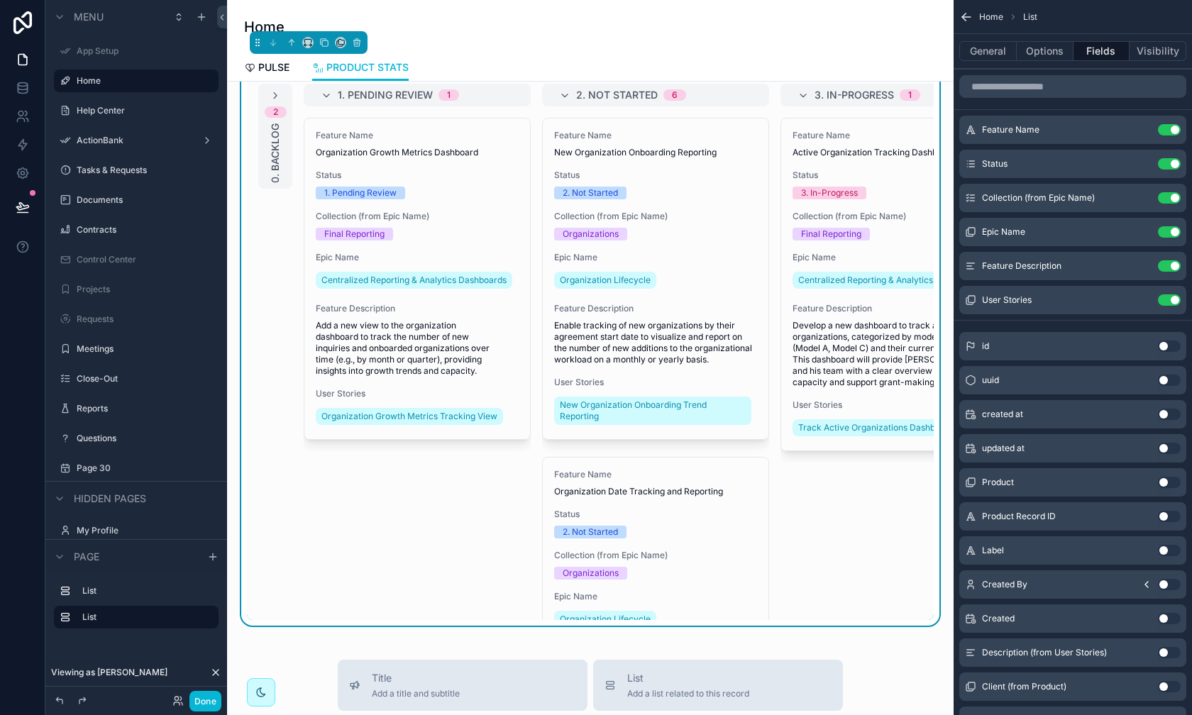
scroll to position [348, 0]
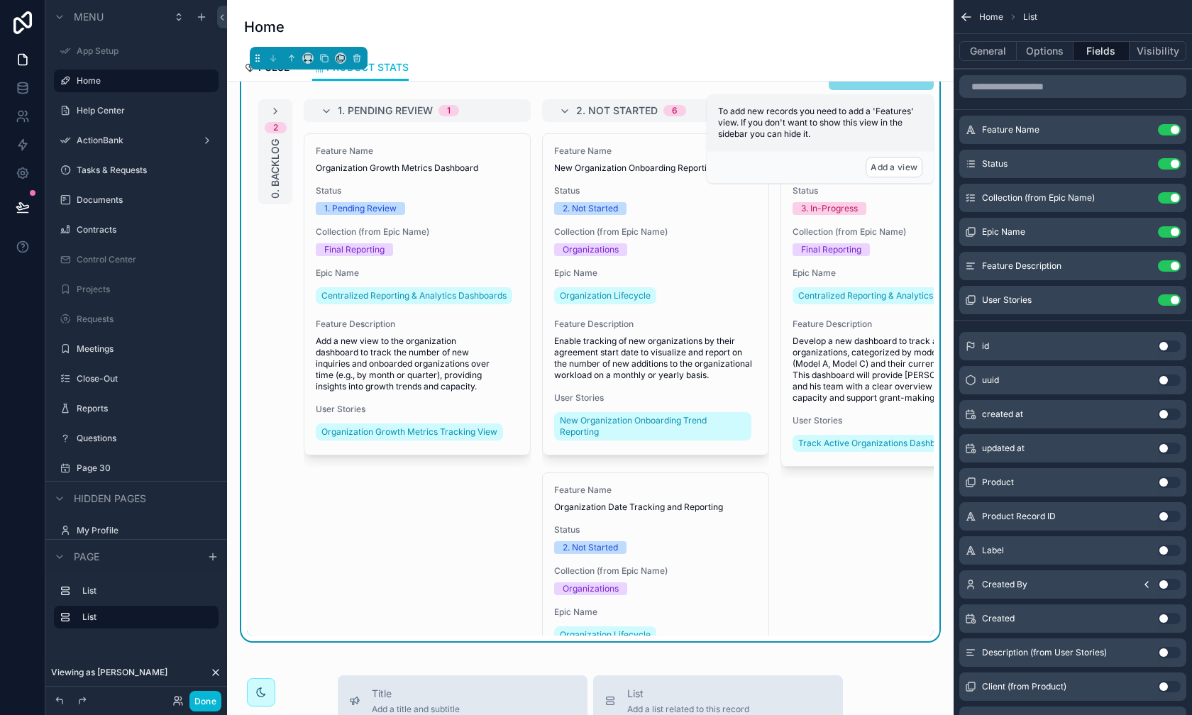
click at [845, 622] on div "2 0. Backlog 1. Pending Review 1 Feature Name Organization Growth Metrics Dashb…" at bounding box center [590, 367] width 687 height 537
click at [945, 55] on button "General" at bounding box center [988, 51] width 57 height 20
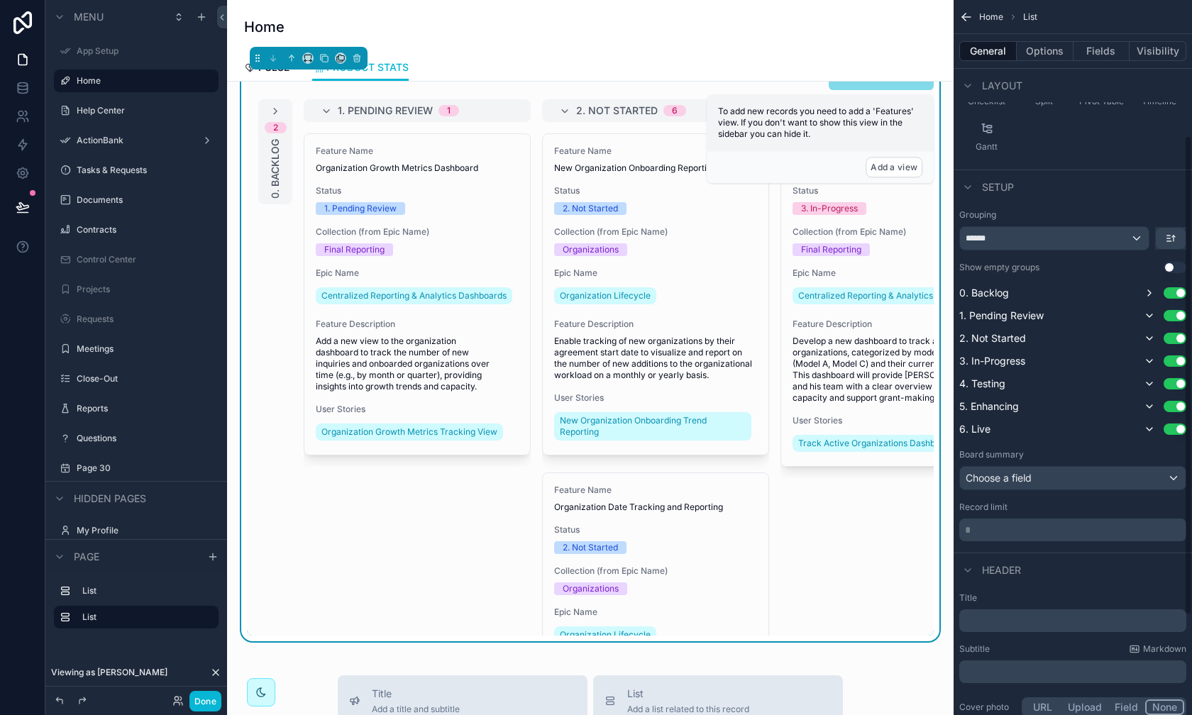
scroll to position [202, 0]
click at [945, 473] on div "Choose a field" at bounding box center [1073, 475] width 226 height 23
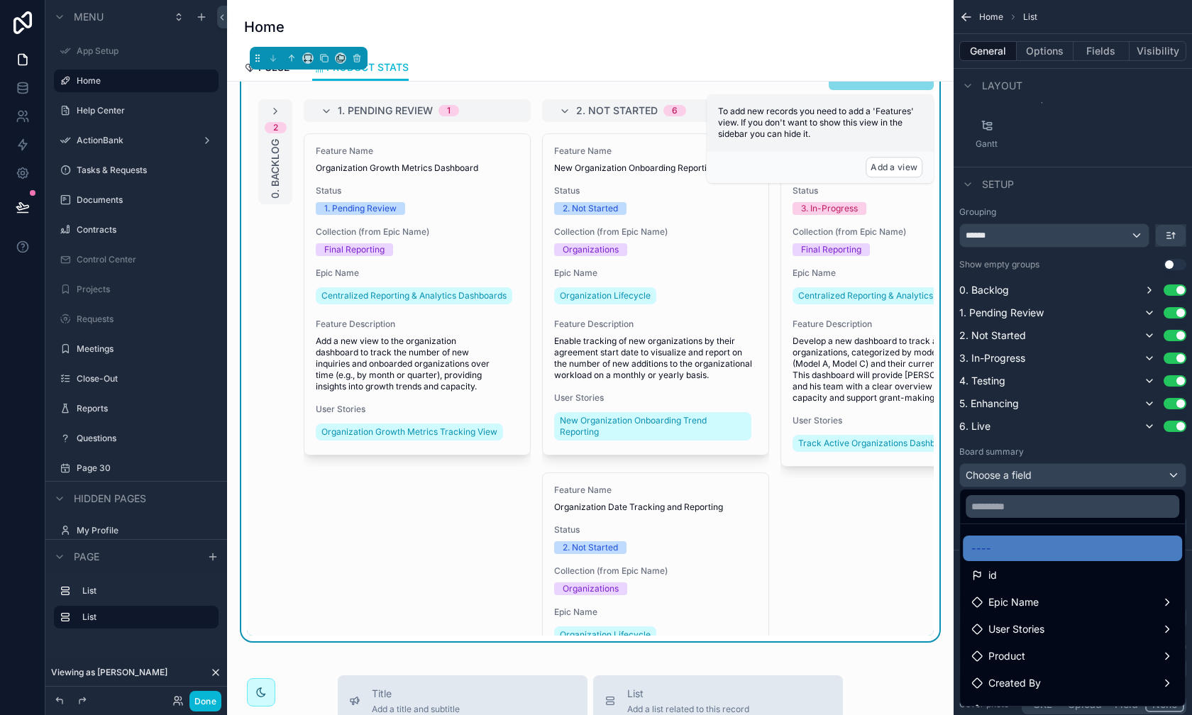
click at [945, 473] on div "scrollable content" at bounding box center [596, 357] width 1192 height 715
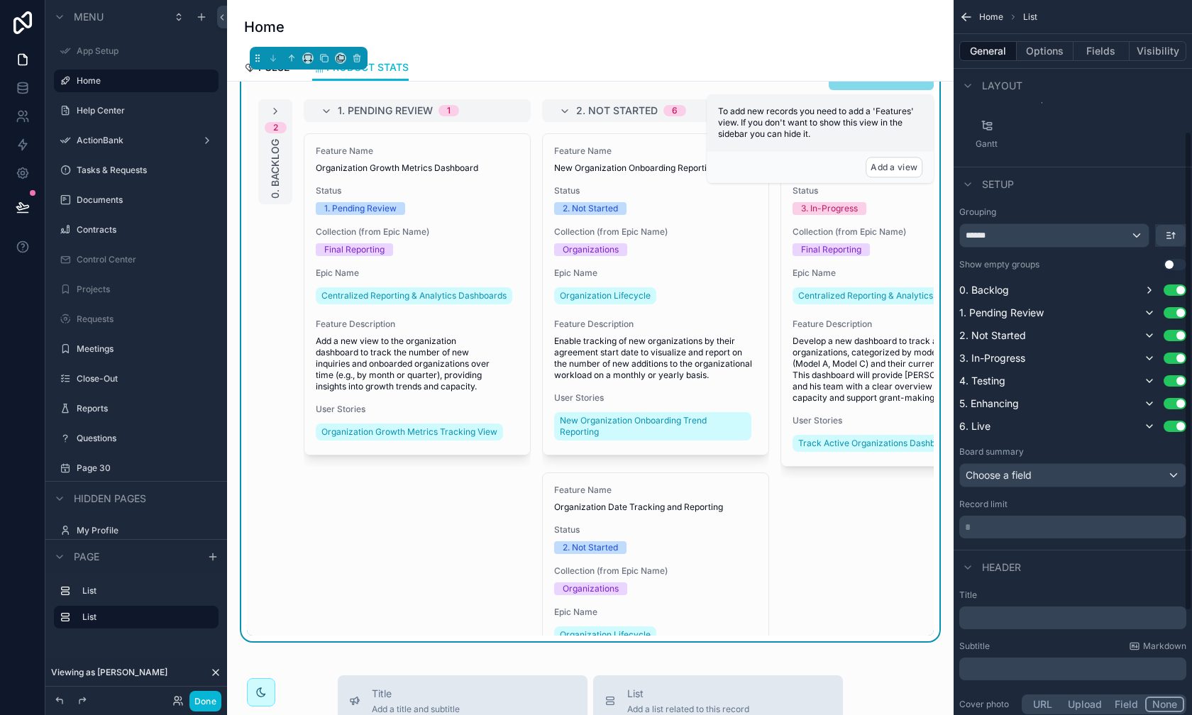
scroll to position [174, 0]
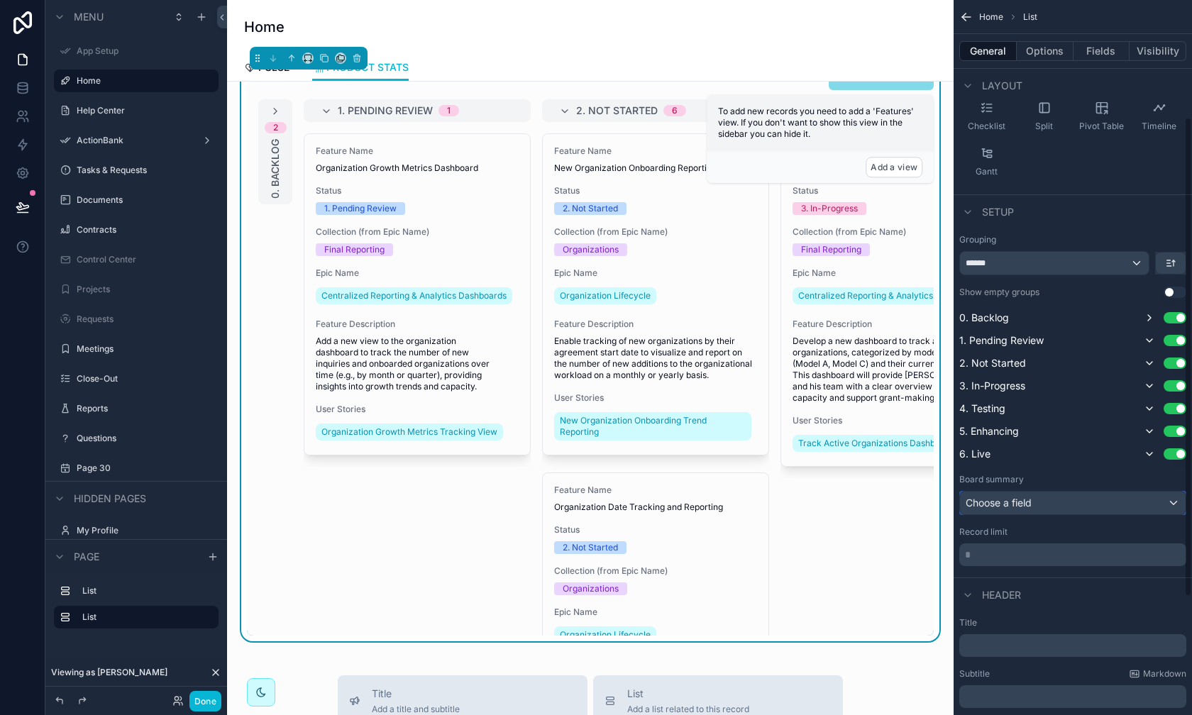
click at [945, 503] on div "Choose a field" at bounding box center [1073, 503] width 226 height 23
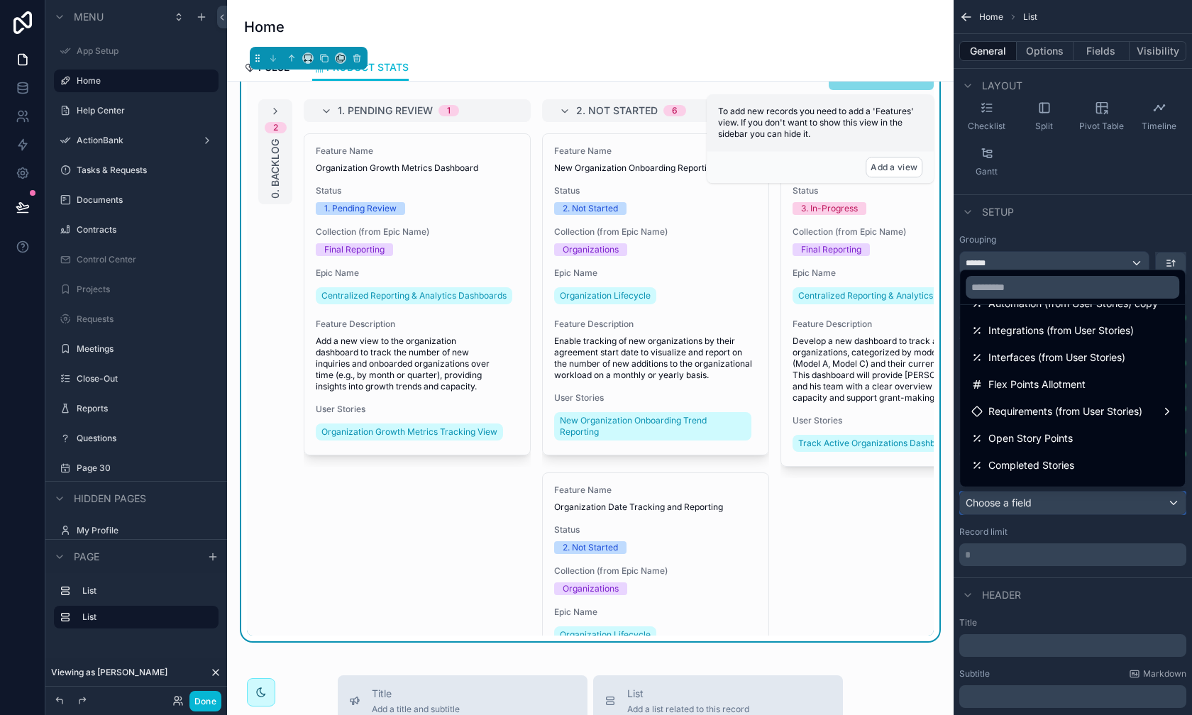
scroll to position [289, 0]
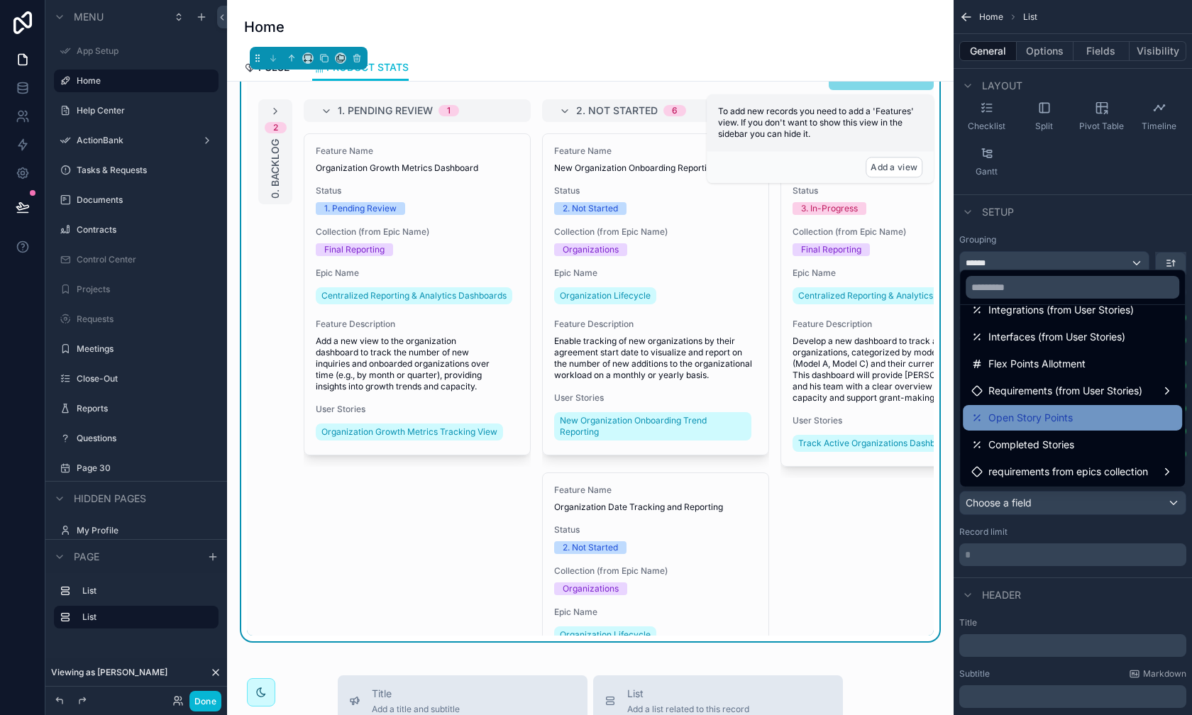
click at [945, 410] on div "Open Story Points" at bounding box center [1073, 418] width 202 height 17
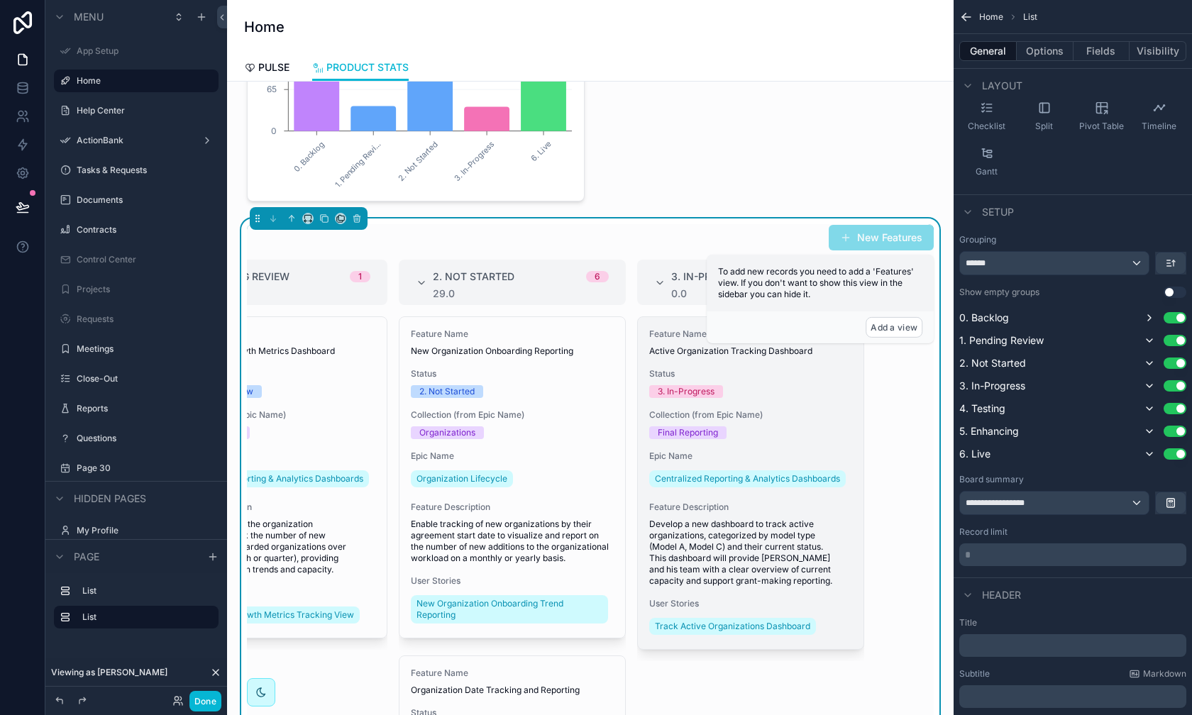
scroll to position [0, 243]
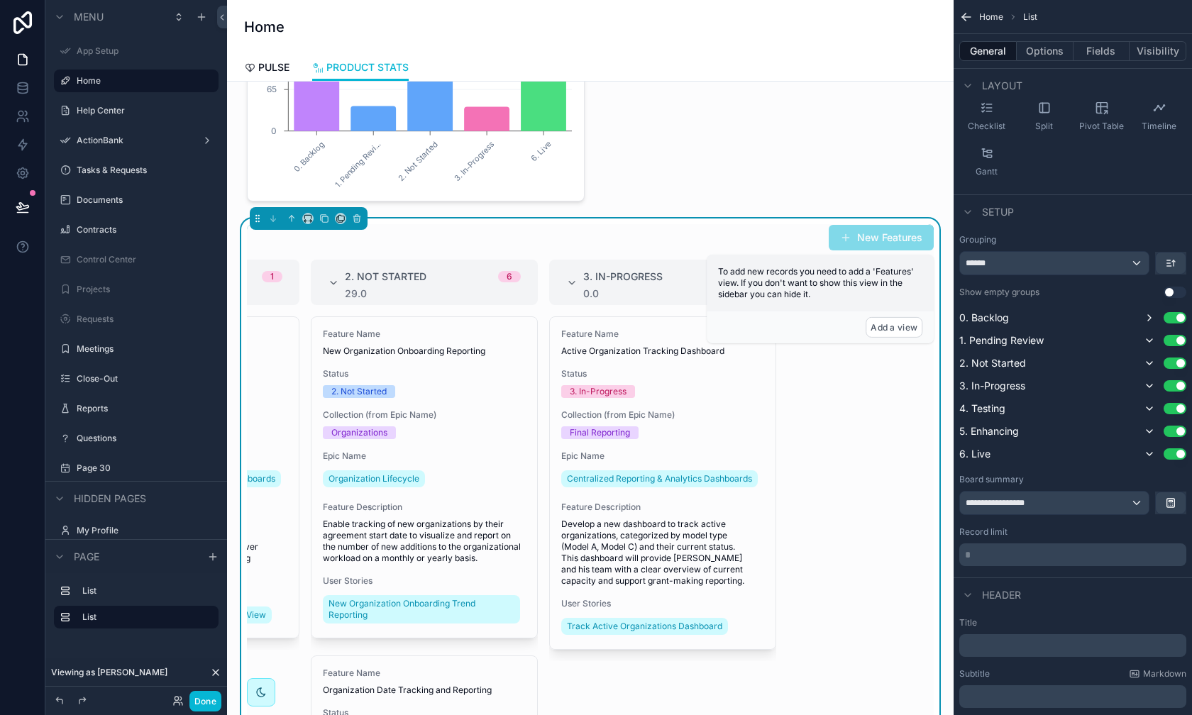
click at [879, 395] on div "2 0. Backlog 44.0 1. Pending Review 1 0.0 Feature Name Organization Growth Metr…" at bounding box center [590, 528] width 687 height 537
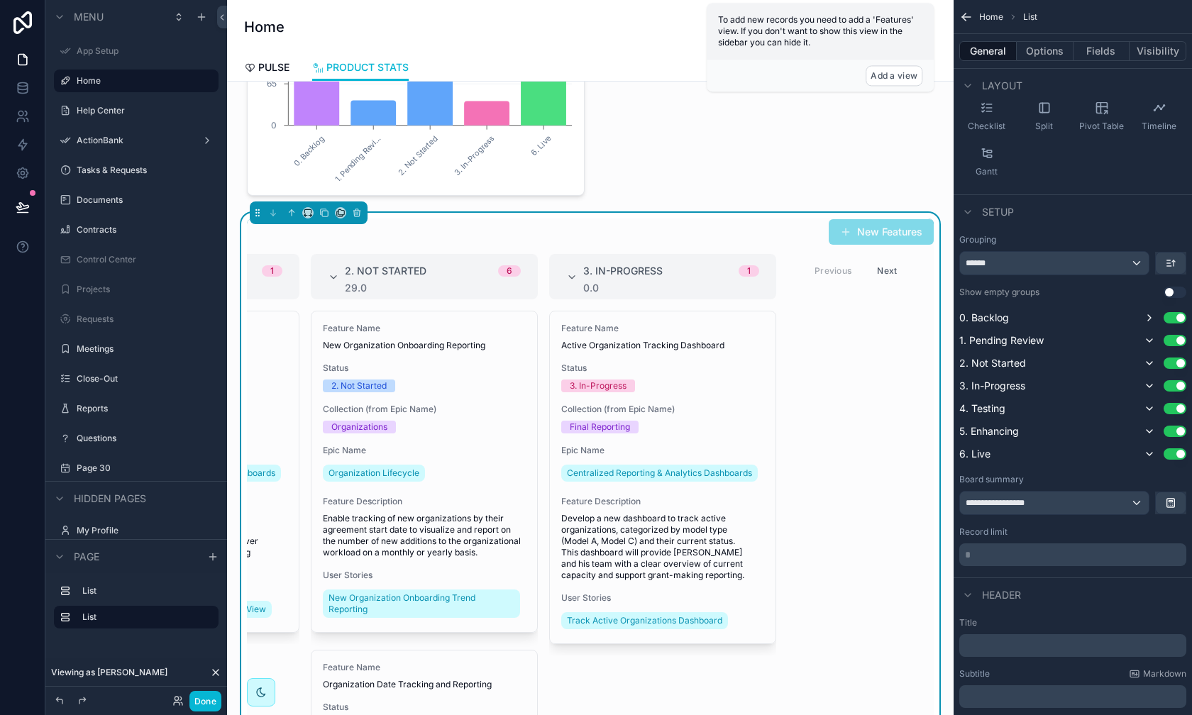
scroll to position [145, 0]
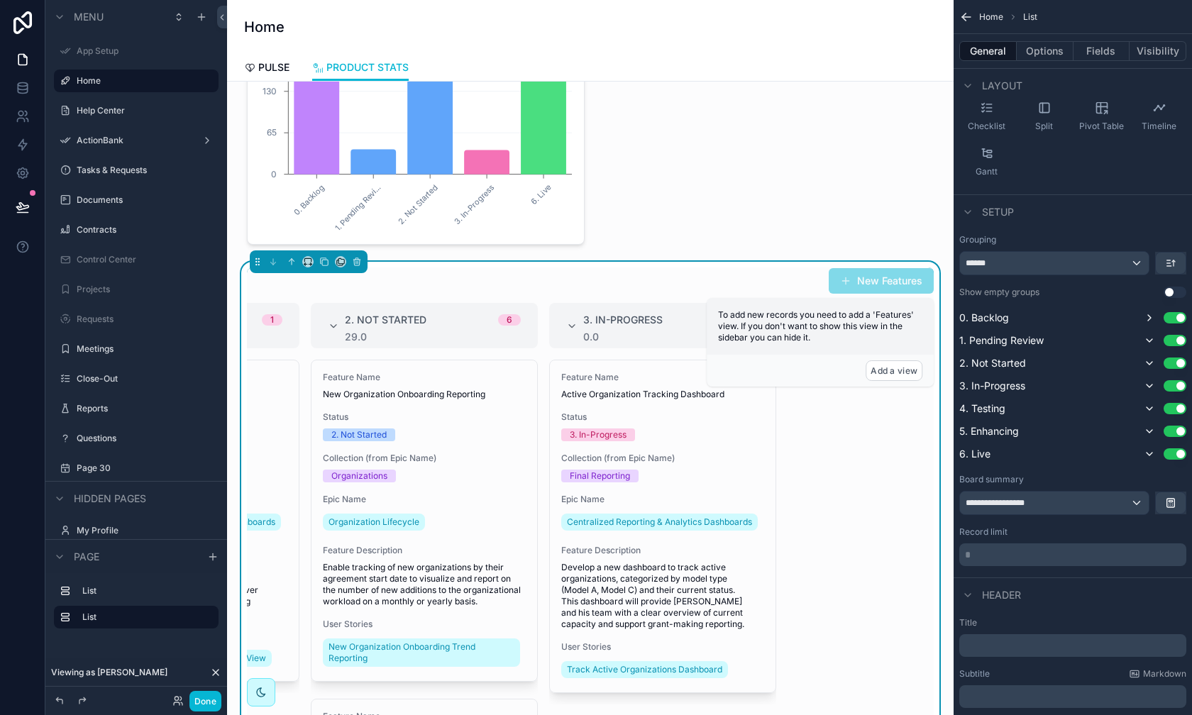
click at [794, 459] on div "2 0. Backlog 44.0 1. Pending Review 1 0.0 Feature Name Organization Growth Metr…" at bounding box center [590, 571] width 687 height 537
click at [212, 647] on button "Done" at bounding box center [206, 701] width 32 height 21
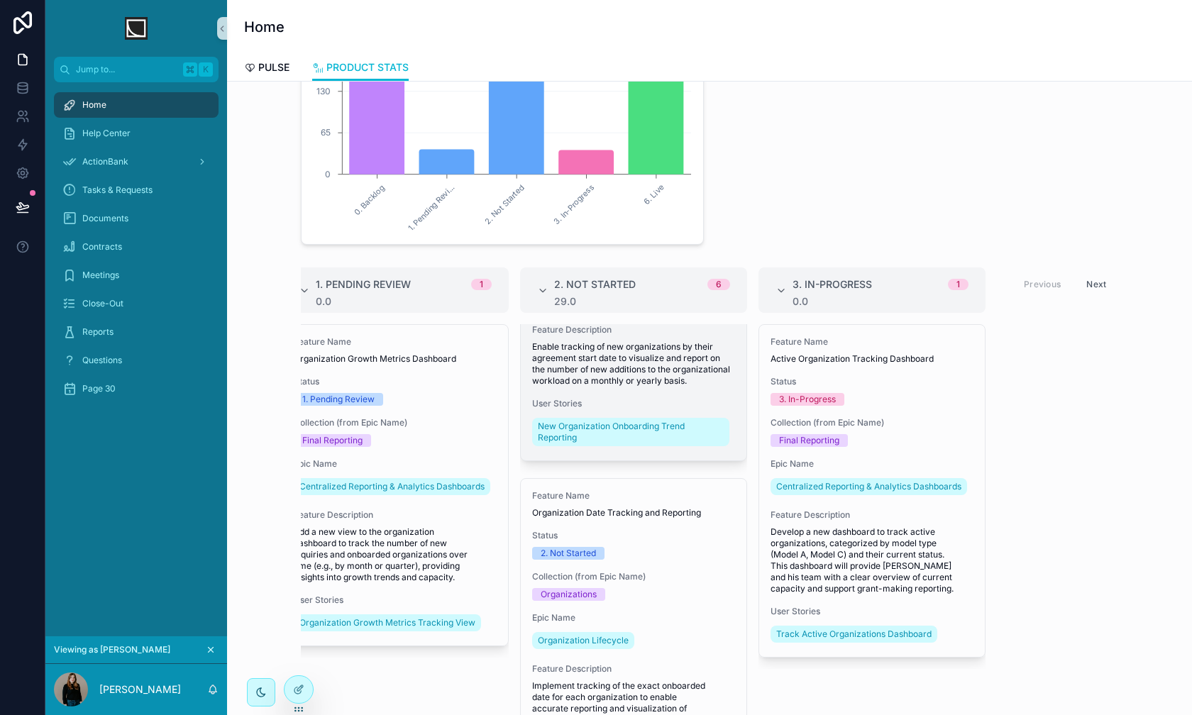
scroll to position [0, 112]
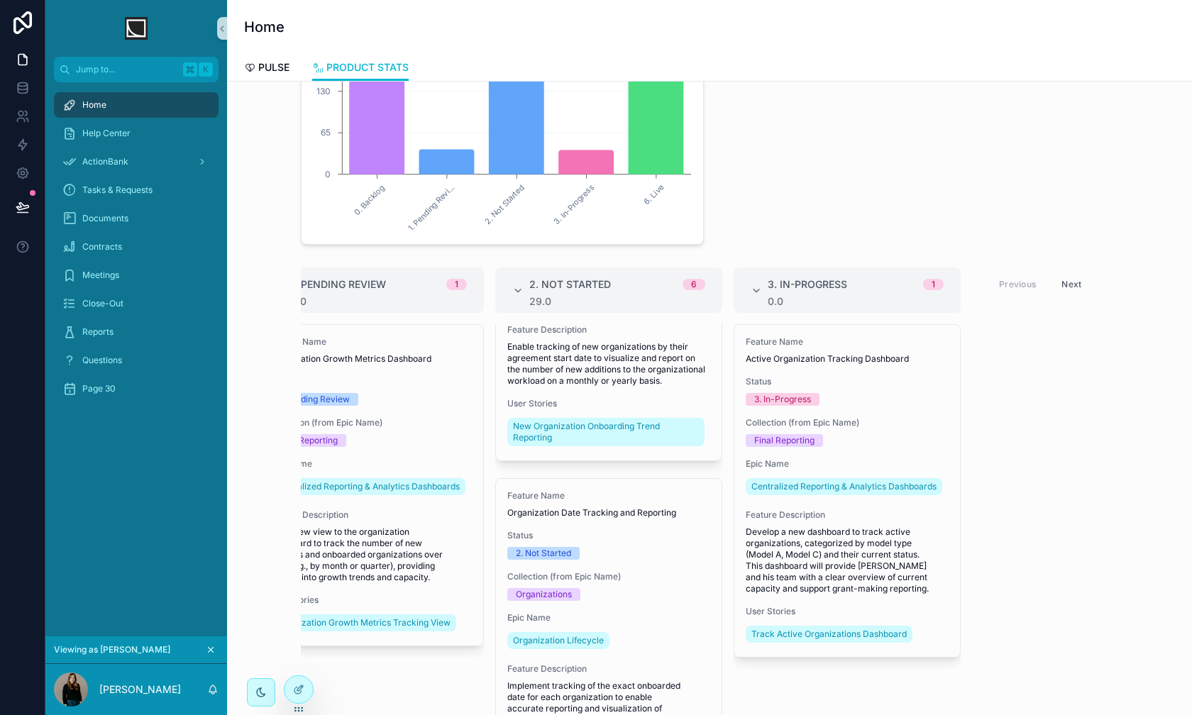
click at [945, 287] on button "Next" at bounding box center [1072, 284] width 40 height 22
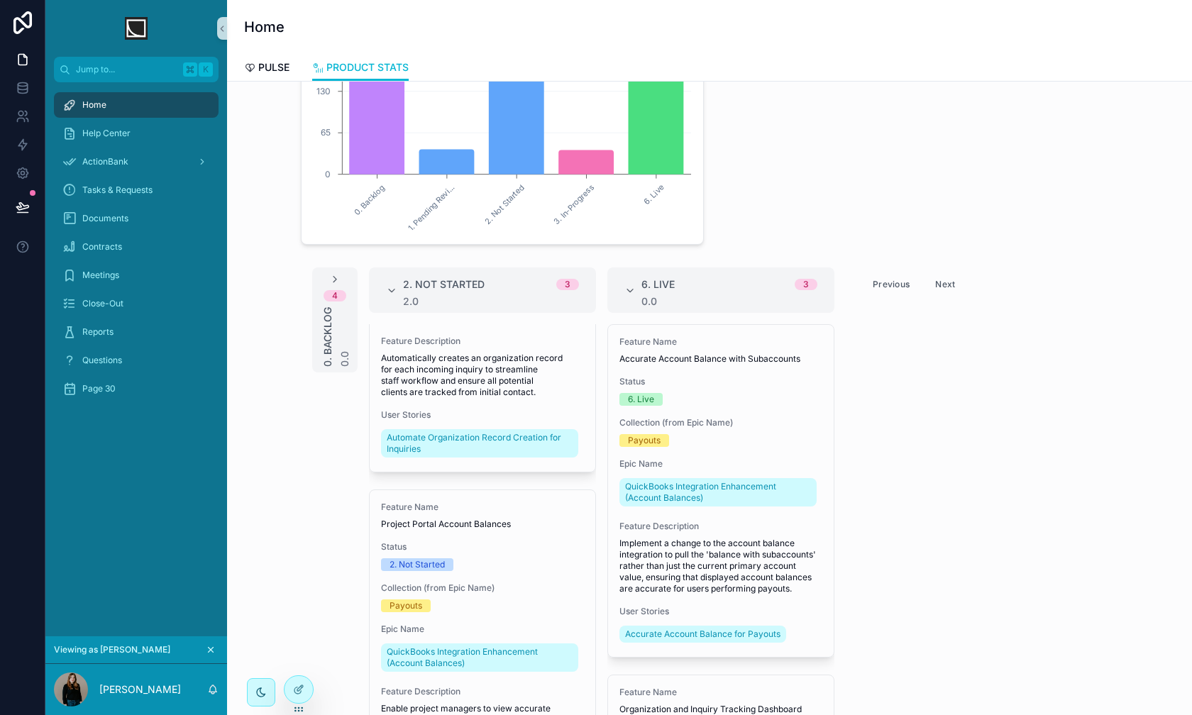
click at [894, 286] on button "Previous" at bounding box center [891, 284] width 57 height 22
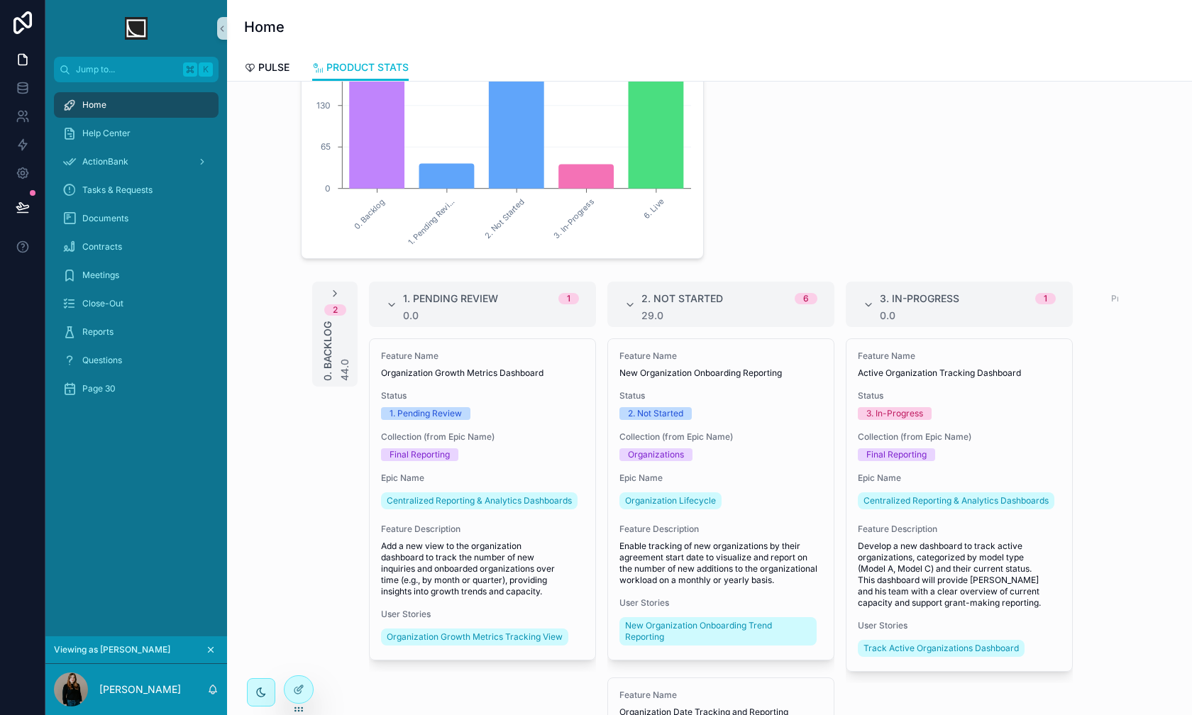
scroll to position [172, 0]
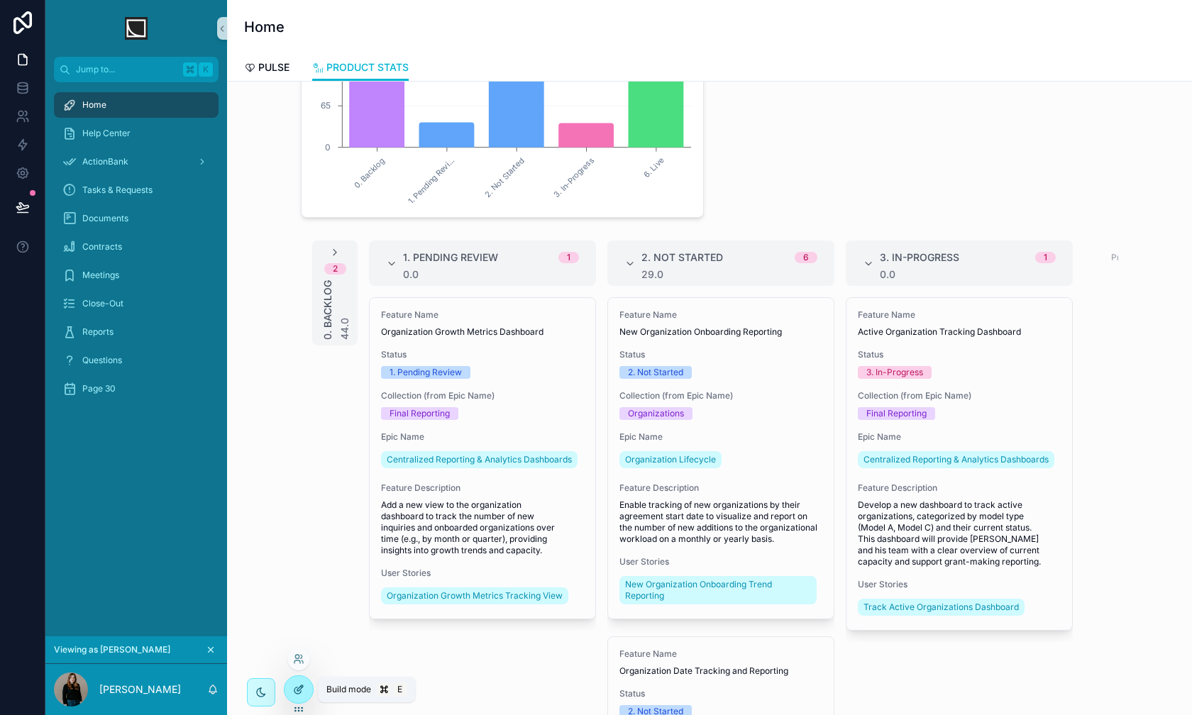
click at [300, 647] on icon at bounding box center [298, 689] width 11 height 11
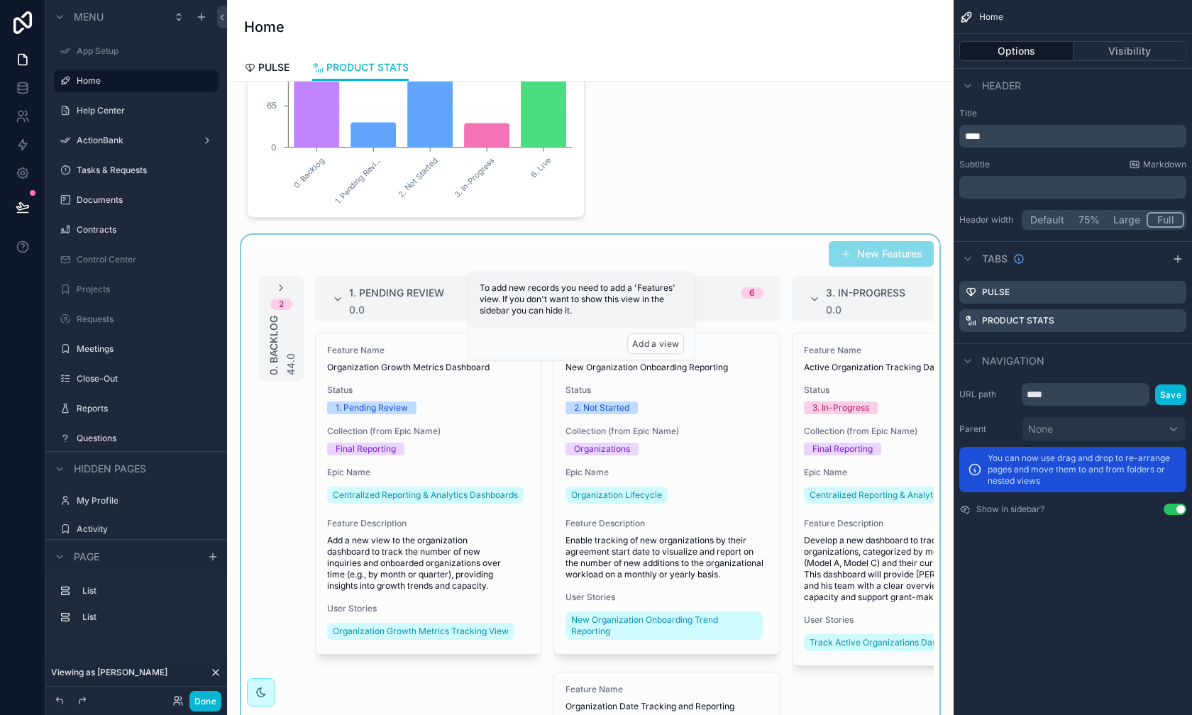
click at [475, 455] on div "scrollable content" at bounding box center [590, 526] width 704 height 583
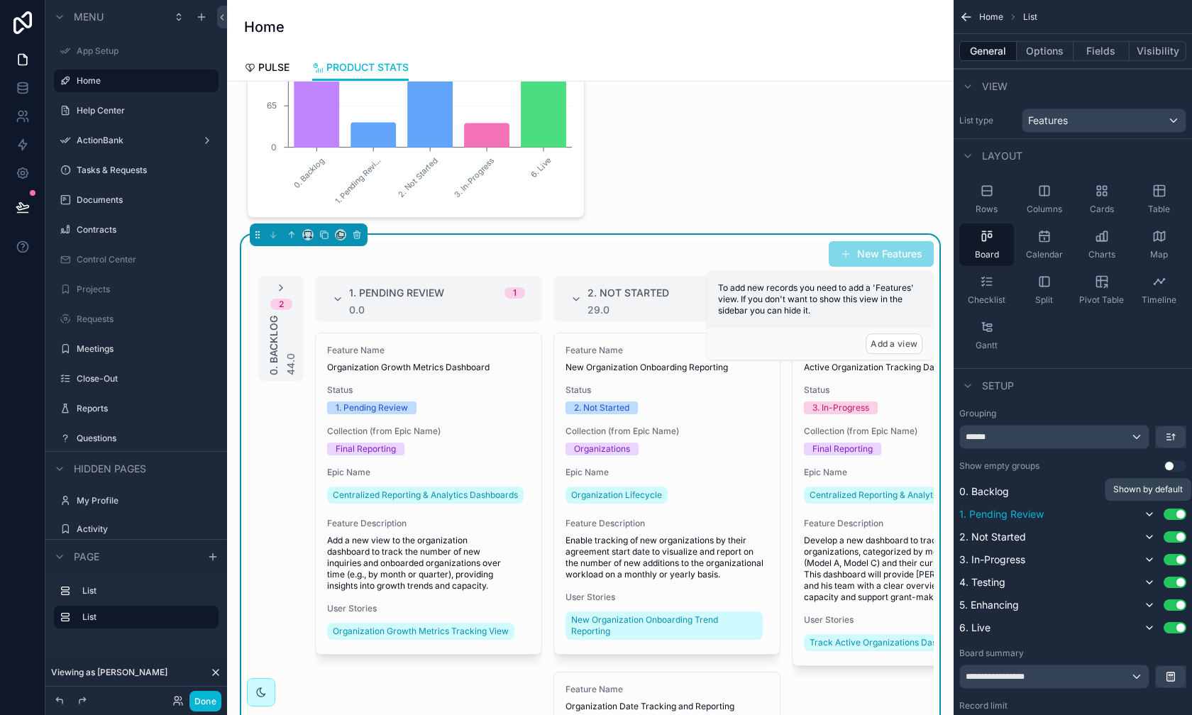
click at [945, 517] on icon "scrollable content" at bounding box center [1149, 514] width 11 height 11
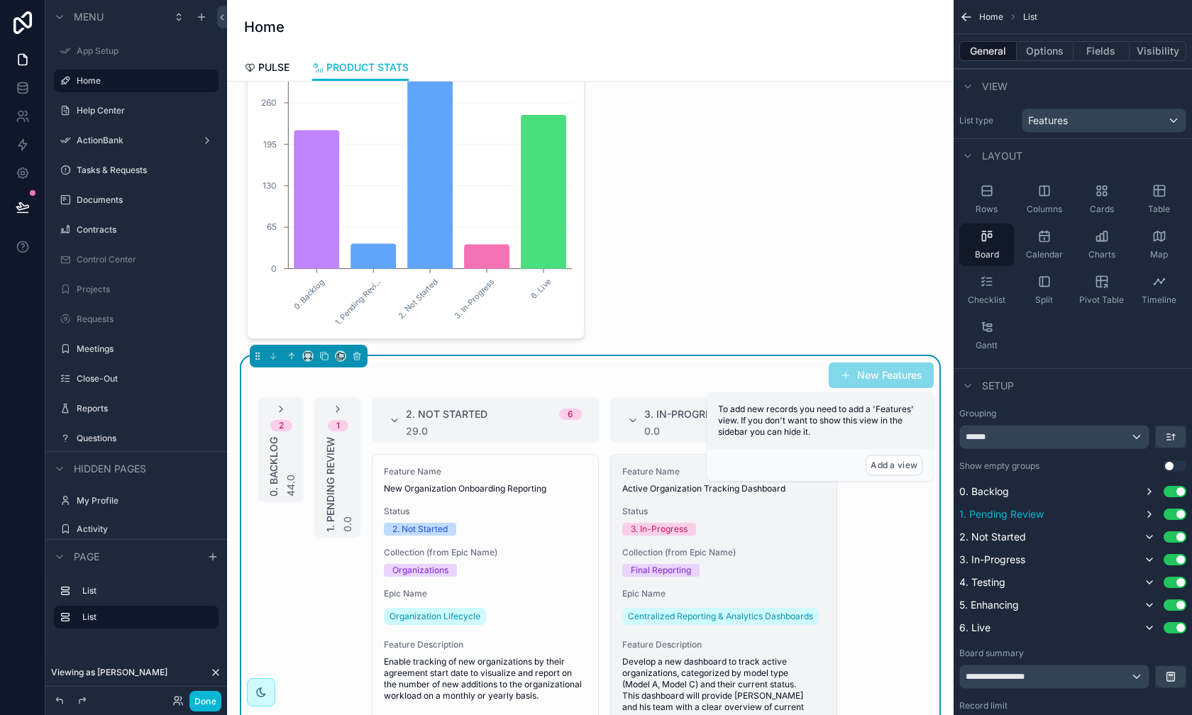
scroll to position [0, 61]
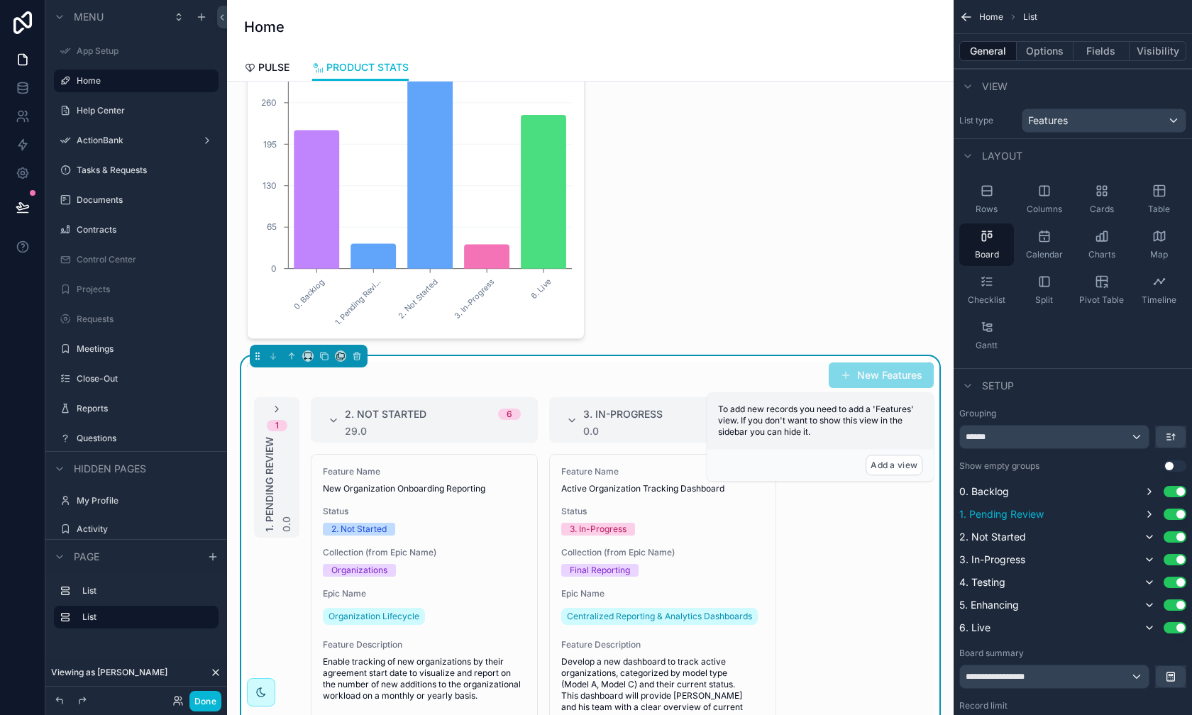
click at [836, 559] on div "2 0. Backlog 44.0 1 1. Pending Review 0.0 2. Not Started 6 29.0 Feature Name Ne…" at bounding box center [590, 665] width 687 height 537
click at [221, 647] on button "Done" at bounding box center [206, 701] width 32 height 21
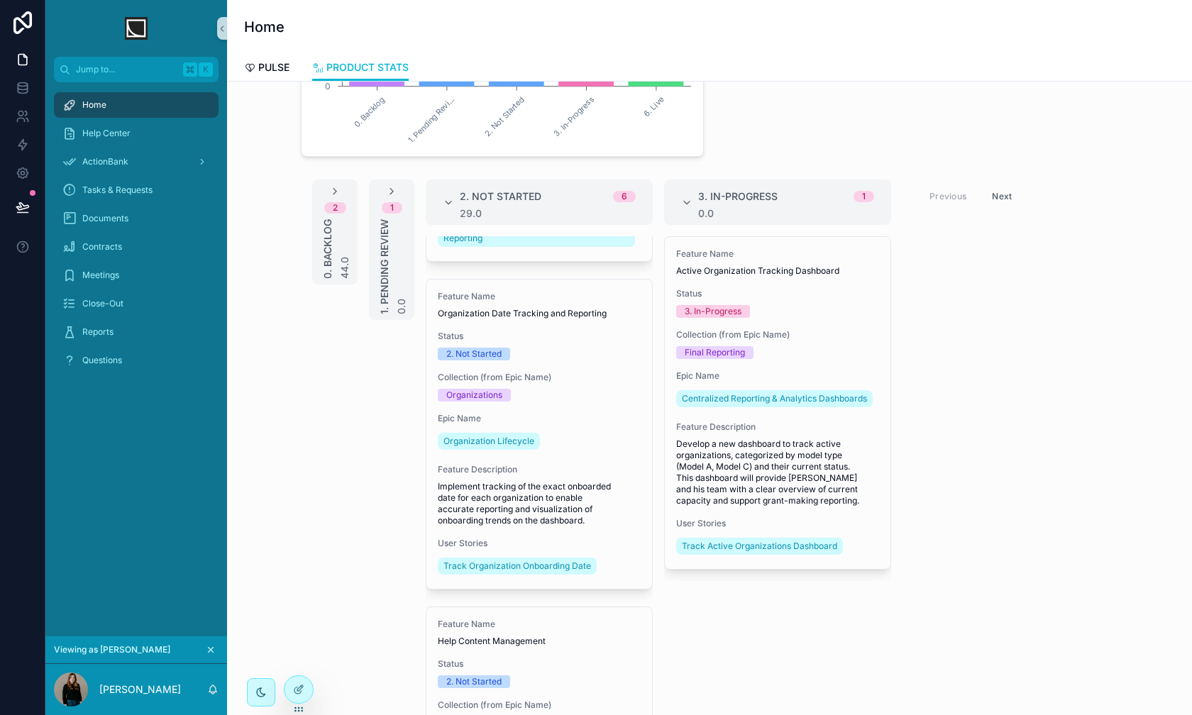
scroll to position [246, 0]
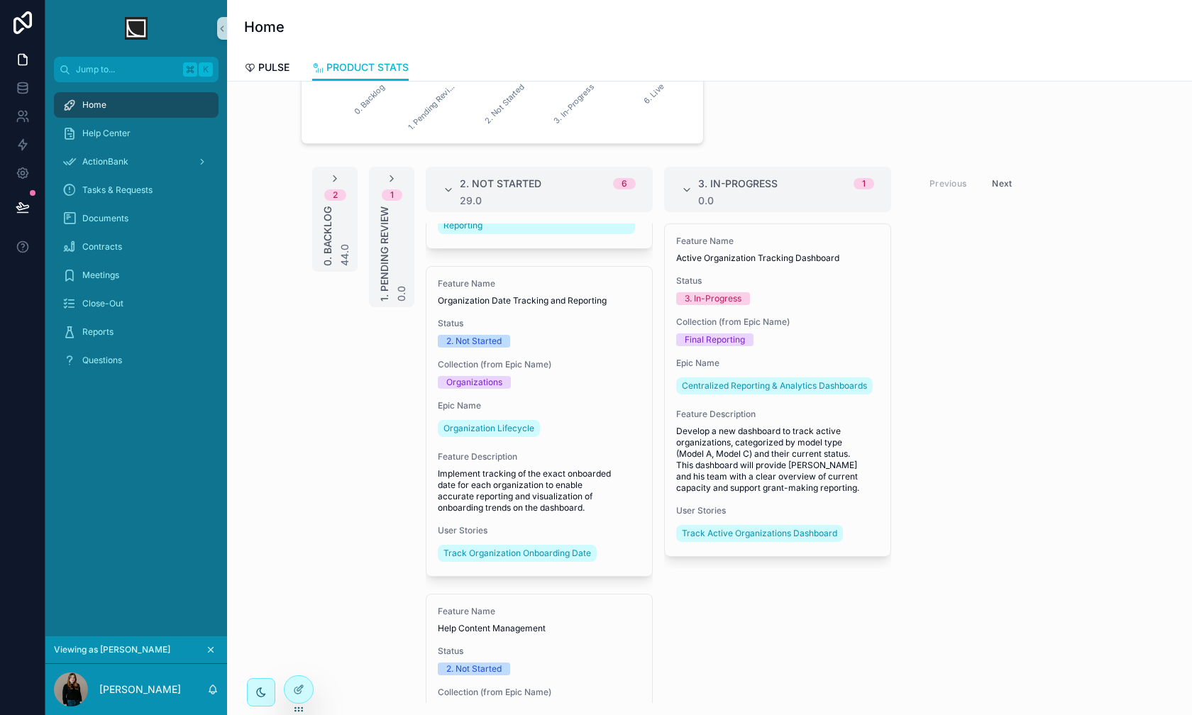
click at [945, 183] on button "Next" at bounding box center [1002, 183] width 40 height 22
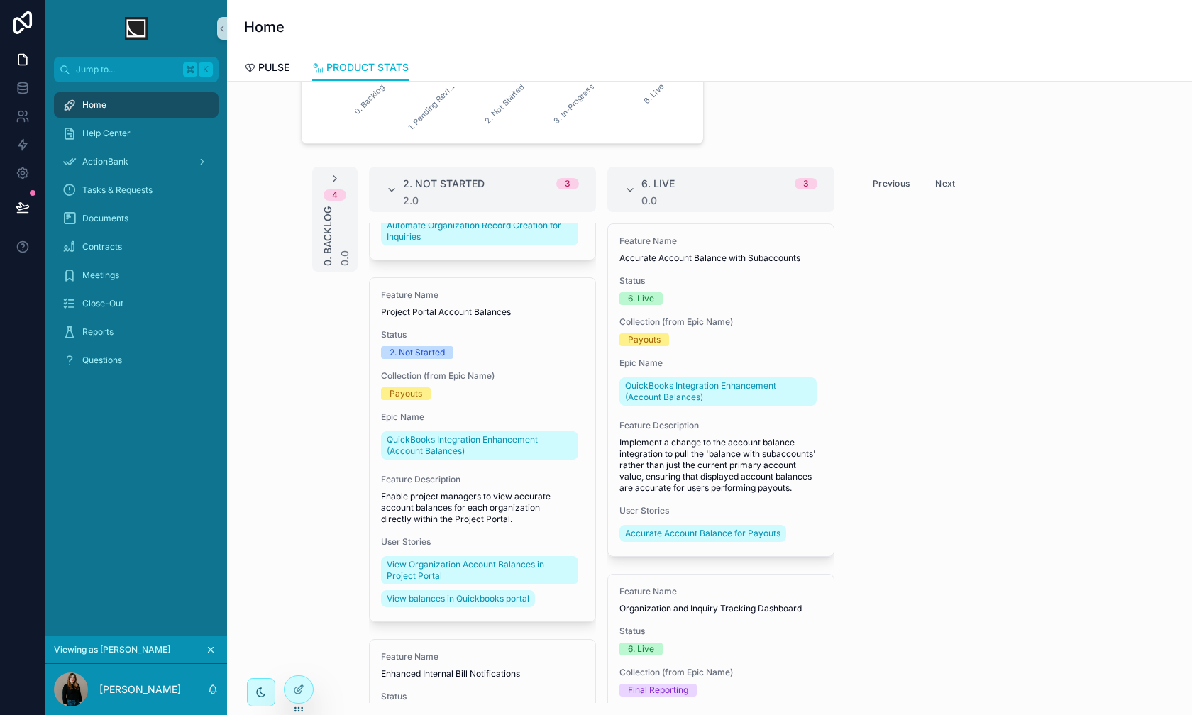
click at [901, 187] on button "Previous" at bounding box center [891, 183] width 57 height 22
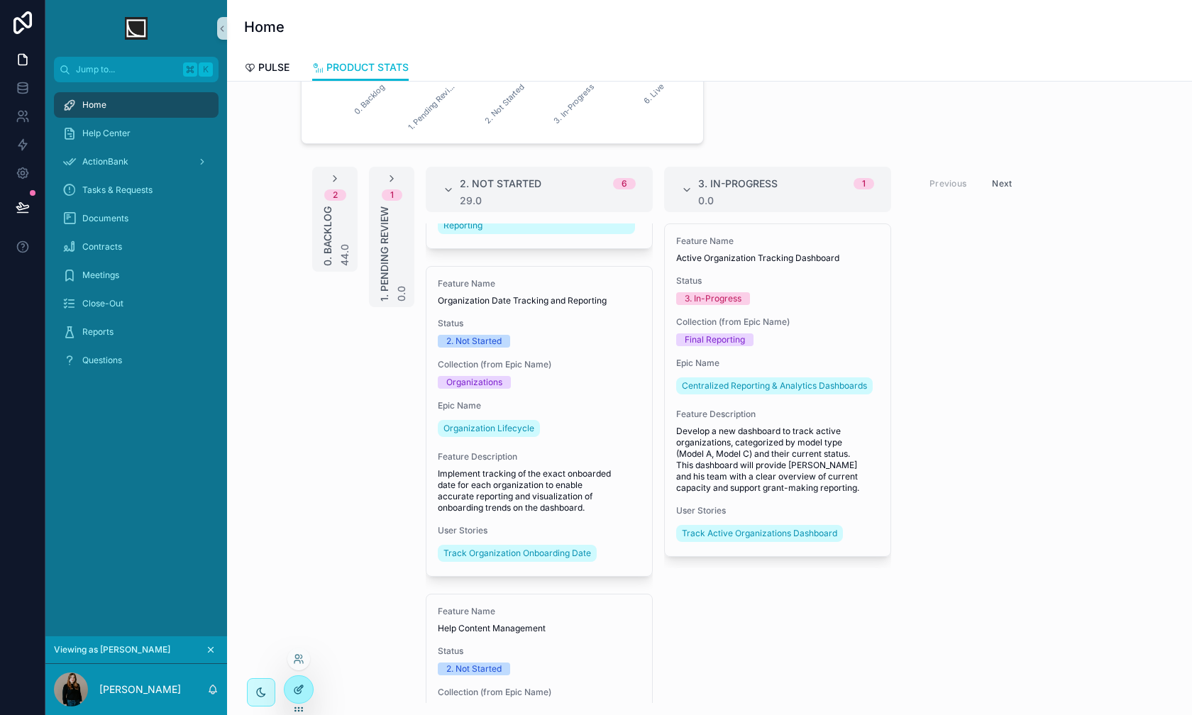
click at [298, 647] on icon at bounding box center [298, 689] width 11 height 11
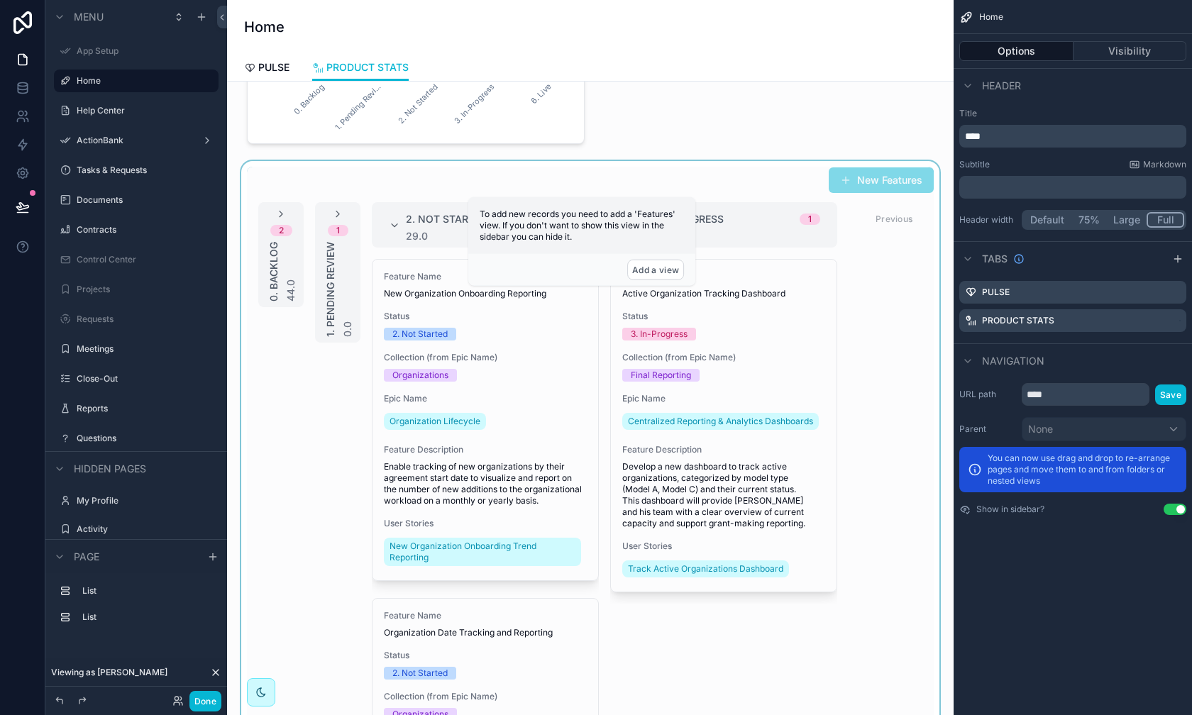
click at [885, 329] on div "scrollable content" at bounding box center [590, 452] width 704 height 583
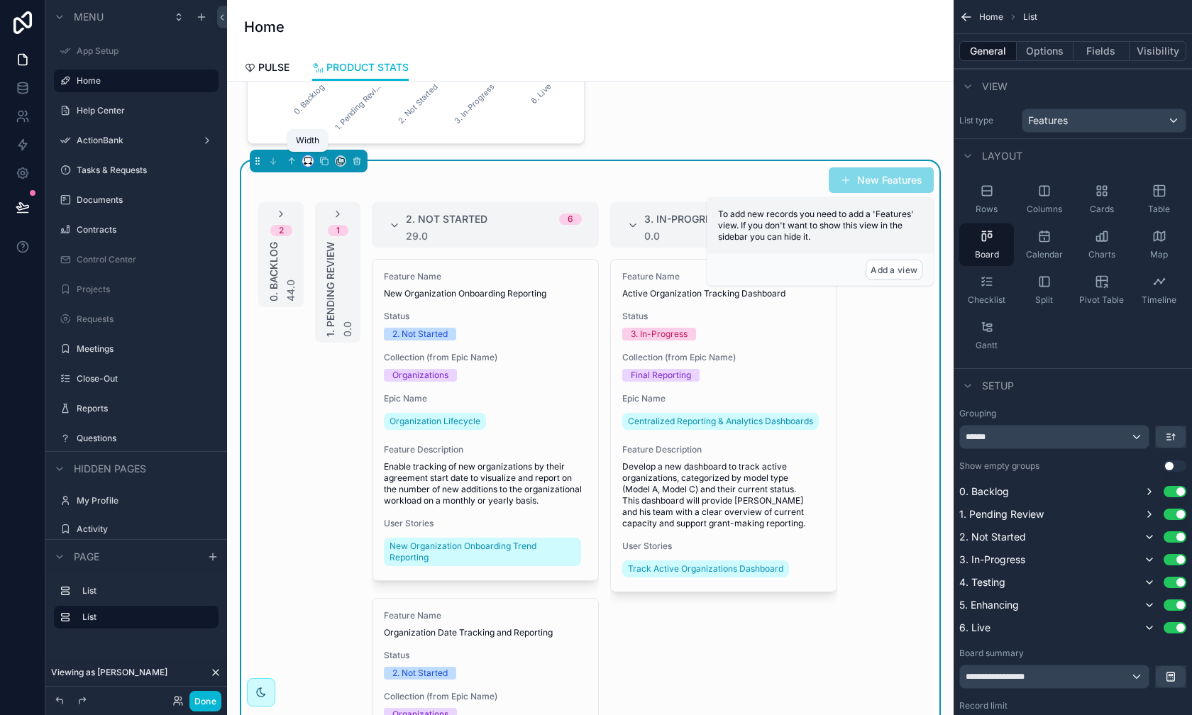
click at [308, 159] on icon "scrollable content" at bounding box center [308, 161] width 10 height 10
click at [346, 307] on span "Full width" at bounding box center [336, 309] width 44 height 17
click at [207, 647] on button "Done" at bounding box center [206, 701] width 32 height 21
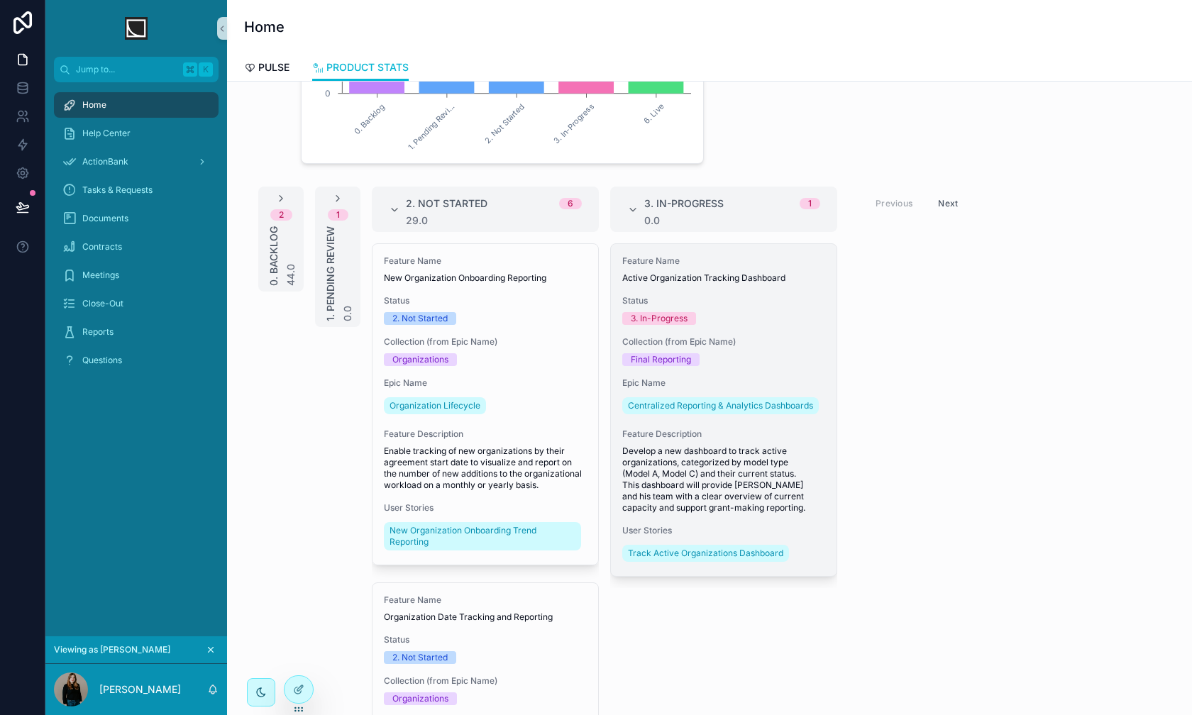
scroll to position [144, 0]
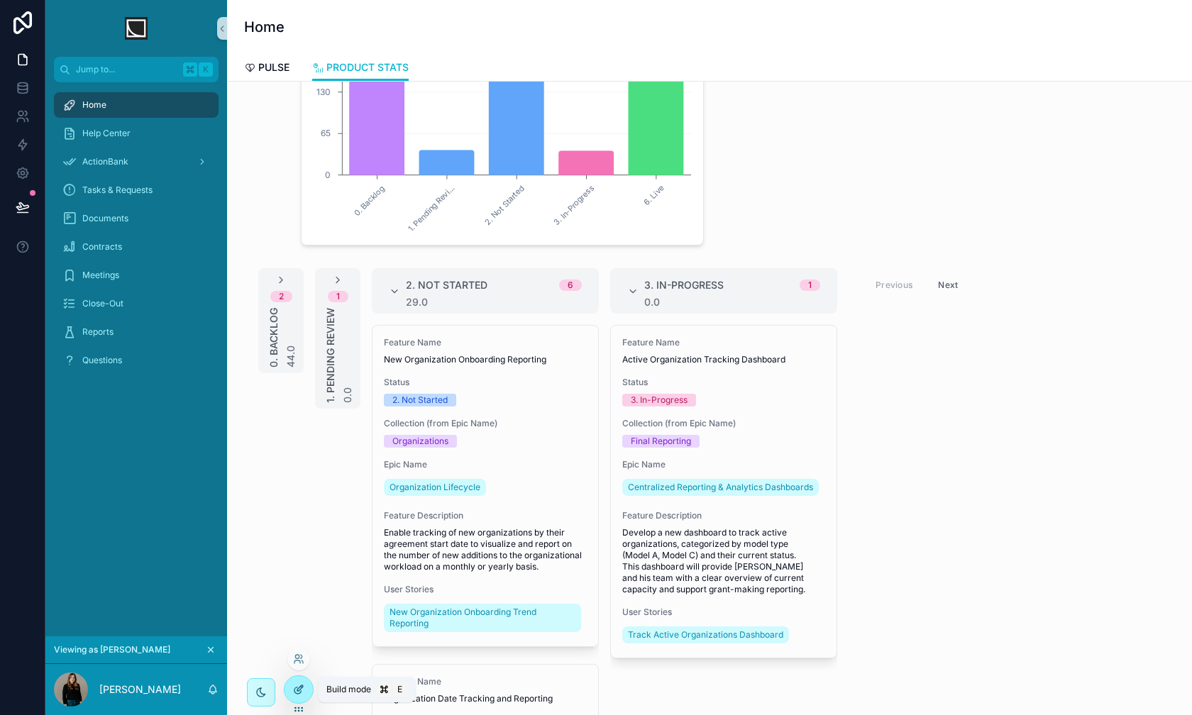
click at [301, 647] on icon at bounding box center [301, 686] width 1 height 1
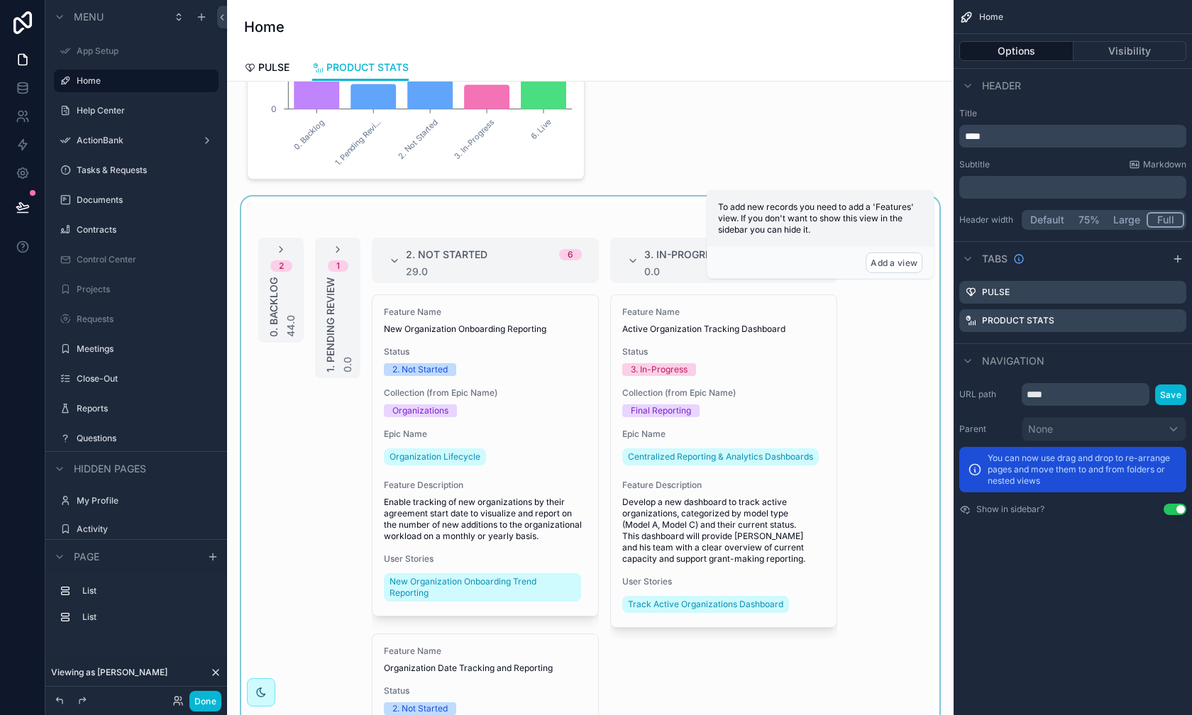
scroll to position [203, 0]
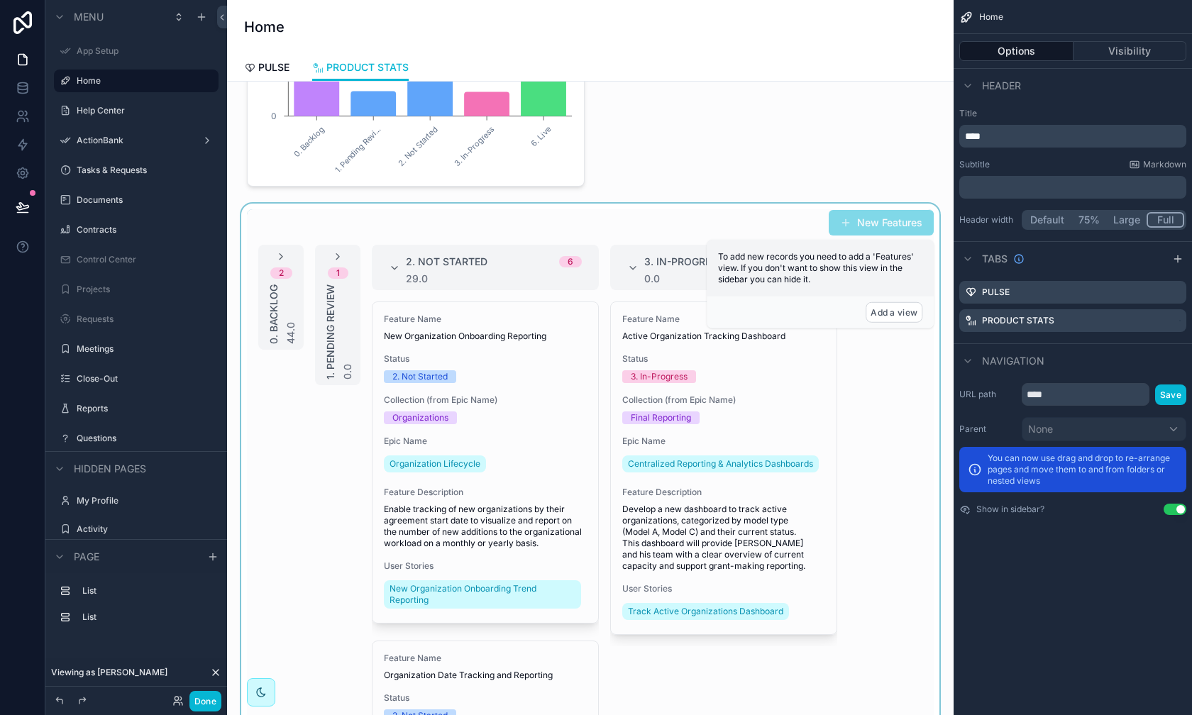
click at [754, 394] on div "scrollable content" at bounding box center [590, 495] width 704 height 583
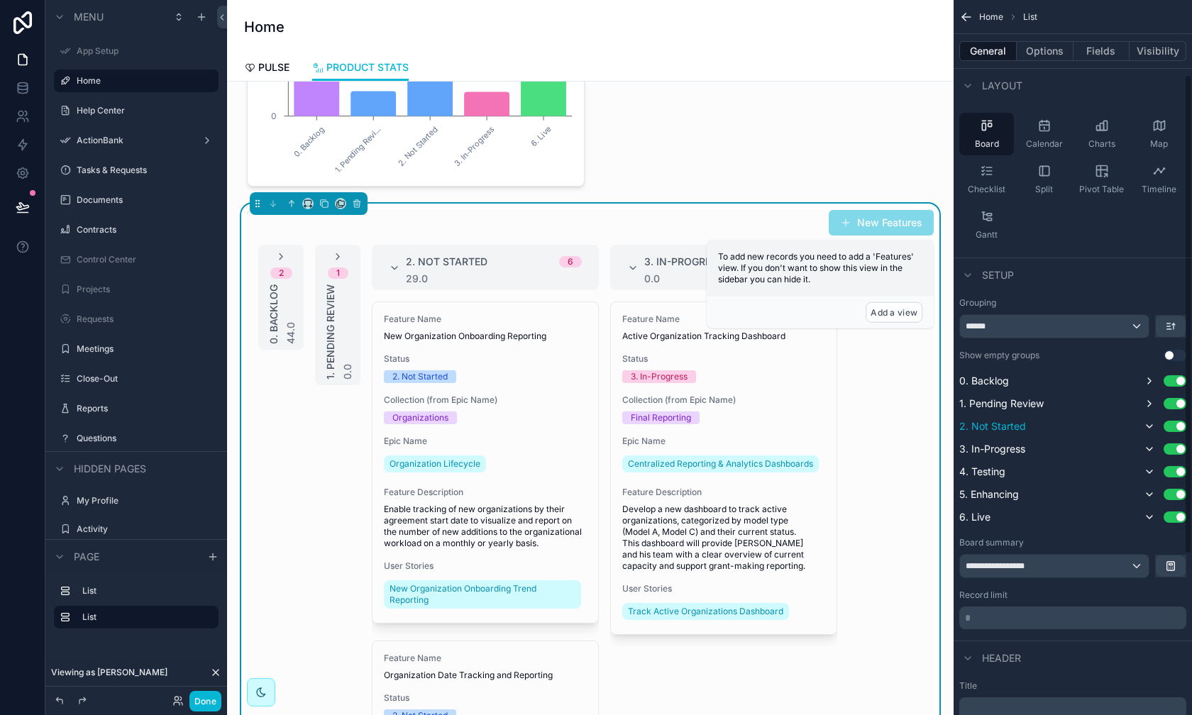
scroll to position [182, 0]
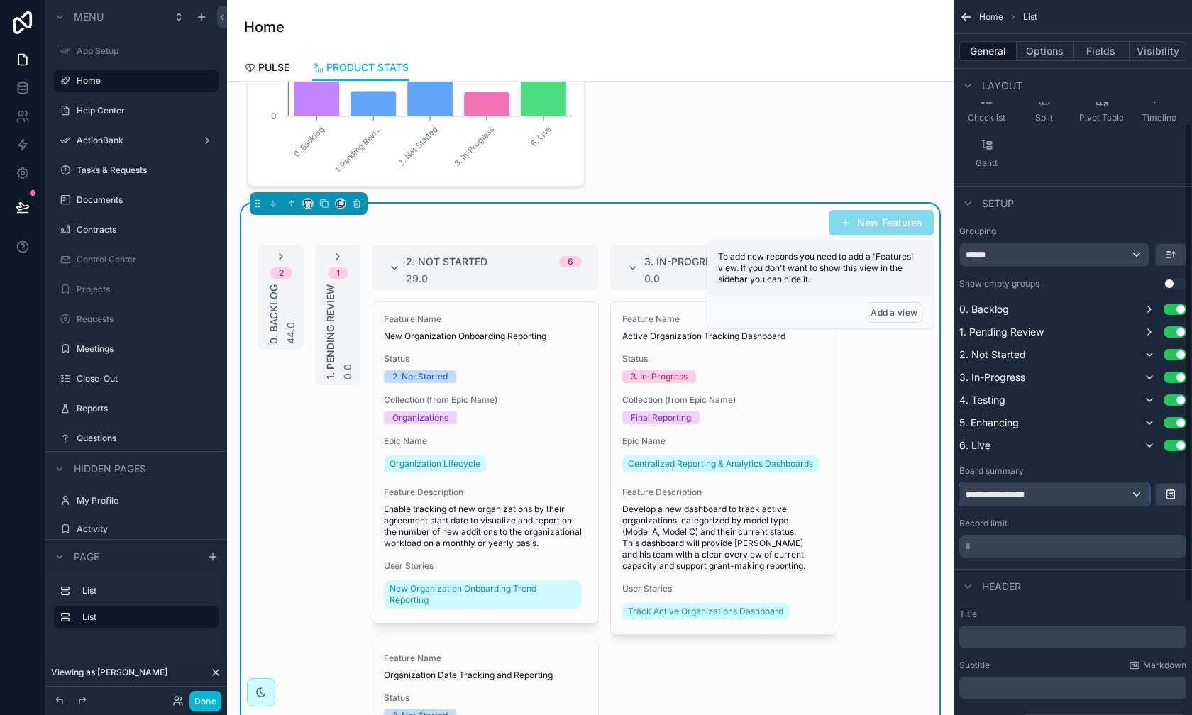
click at [945, 495] on div "**********" at bounding box center [1054, 494] width 189 height 23
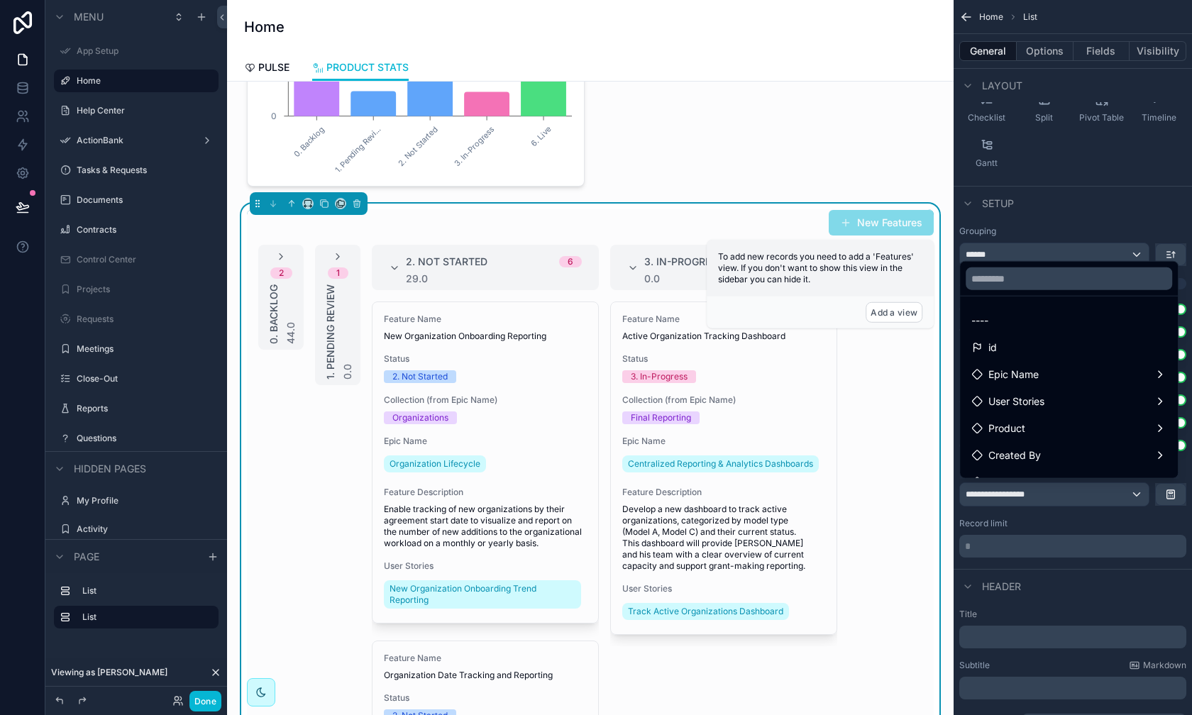
click at [945, 495] on div "scrollable content" at bounding box center [596, 357] width 1192 height 715
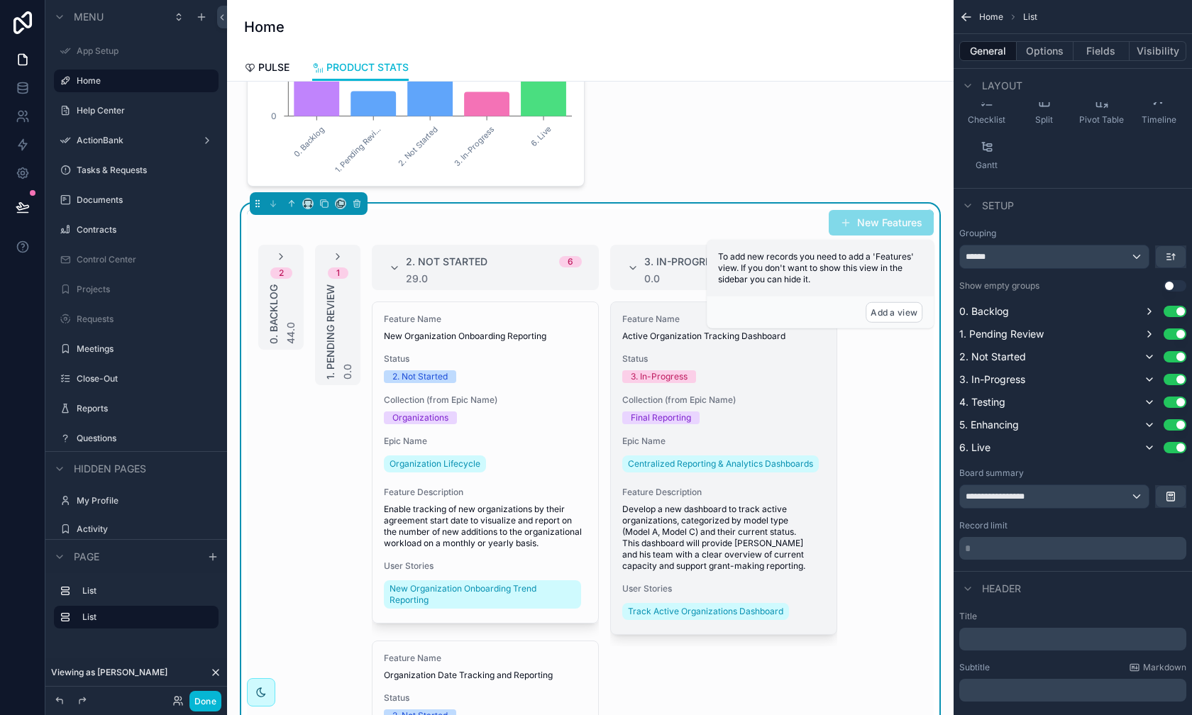
scroll to position [0, 61]
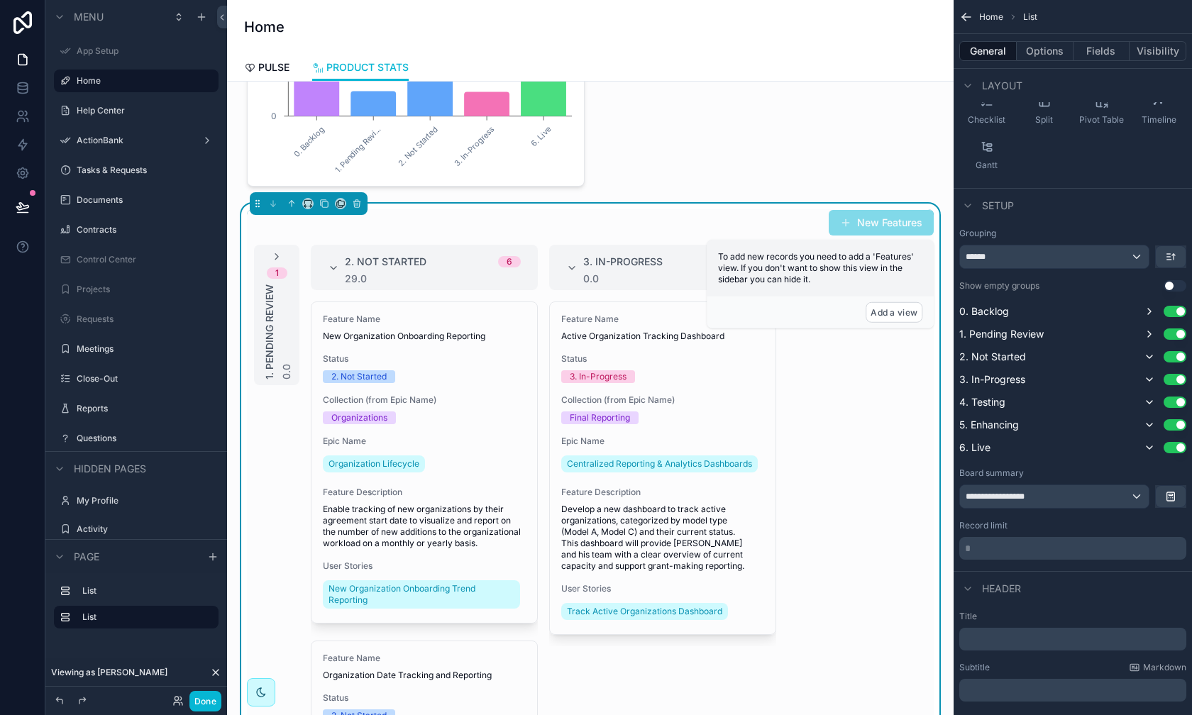
click at [945, 551] on p "* ﻿" at bounding box center [1074, 549] width 219 height 14
click at [945, 588] on div "Header" at bounding box center [1073, 588] width 238 height 34
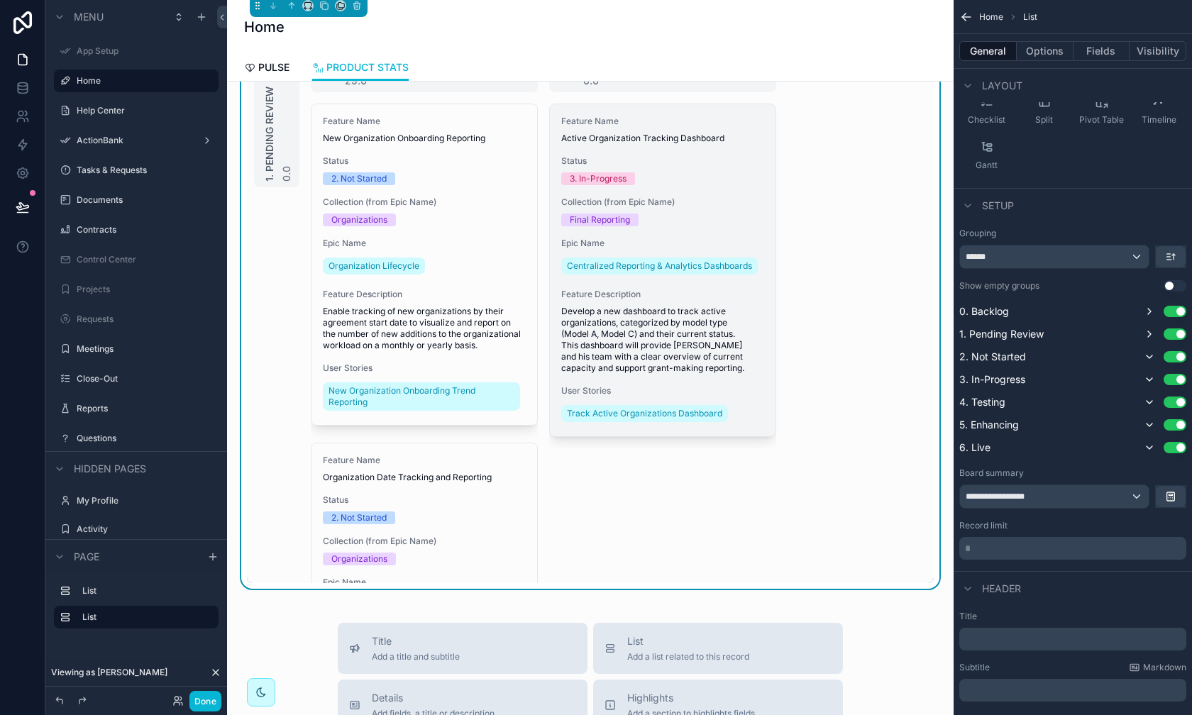
scroll to position [384, 0]
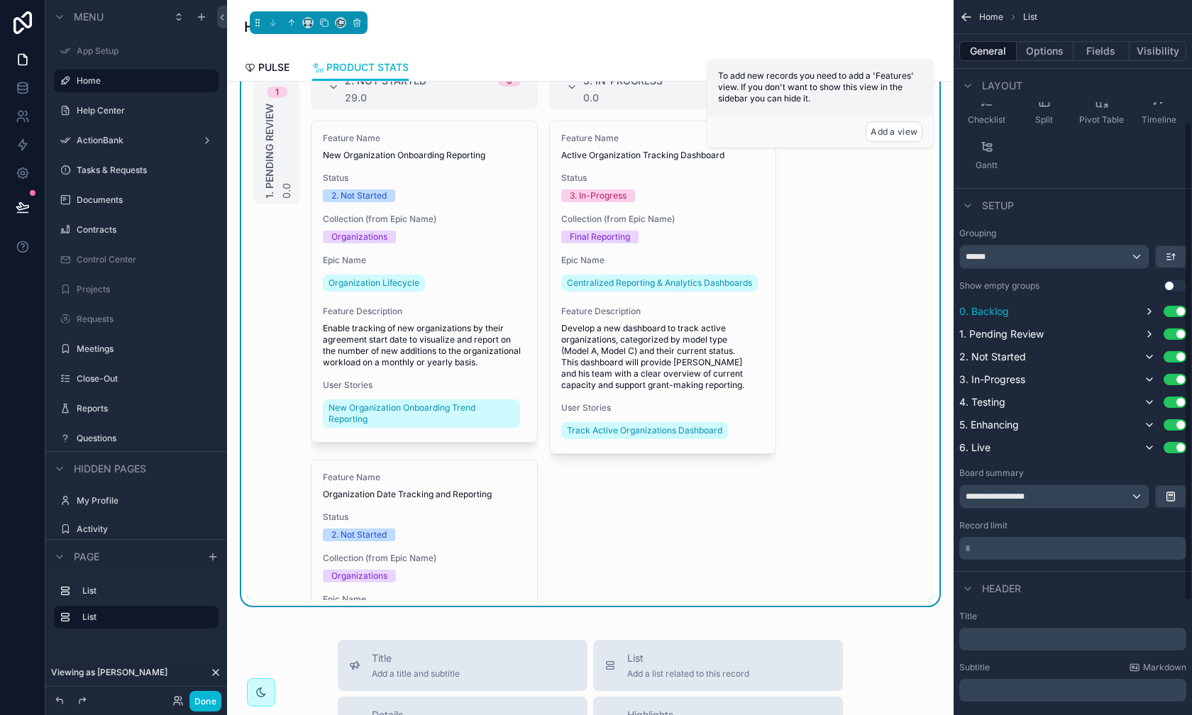
click at [945, 309] on button "Use setting" at bounding box center [1175, 311] width 23 height 11
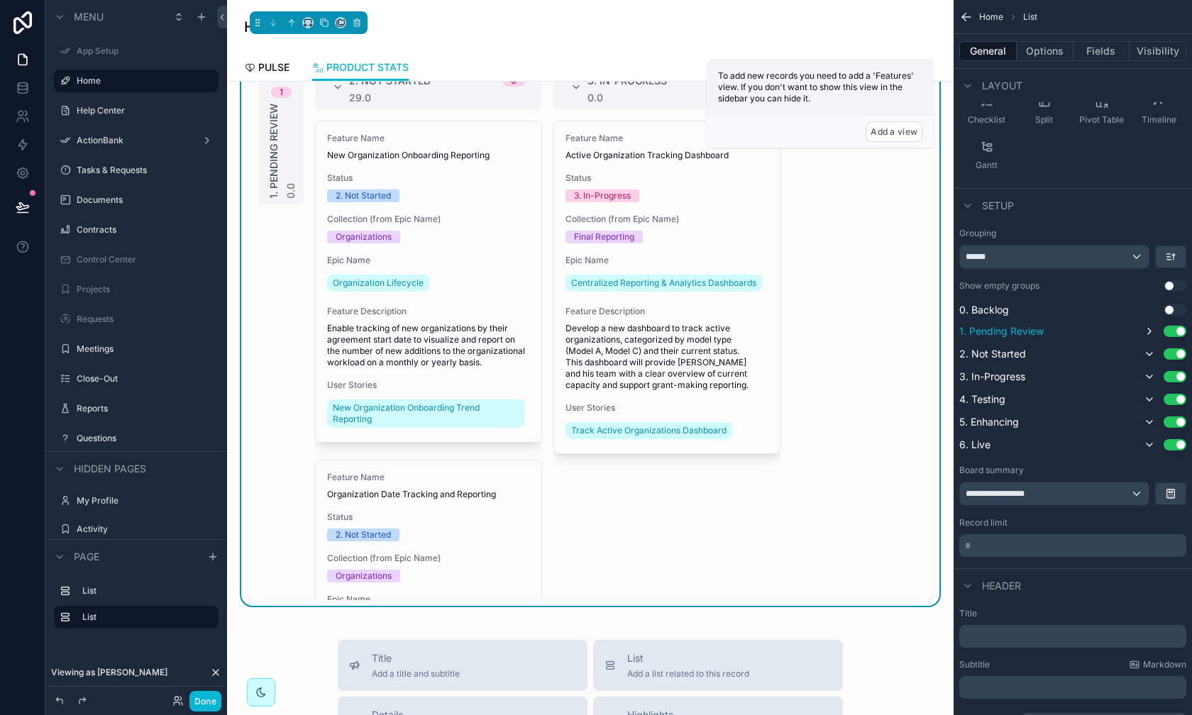
click at [945, 326] on button "Use setting" at bounding box center [1175, 331] width 23 height 11
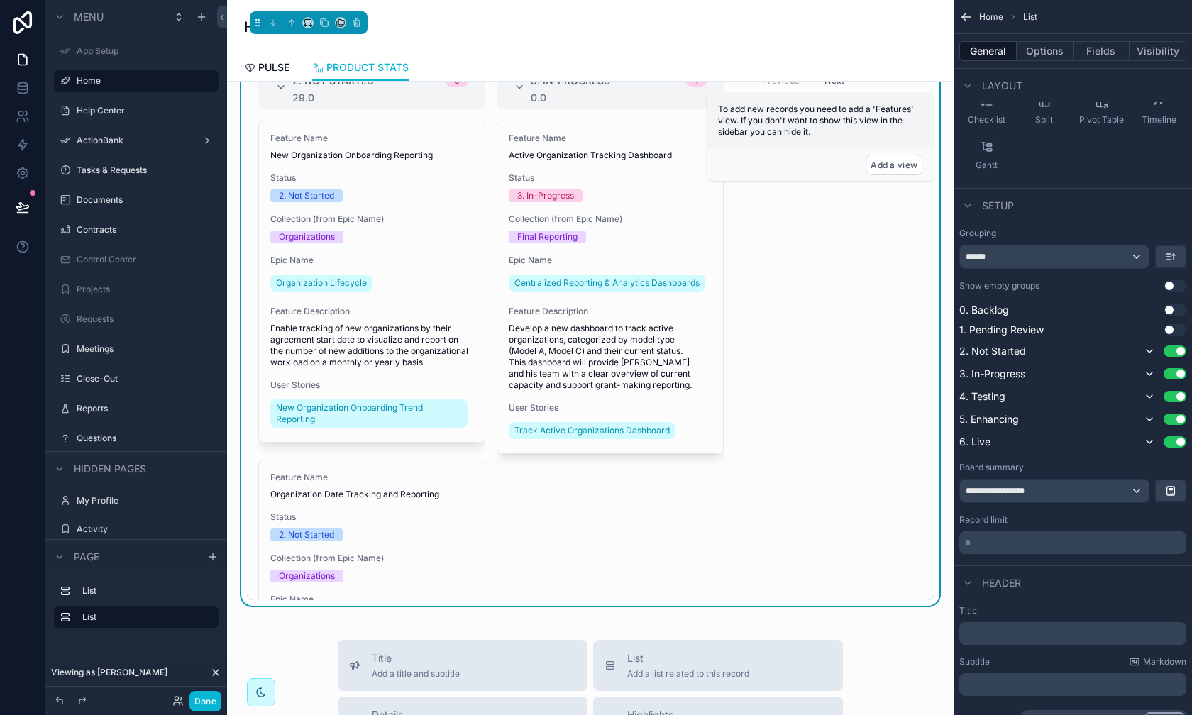
scroll to position [280, 0]
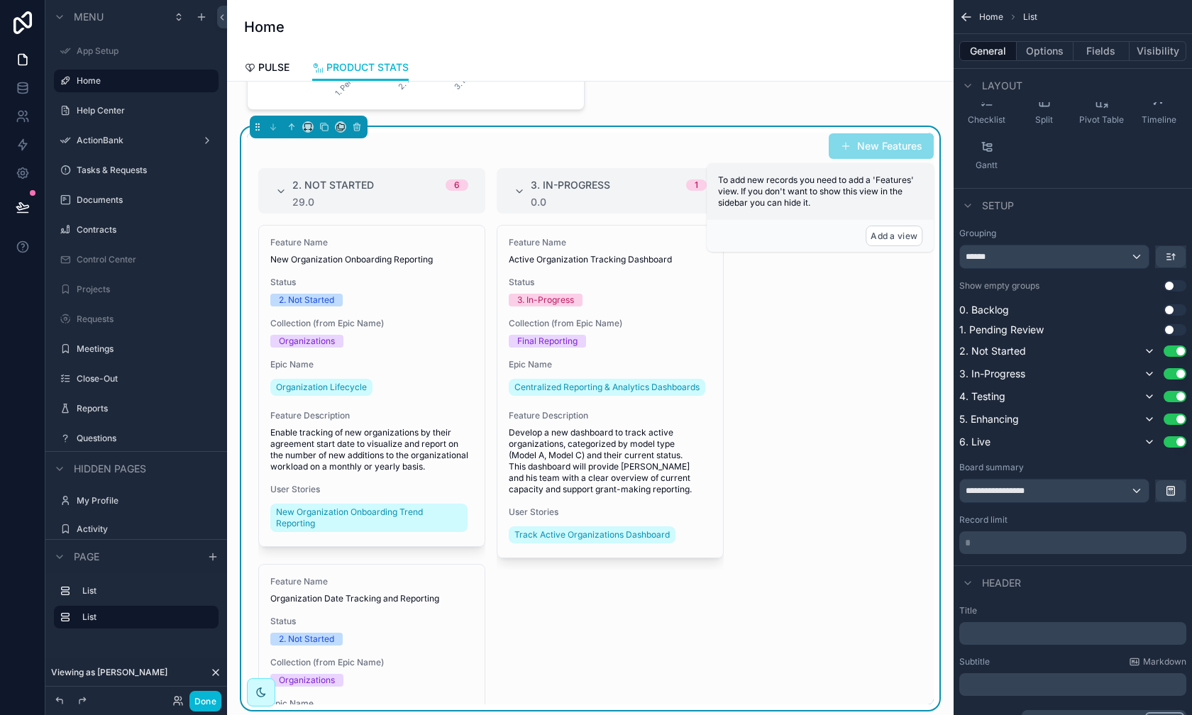
click at [222, 647] on div "Done" at bounding box center [136, 701] width 182 height 28
click at [211, 647] on button "Done" at bounding box center [206, 701] width 32 height 21
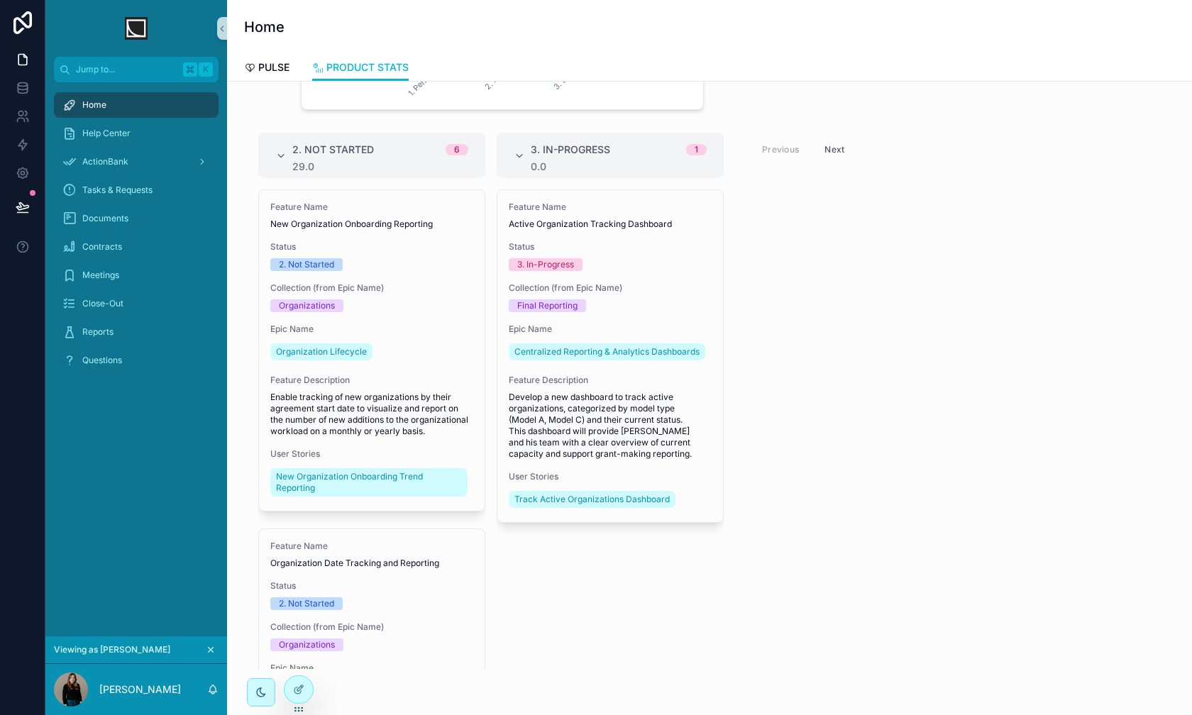
click at [839, 149] on button "Next" at bounding box center [835, 149] width 40 height 22
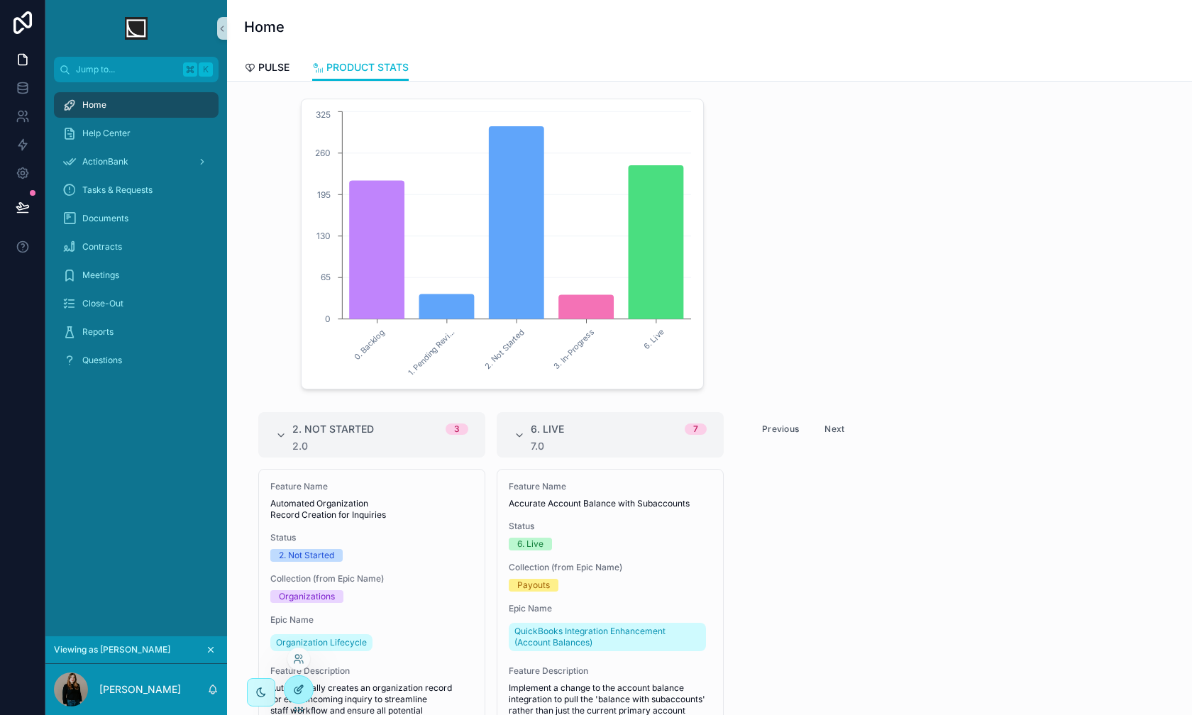
click at [302, 647] on icon at bounding box center [298, 689] width 11 height 11
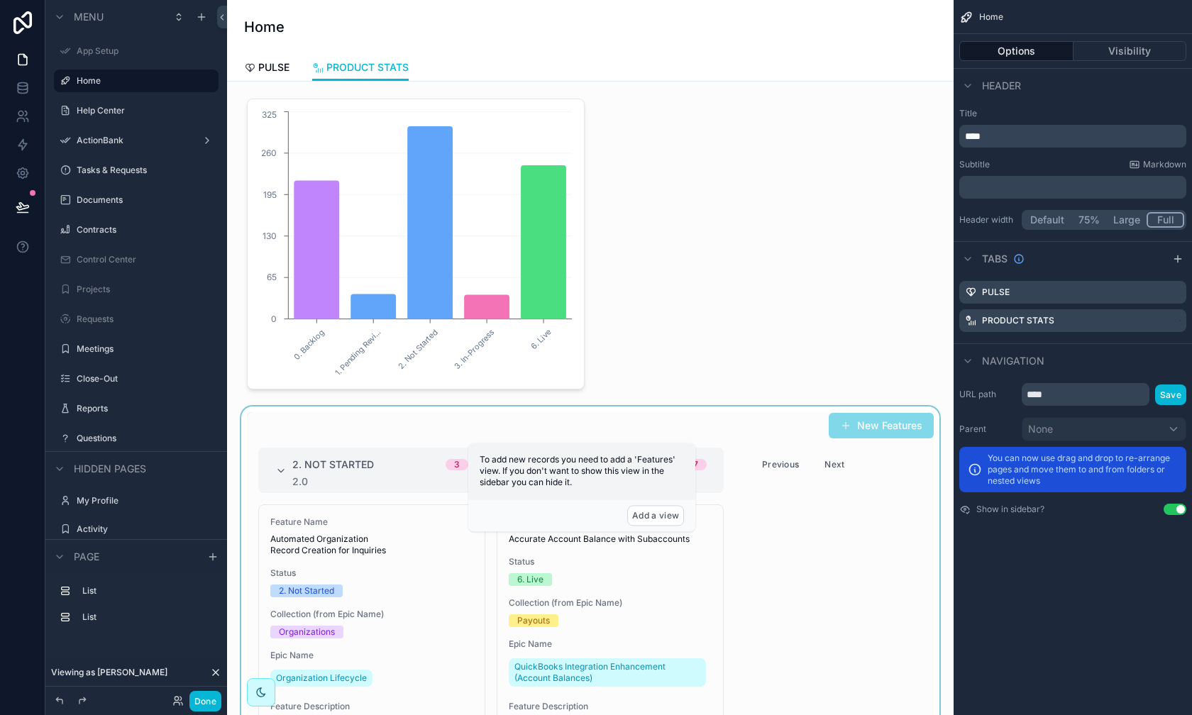
click at [801, 510] on div "scrollable content" at bounding box center [590, 698] width 704 height 583
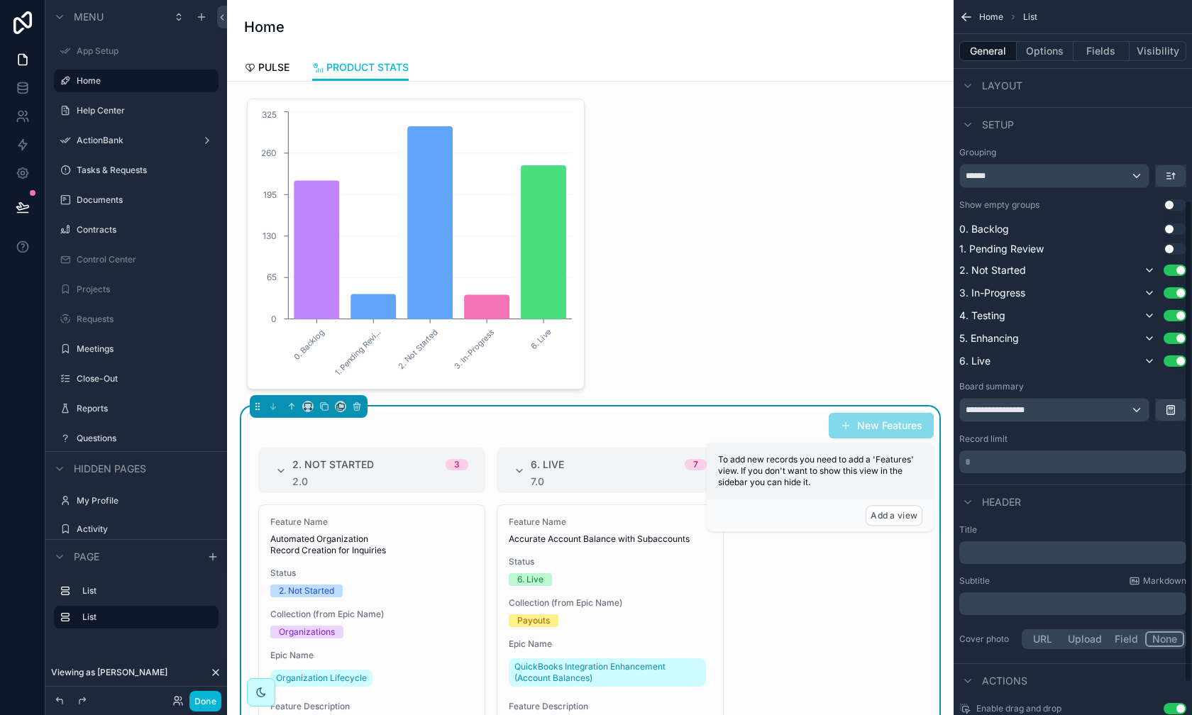
scroll to position [344, 0]
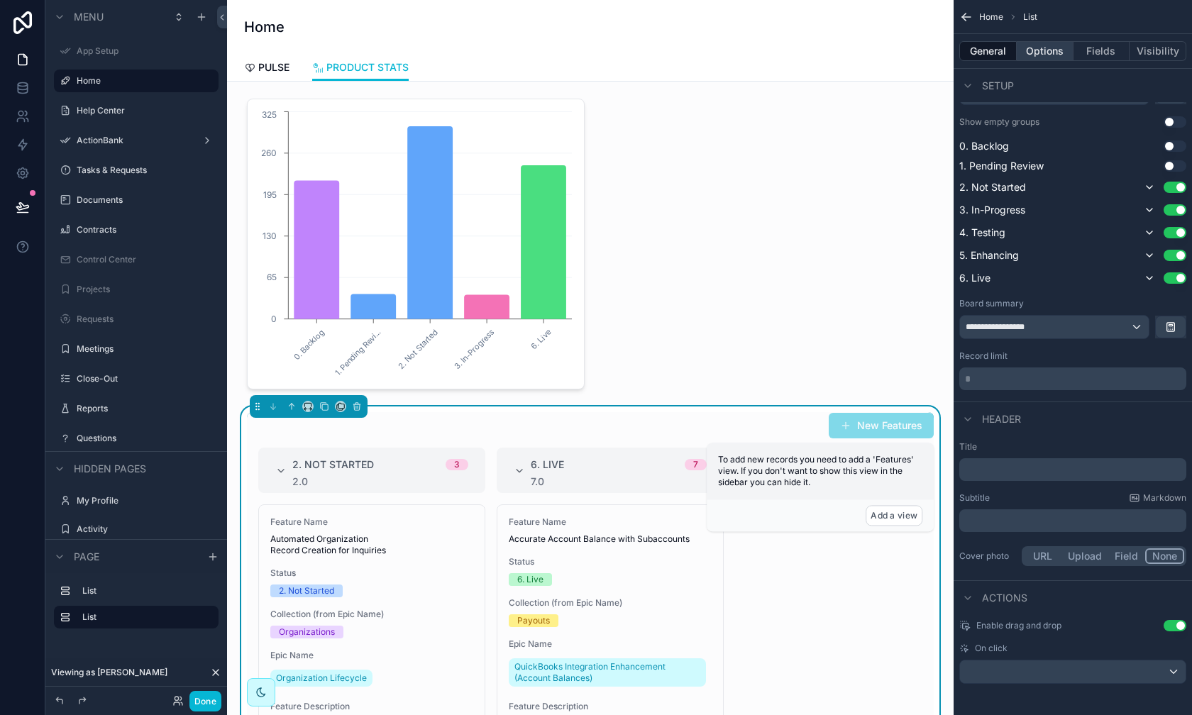
click at [945, 56] on button "Options" at bounding box center [1045, 51] width 57 height 20
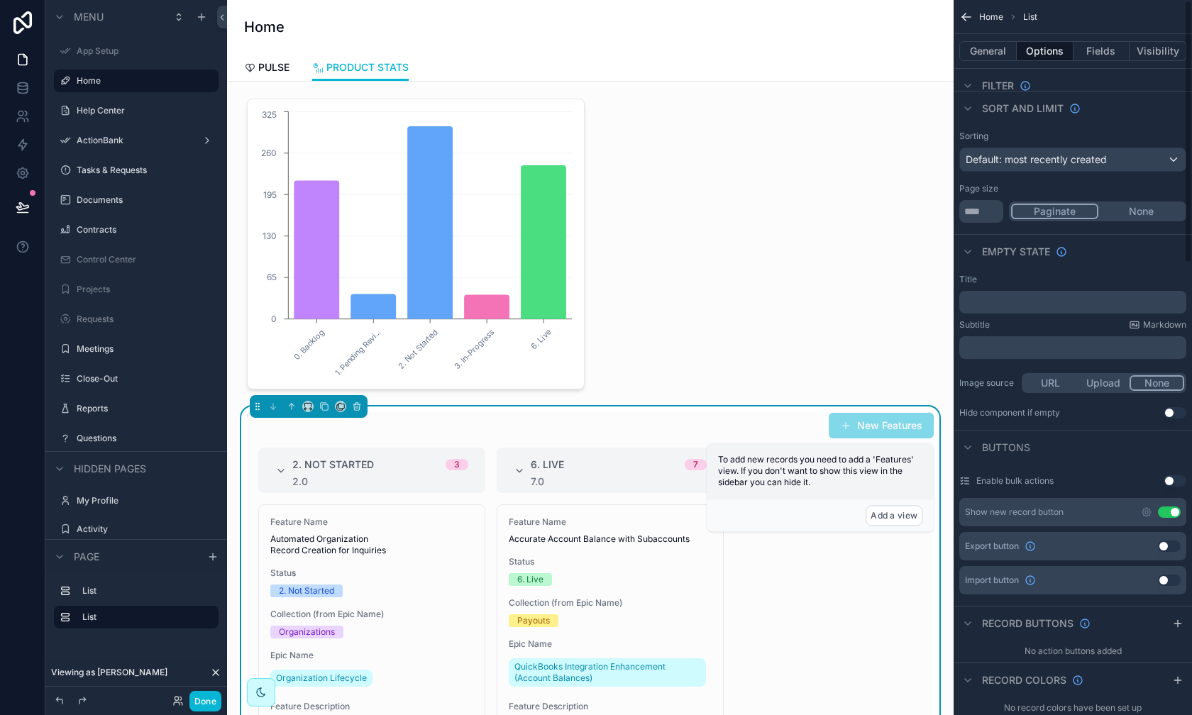
scroll to position [0, 0]
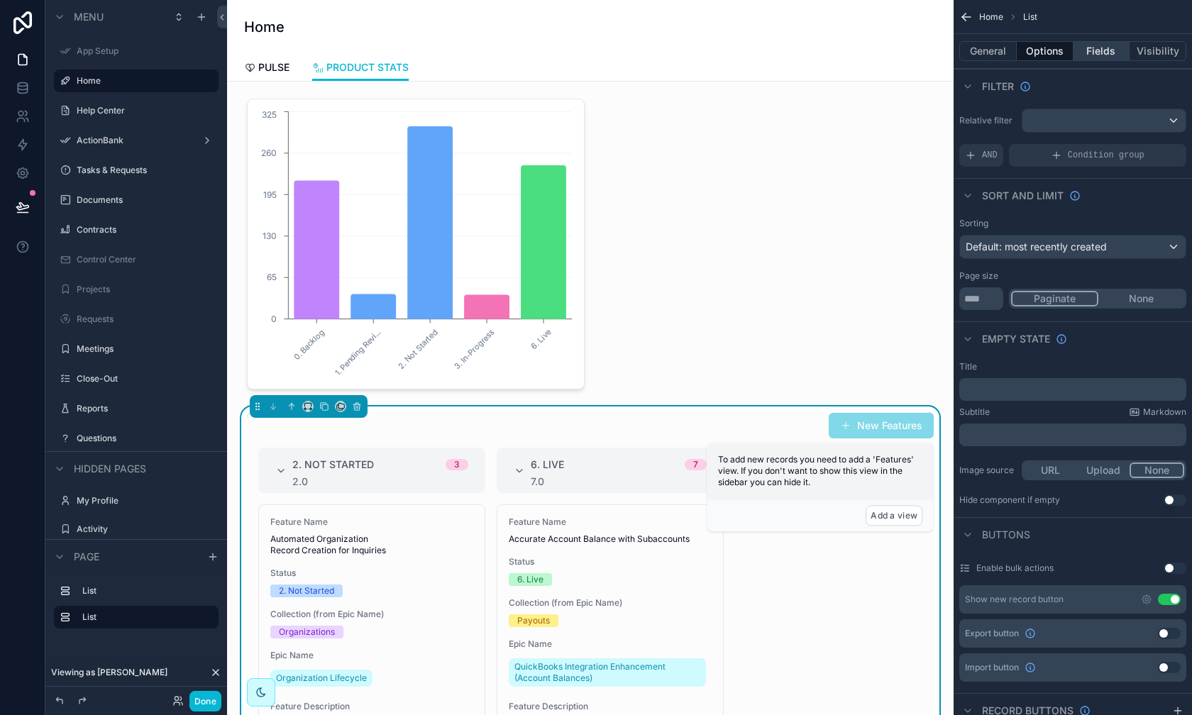
click at [945, 49] on button "Fields" at bounding box center [1102, 51] width 57 height 20
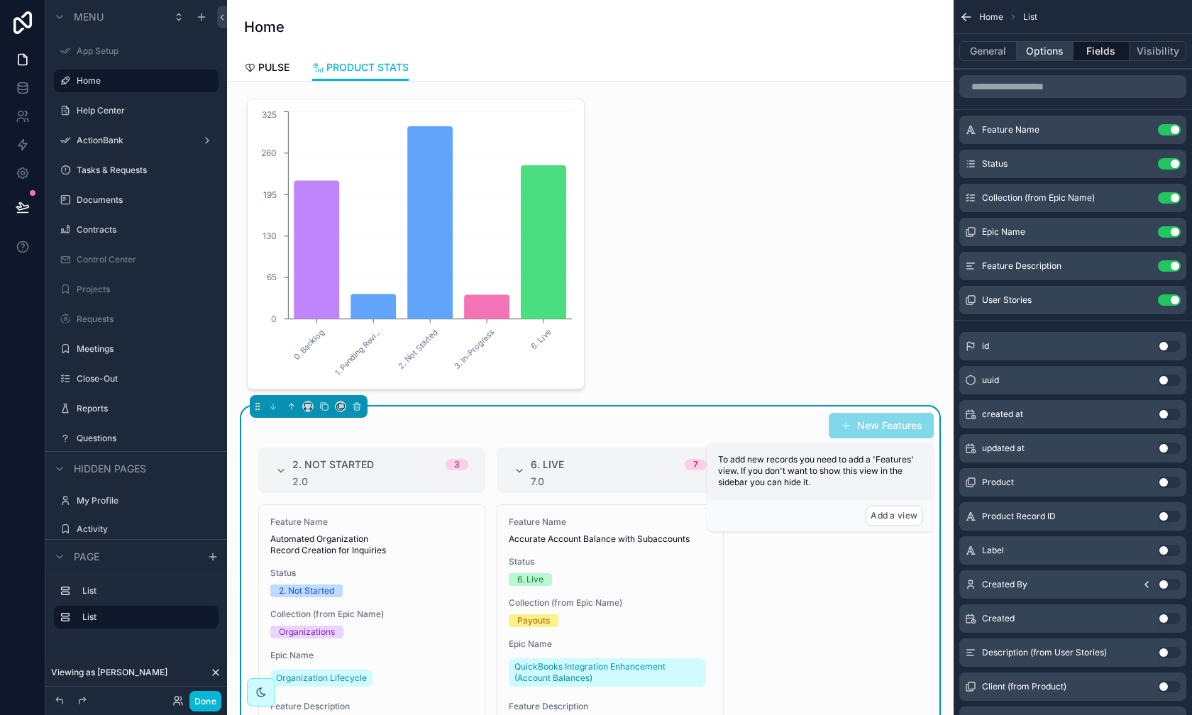
click at [945, 51] on button "Options" at bounding box center [1045, 51] width 57 height 20
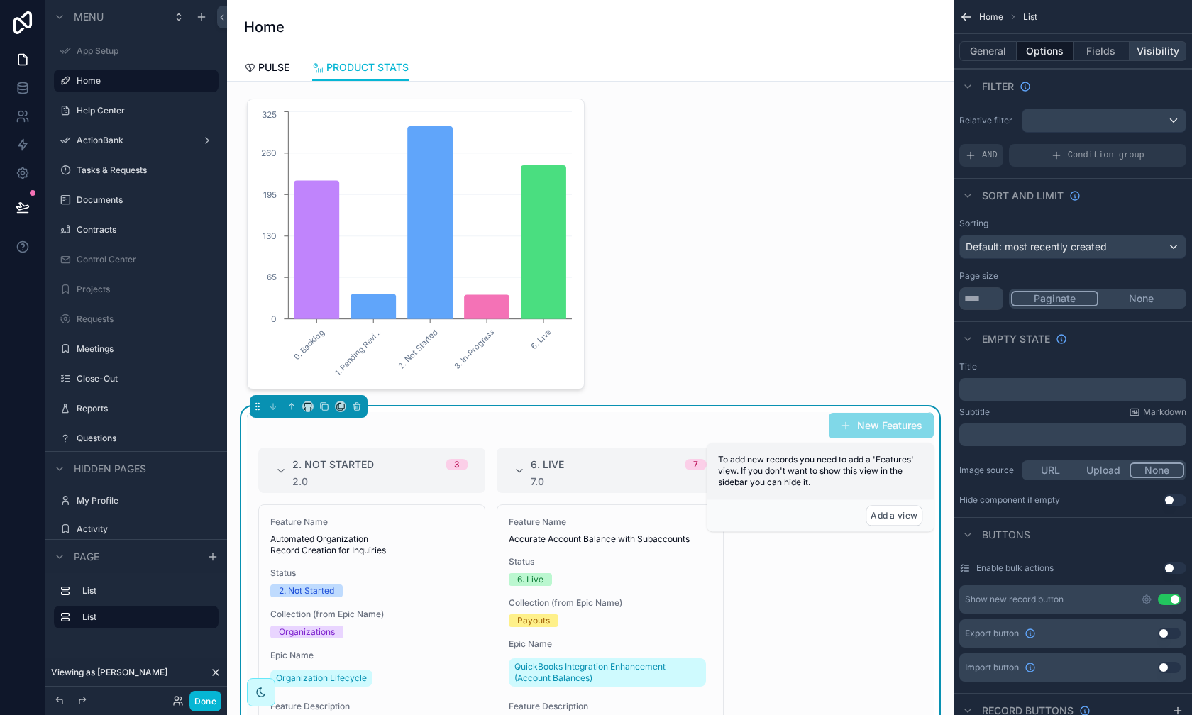
click at [945, 58] on button "Visibility" at bounding box center [1158, 51] width 57 height 20
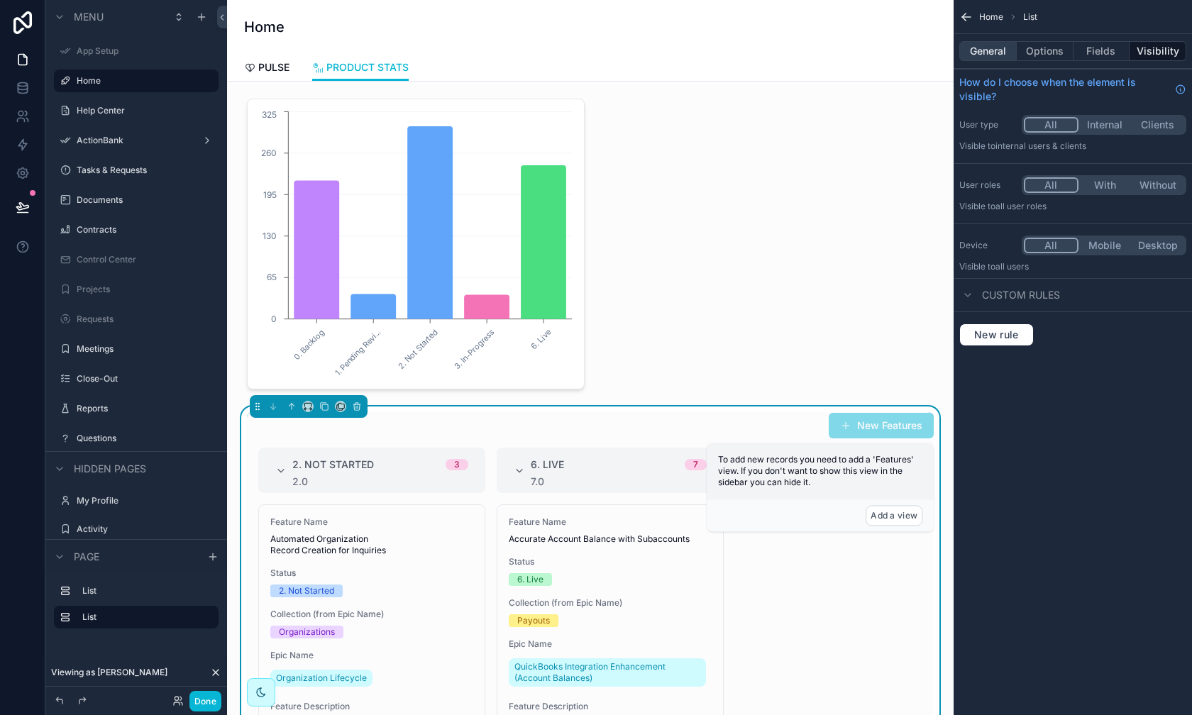
click at [945, 57] on button "General" at bounding box center [988, 51] width 57 height 20
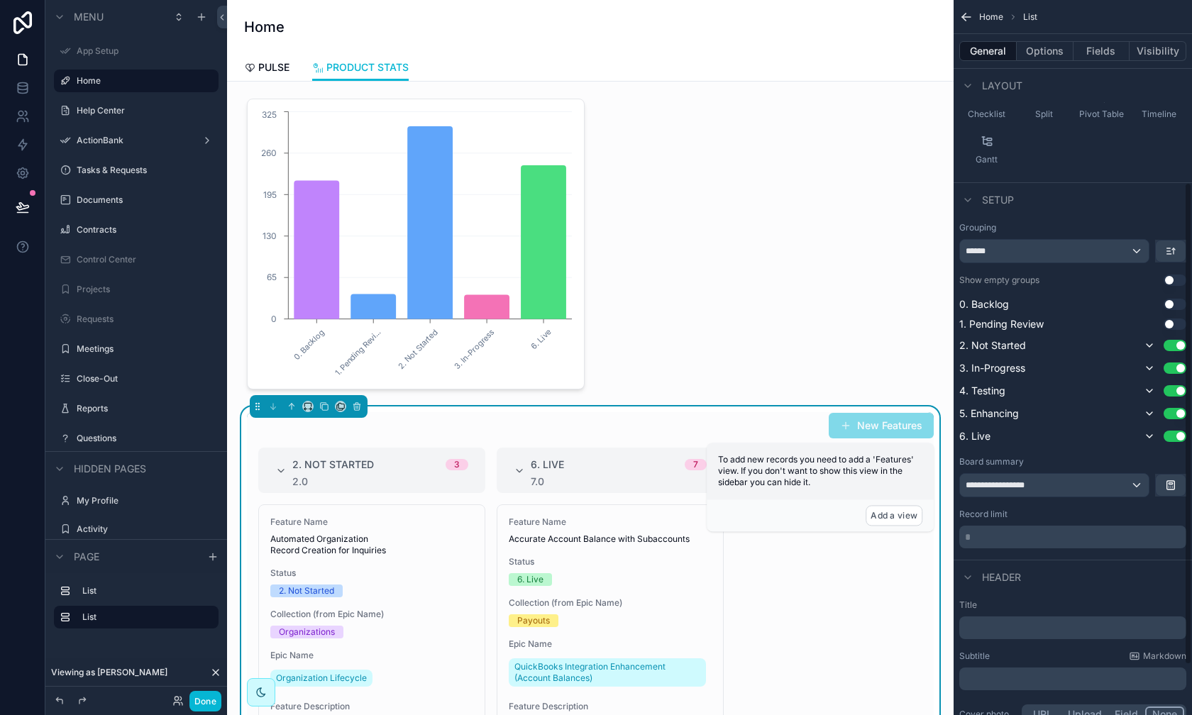
scroll to position [344, 0]
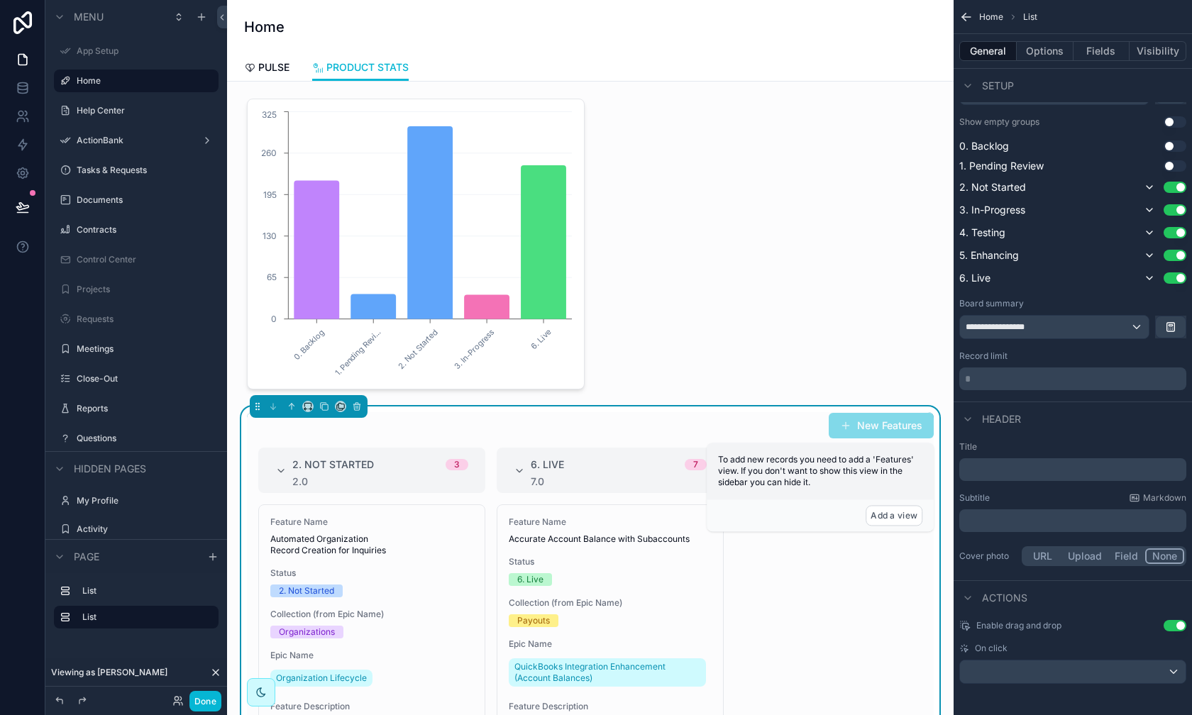
click at [945, 382] on p "* ﻿" at bounding box center [1074, 379] width 219 height 14
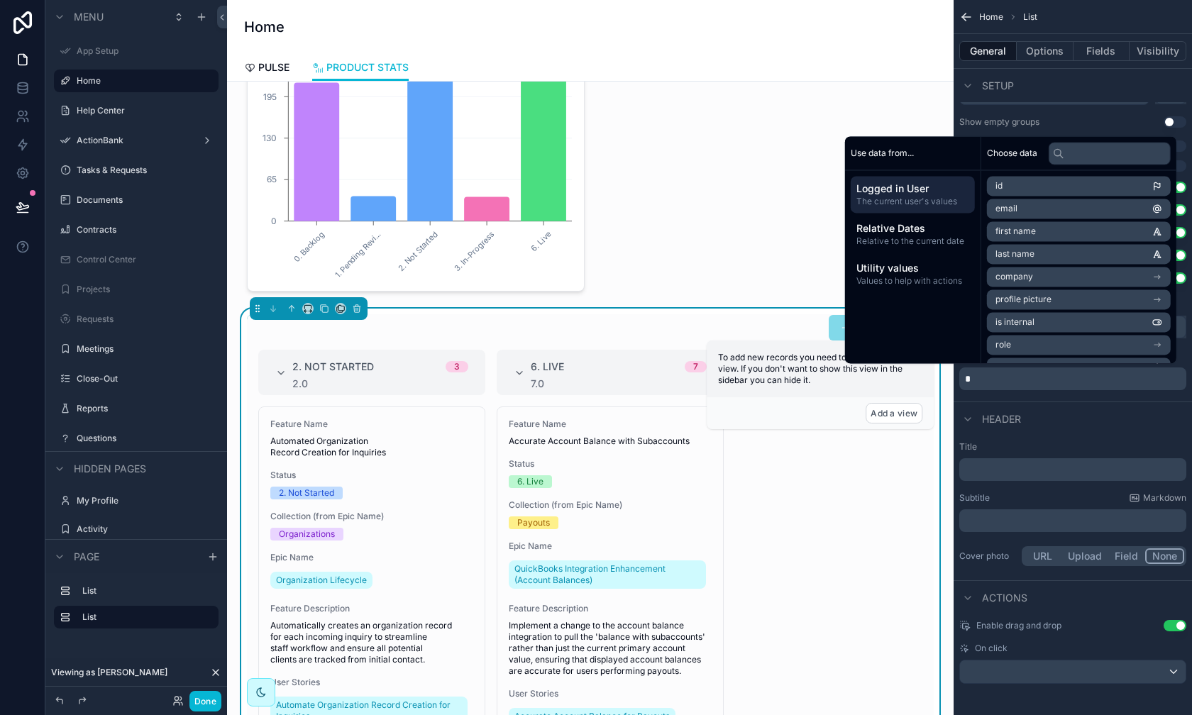
scroll to position [102, 0]
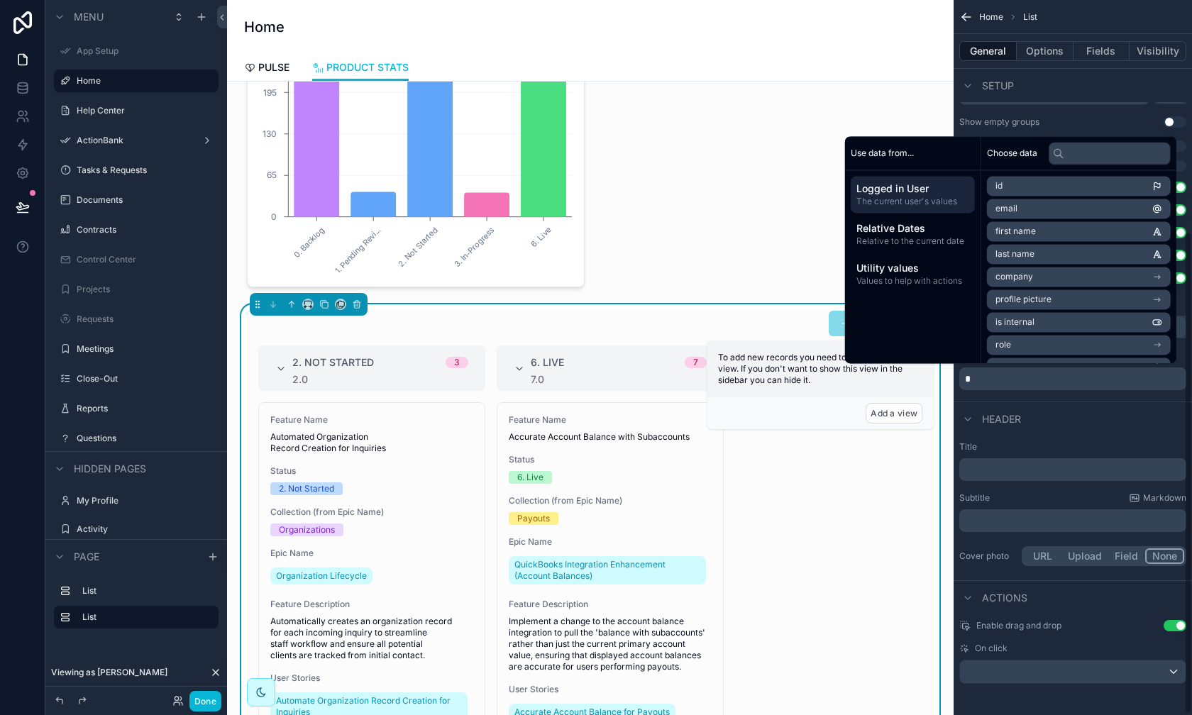
click at [945, 389] on div "**********" at bounding box center [1073, 227] width 238 height 338
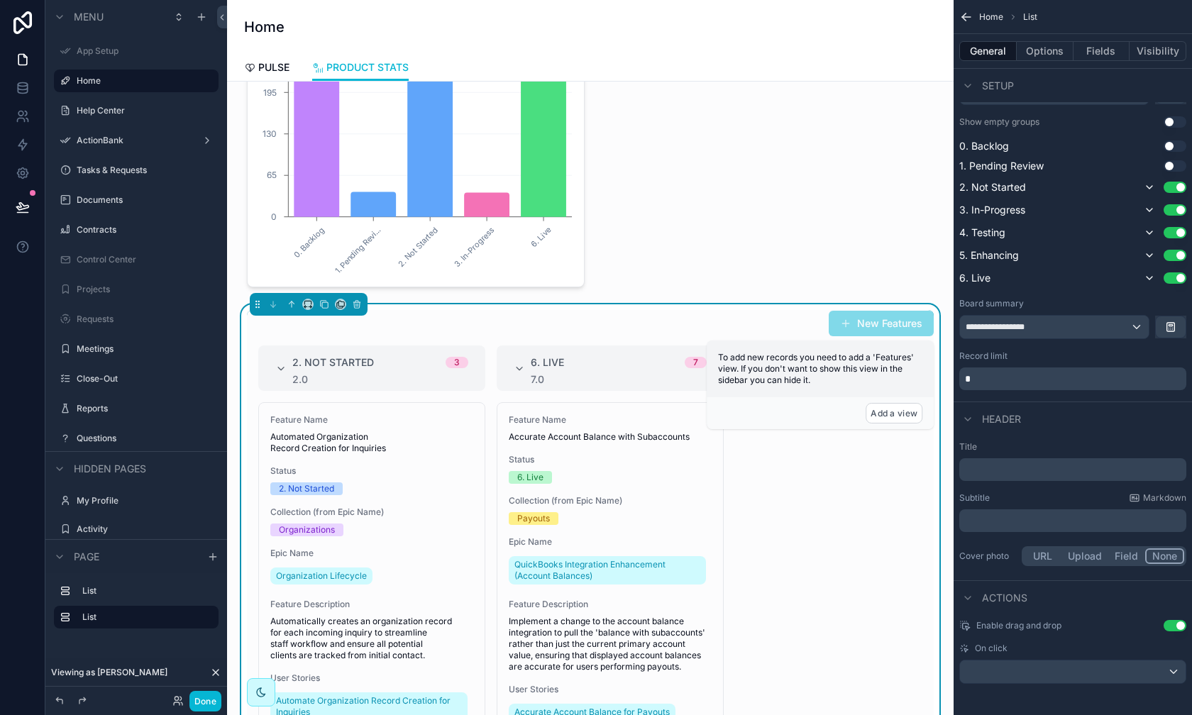
click at [945, 378] on p "*" at bounding box center [1074, 379] width 219 height 14
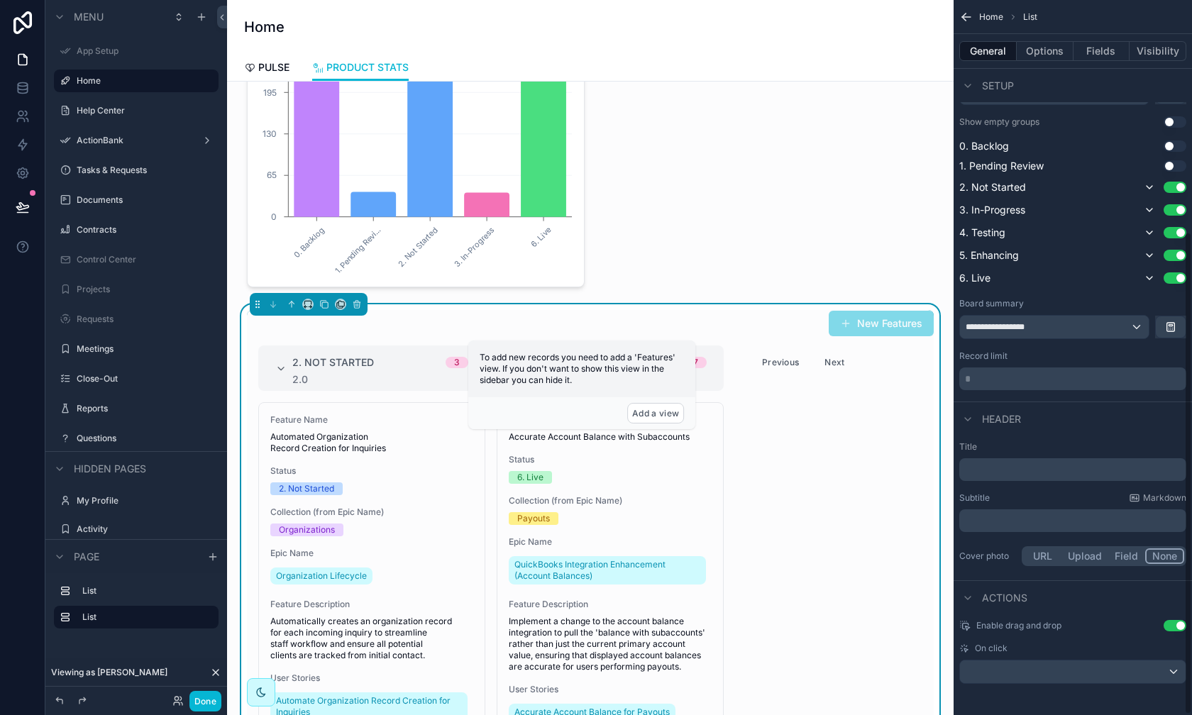
click at [945, 413] on div "Header" at bounding box center [1073, 419] width 238 height 34
click at [810, 544] on div "2. Not Started 3 2.0 Feature Name Automated Organization Record Creation for In…" at bounding box center [590, 614] width 687 height 537
click at [945, 56] on button "Options" at bounding box center [1045, 51] width 57 height 20
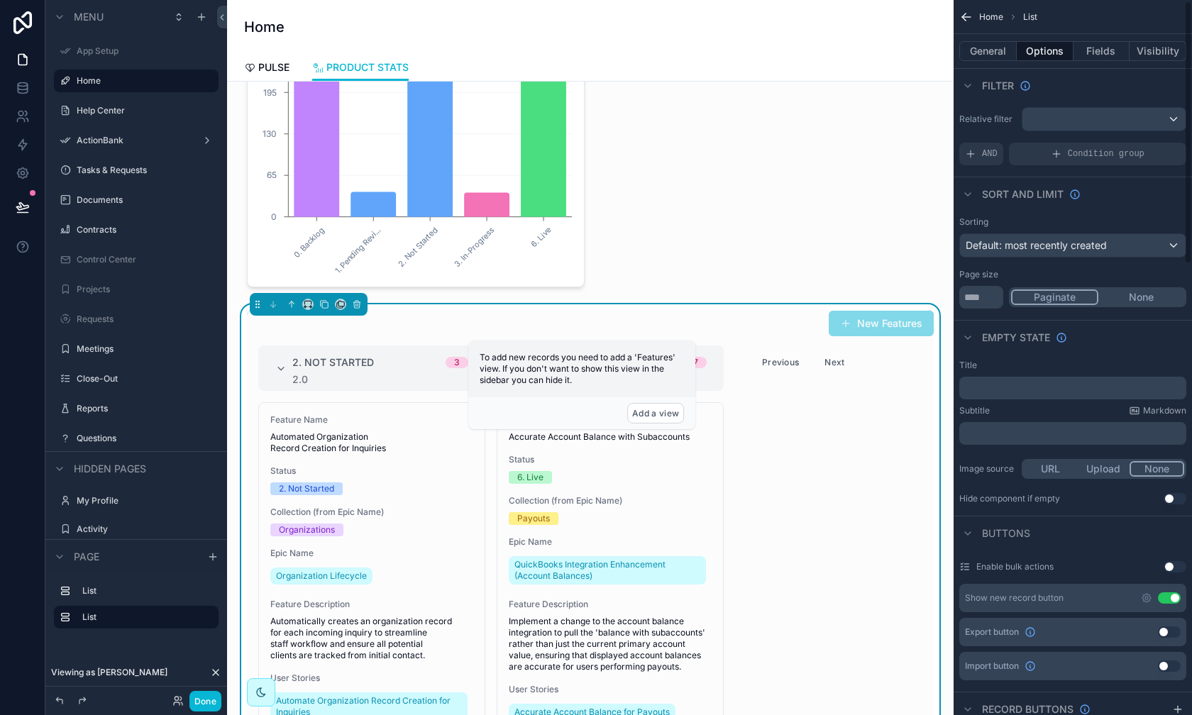
scroll to position [4, 0]
click at [945, 294] on button "None" at bounding box center [1142, 295] width 86 height 16
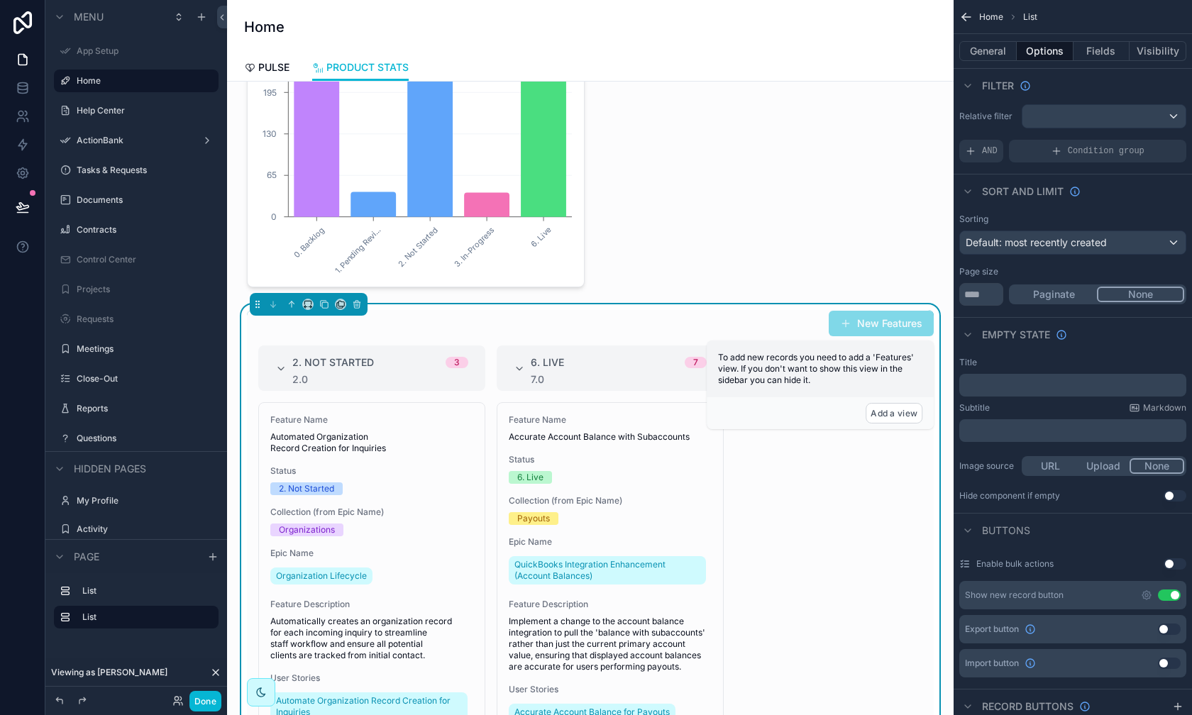
click at [945, 295] on button "Paginate" at bounding box center [1054, 295] width 86 height 16
click at [211, 647] on button "Done" at bounding box center [206, 701] width 32 height 21
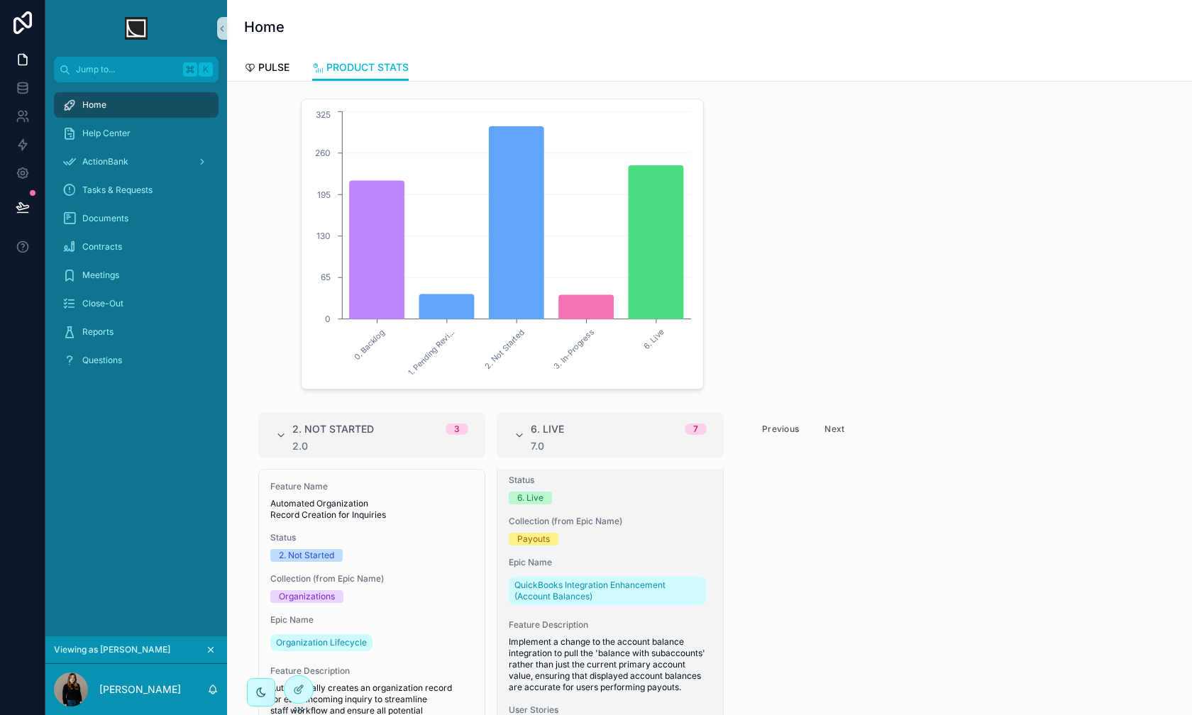
scroll to position [55, 0]
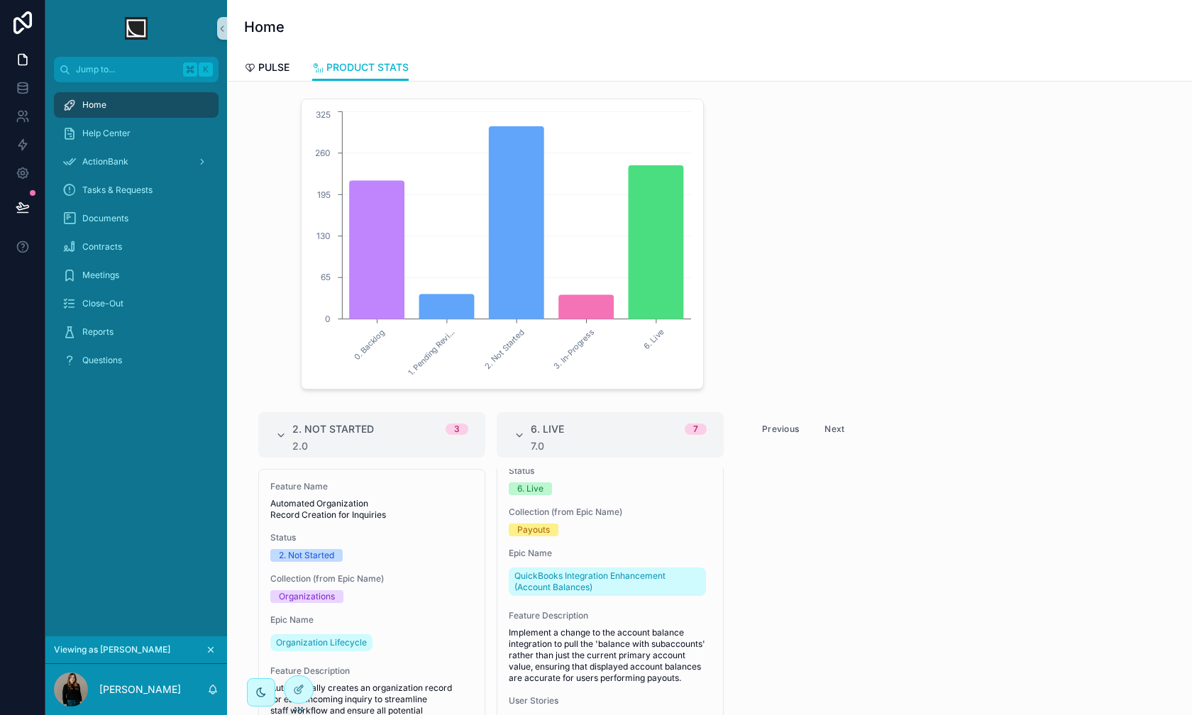
click at [787, 438] on button "Previous" at bounding box center [780, 429] width 57 height 22
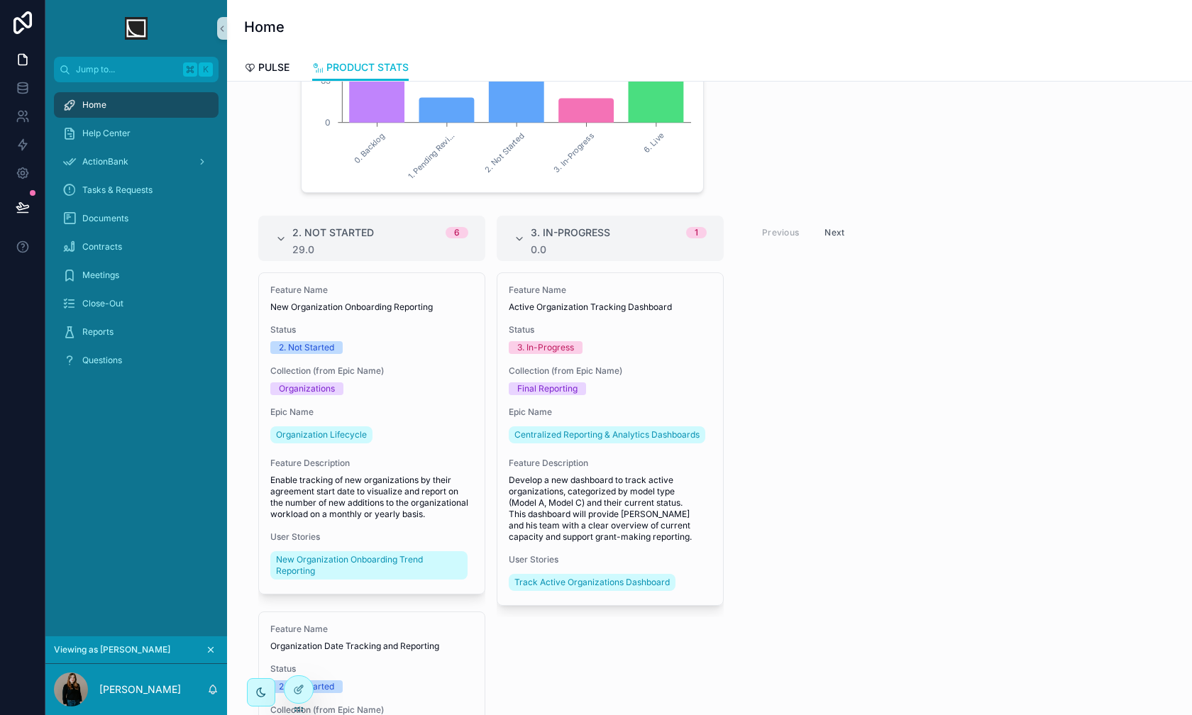
scroll to position [156, 0]
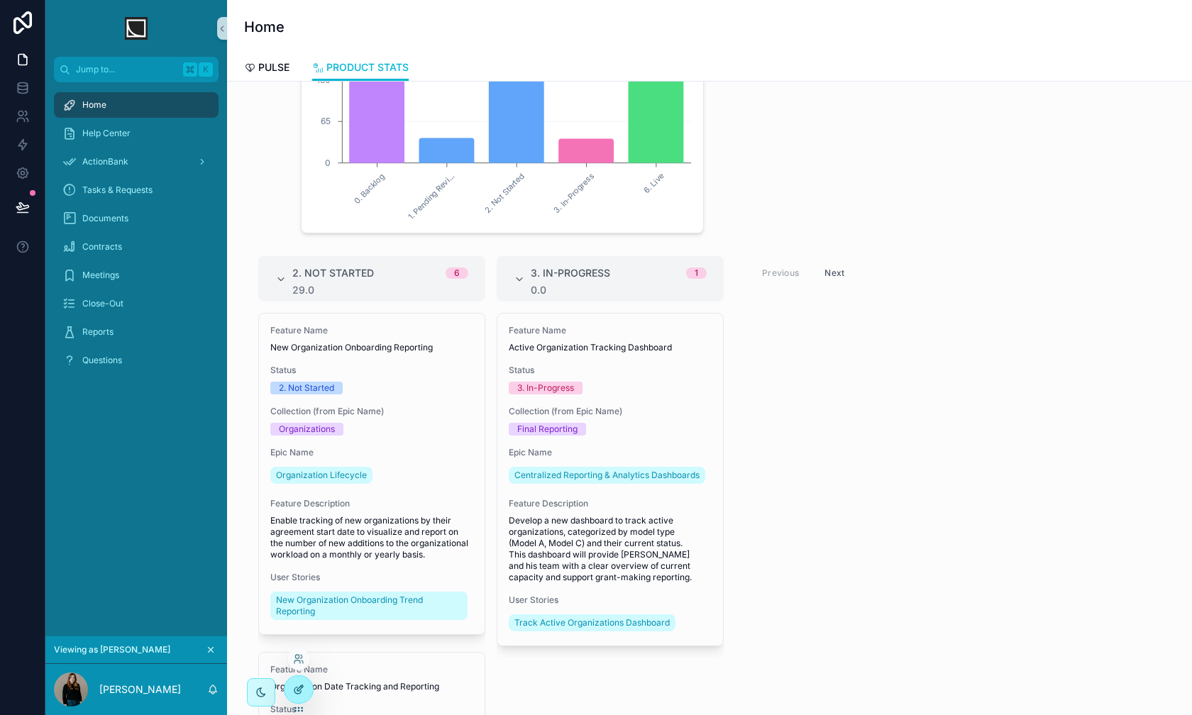
click at [307, 647] on div at bounding box center [299, 689] width 28 height 27
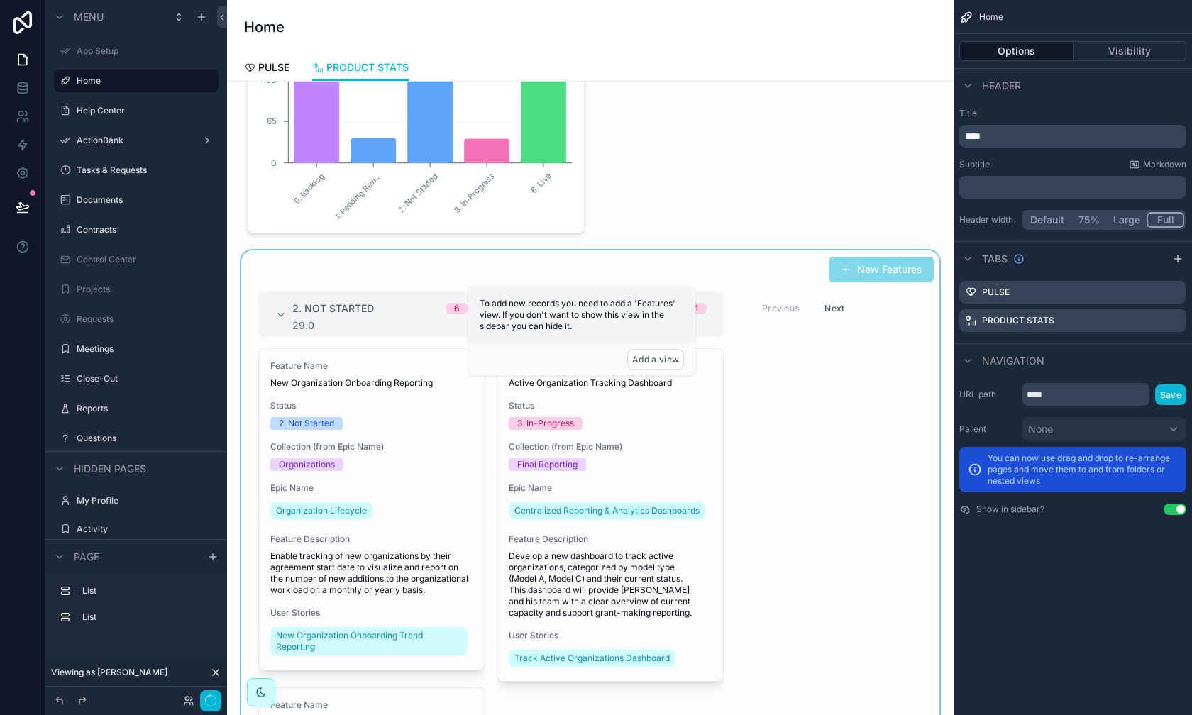
click at [759, 450] on div "scrollable content" at bounding box center [590, 542] width 704 height 583
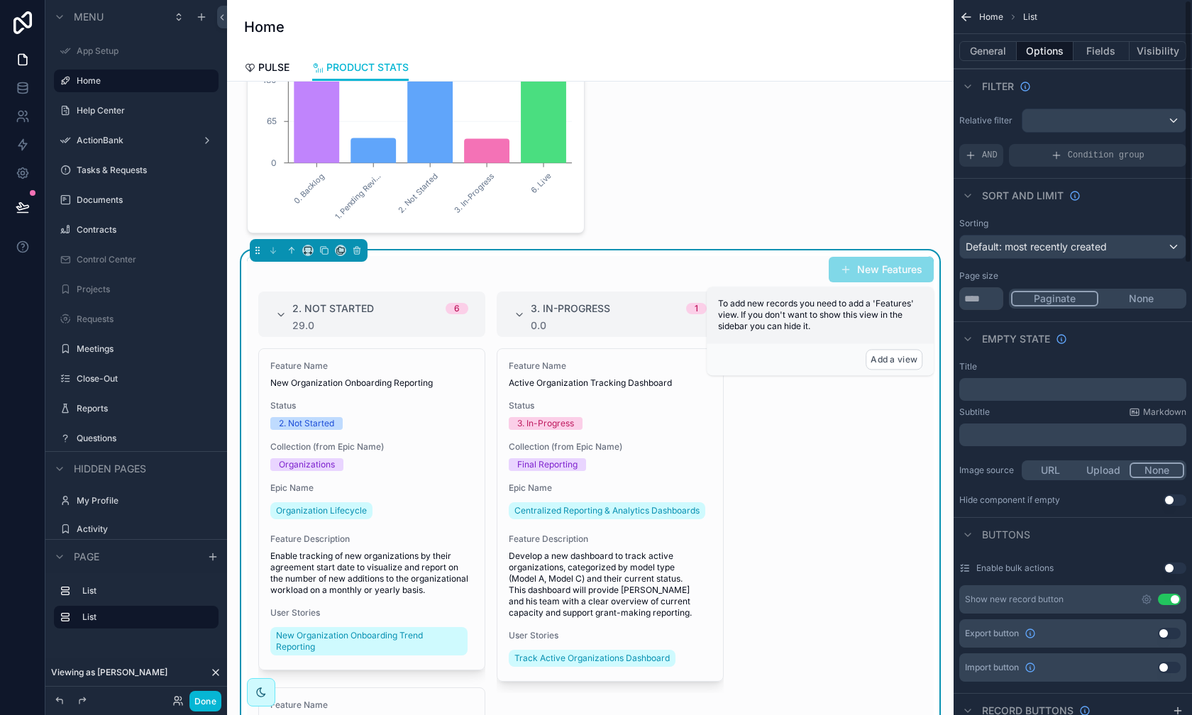
click at [772, 478] on div "2. Not Started 6 29.0 Feature Name New Organization Onboarding Reporting Status…" at bounding box center [590, 560] width 687 height 537
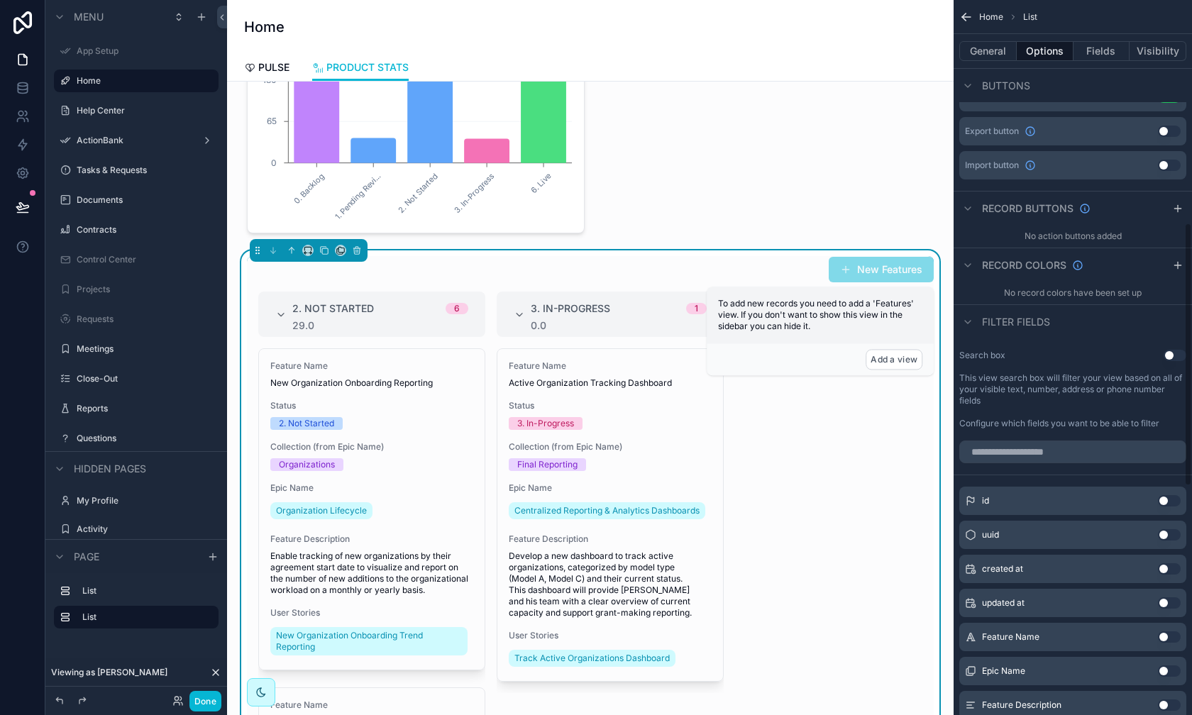
scroll to position [0, 0]
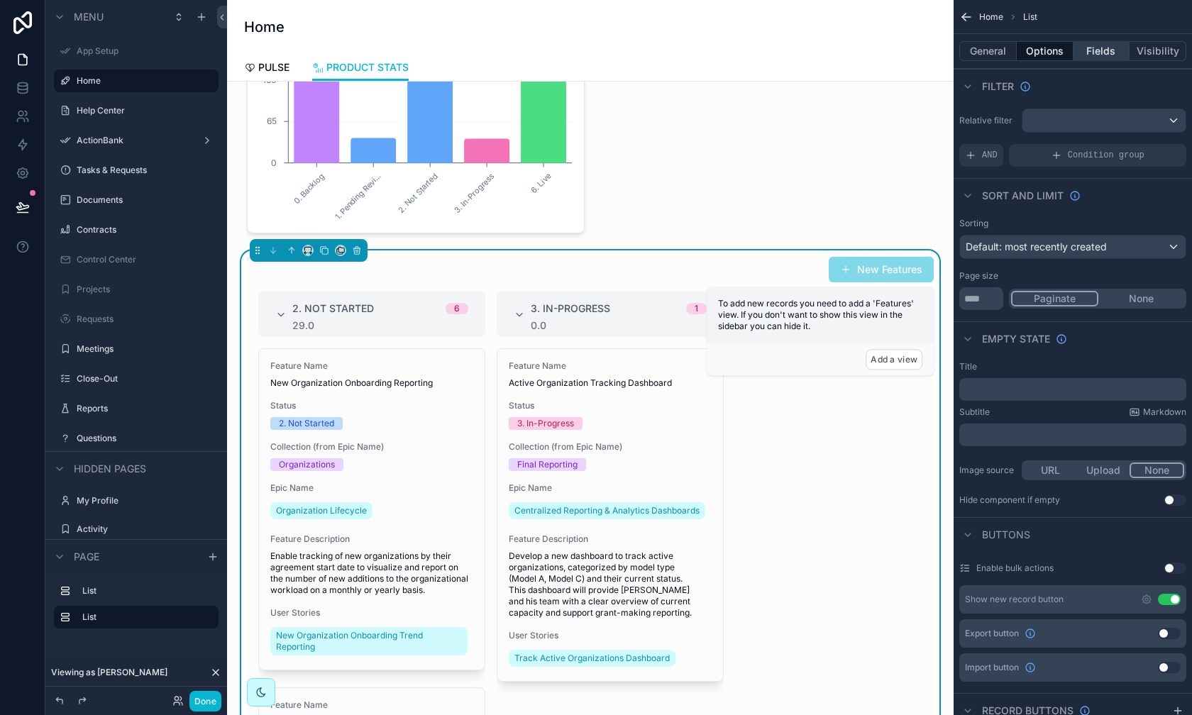
click at [945, 57] on button "Fields" at bounding box center [1102, 51] width 57 height 20
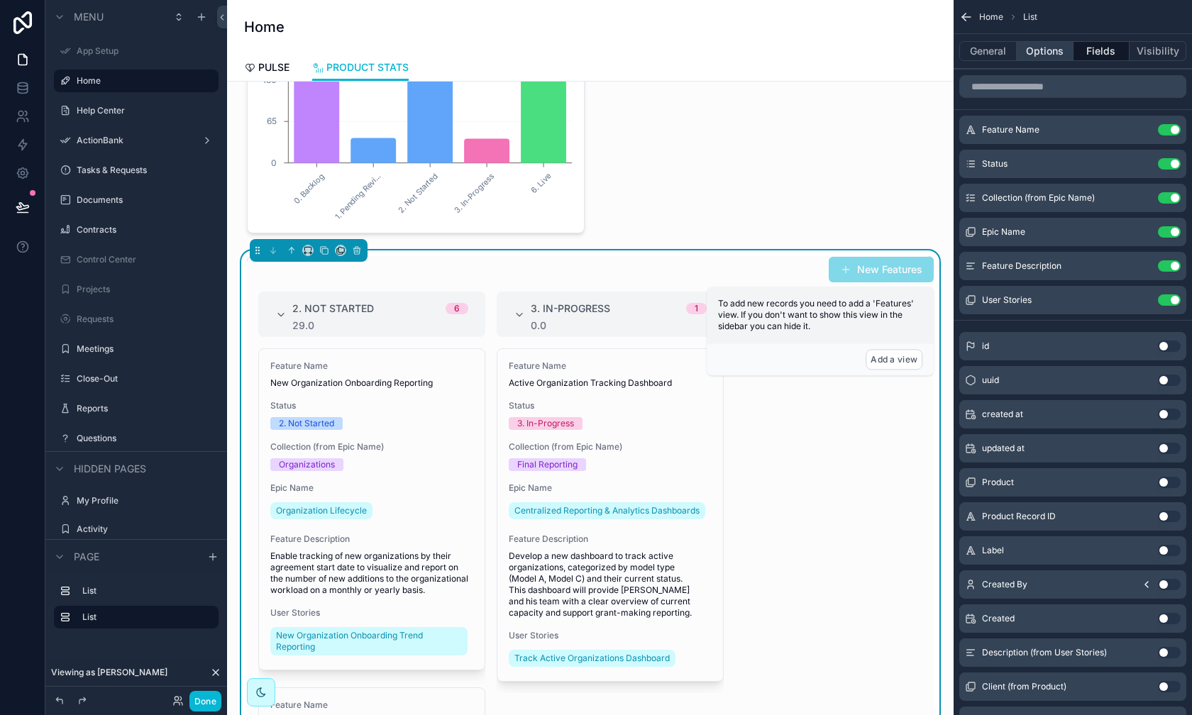
click at [945, 50] on button "Options" at bounding box center [1045, 51] width 57 height 20
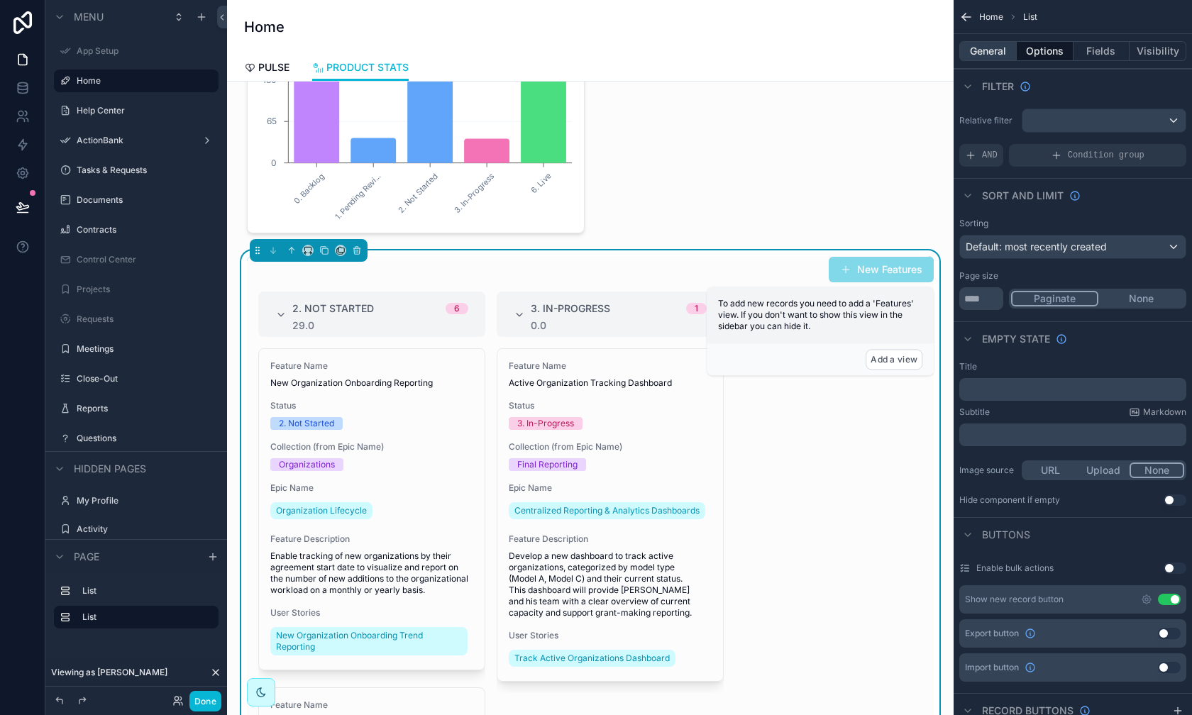
click at [945, 43] on button "General" at bounding box center [988, 51] width 57 height 20
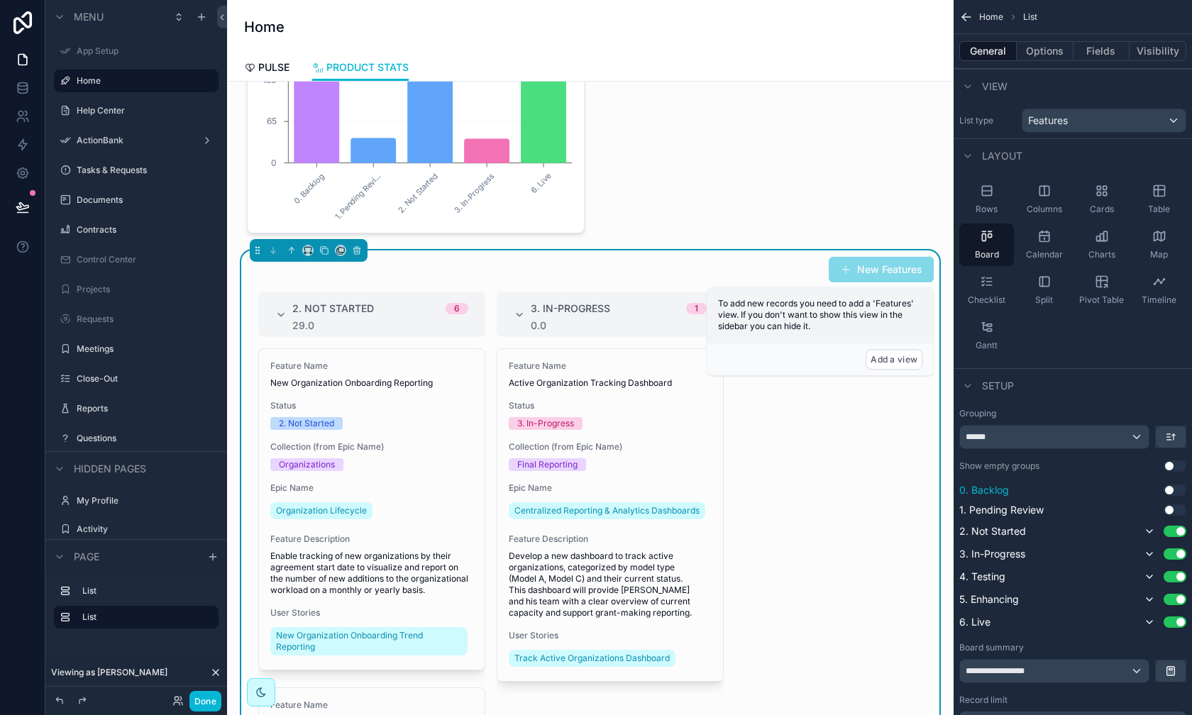
click at [945, 487] on button "Use setting" at bounding box center [1175, 490] width 23 height 11
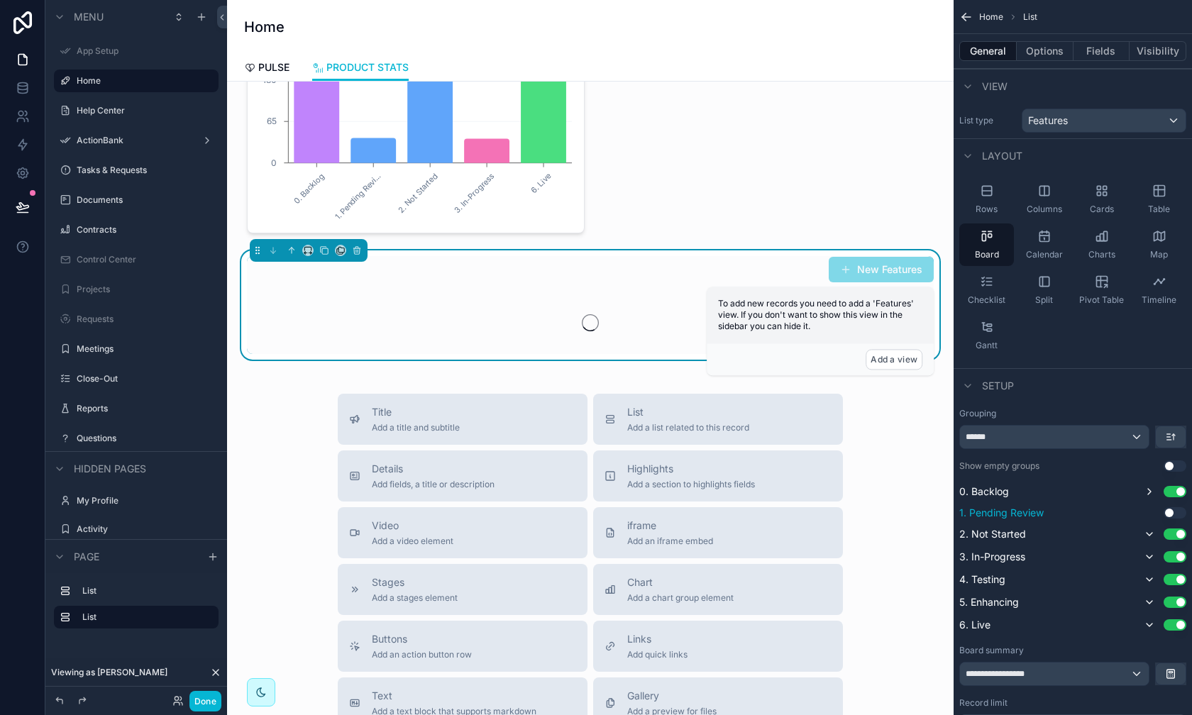
click at [945, 510] on button "Use setting" at bounding box center [1175, 512] width 23 height 11
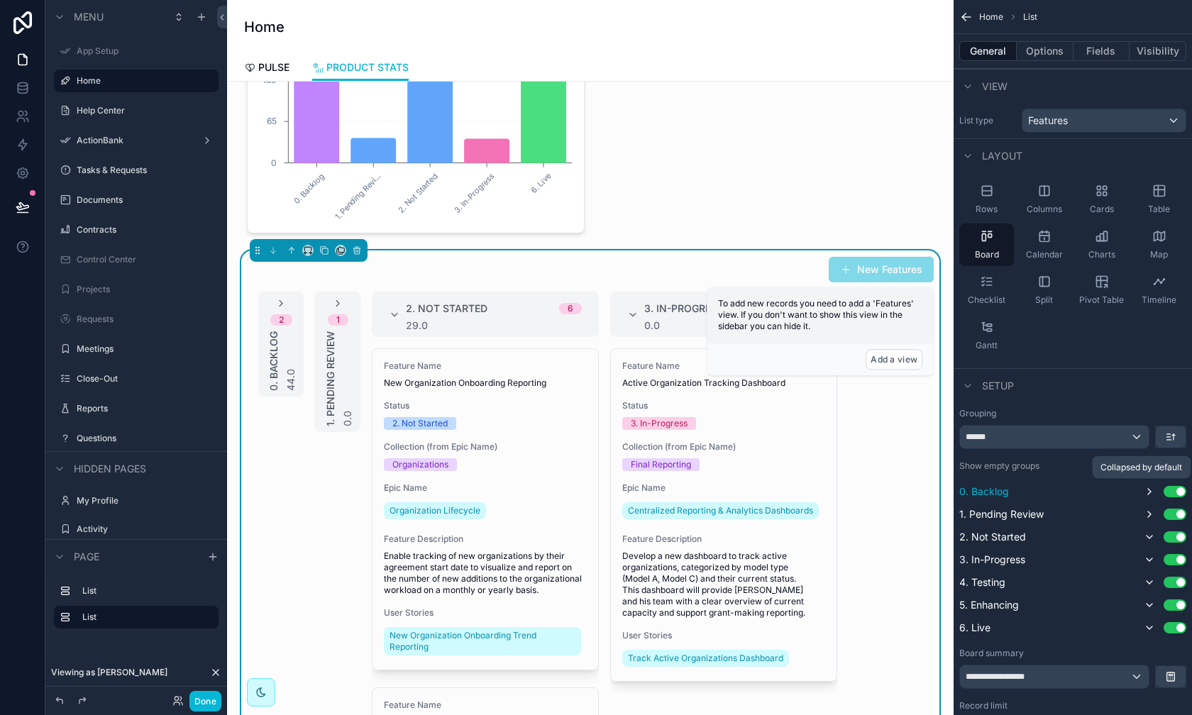
click at [945, 494] on button "scrollable content" at bounding box center [1149, 491] width 17 height 17
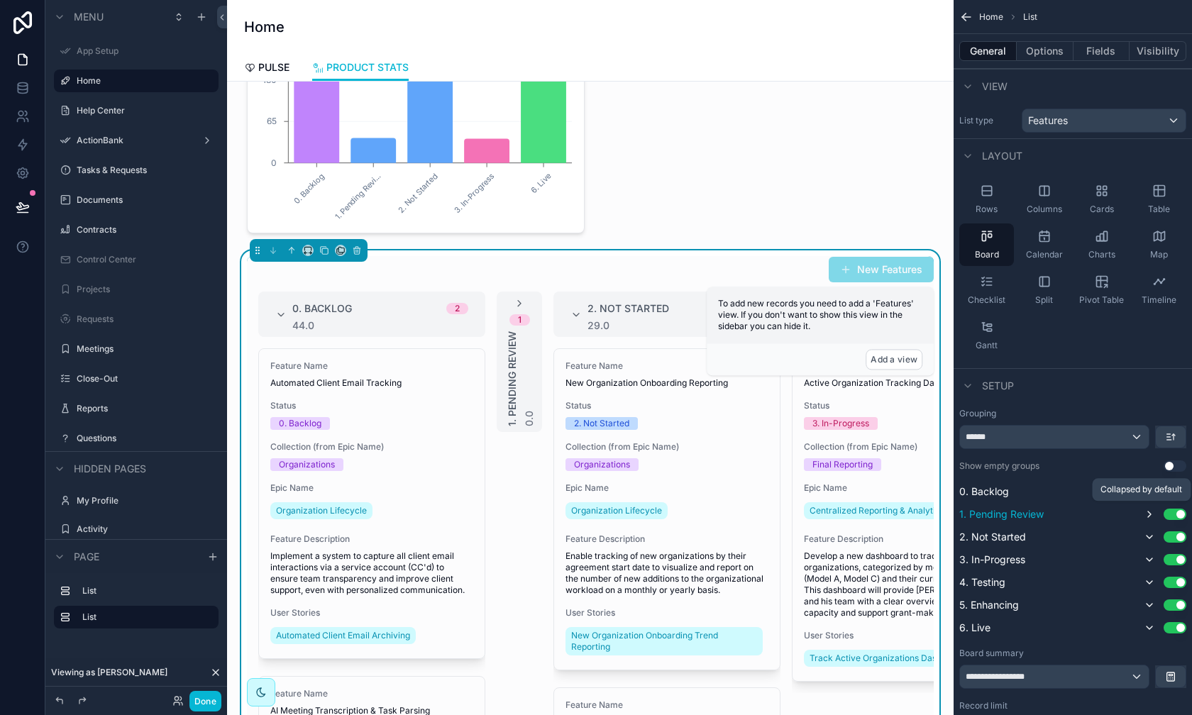
click at [945, 519] on button "scrollable content" at bounding box center [1149, 514] width 17 height 17
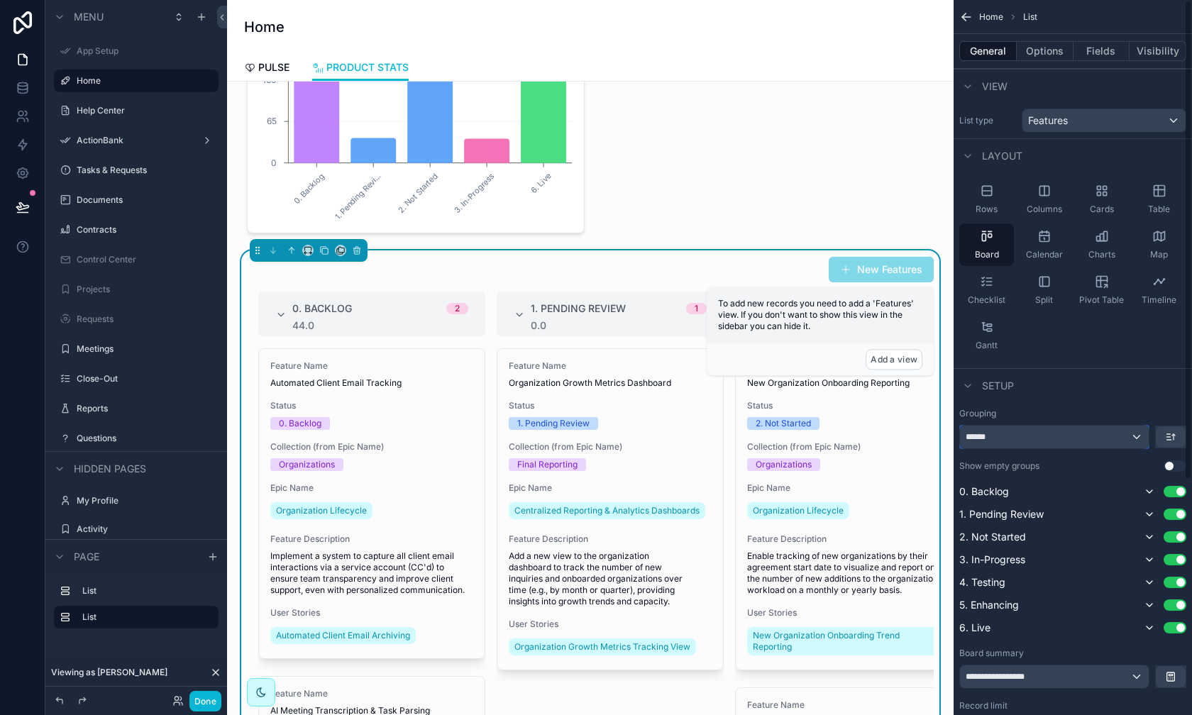
click at [945, 443] on div "******" at bounding box center [1054, 437] width 189 height 23
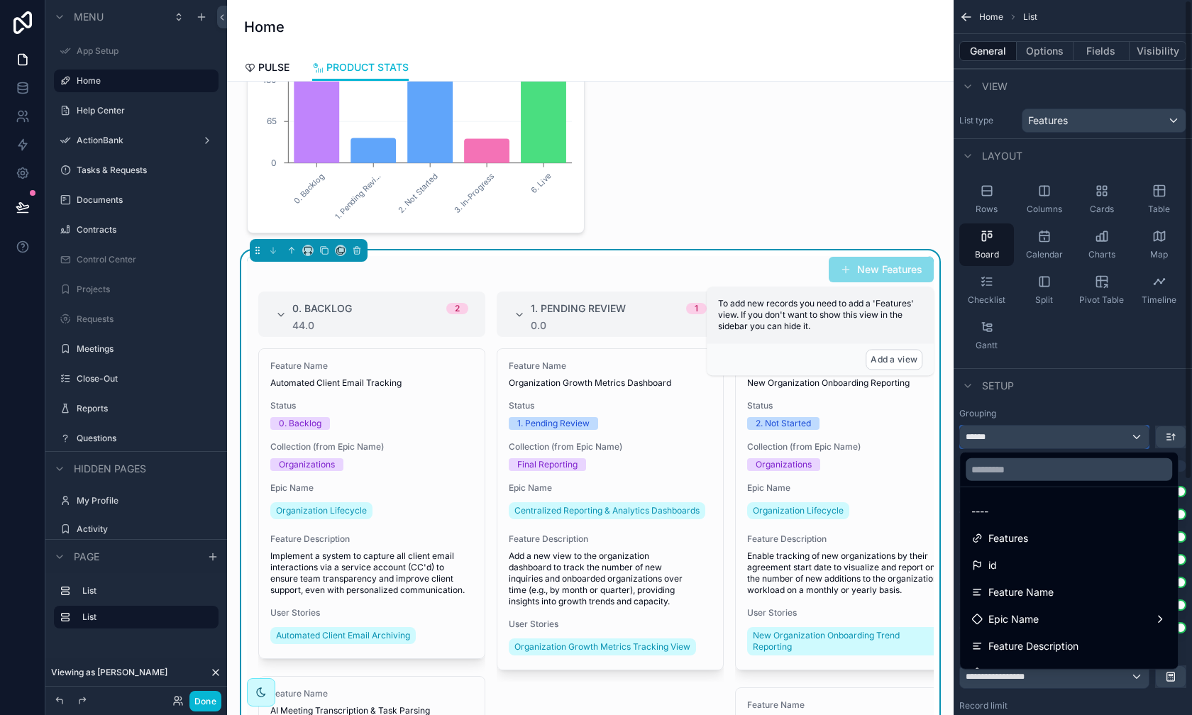
click at [945, 430] on div "**********" at bounding box center [1073, 357] width 238 height 715
click at [945, 444] on div "scrollable content" at bounding box center [596, 357] width 1192 height 715
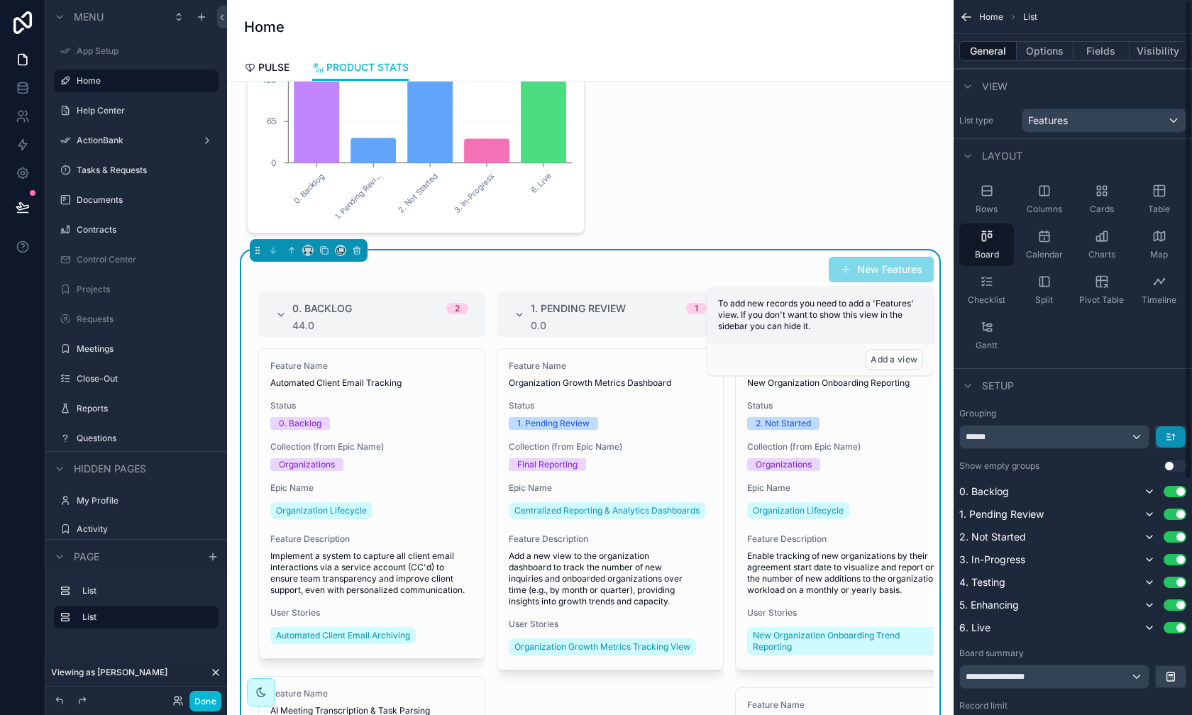
click at [945, 444] on button "scrollable content" at bounding box center [1171, 437] width 30 height 21
click at [945, 490] on span "Last -> First" at bounding box center [1144, 493] width 55 height 17
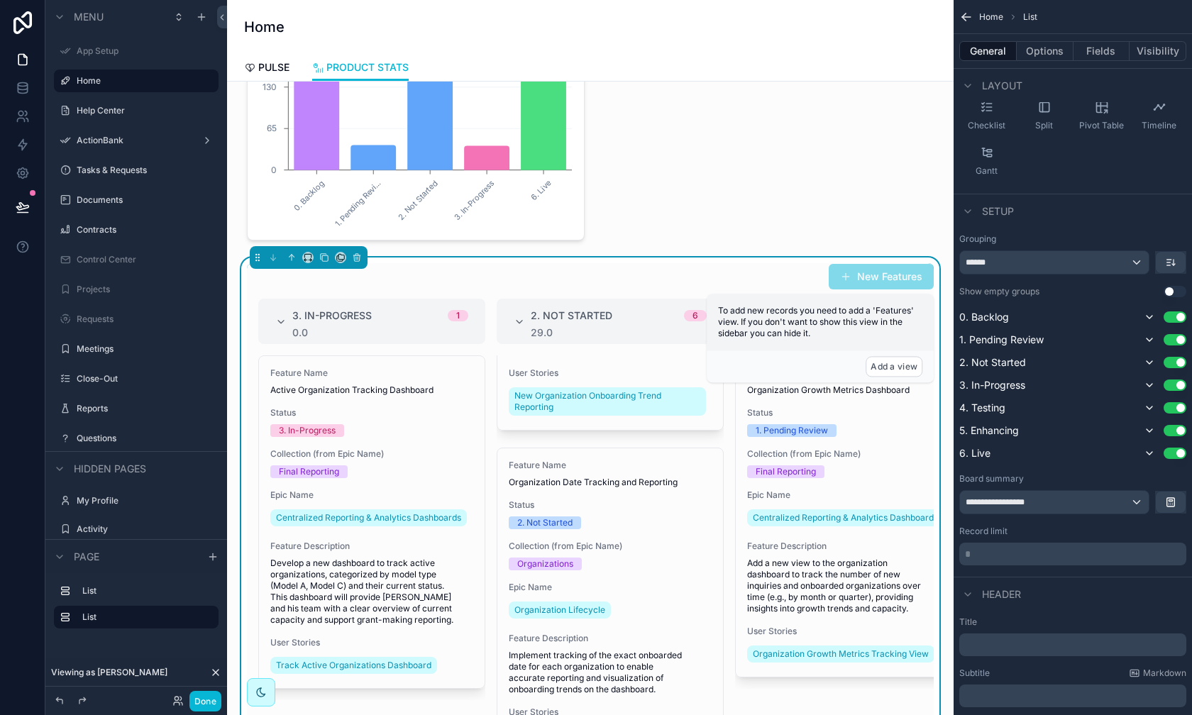
click at [945, 290] on button "Use setting" at bounding box center [1175, 291] width 23 height 11
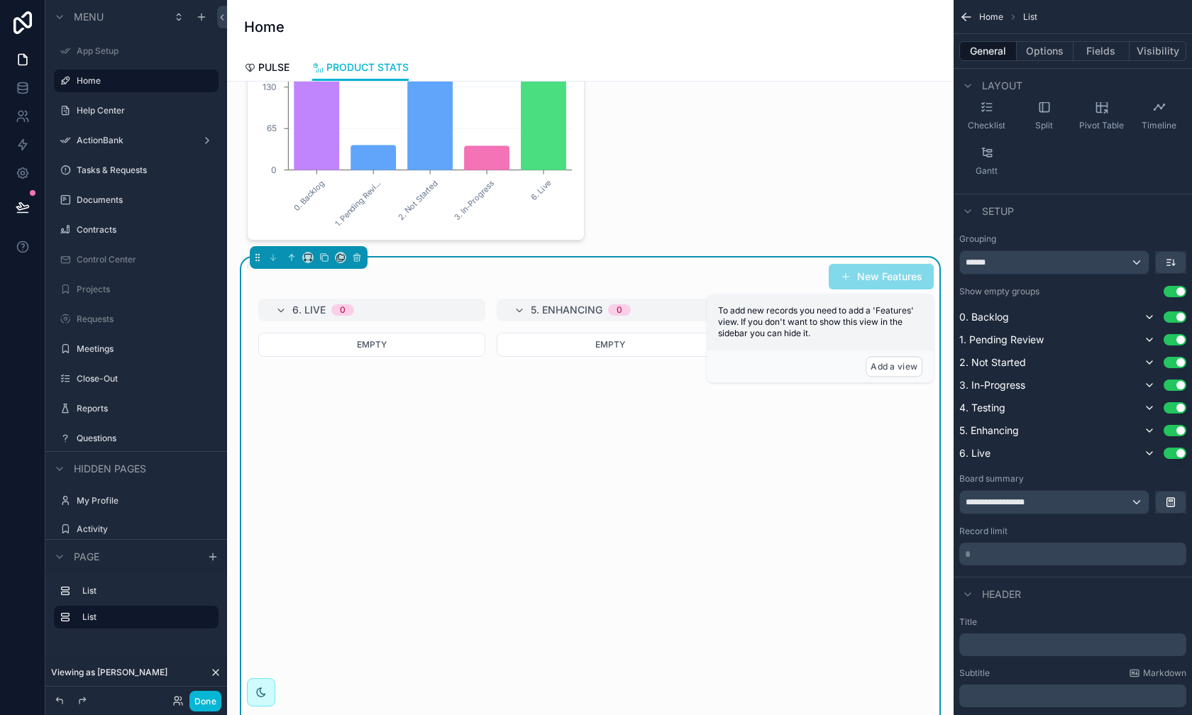
click at [945, 290] on button "Use setting" at bounding box center [1175, 291] width 23 height 11
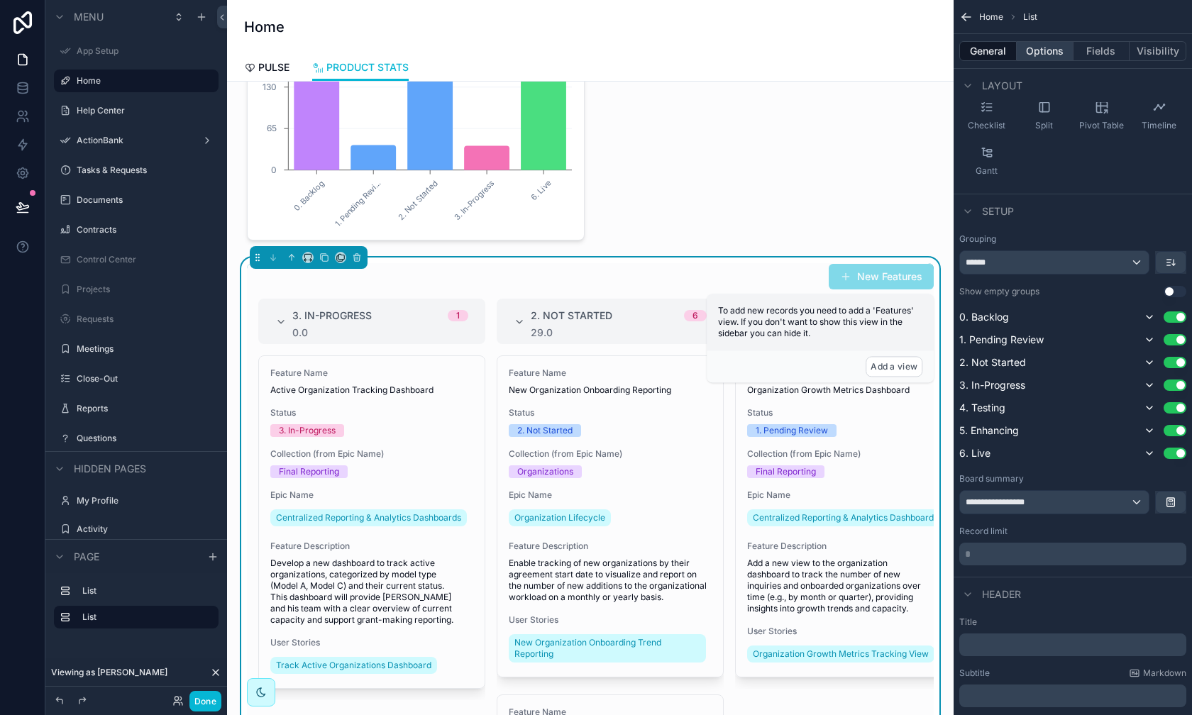
click at [945, 59] on button "Options" at bounding box center [1045, 51] width 57 height 20
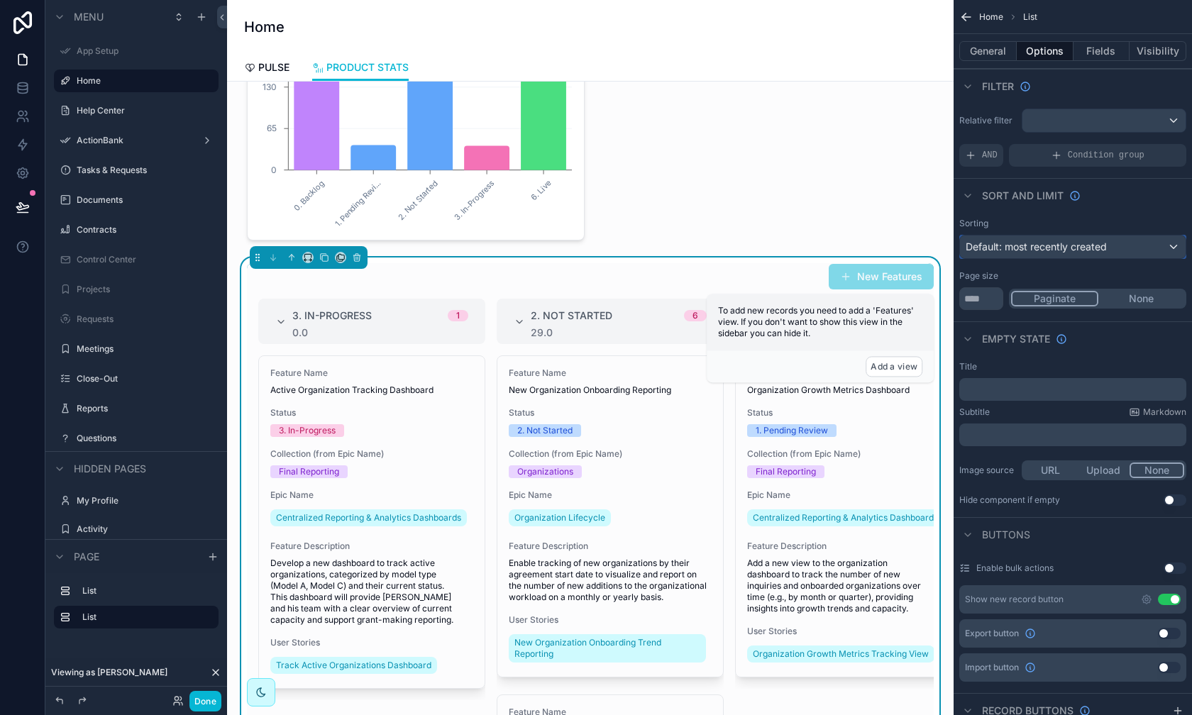
click at [945, 246] on span "Default: most recently created" at bounding box center [1036, 247] width 141 height 12
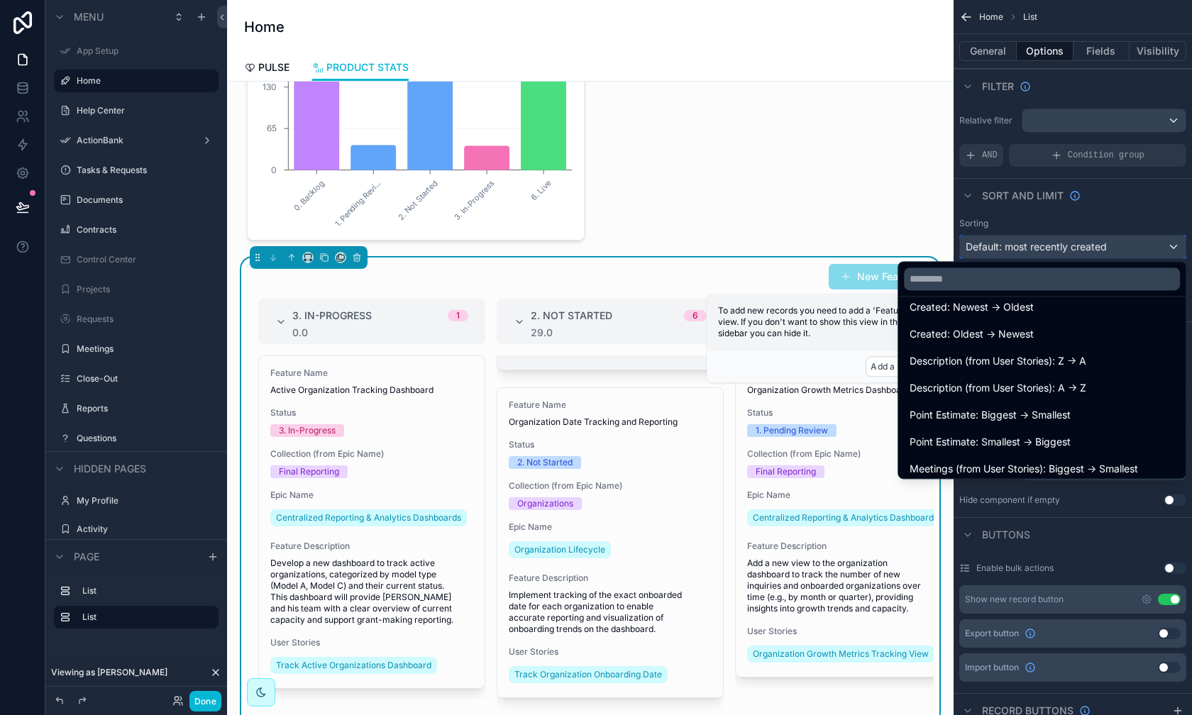
scroll to position [171, 0]
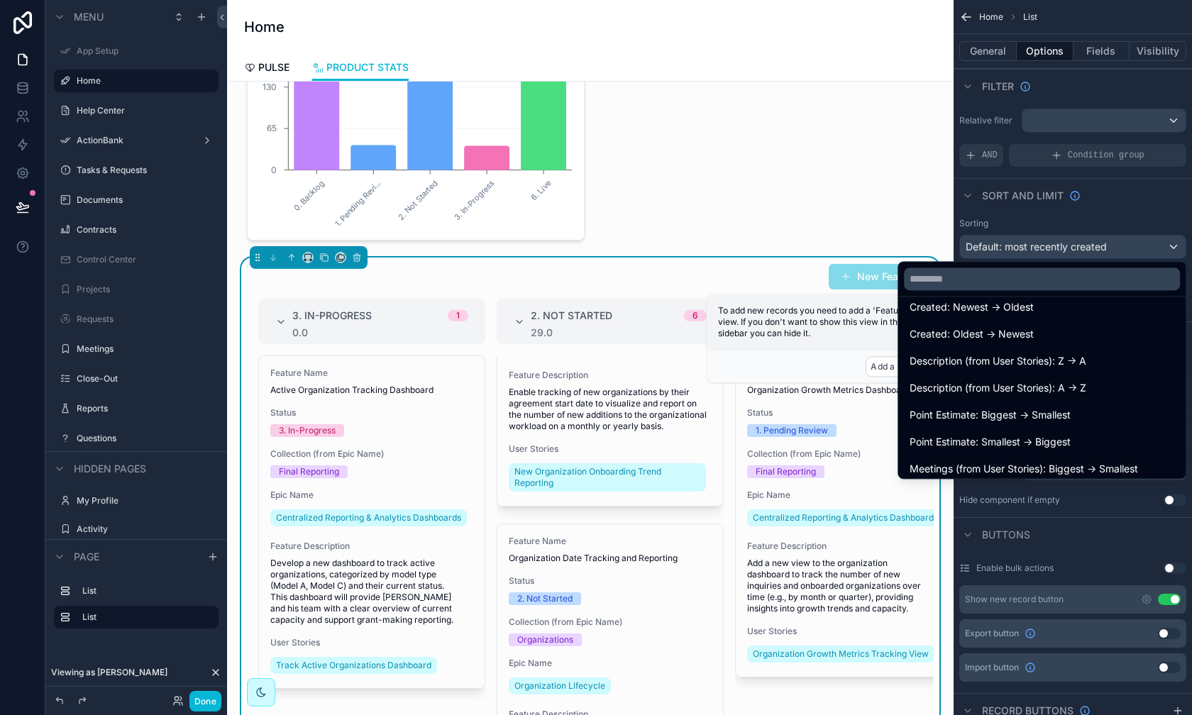
click at [725, 258] on div "New Features 3. In-Progress 1 0.0 Feature Name Active Organization Tracking Das…" at bounding box center [590, 549] width 704 height 583
click at [775, 219] on div "scrollable content" at bounding box center [590, 95] width 704 height 302
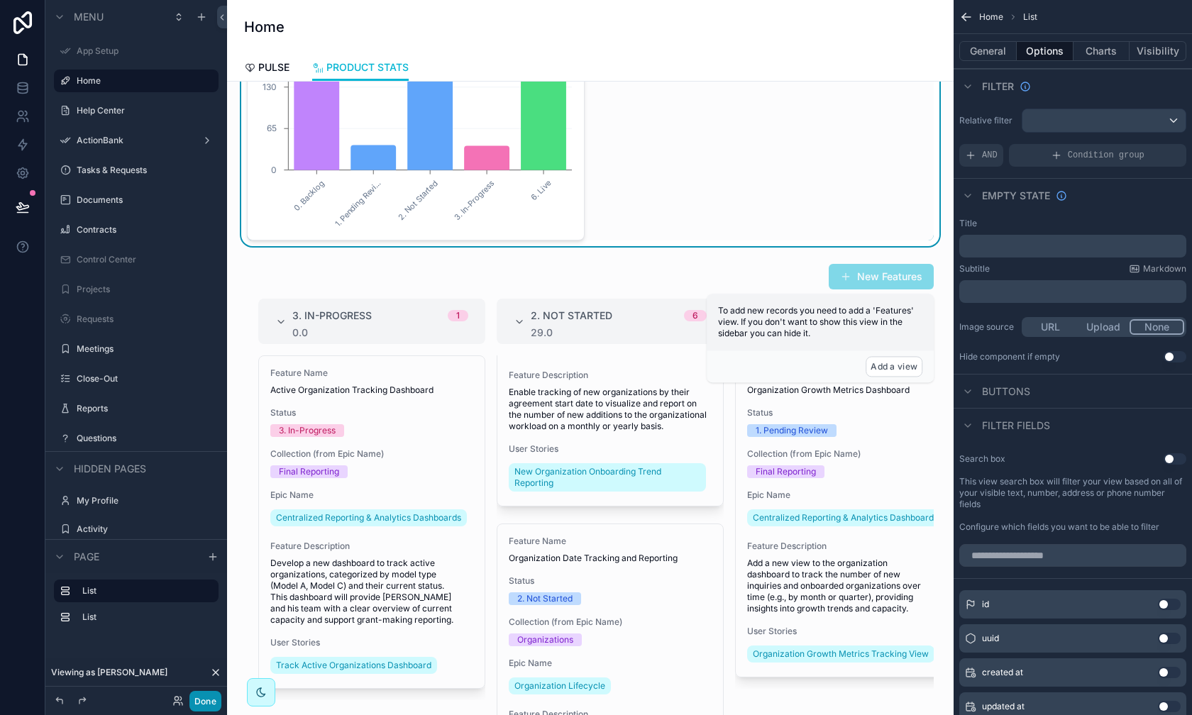
click at [213, 647] on button "Done" at bounding box center [206, 701] width 32 height 21
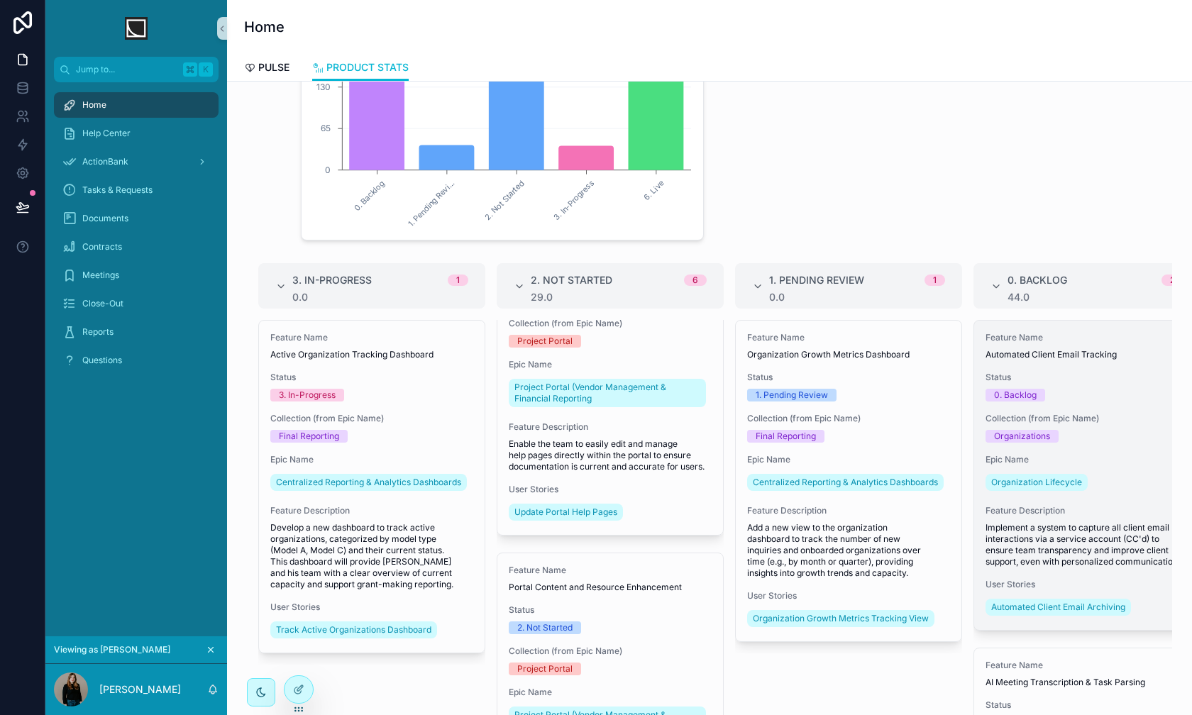
scroll to position [0, 186]
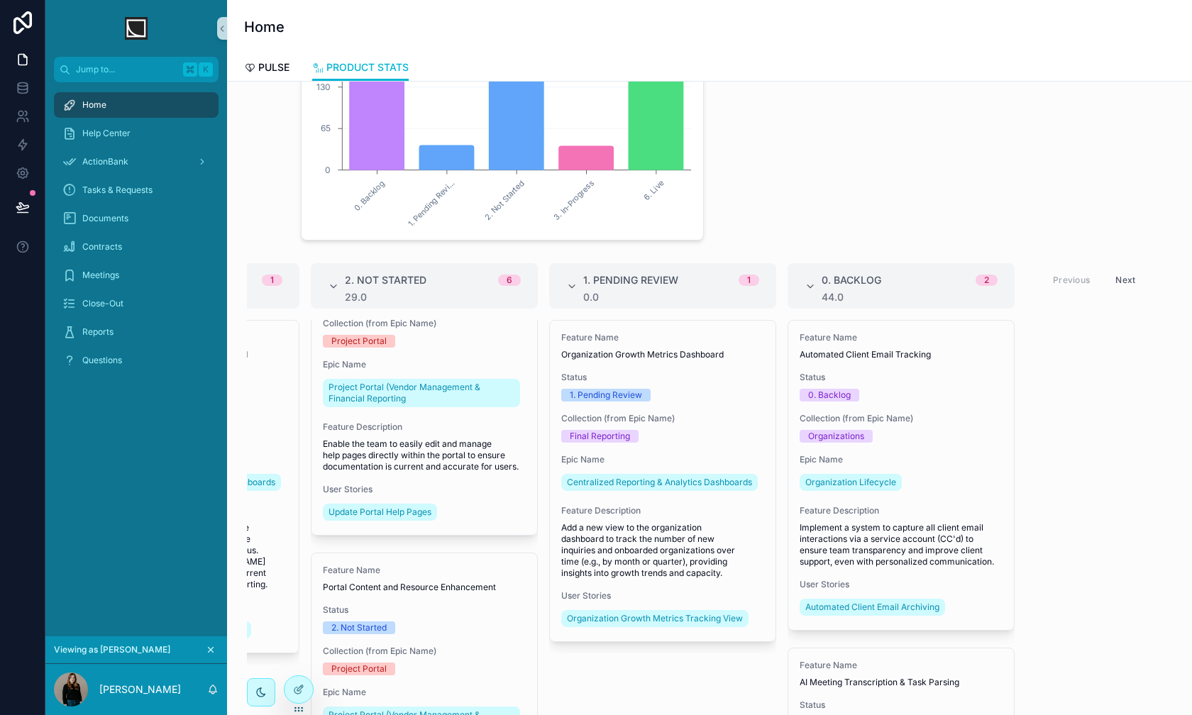
click at [945, 280] on button "Next" at bounding box center [1126, 280] width 40 height 22
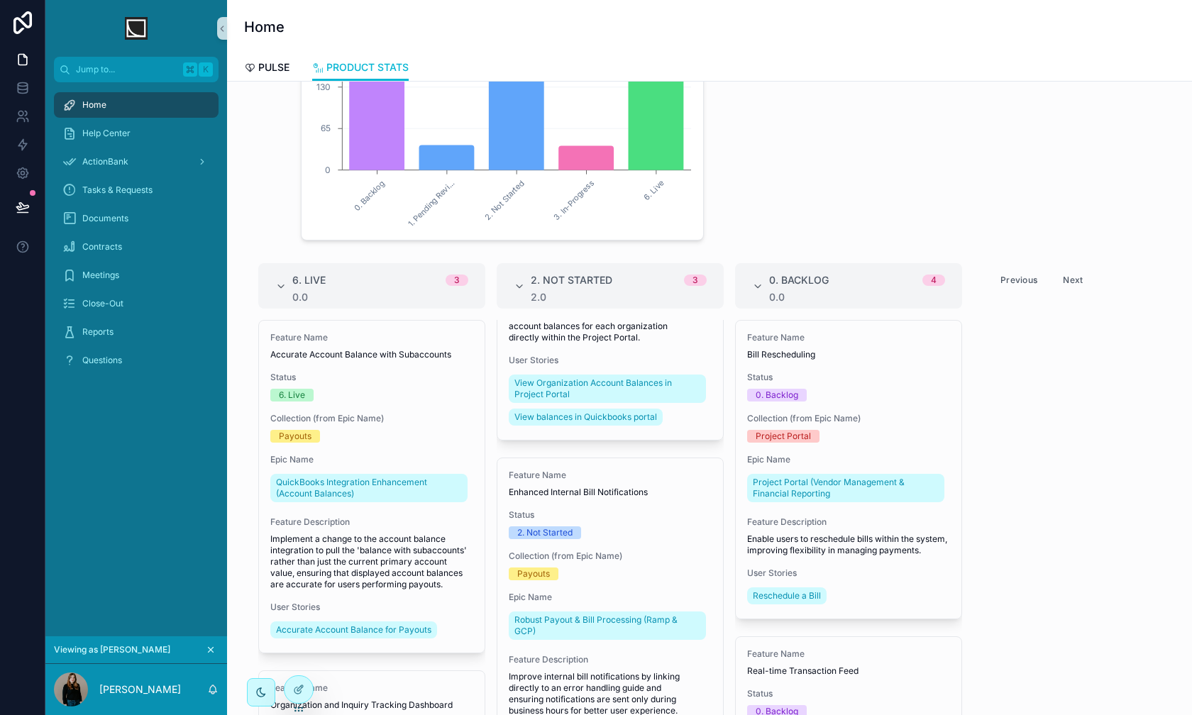
click at [945, 277] on button "Previous" at bounding box center [1019, 280] width 57 height 22
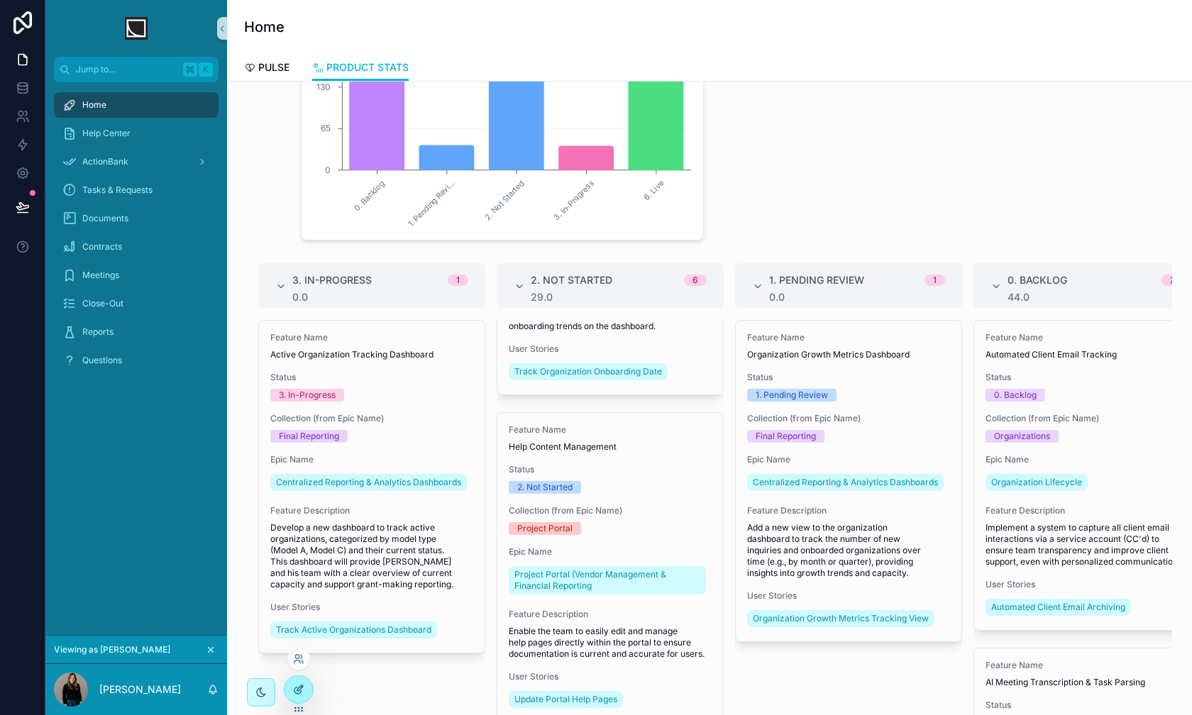
click at [297, 647] on icon at bounding box center [298, 689] width 11 height 11
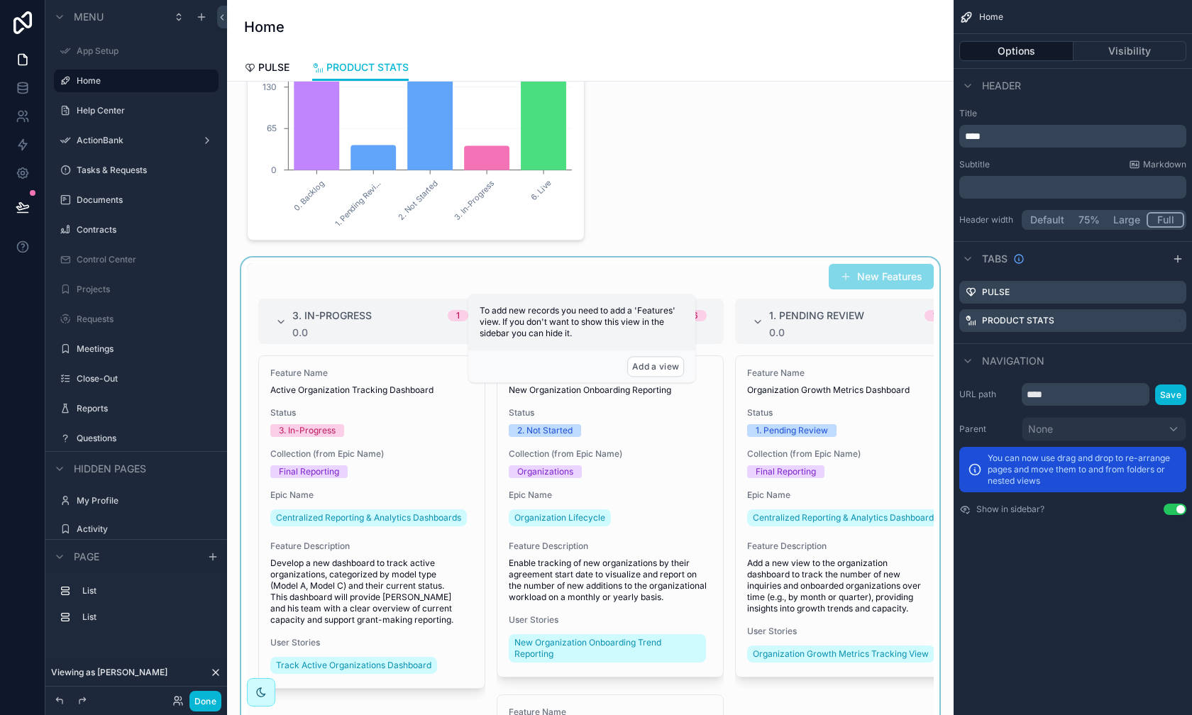
click at [784, 579] on div "scrollable content" at bounding box center [590, 549] width 704 height 583
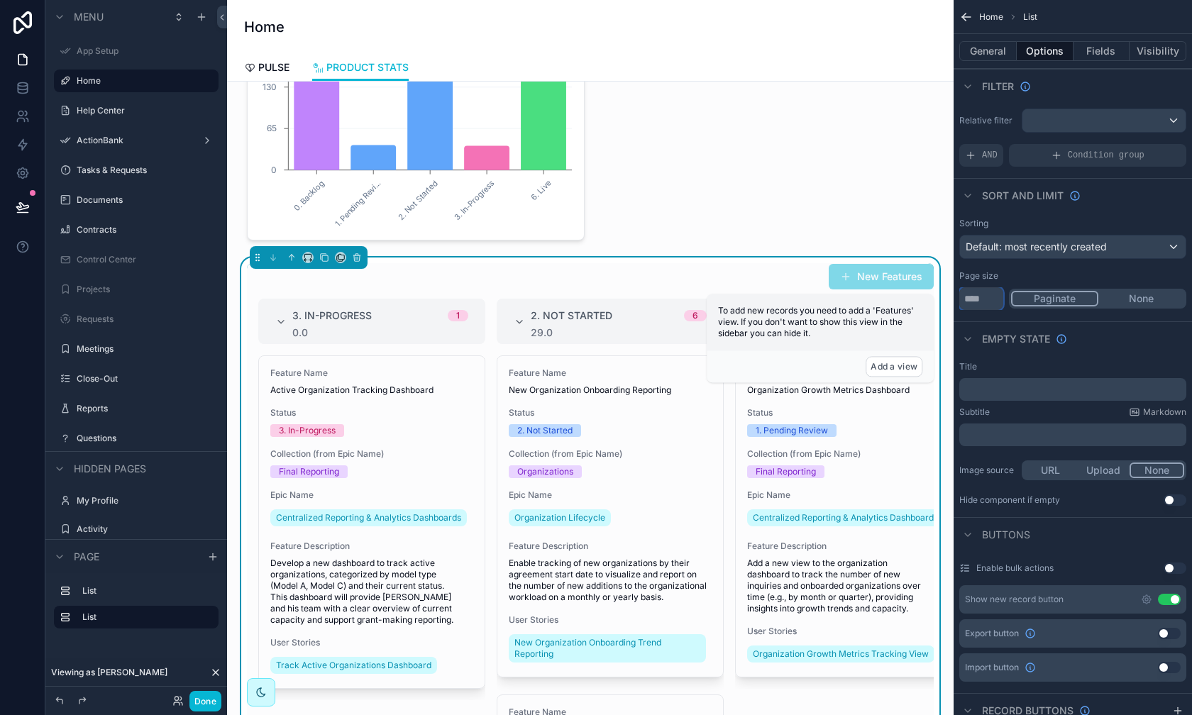
click at [945, 303] on input "**" at bounding box center [982, 298] width 44 height 23
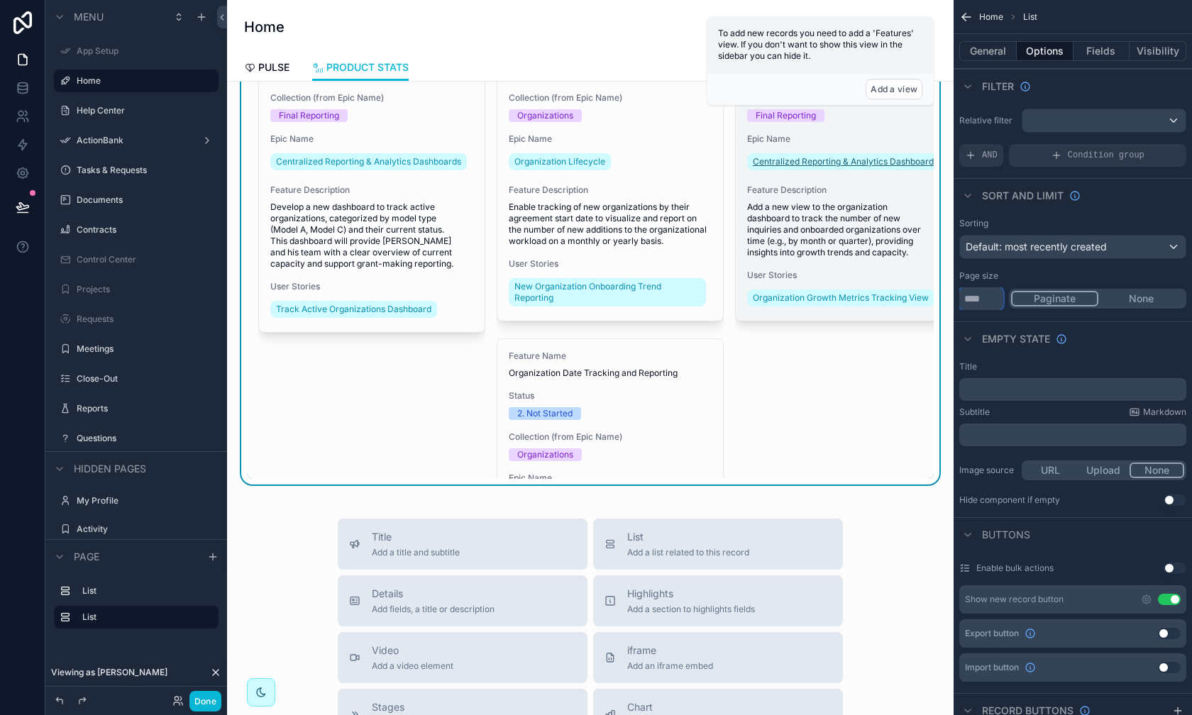
scroll to position [349, 0]
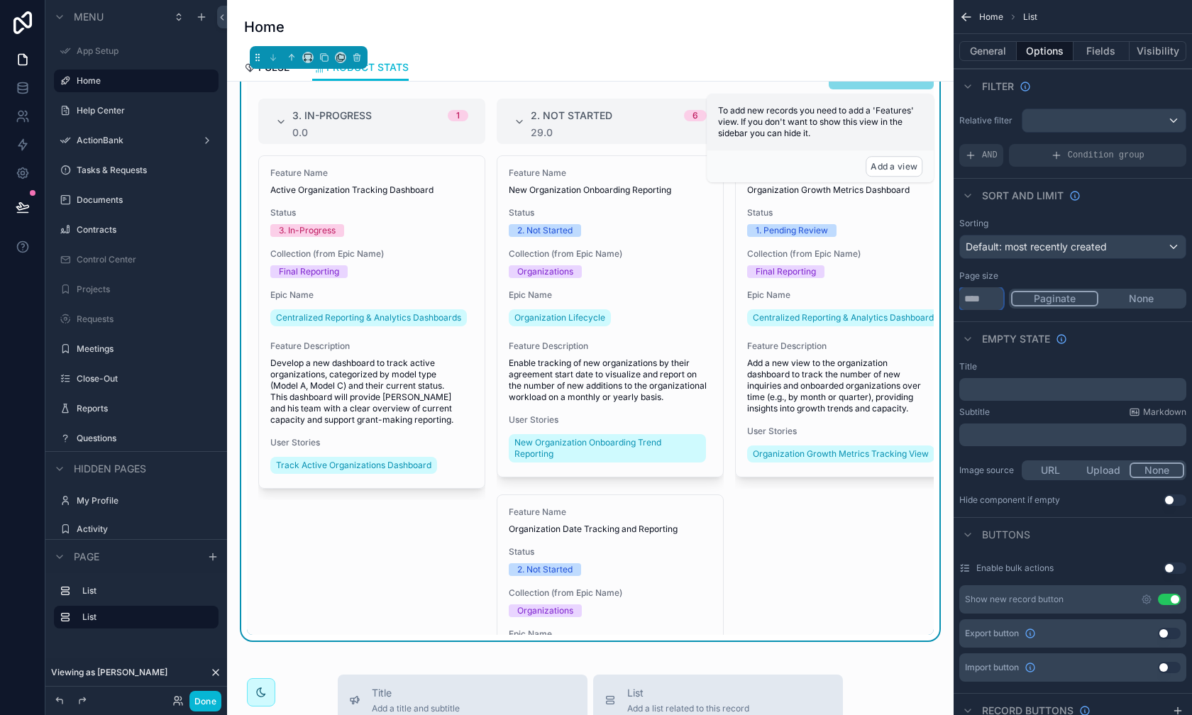
click at [945, 304] on input "**" at bounding box center [982, 298] width 44 height 23
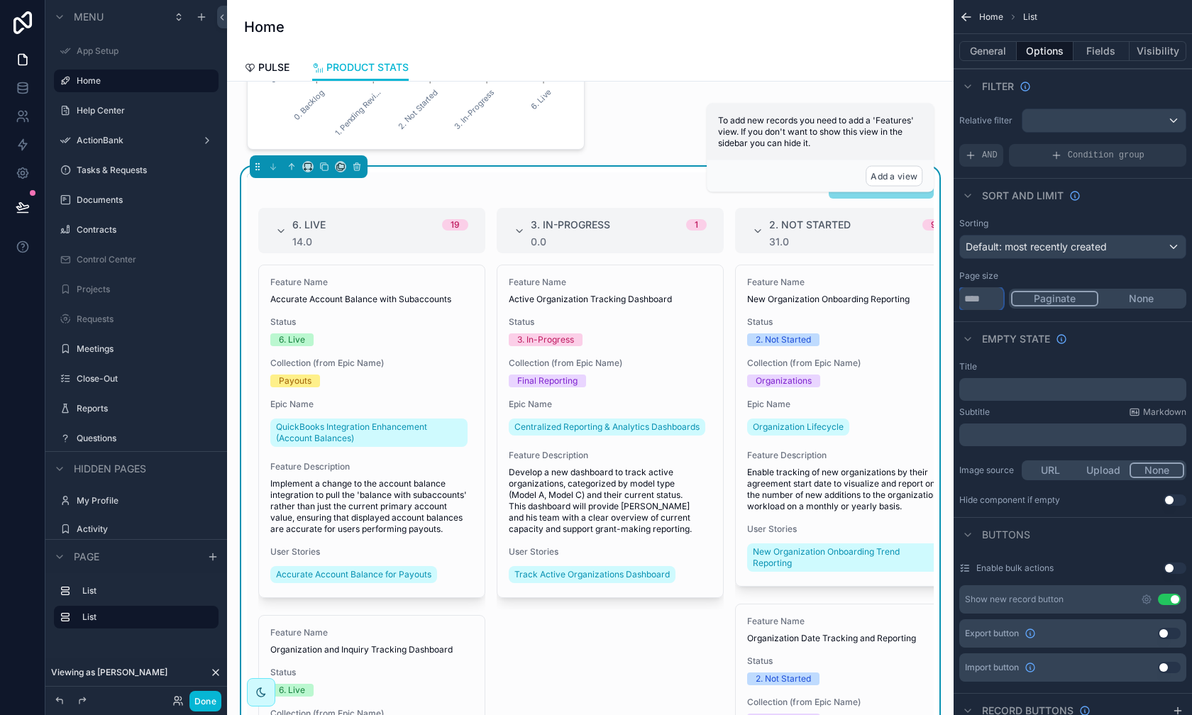
scroll to position [99, 0]
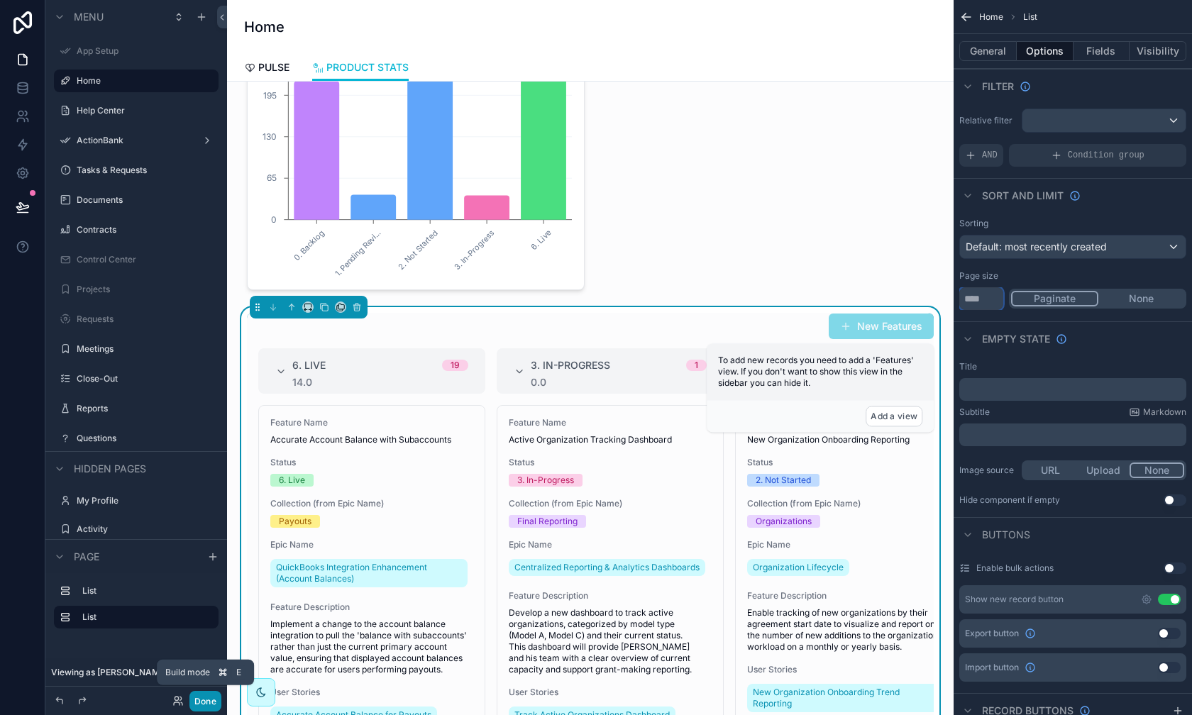
type input "***"
click at [207, 647] on button "Done" at bounding box center [206, 701] width 32 height 21
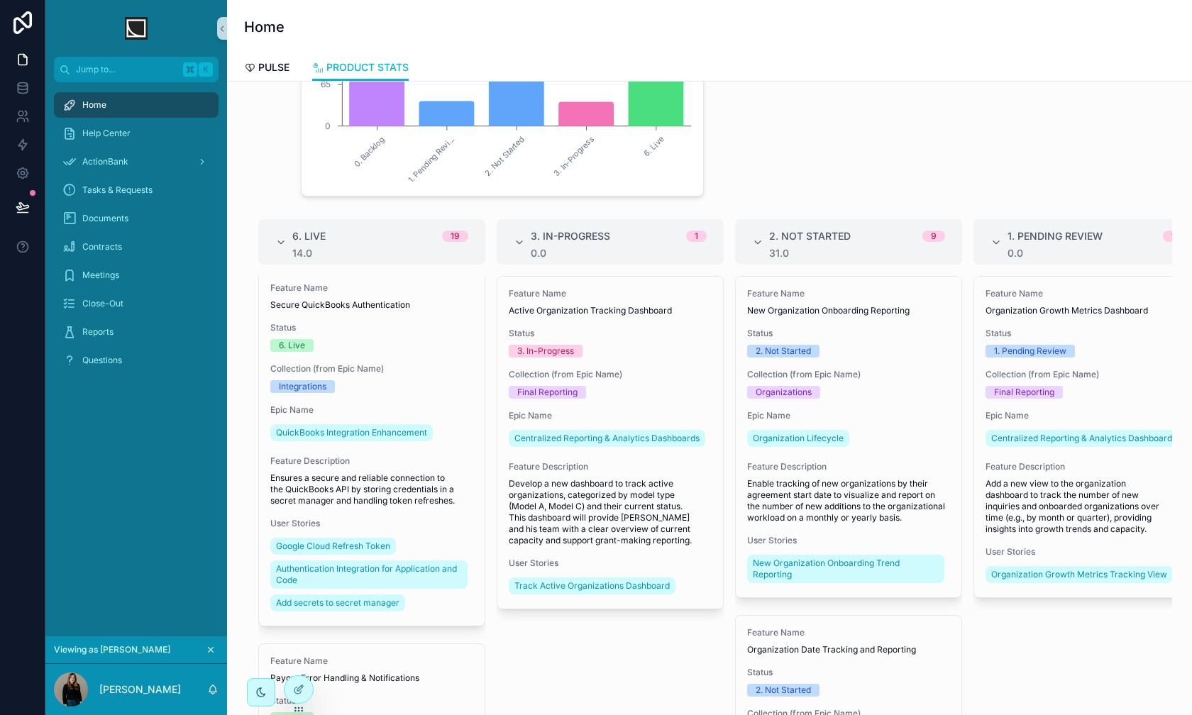
scroll to position [0, 0]
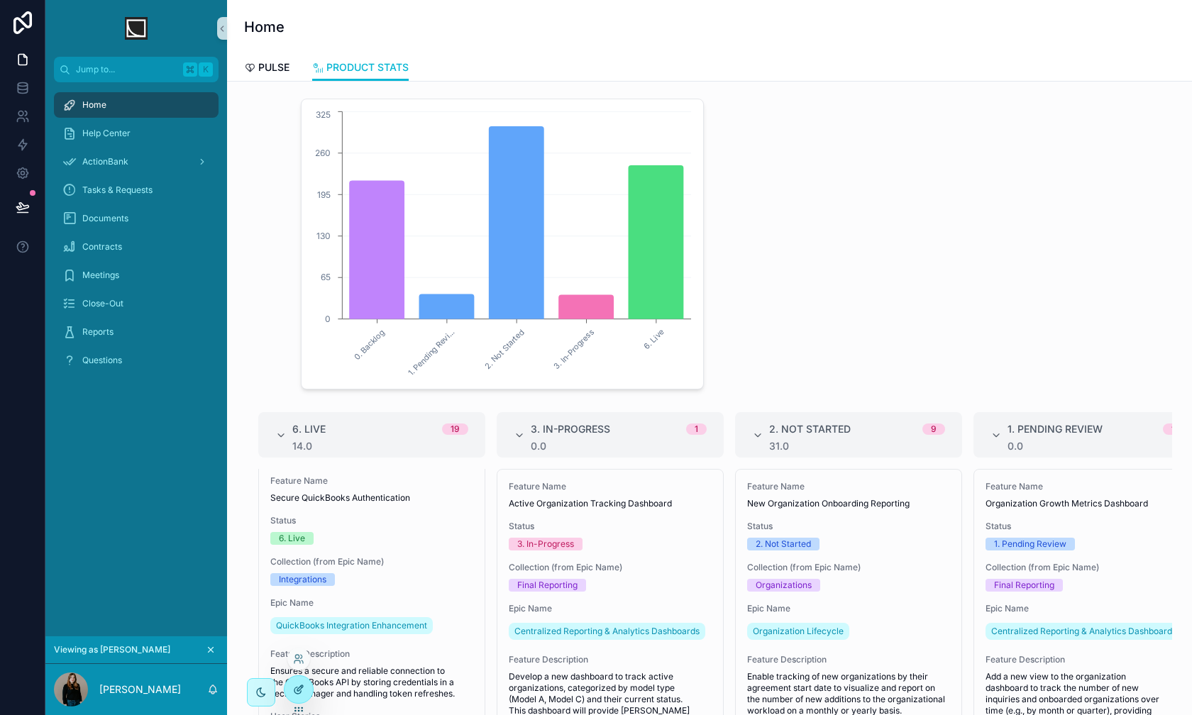
click at [300, 647] on icon at bounding box center [298, 689] width 11 height 11
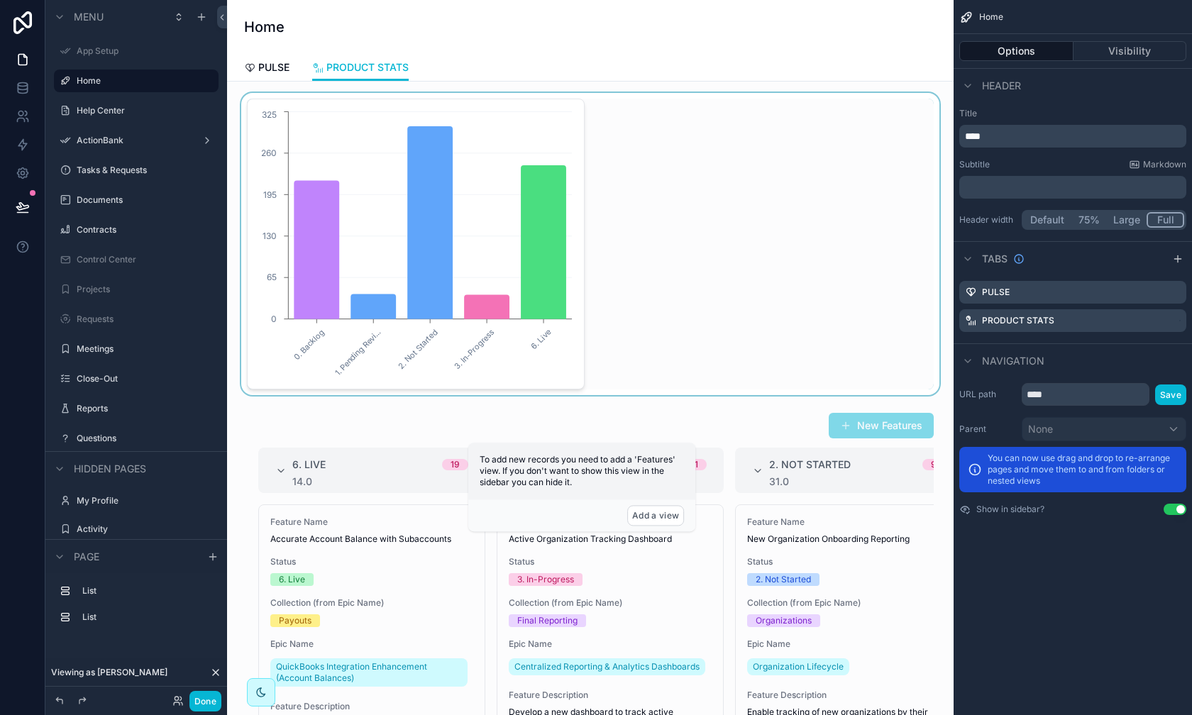
click at [840, 213] on div "scrollable content" at bounding box center [590, 244] width 704 height 302
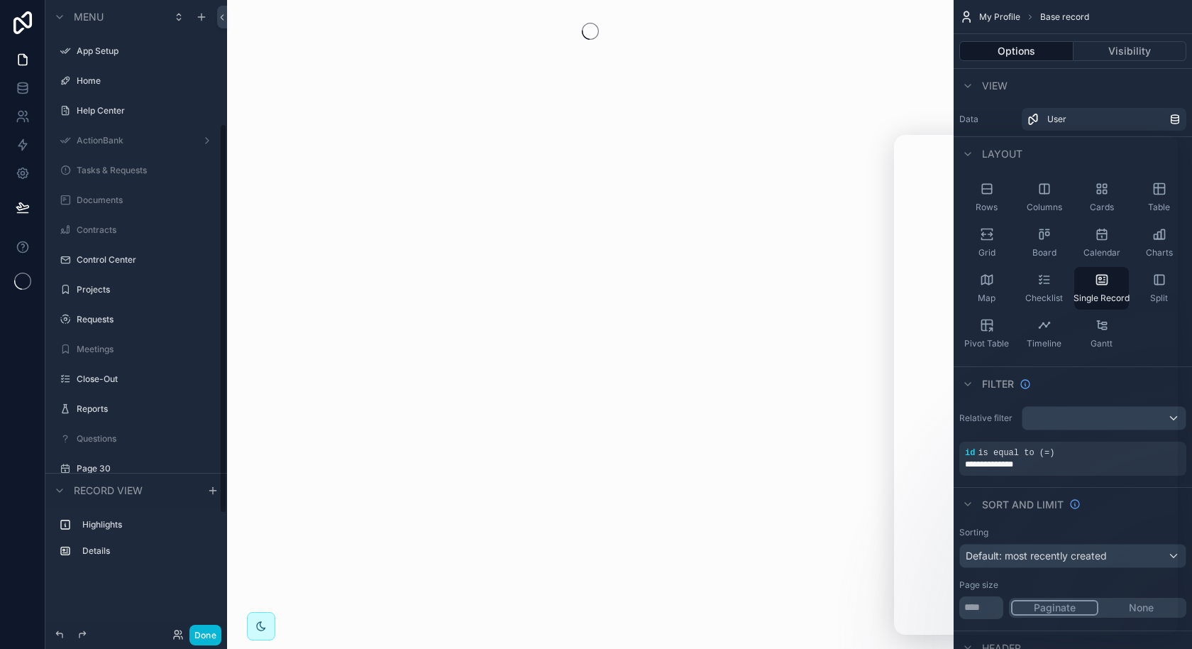
scroll to position [200, 0]
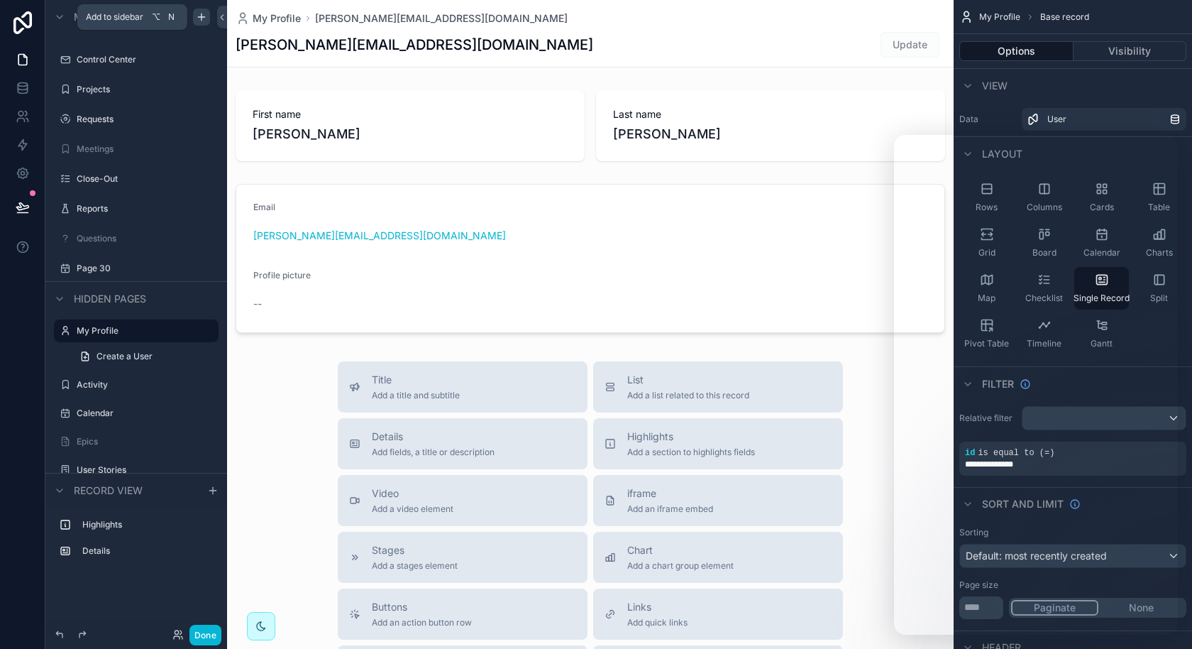
click at [202, 20] on icon "scrollable content" at bounding box center [201, 16] width 11 height 11
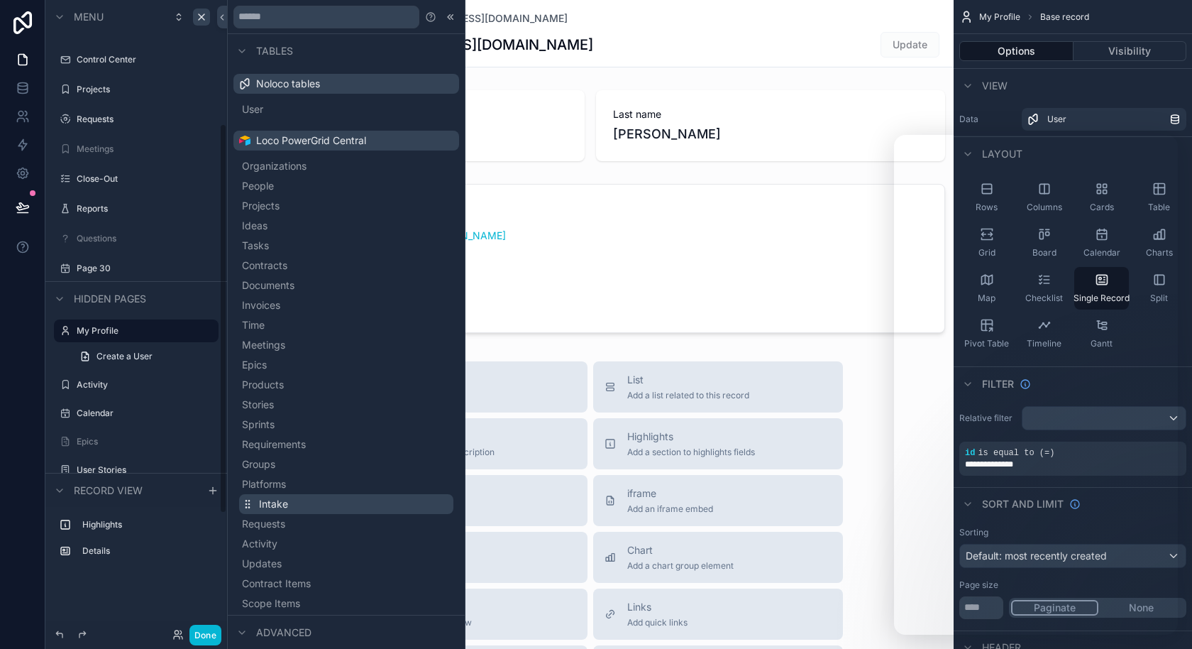
scroll to position [344, 0]
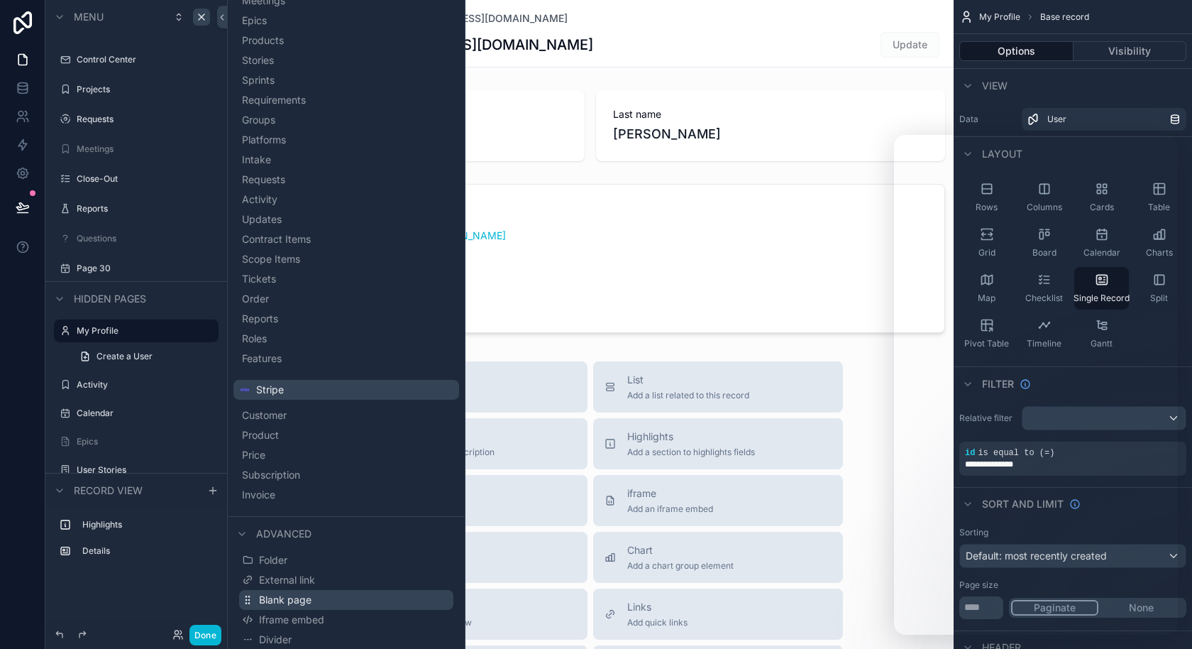
click at [302, 599] on span "Blank page" at bounding box center [285, 600] width 53 height 14
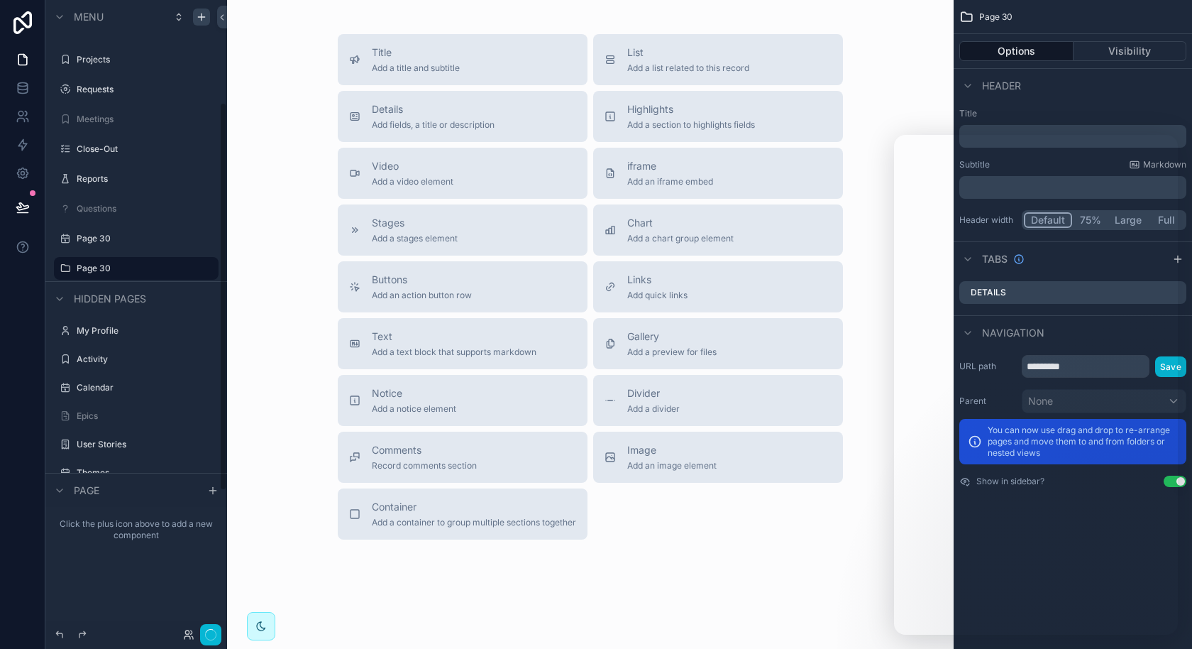
scroll to position [166, 0]
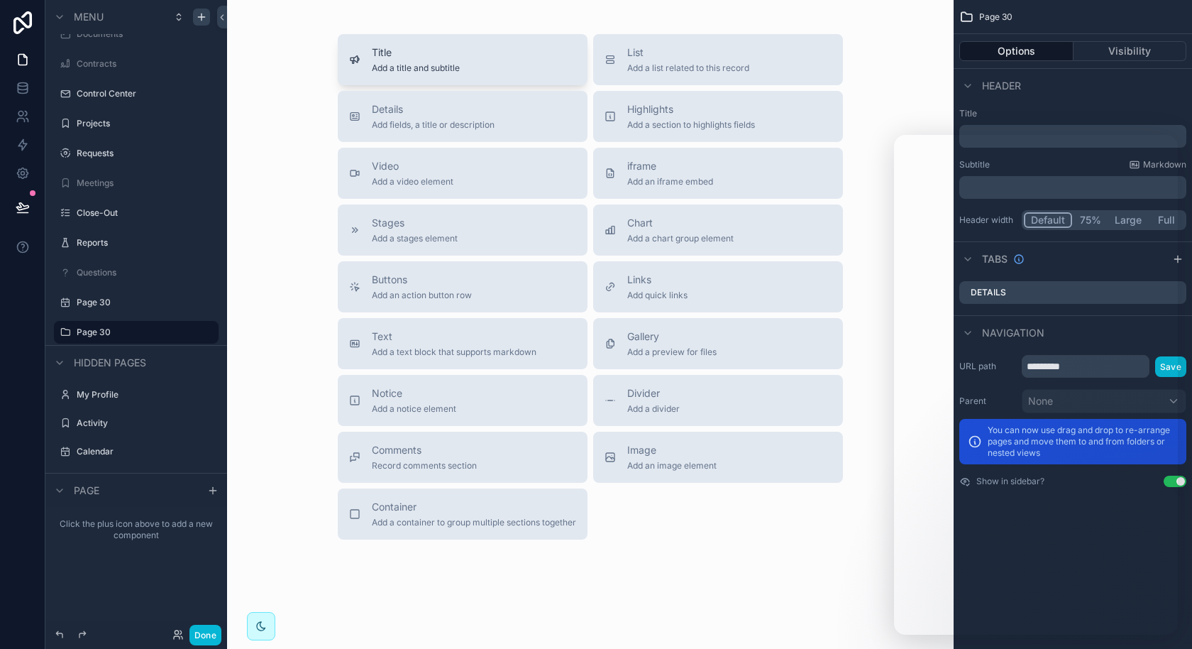
click at [508, 51] on div "Title Add a title and subtitle" at bounding box center [462, 59] width 227 height 28
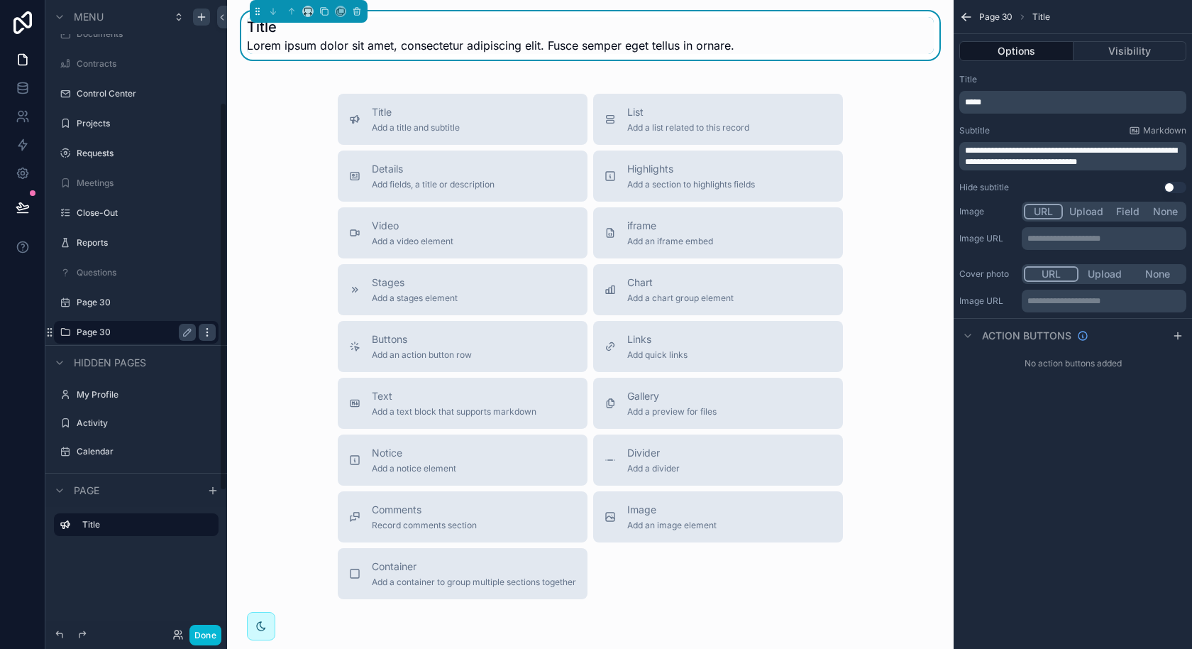
click at [204, 334] on icon "scrollable content" at bounding box center [207, 331] width 11 height 11
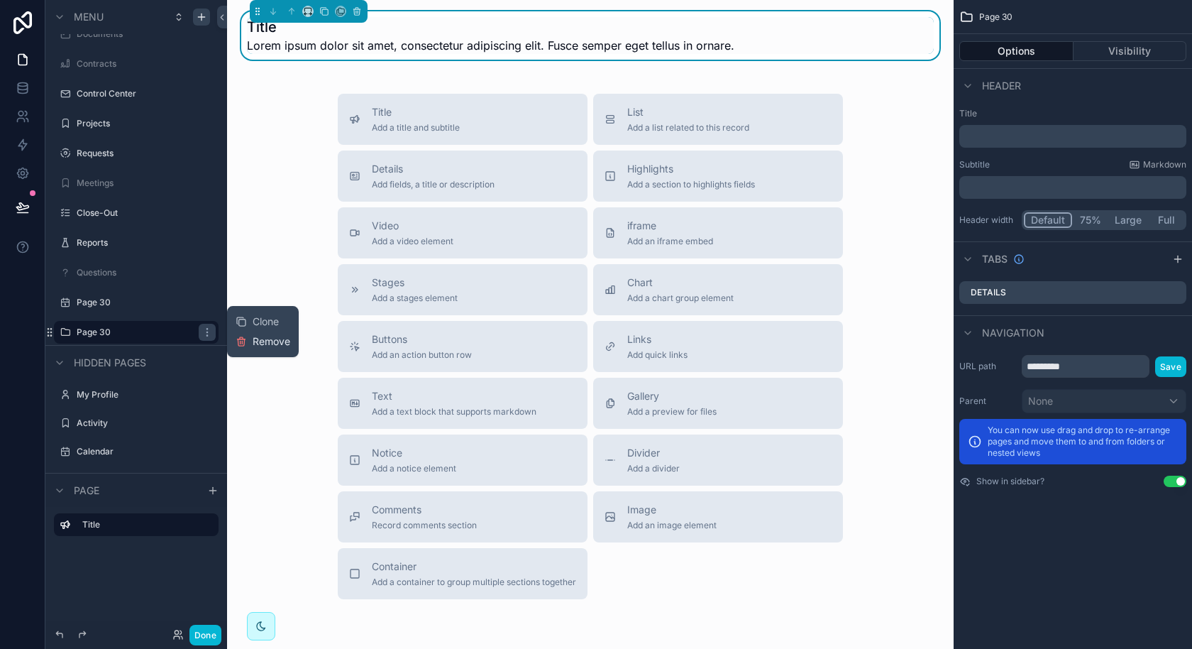
click at [263, 341] on span "Remove" at bounding box center [272, 341] width 38 height 14
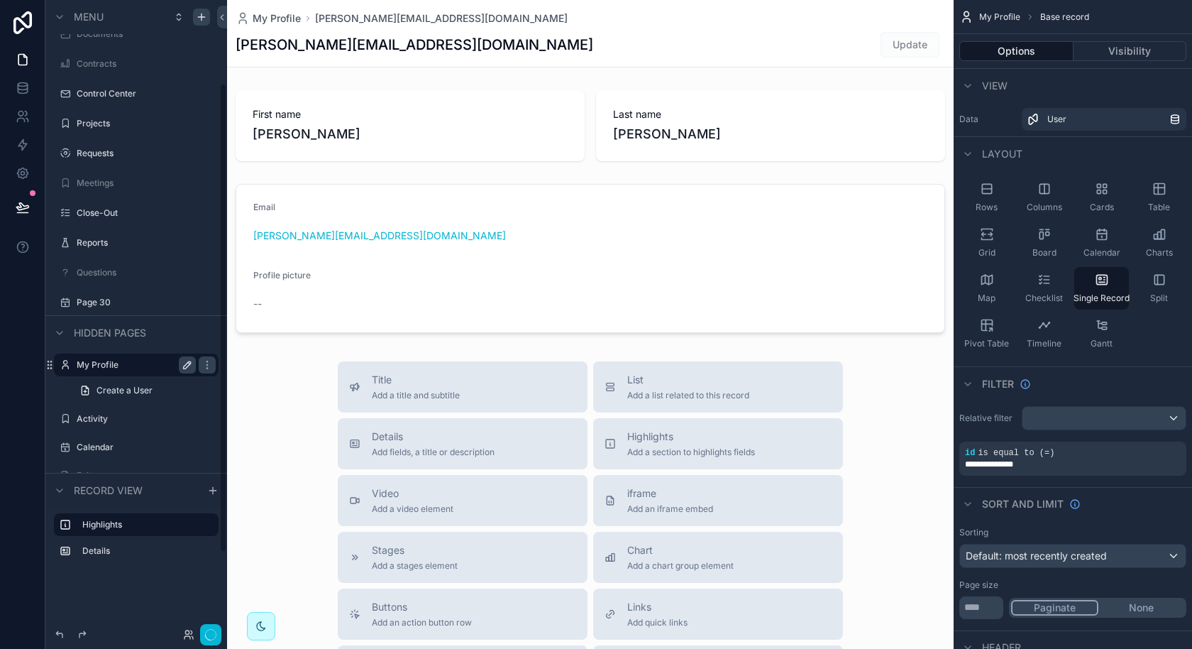
scroll to position [200, 0]
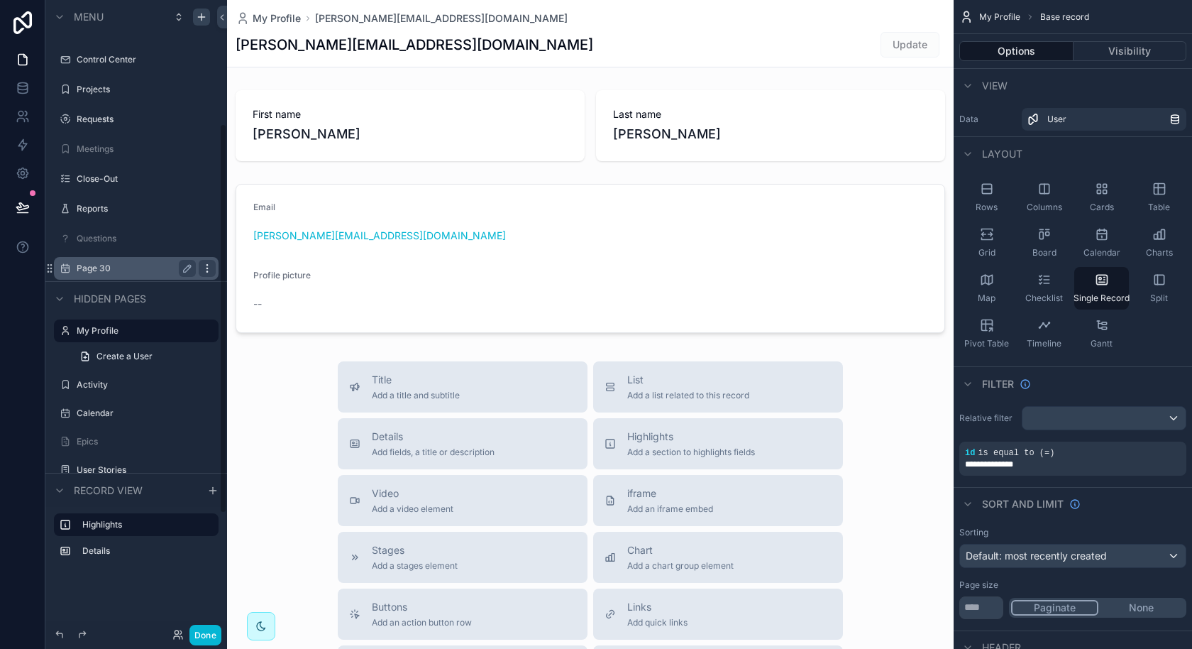
click at [209, 261] on div "scrollable content" at bounding box center [207, 268] width 17 height 17
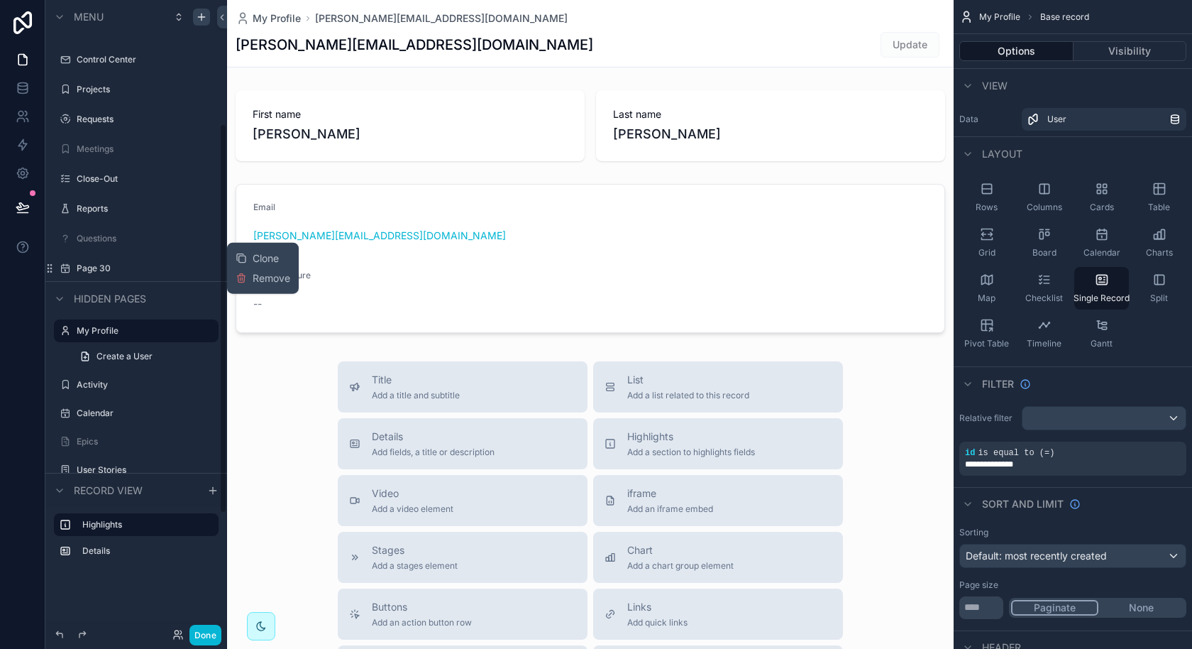
click at [261, 286] on div "Clone Remove" at bounding box center [263, 268] width 55 height 40
click at [261, 282] on span "Remove" at bounding box center [272, 278] width 38 height 14
click at [214, 636] on button "Done" at bounding box center [206, 635] width 32 height 21
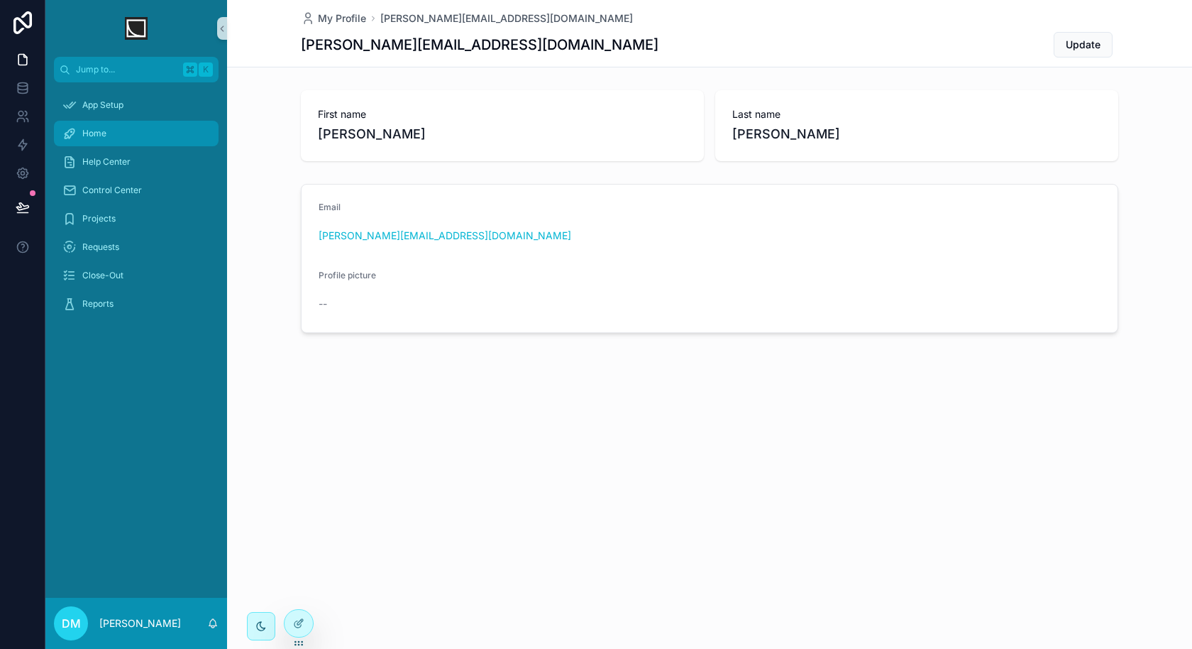
click at [88, 132] on span "Home" at bounding box center [94, 133] width 24 height 11
